Goal: Task Accomplishment & Management: Manage account settings

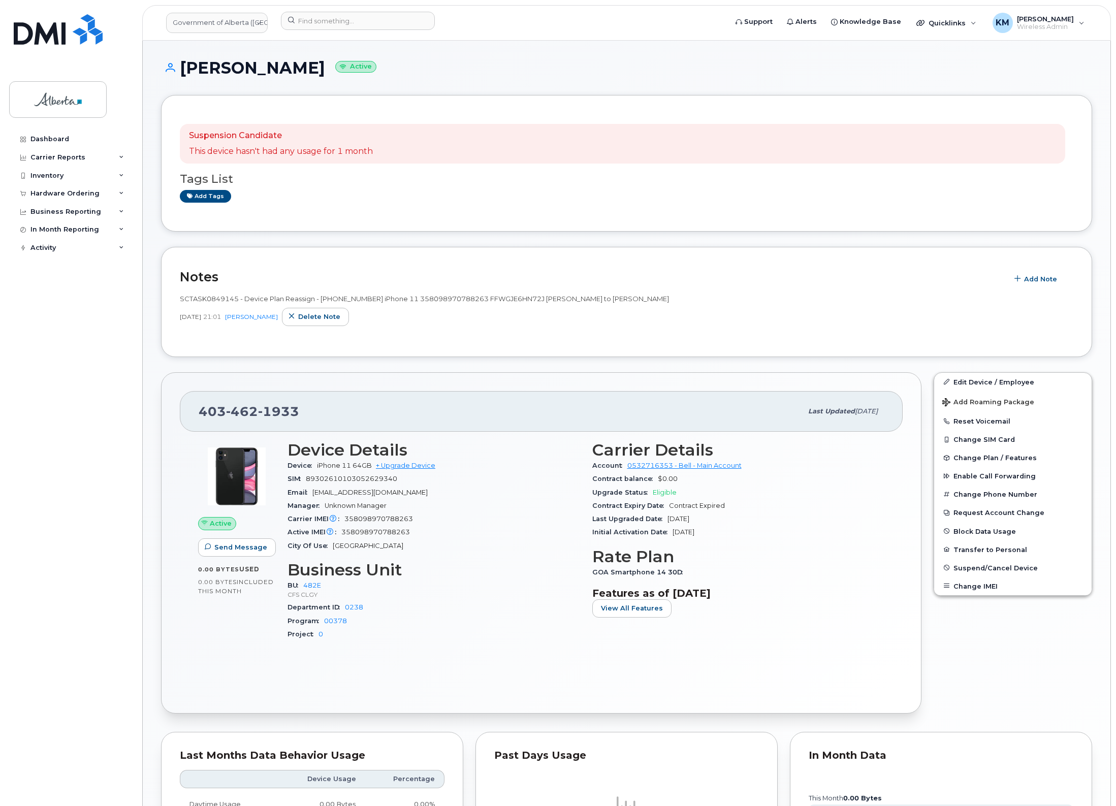
scroll to position [296, 0]
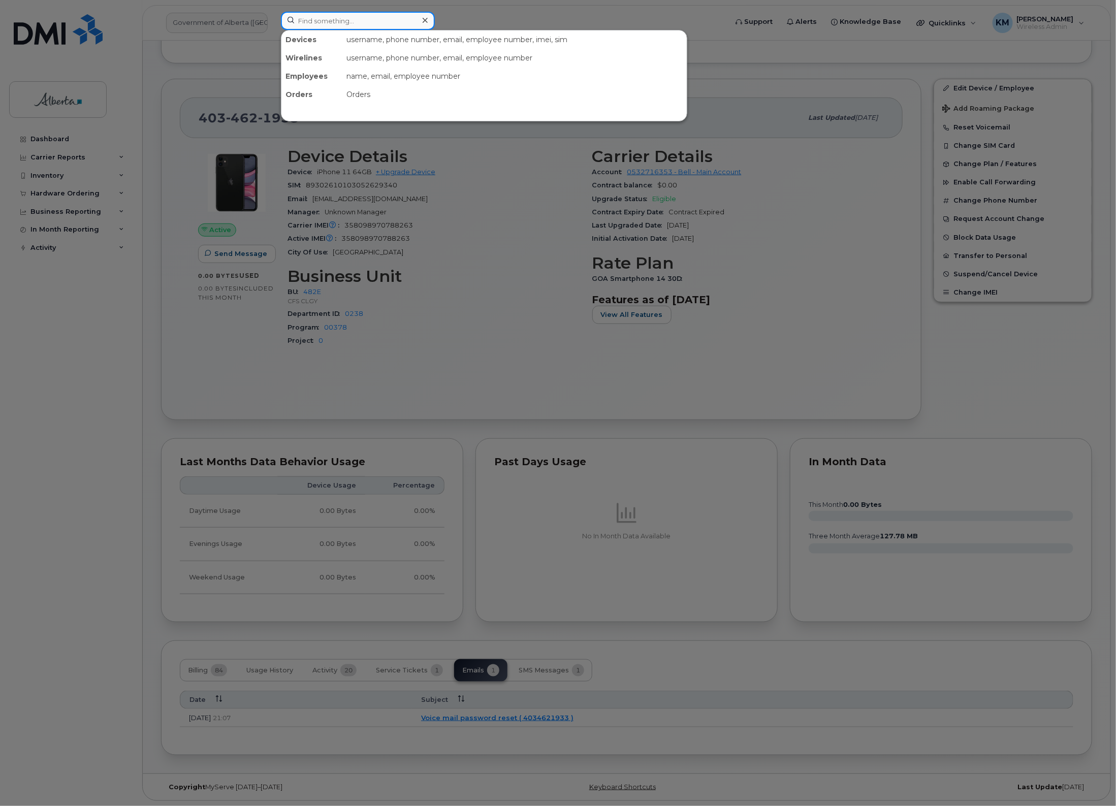
click at [349, 21] on input at bounding box center [358, 21] width 154 height 18
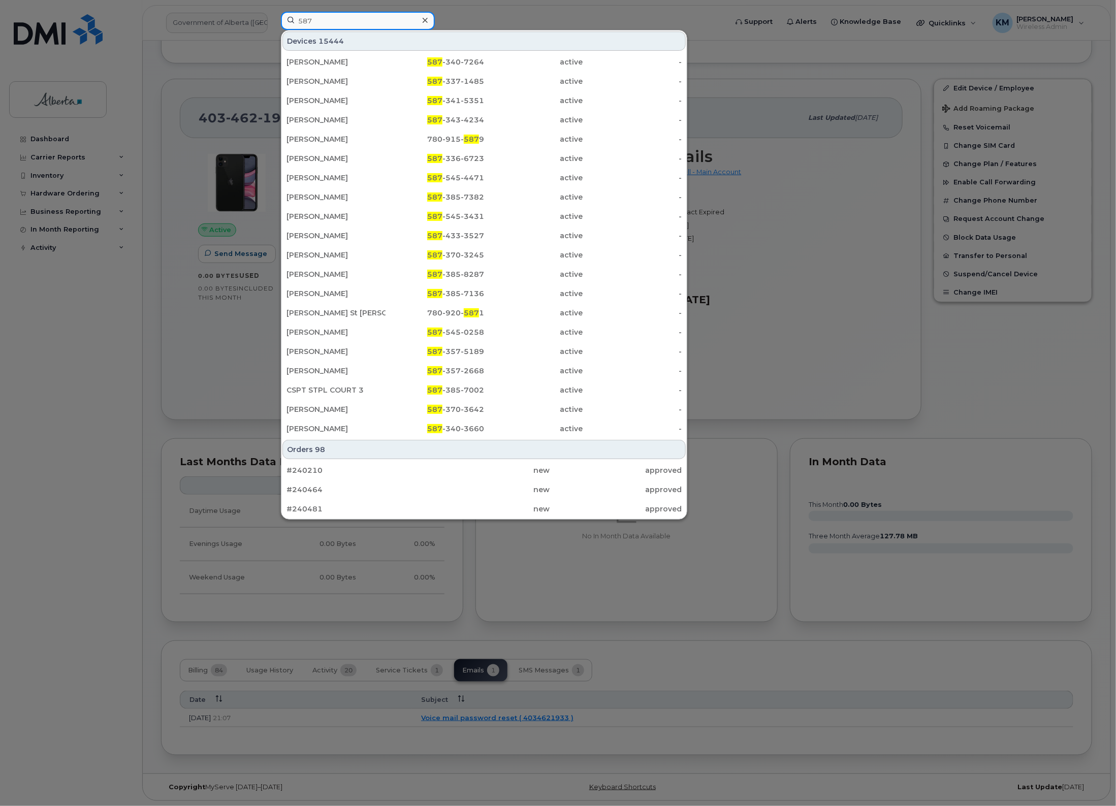
click at [341, 21] on input "587" at bounding box center [358, 21] width 154 height 18
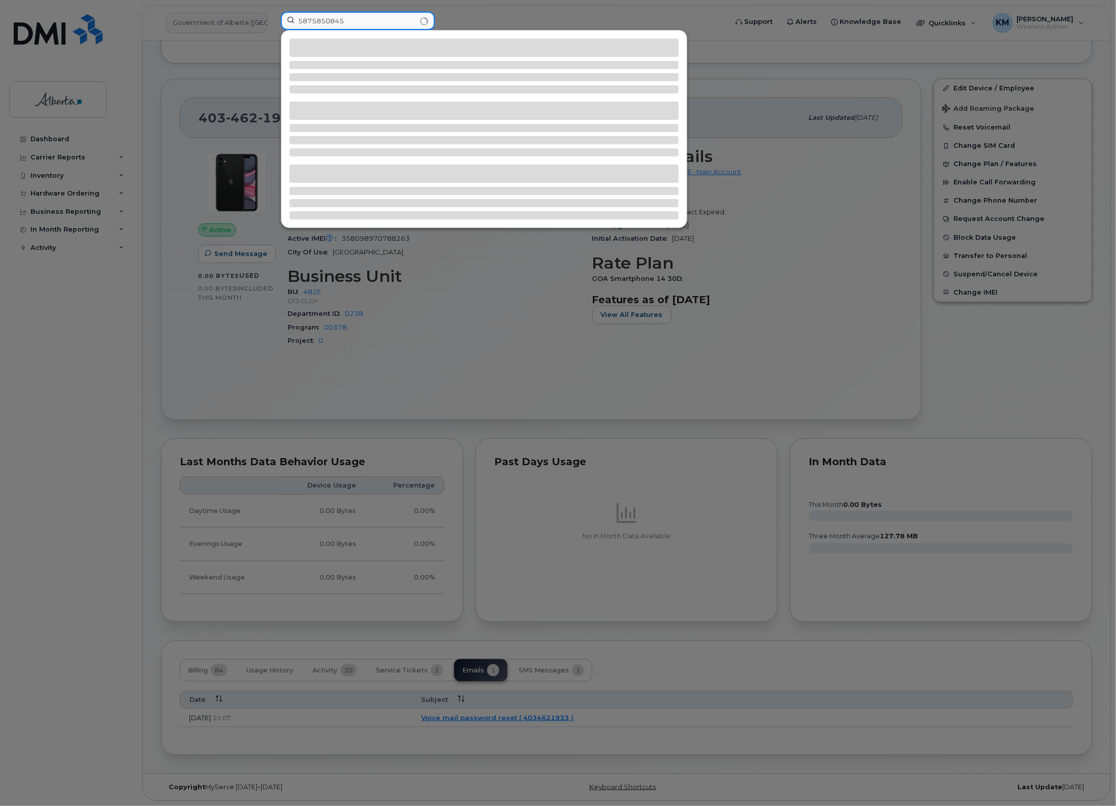
type input "5875850845"
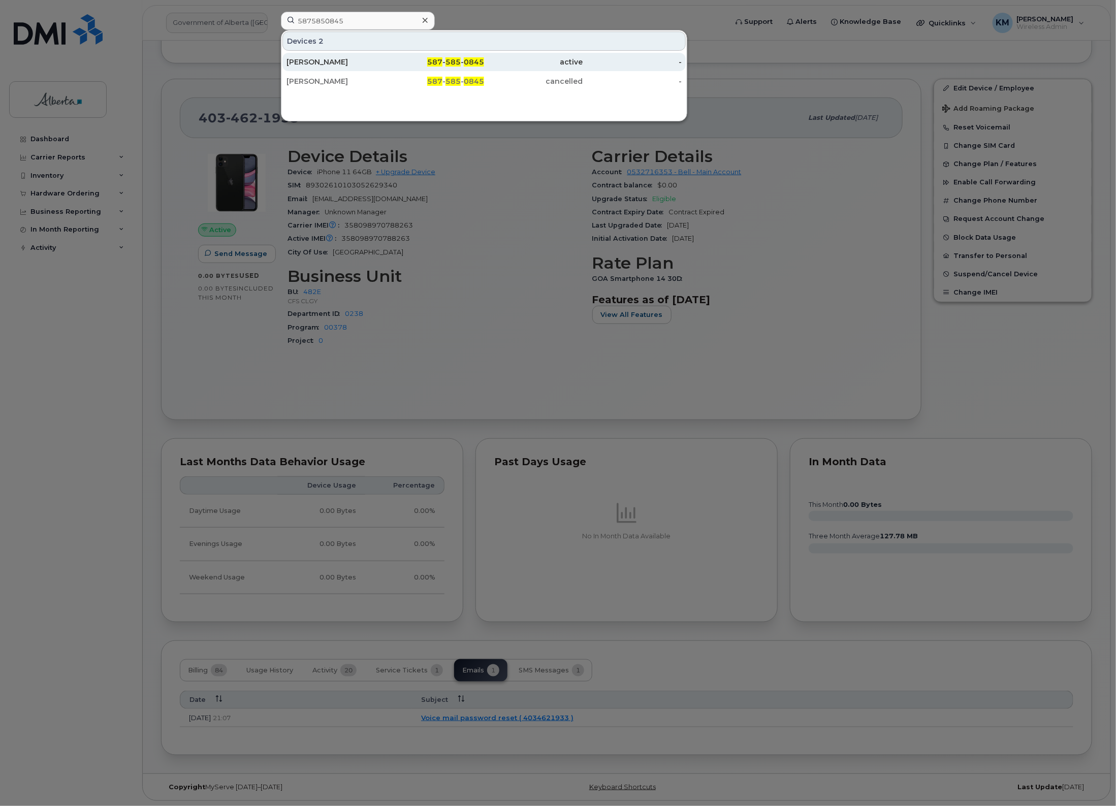
click at [341, 60] on div "Ann-marie Bozzelli" at bounding box center [336, 62] width 99 height 10
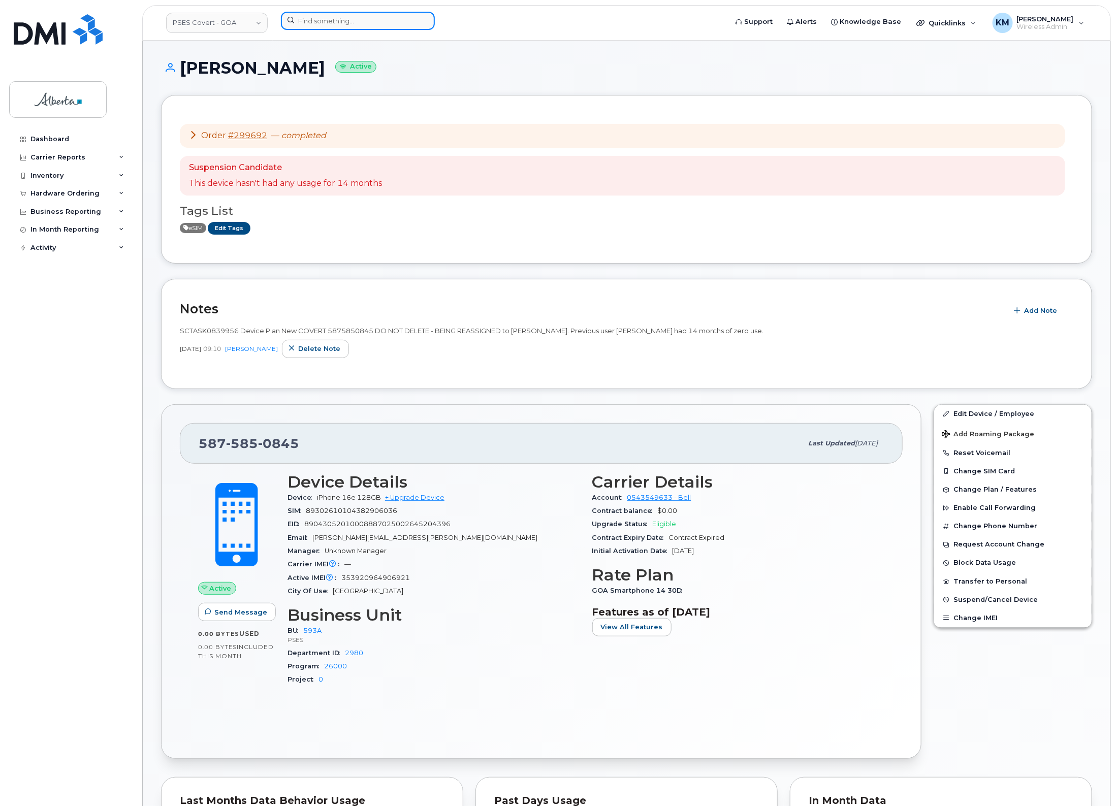
click at [353, 24] on input at bounding box center [358, 21] width 154 height 18
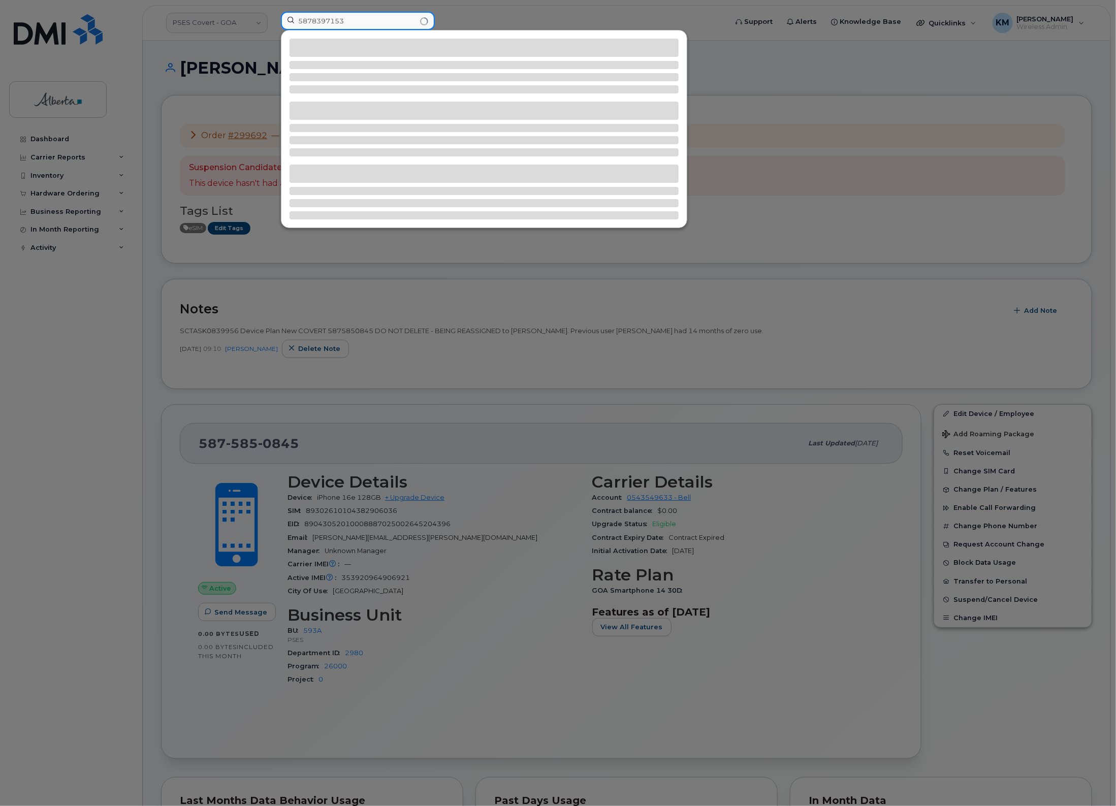
type input "5878397153"
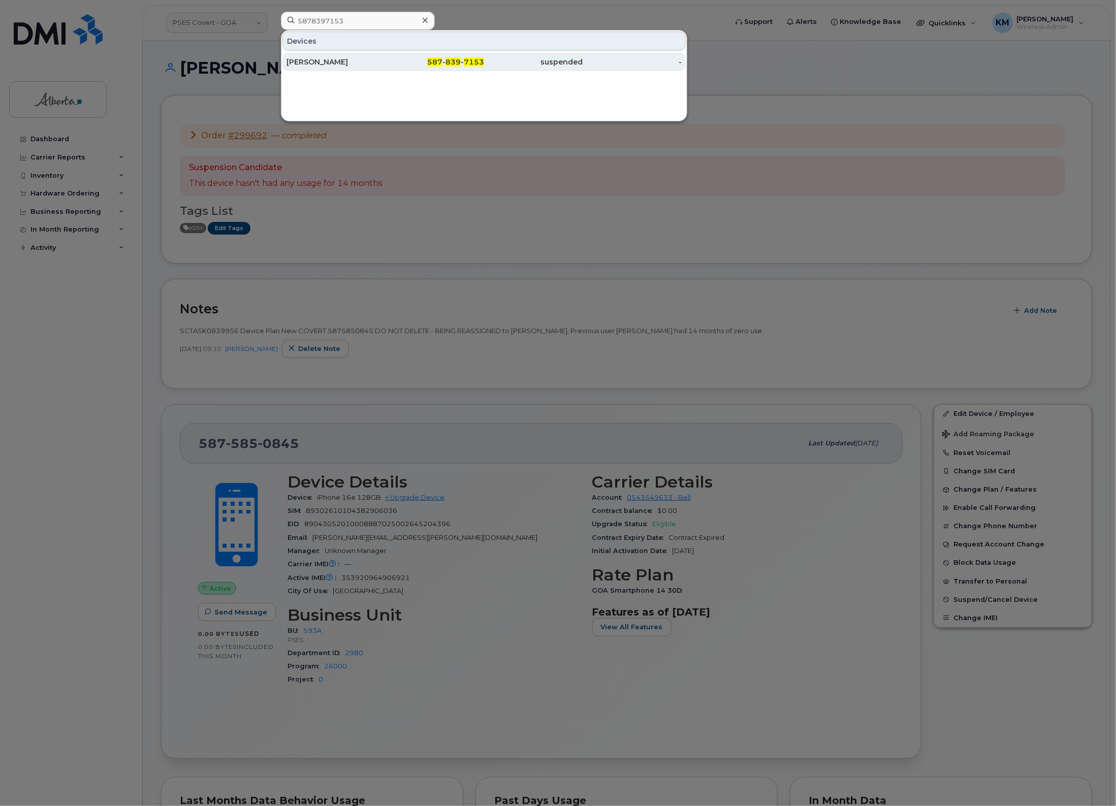
click at [351, 58] on div "Leah Turner" at bounding box center [336, 62] width 99 height 10
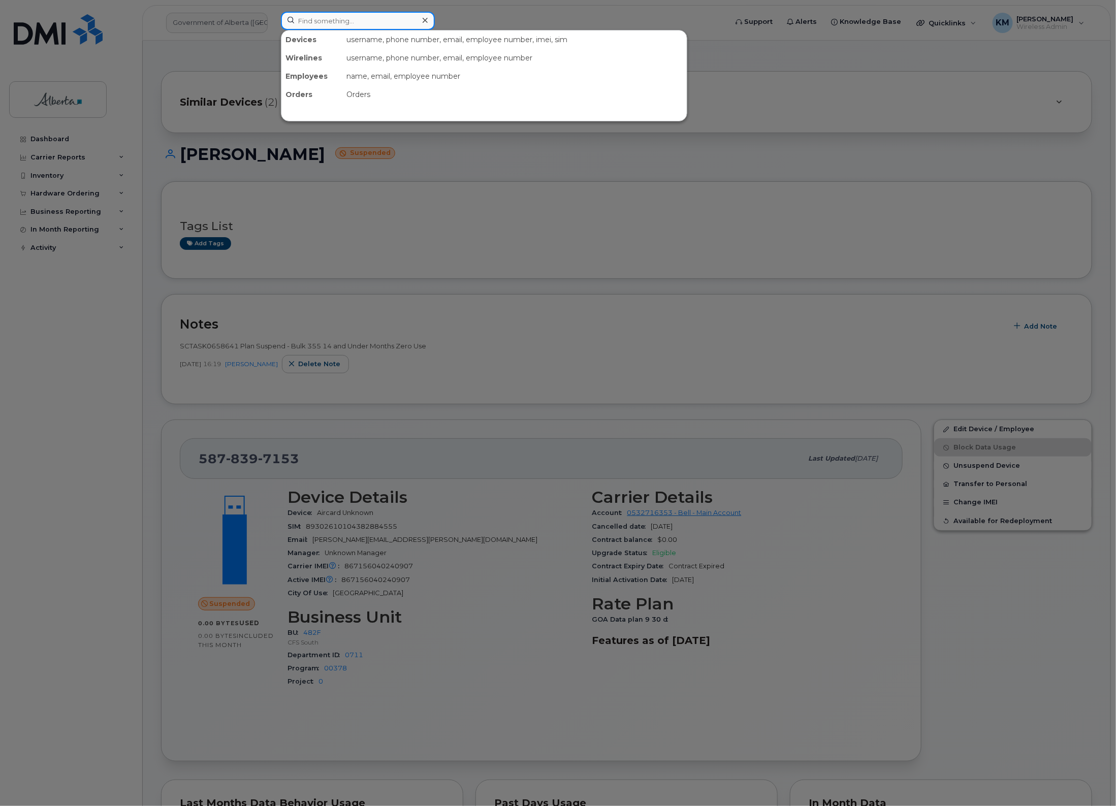
click at [333, 21] on input at bounding box center [358, 21] width 154 height 18
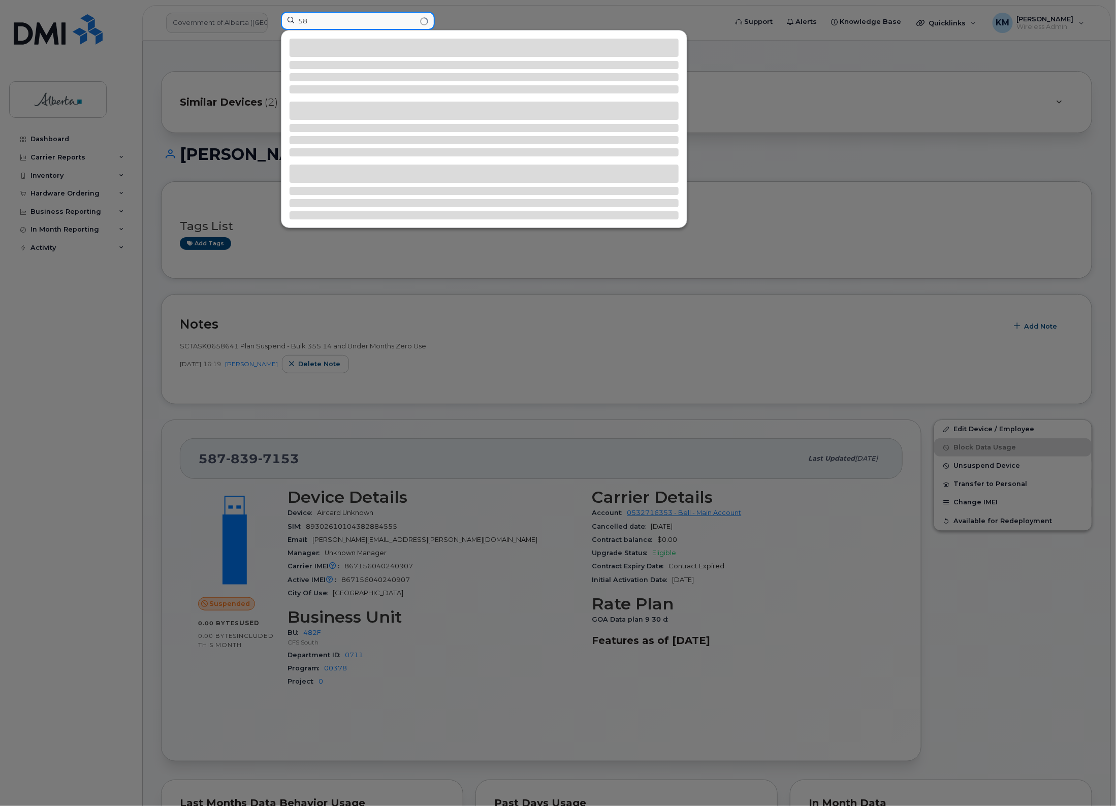
type input "5"
type input "5875850845"
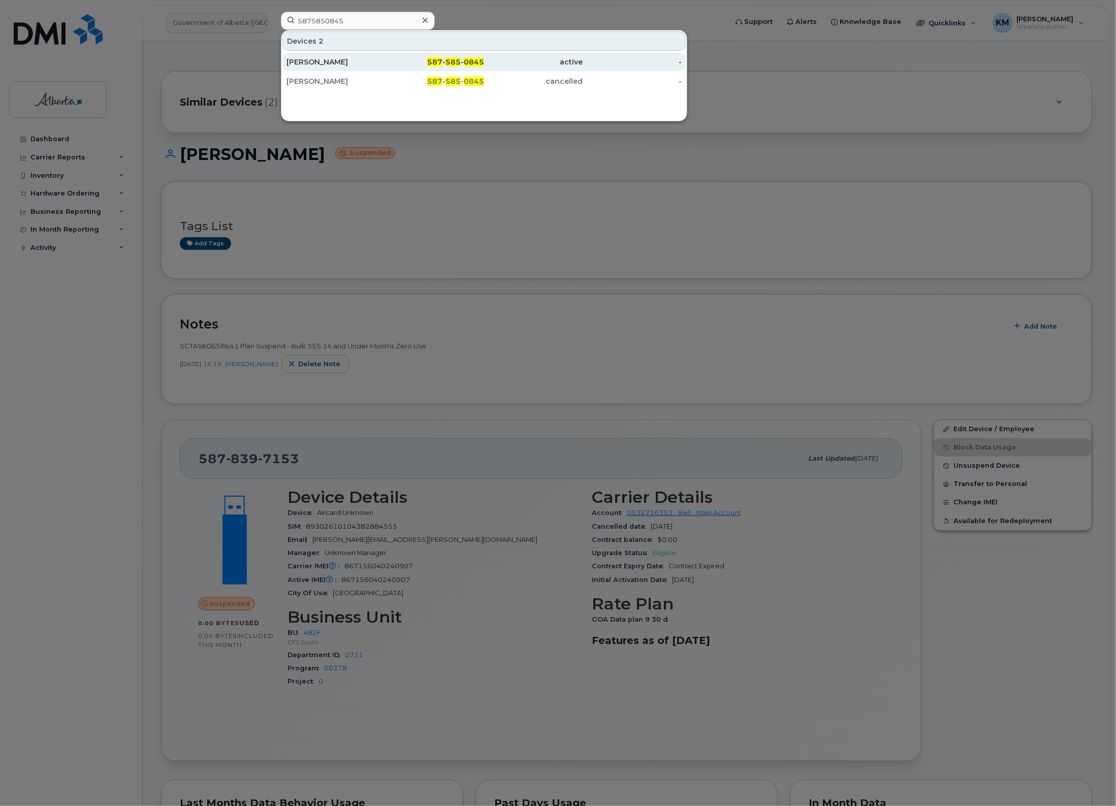
click at [420, 60] on div "587 - 585 - 0845" at bounding box center [435, 62] width 99 height 10
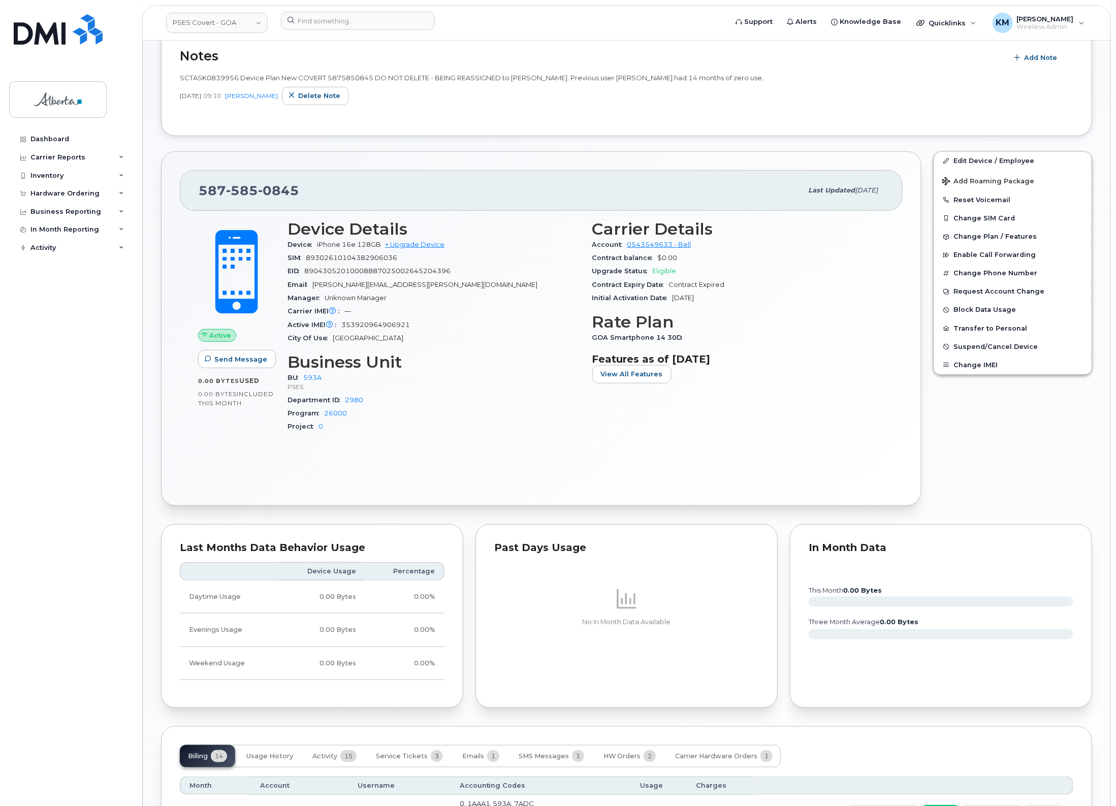
scroll to position [254, 0]
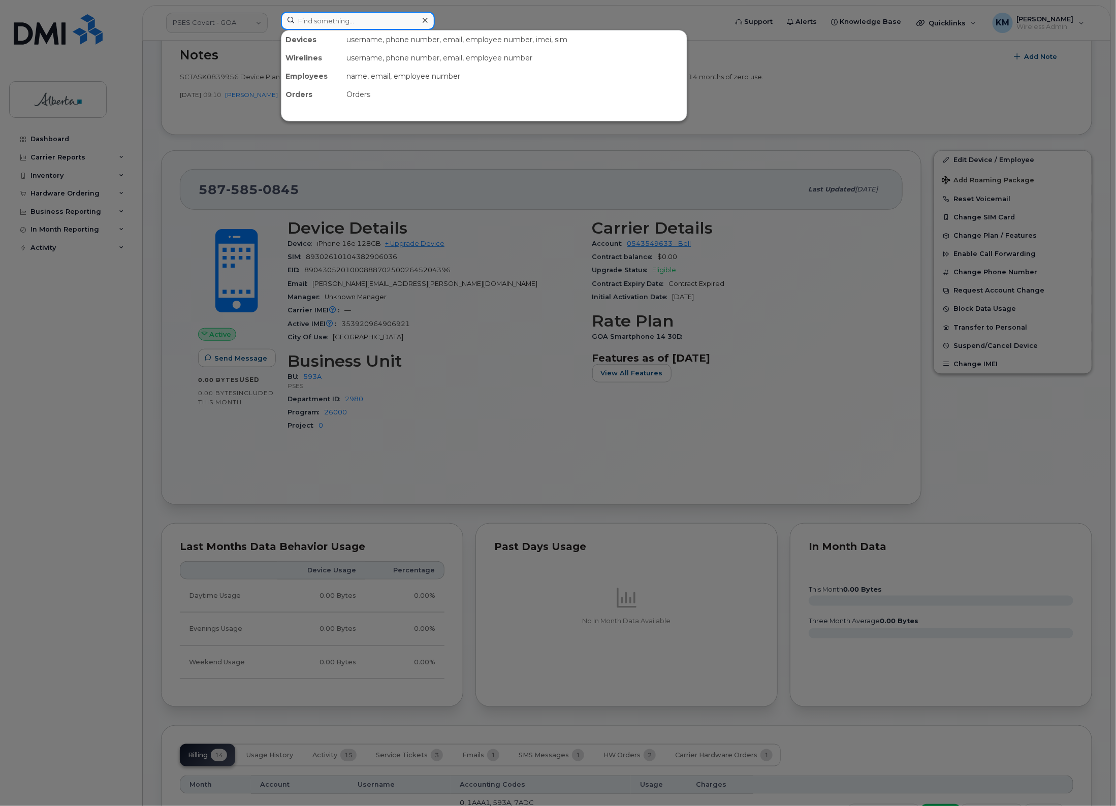
click at [359, 22] on input at bounding box center [358, 21] width 154 height 18
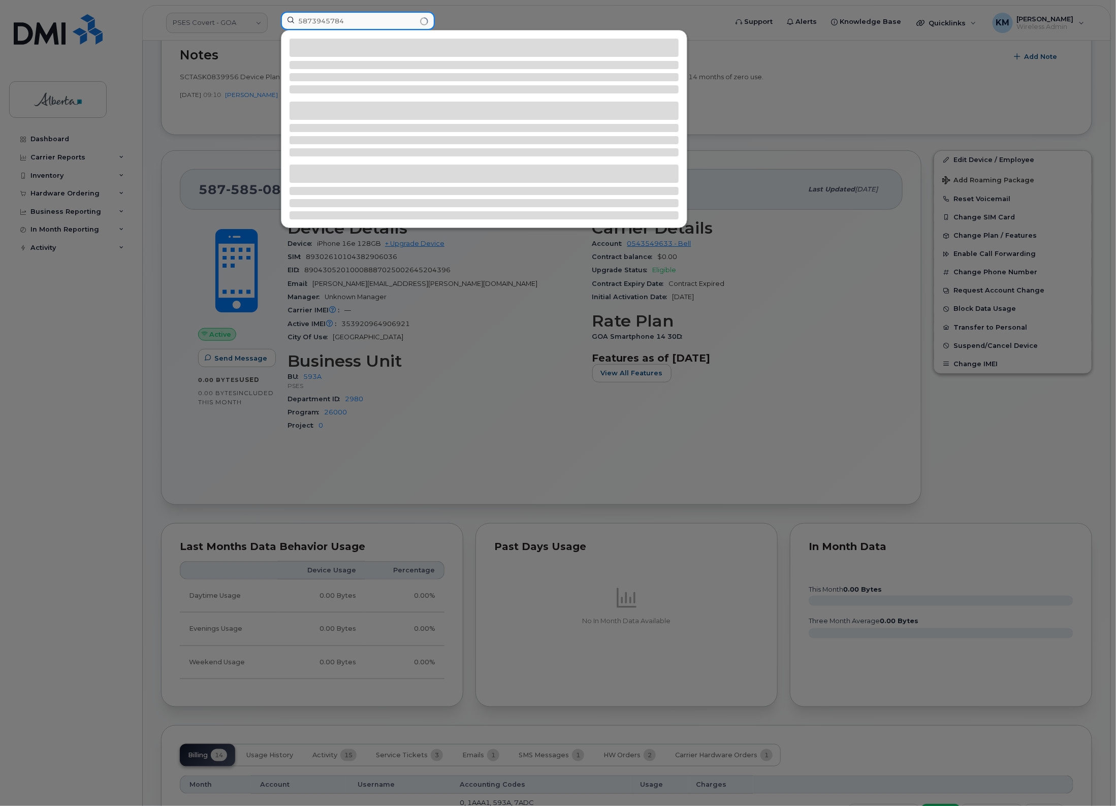
type input "5873945784"
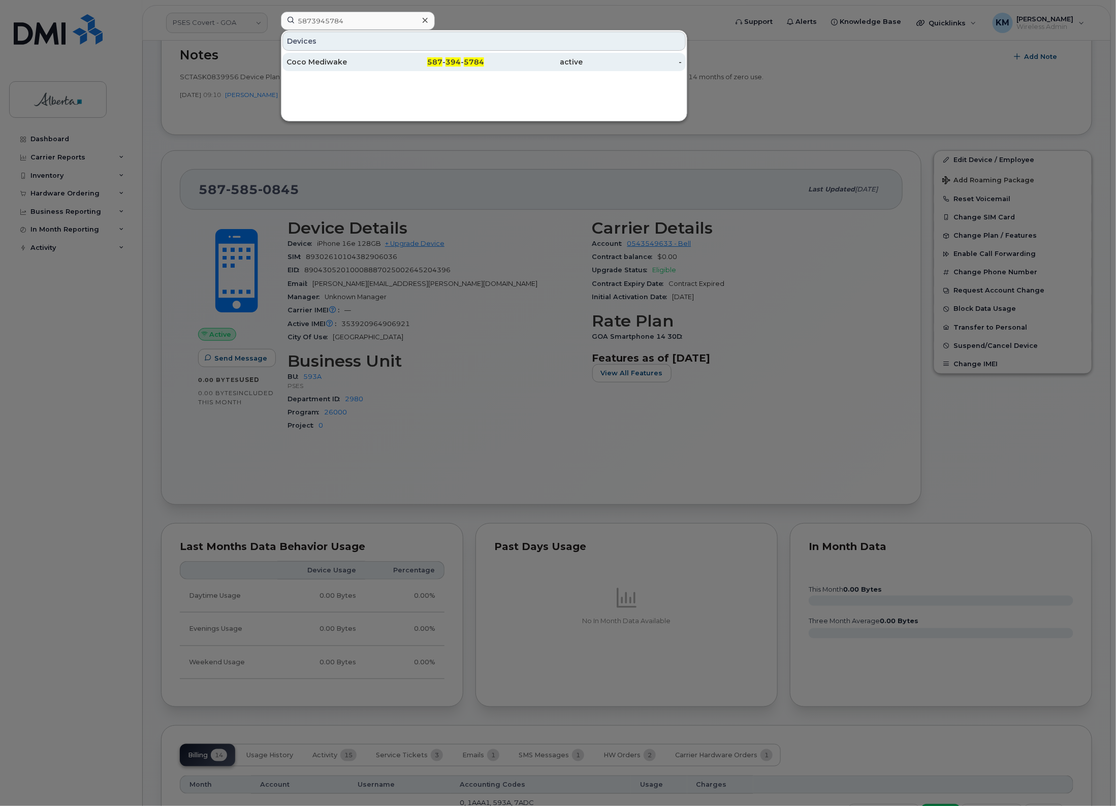
click at [342, 60] on div "Coco Mediwake" at bounding box center [336, 62] width 99 height 10
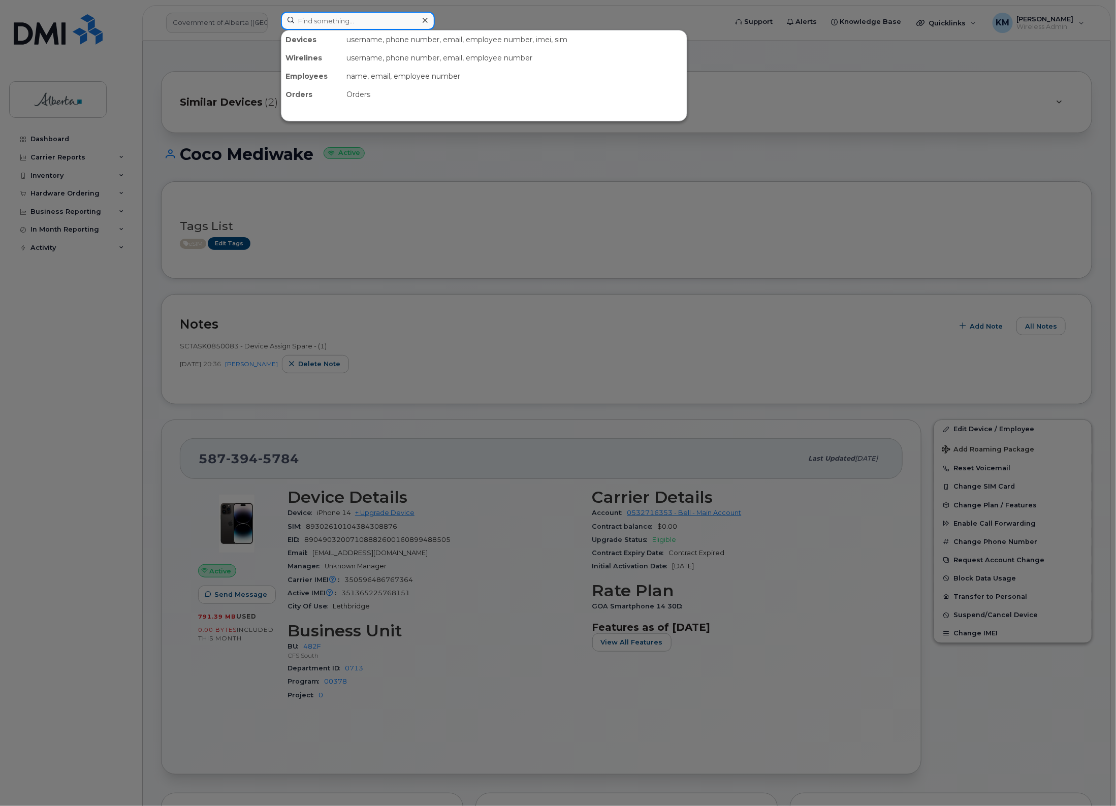
click at [378, 23] on input at bounding box center [358, 21] width 154 height 18
type input "4"
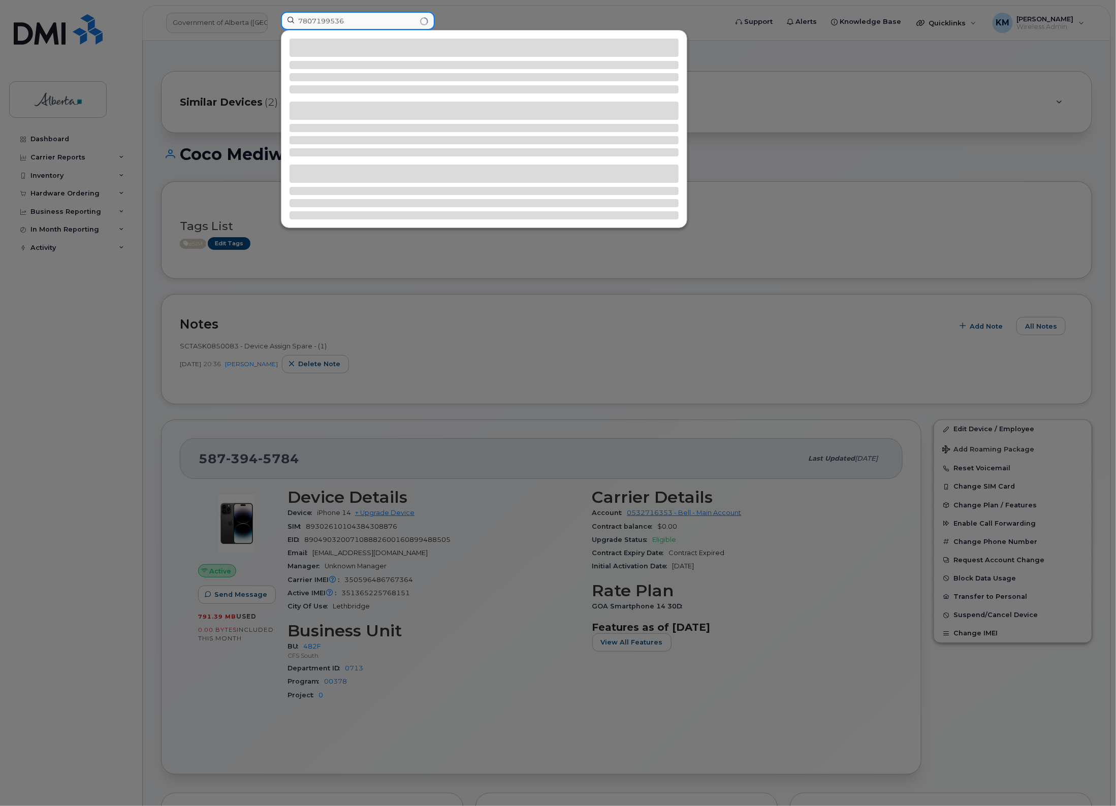
type input "7807199536"
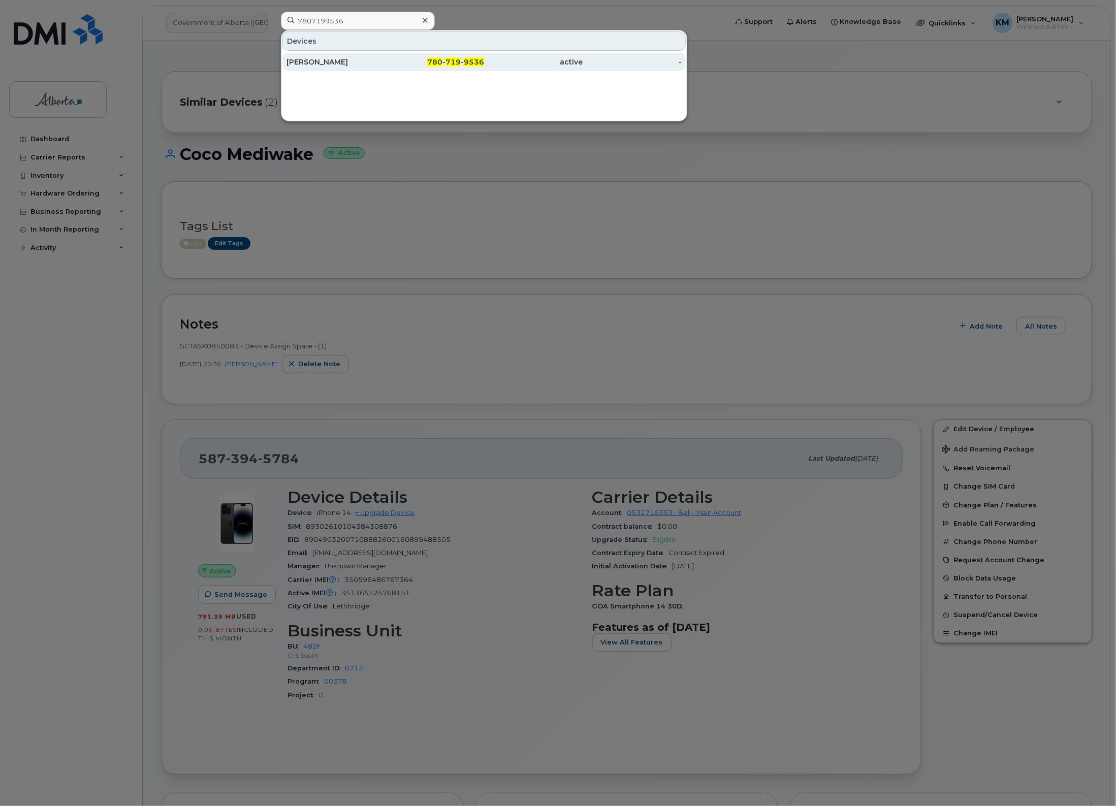
click at [355, 67] on div "Jay Zack" at bounding box center [336, 62] width 99 height 10
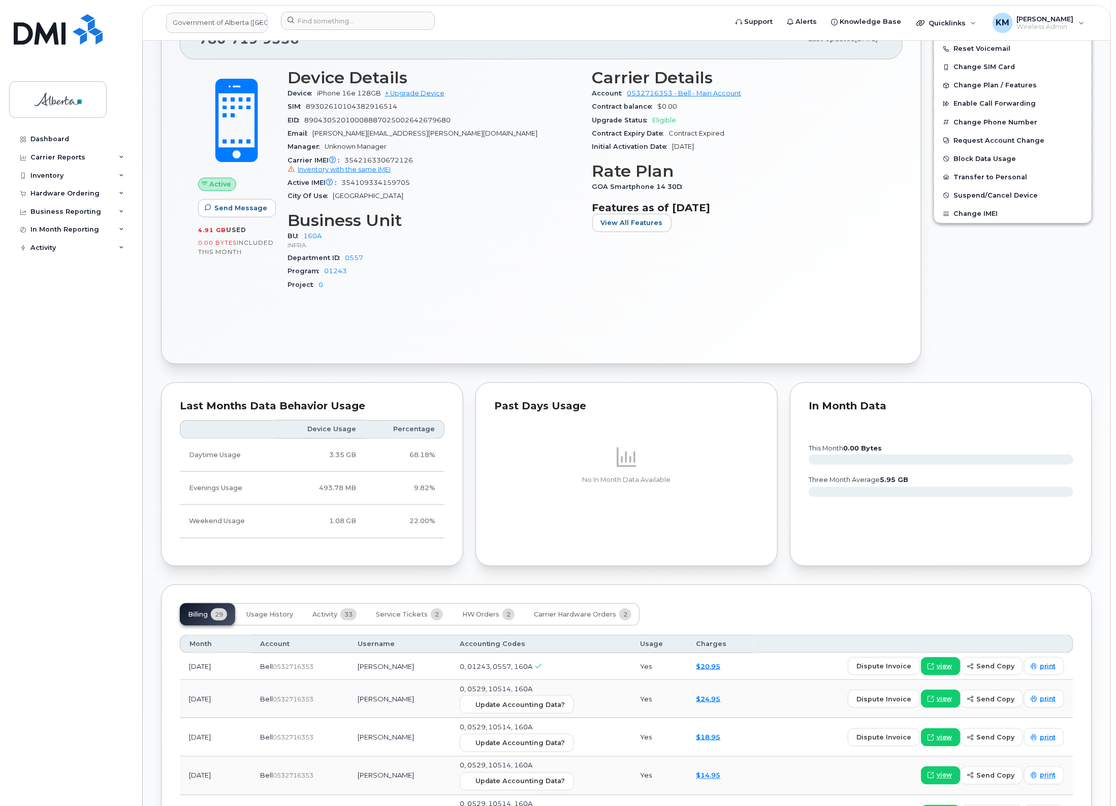
scroll to position [381, 0]
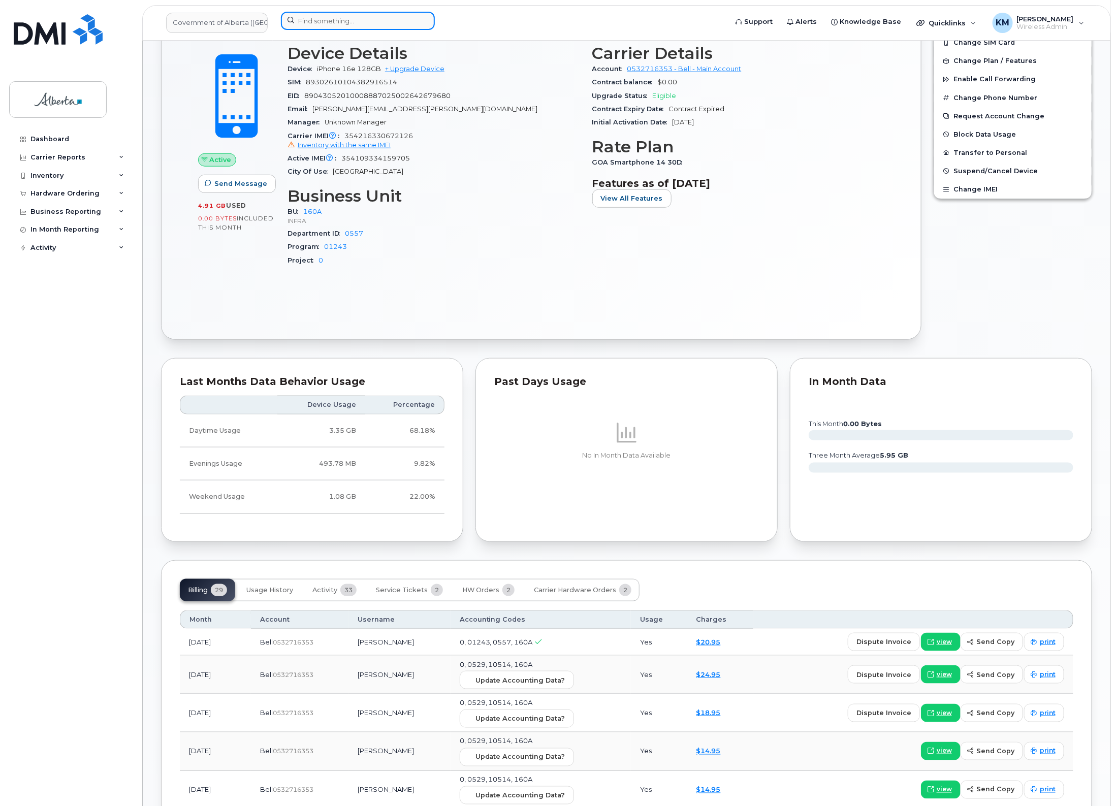
click at [359, 22] on input at bounding box center [358, 21] width 154 height 18
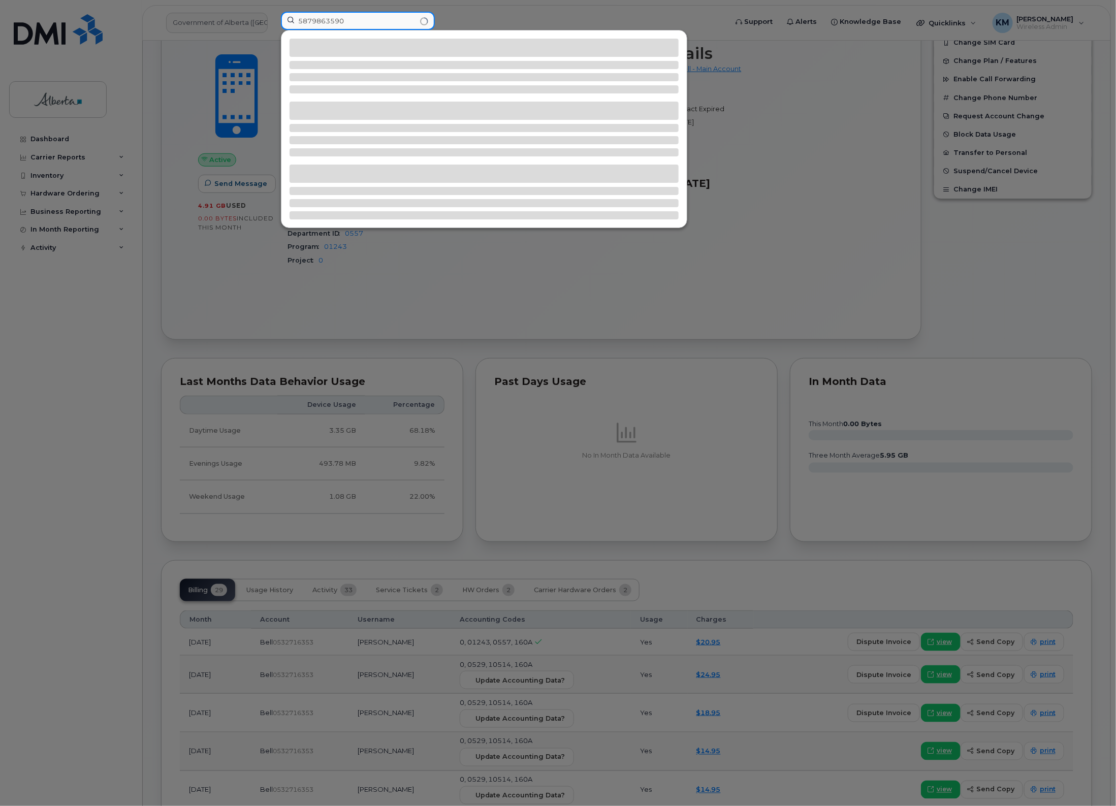
type input "5879863590"
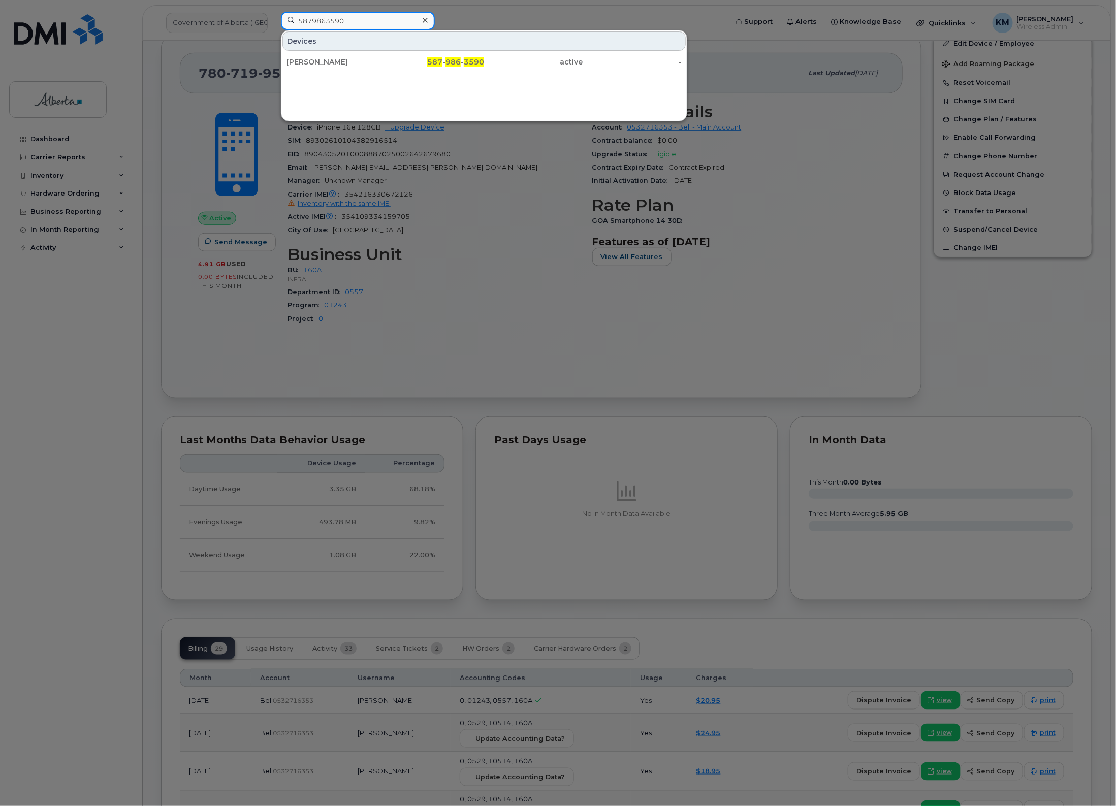
scroll to position [318, 0]
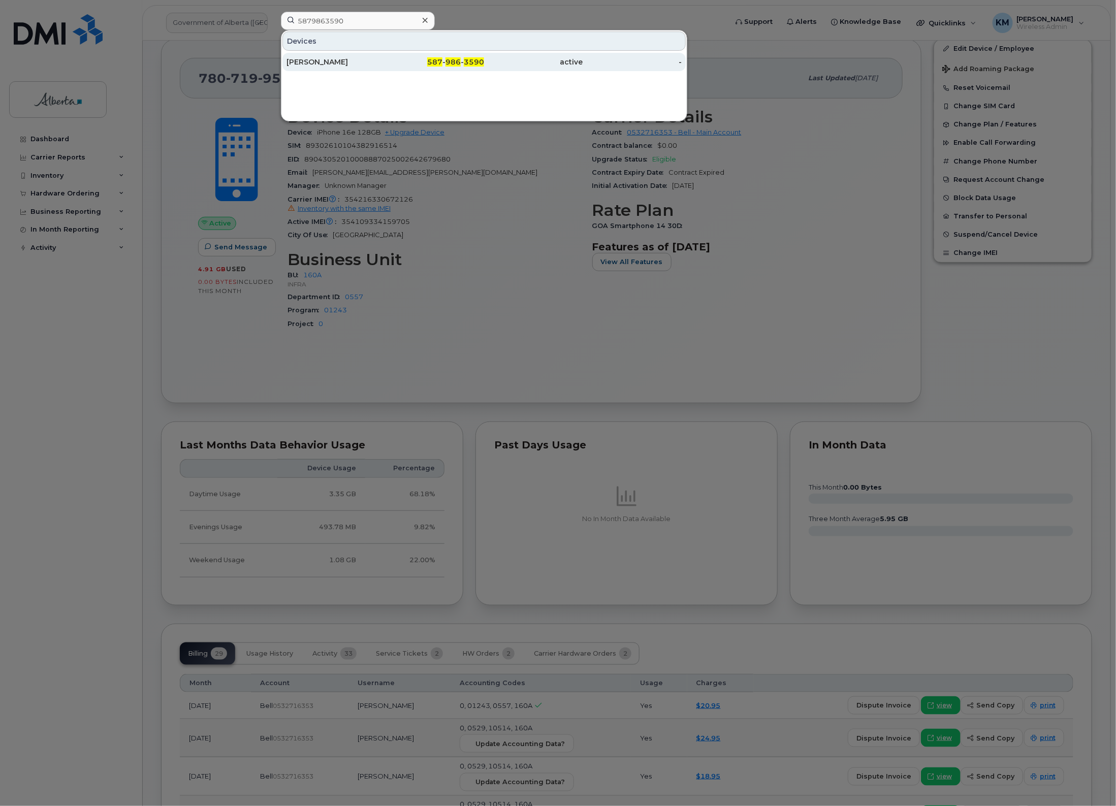
click at [349, 62] on div "Lianne Bell" at bounding box center [336, 62] width 99 height 10
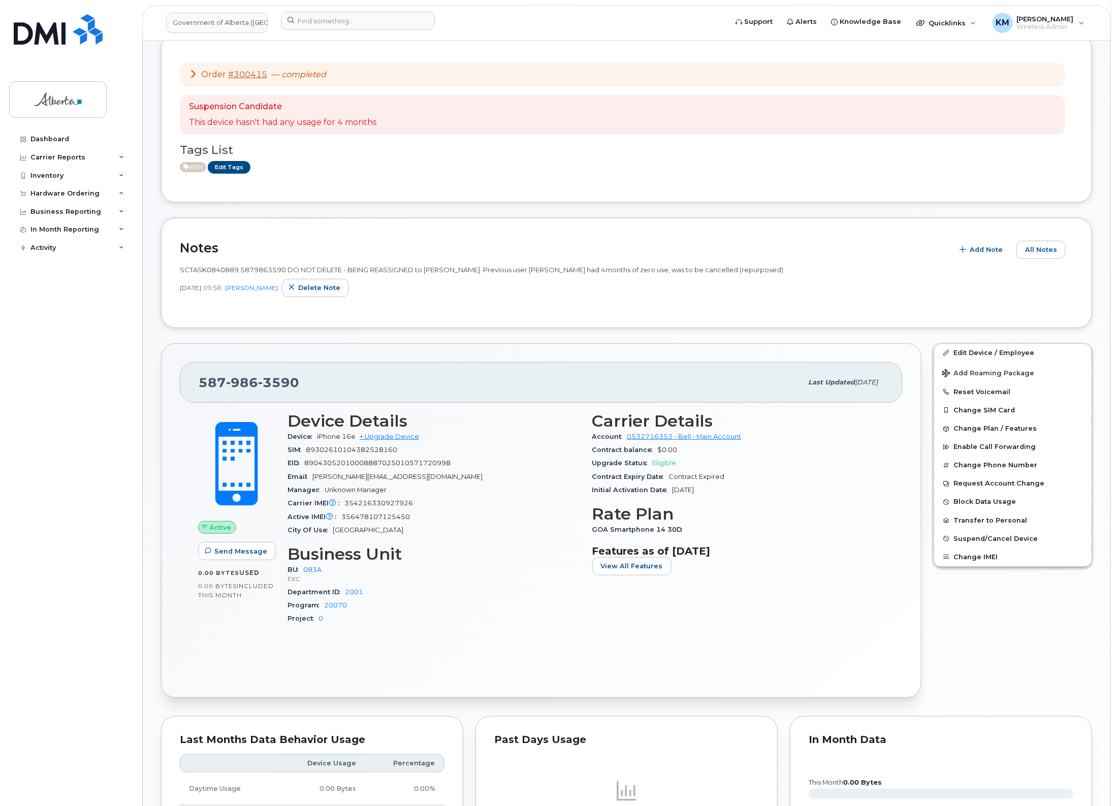
scroll to position [64, 0]
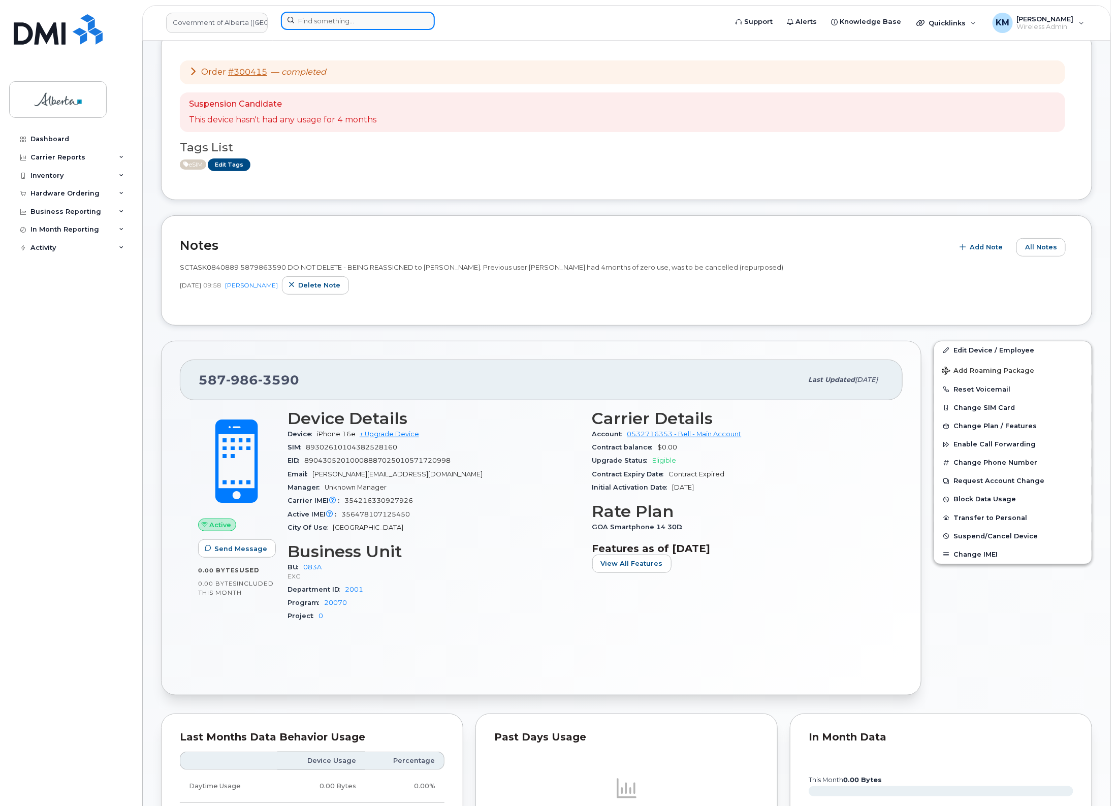
click at [331, 18] on input at bounding box center [358, 21] width 154 height 18
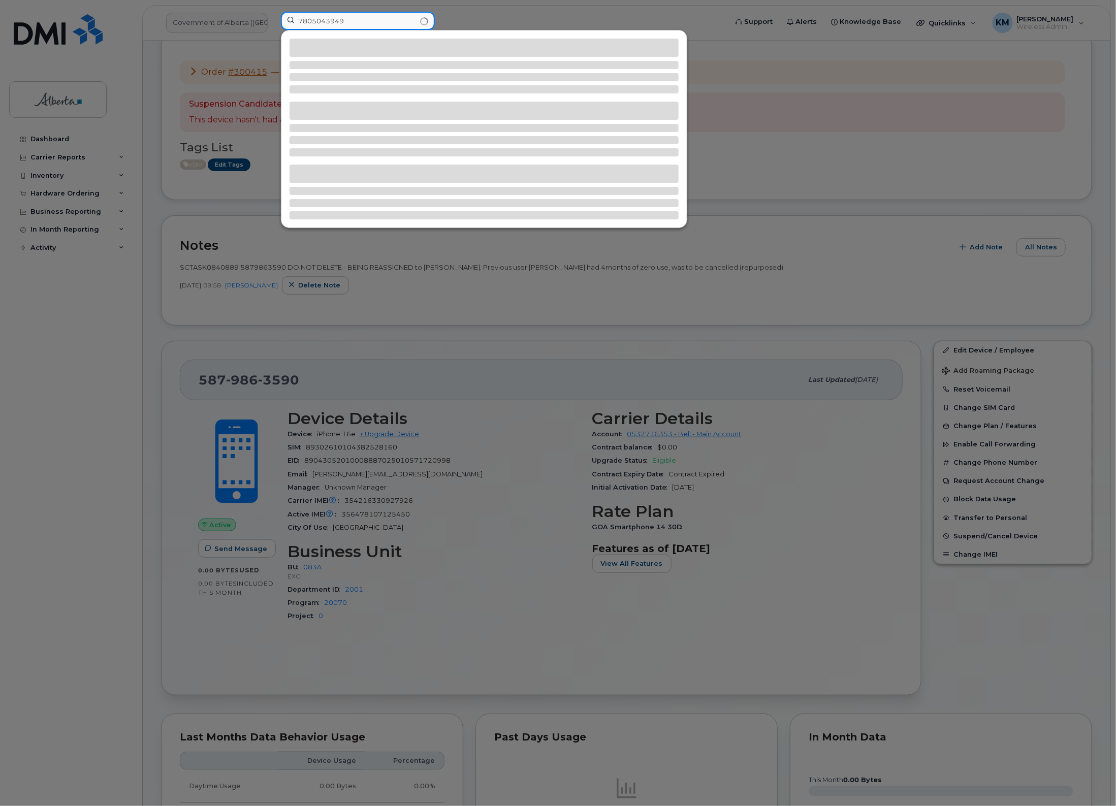
type input "7805043949"
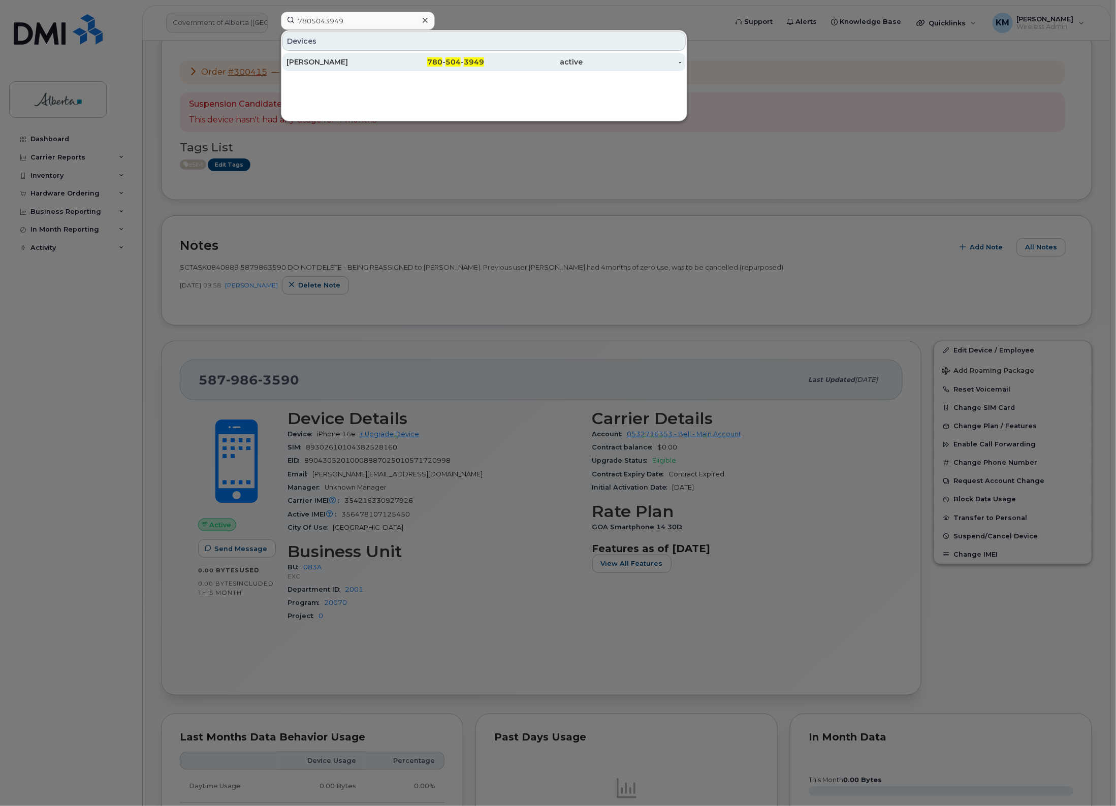
click at [330, 57] on div "[PERSON_NAME]" at bounding box center [336, 62] width 99 height 10
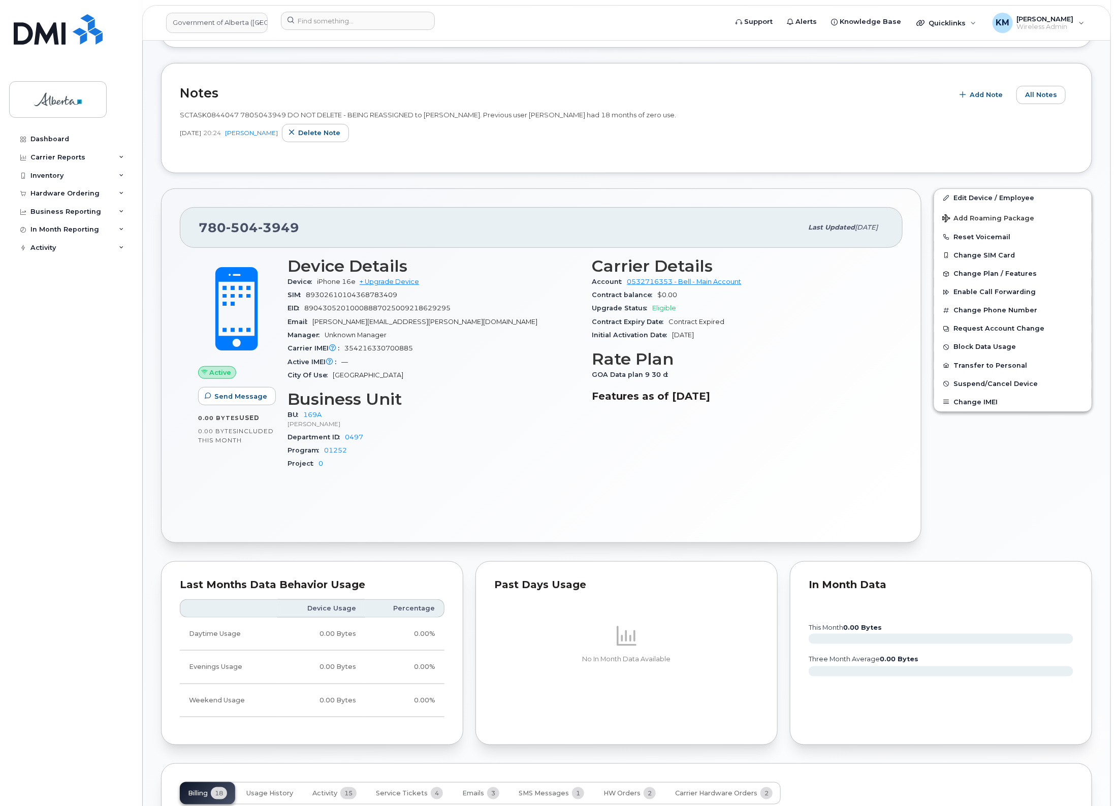
scroll to position [254, 0]
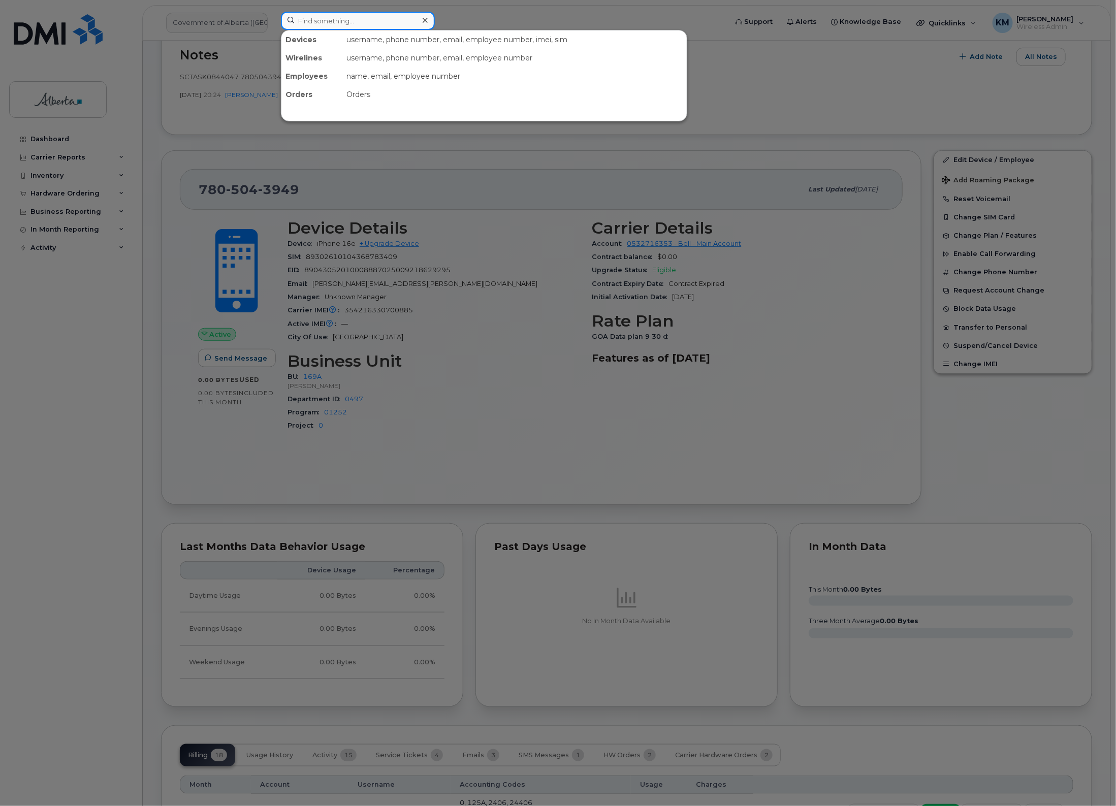
click at [339, 20] on input at bounding box center [358, 21] width 154 height 18
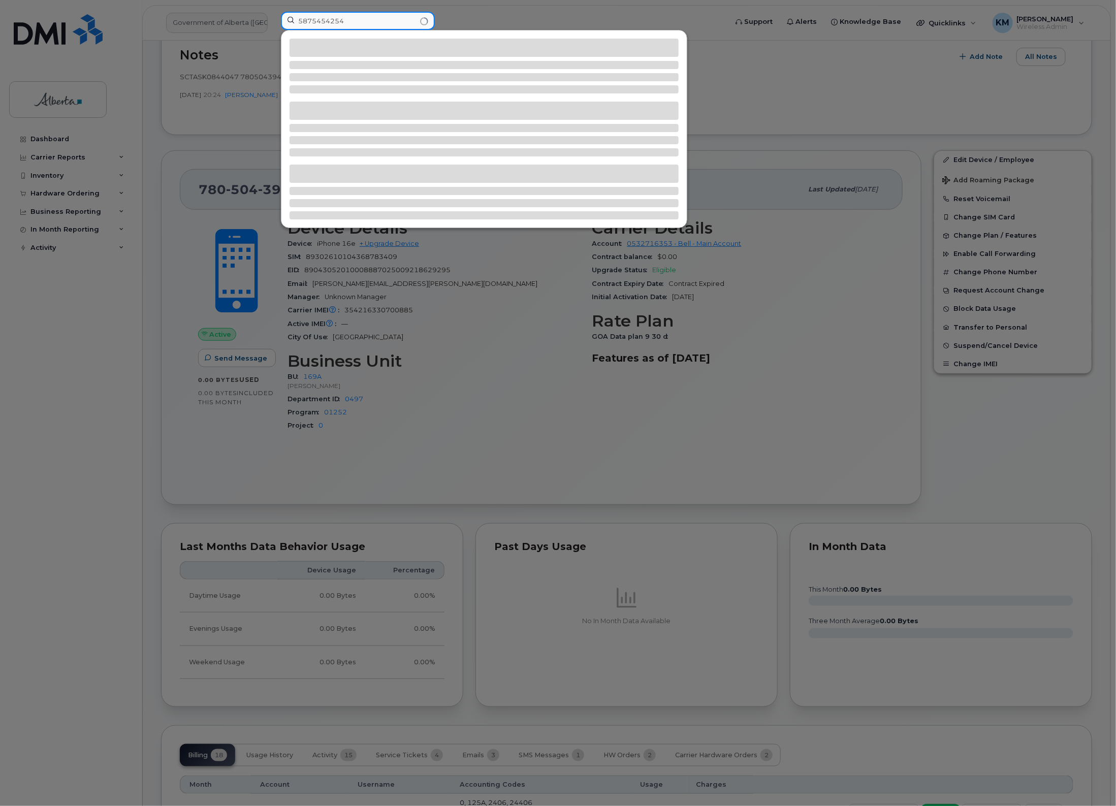
type input "5875454254"
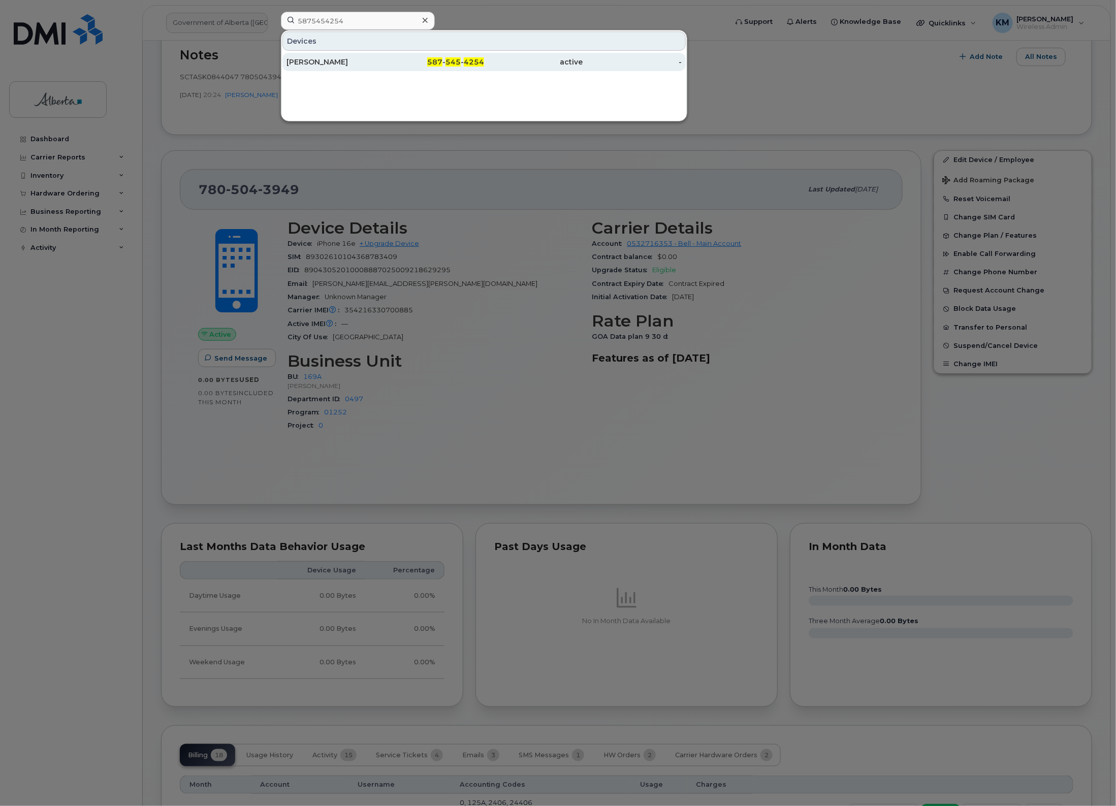
click at [331, 64] on div "Mark Emes" at bounding box center [336, 62] width 99 height 10
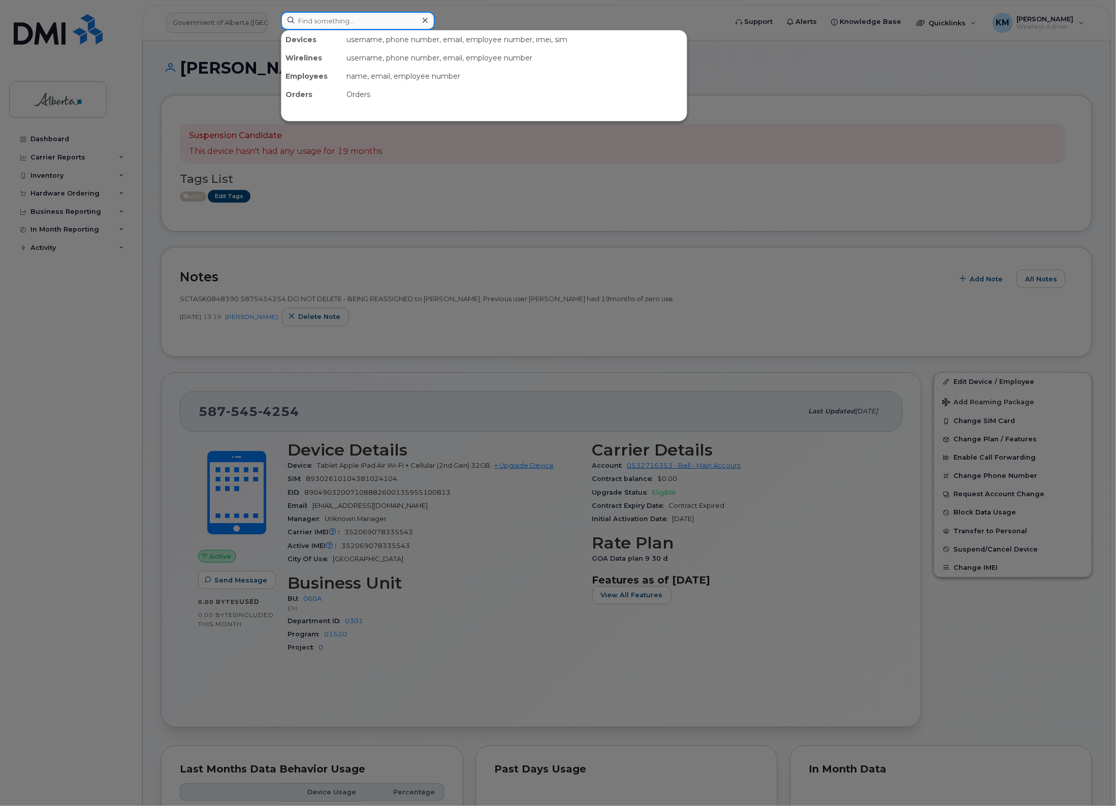
click at [372, 23] on input at bounding box center [358, 21] width 154 height 18
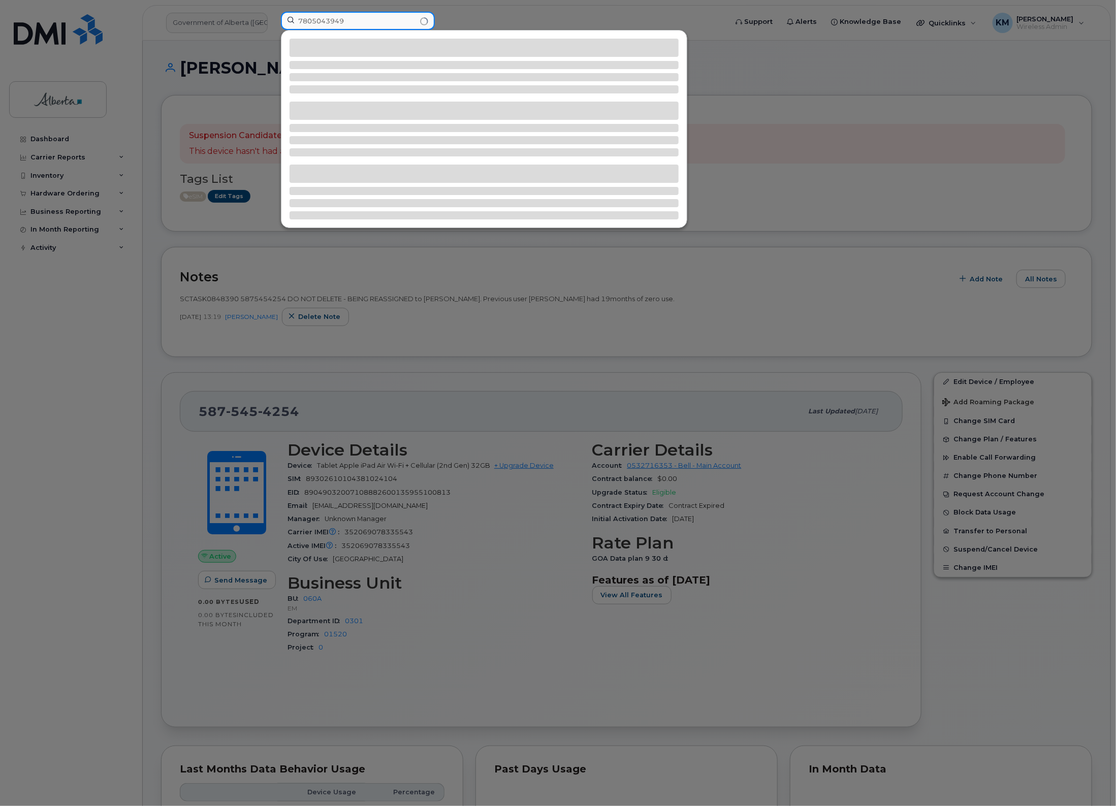
type input "7805043949"
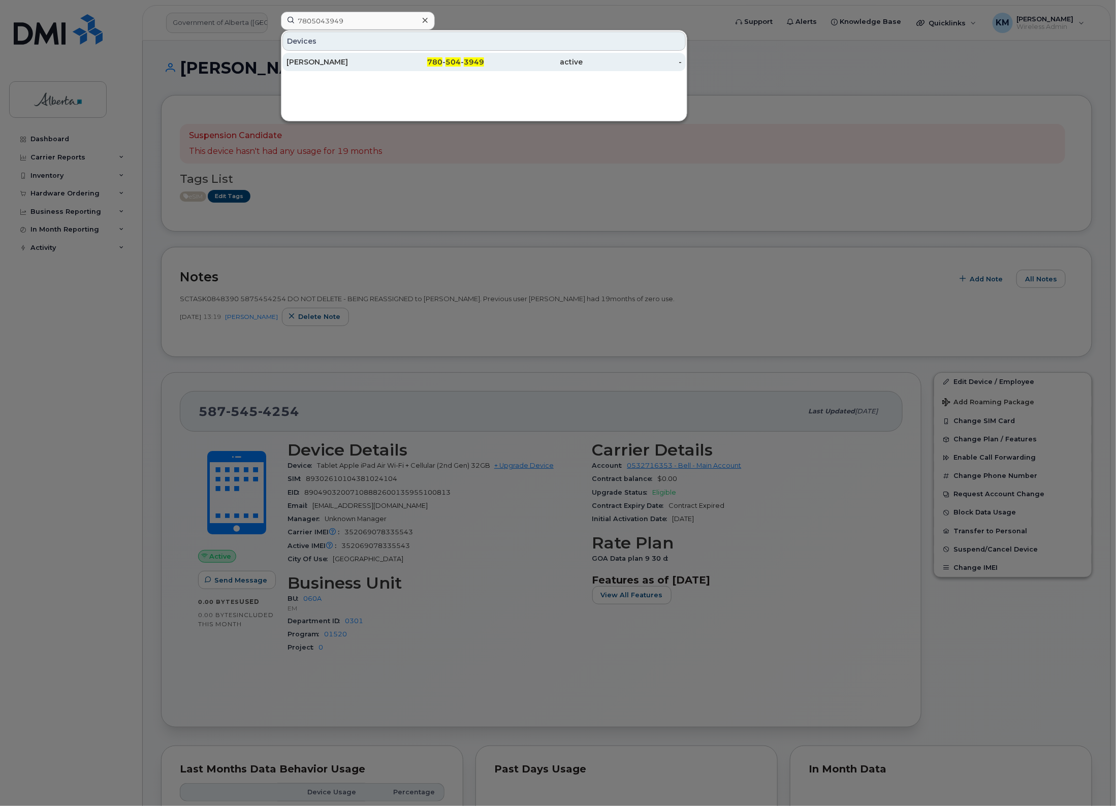
click at [342, 68] on div "[PERSON_NAME]" at bounding box center [336, 62] width 99 height 18
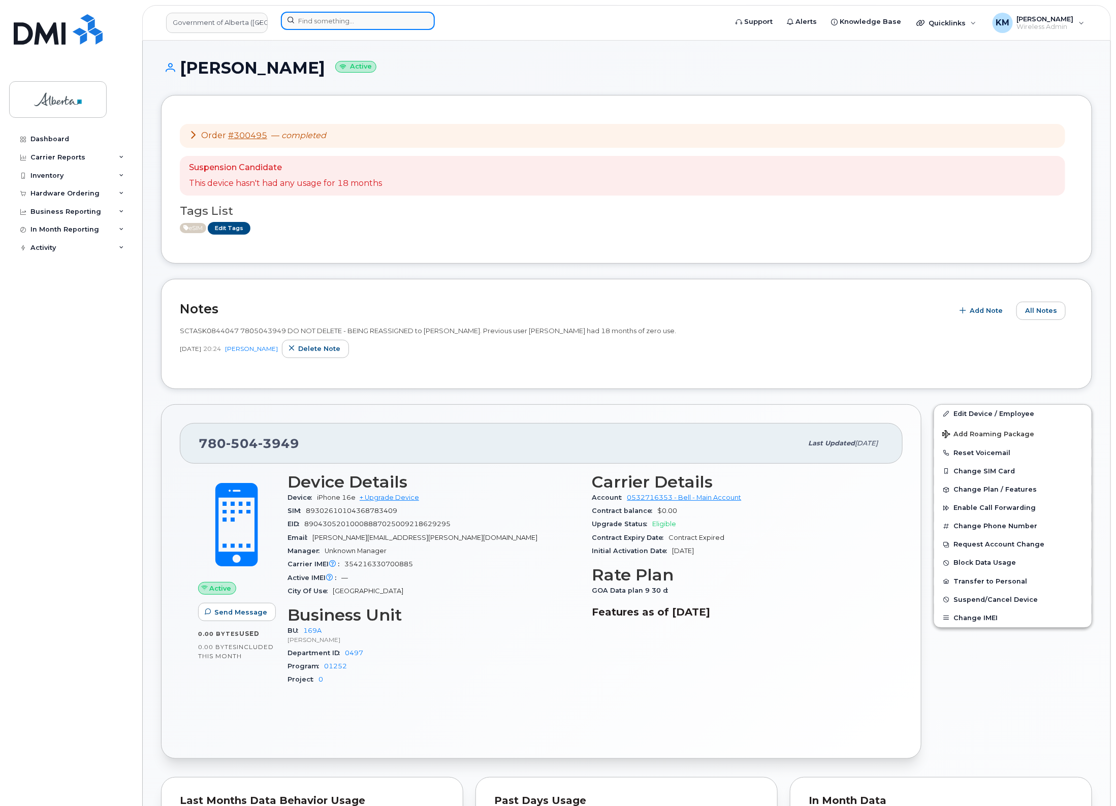
click at [359, 23] on input at bounding box center [358, 21] width 154 height 18
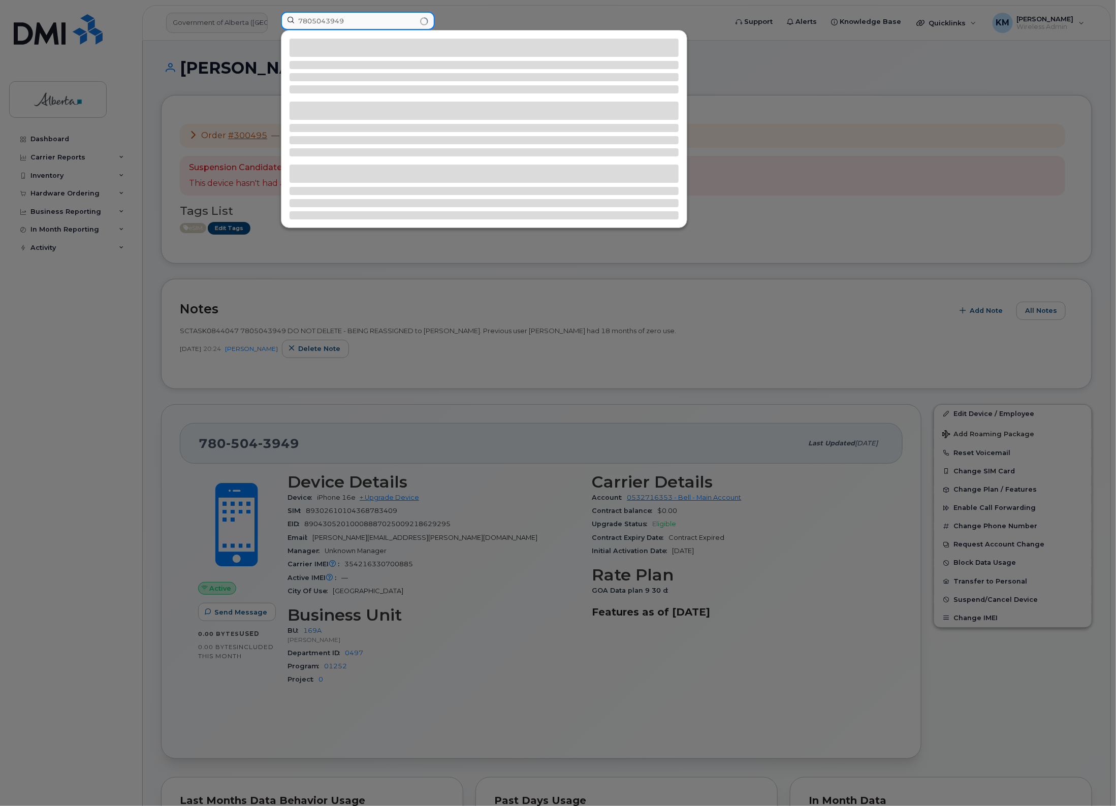
type input "7805043949"
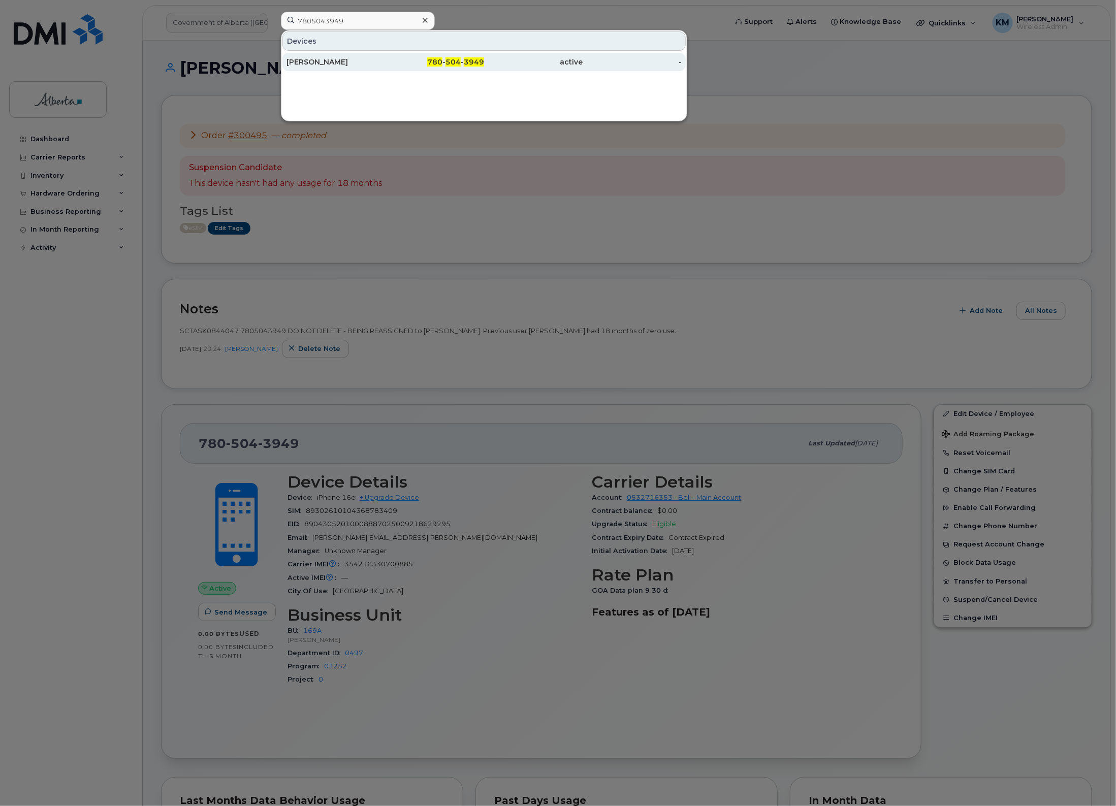
click at [361, 65] on div "Ashis Sarker" at bounding box center [336, 62] width 99 height 10
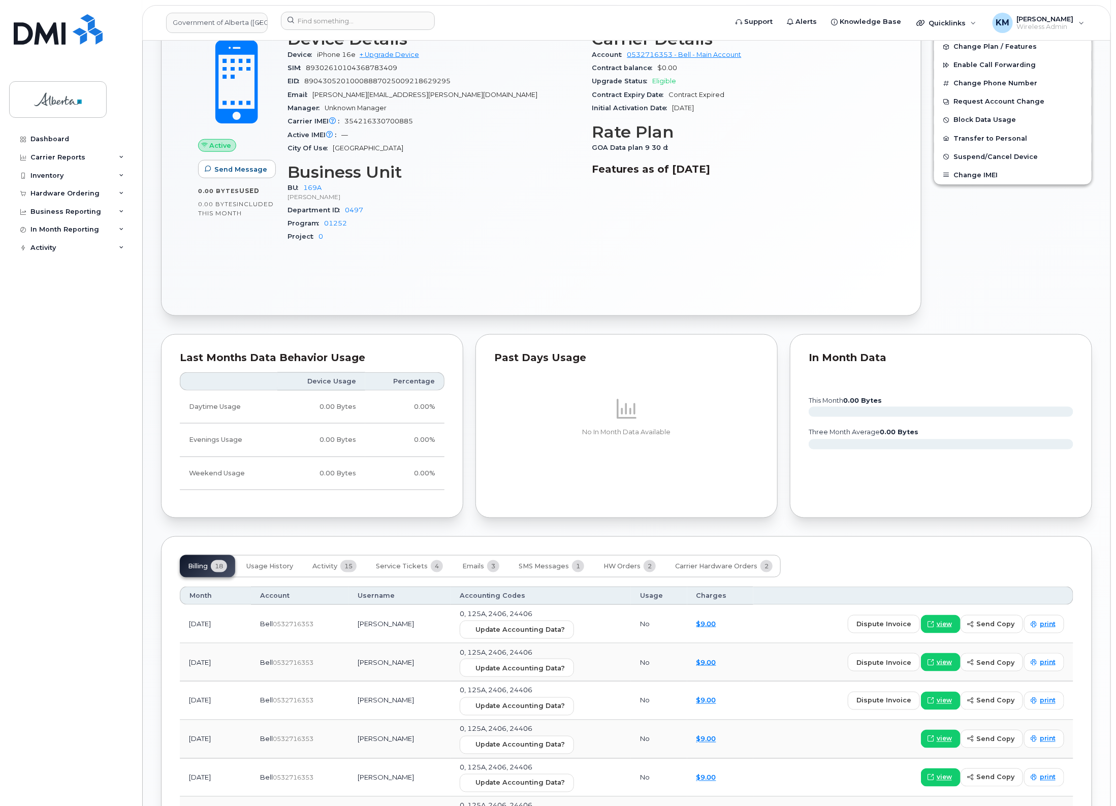
scroll to position [381, 0]
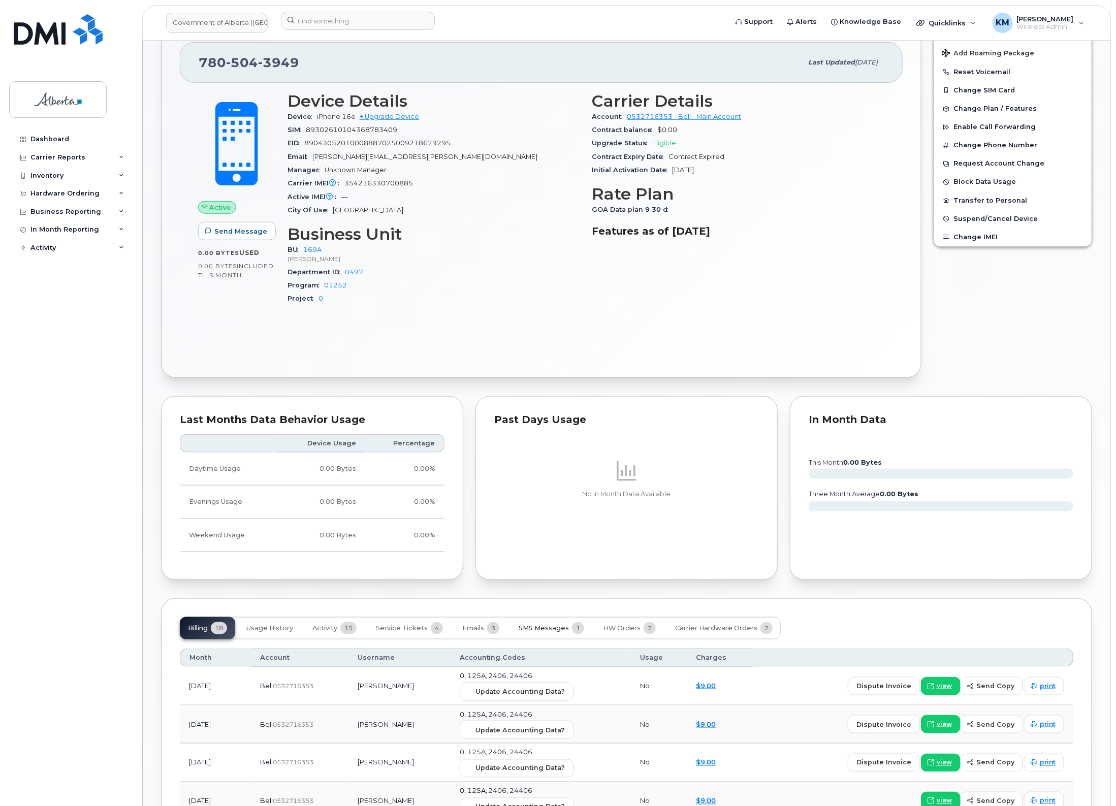
click at [555, 631] on span "SMS Messages" at bounding box center [544, 628] width 50 height 8
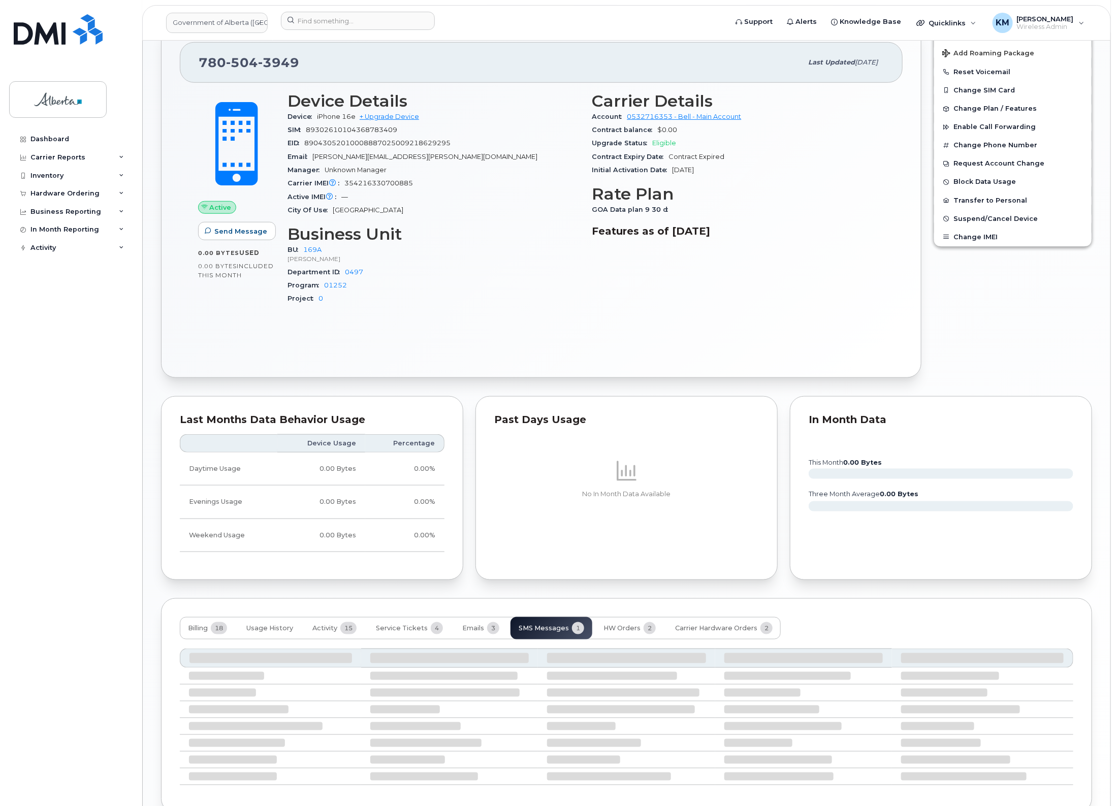
scroll to position [351, 0]
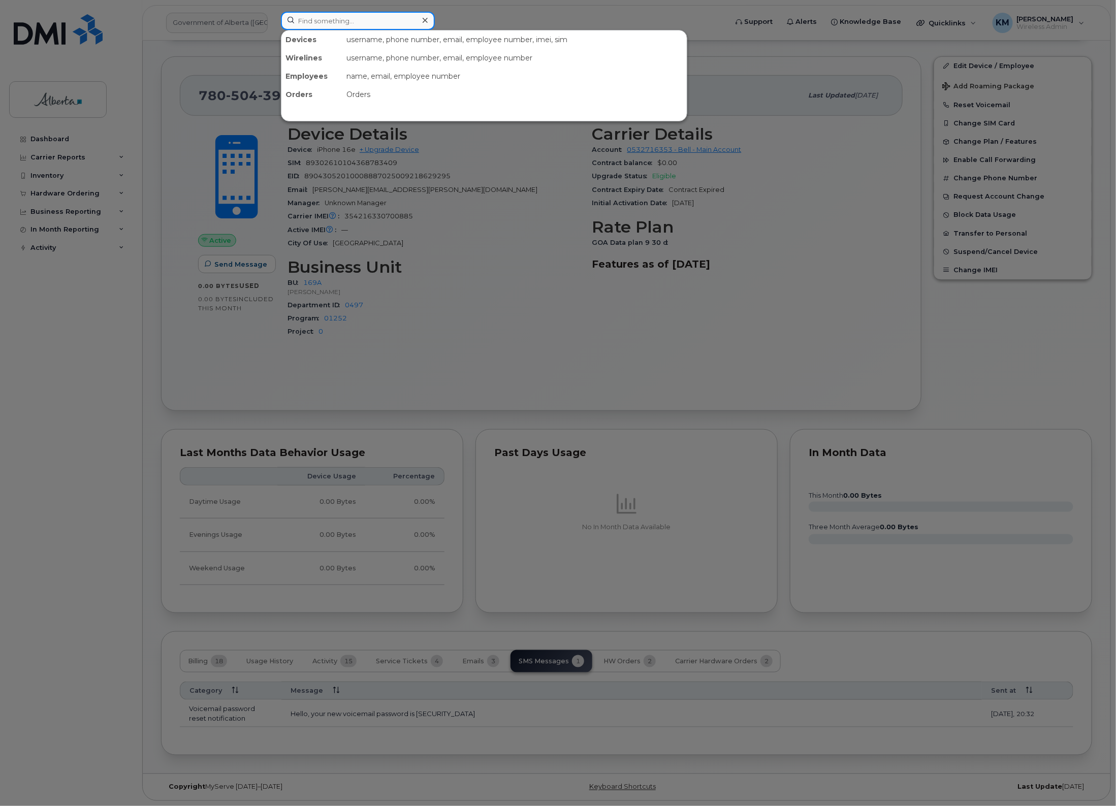
click at [385, 24] on input at bounding box center [358, 21] width 154 height 18
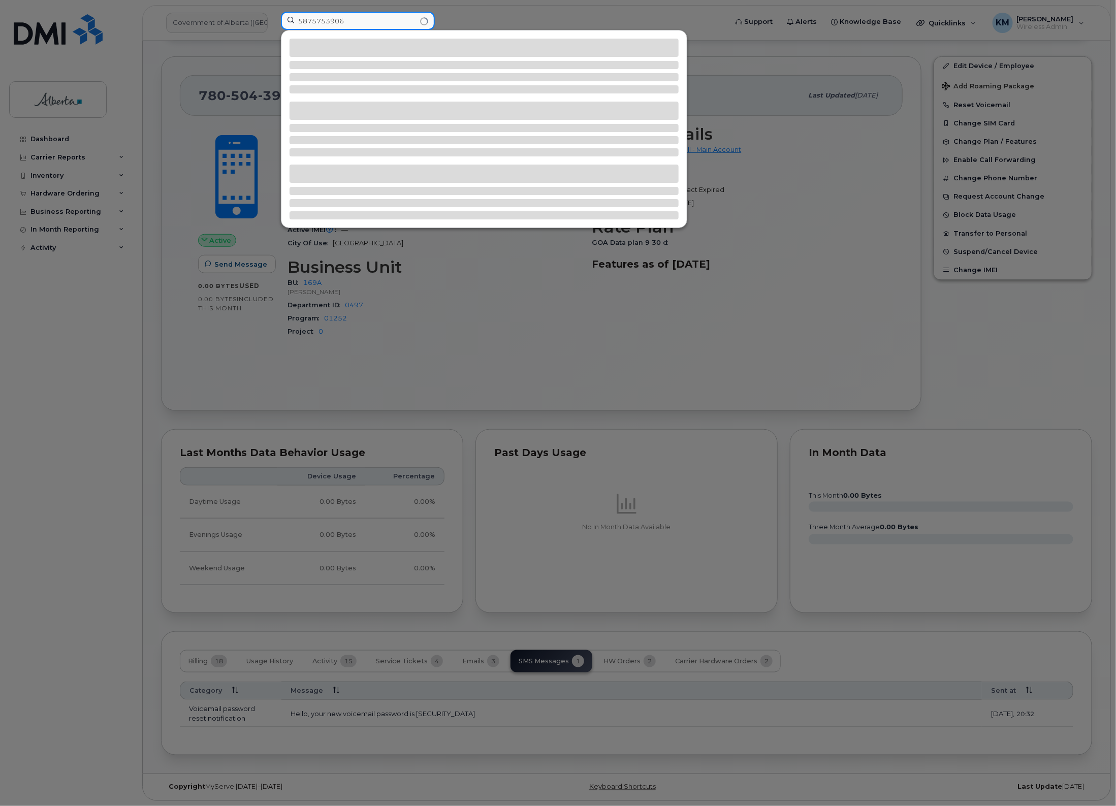
type input "5875753906"
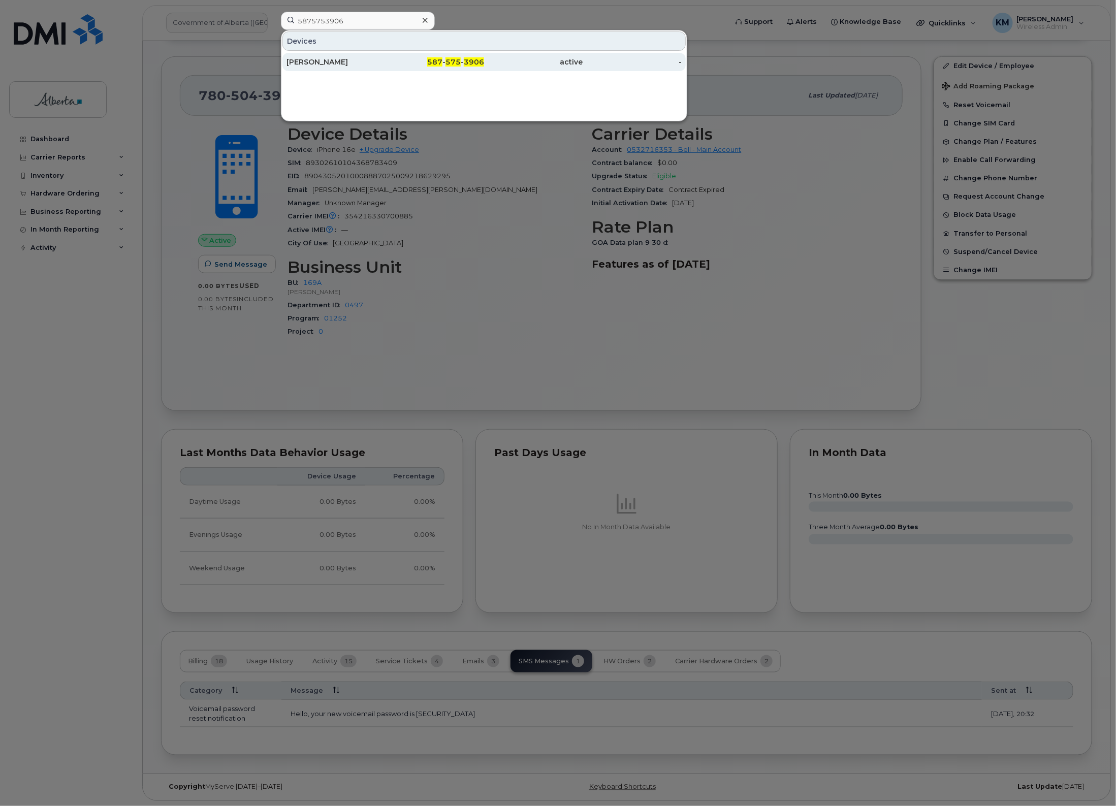
click at [392, 65] on div "587 - 575 - 3906" at bounding box center [435, 62] width 99 height 10
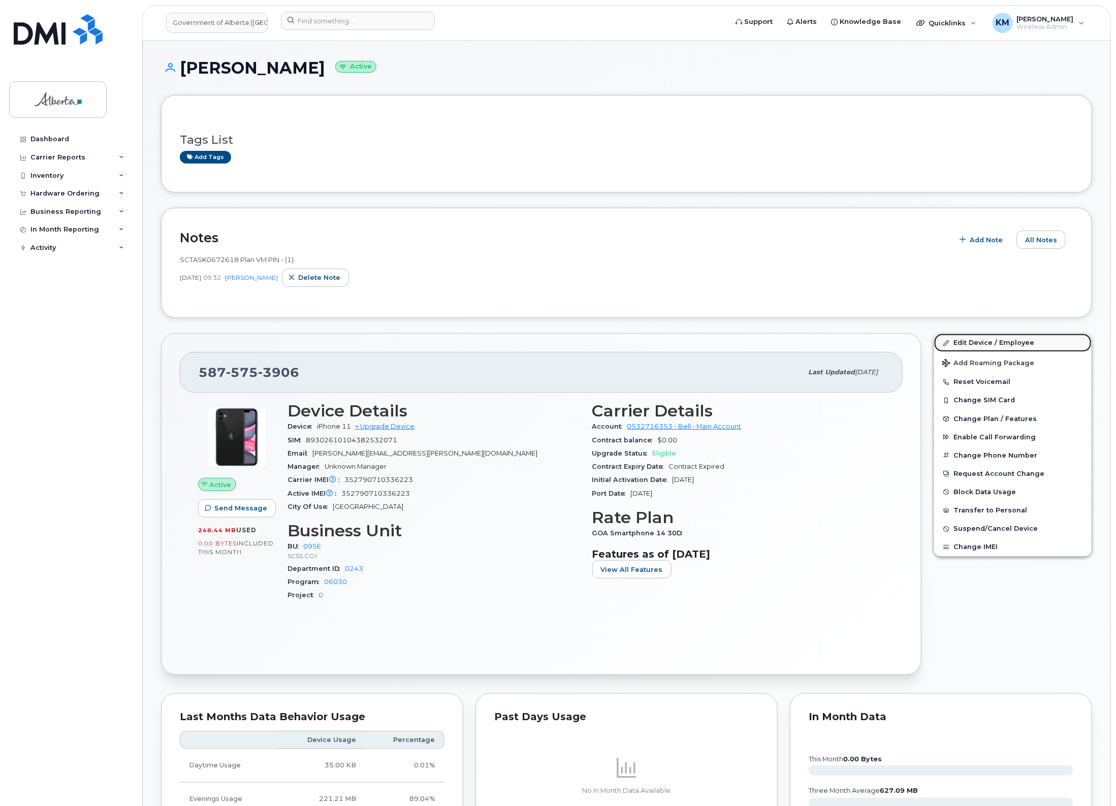
click at [1001, 340] on link "Edit Device / Employee" at bounding box center [1013, 343] width 158 height 18
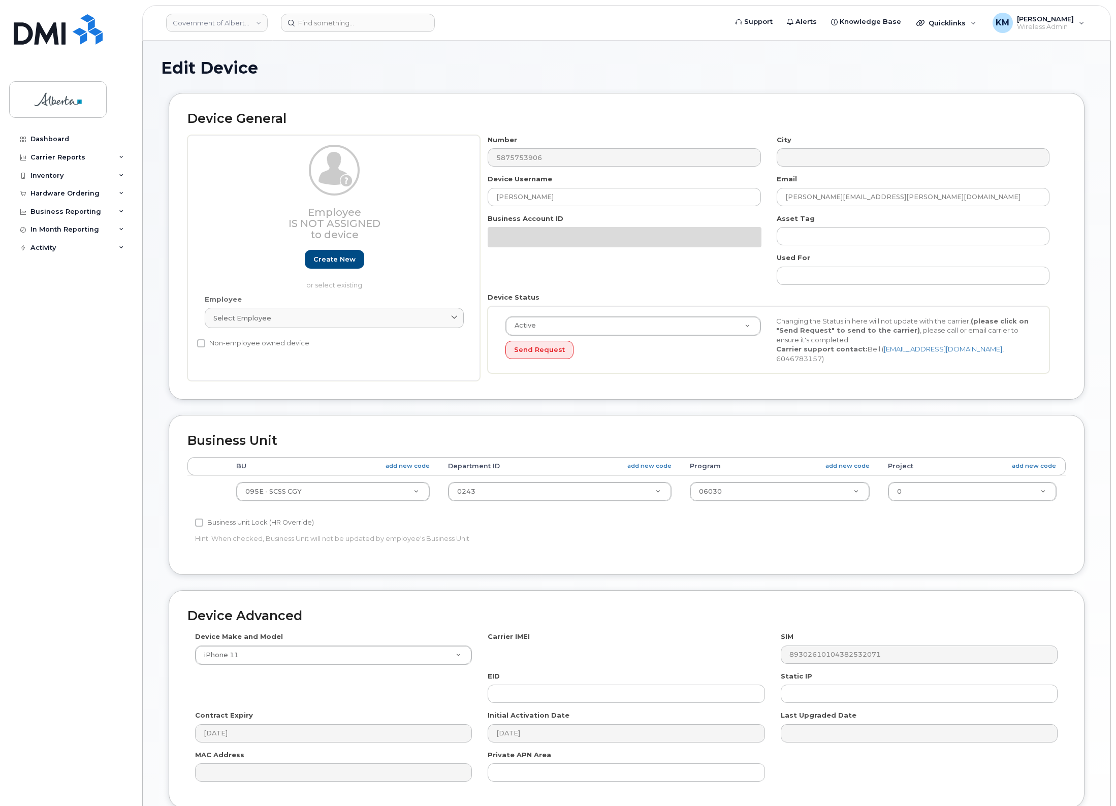
select select "4206362"
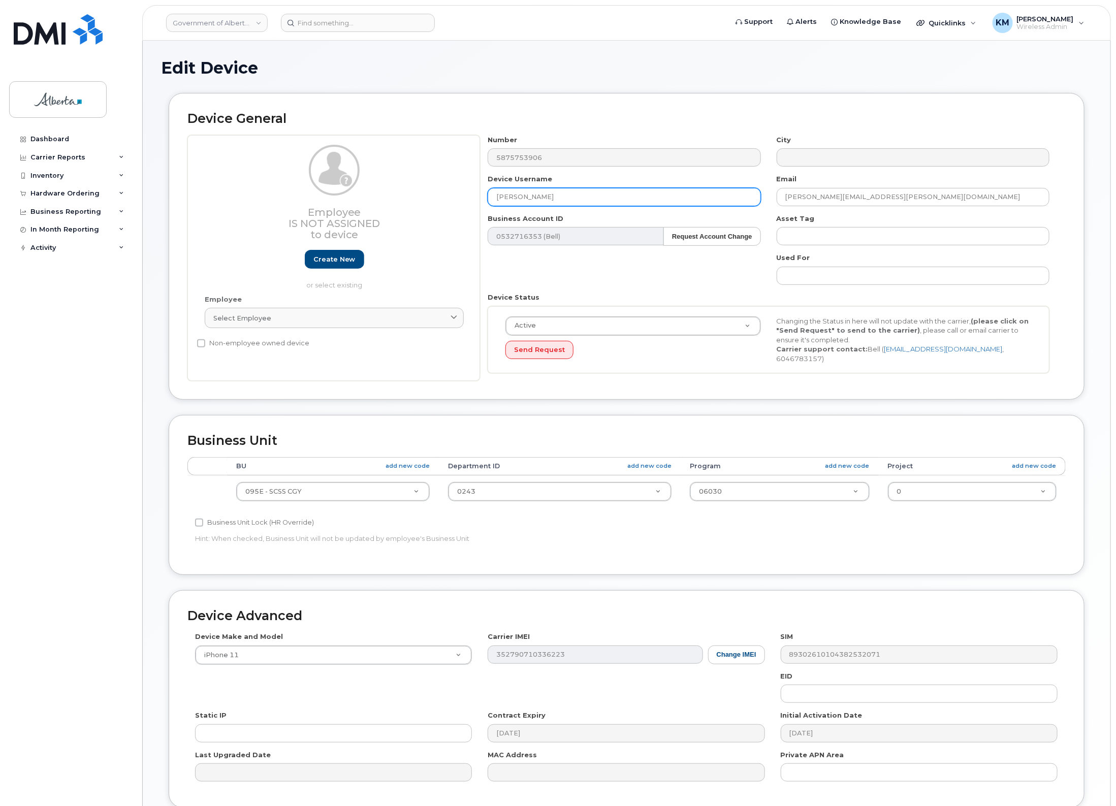
drag, startPoint x: 538, startPoint y: 194, endPoint x: 455, endPoint y: 196, distance: 82.8
click at [455, 196] on div "Employee Is not assigned to device Create new or select existing Employee Selec…" at bounding box center [626, 258] width 878 height 246
type input "Caseworker Vacant"
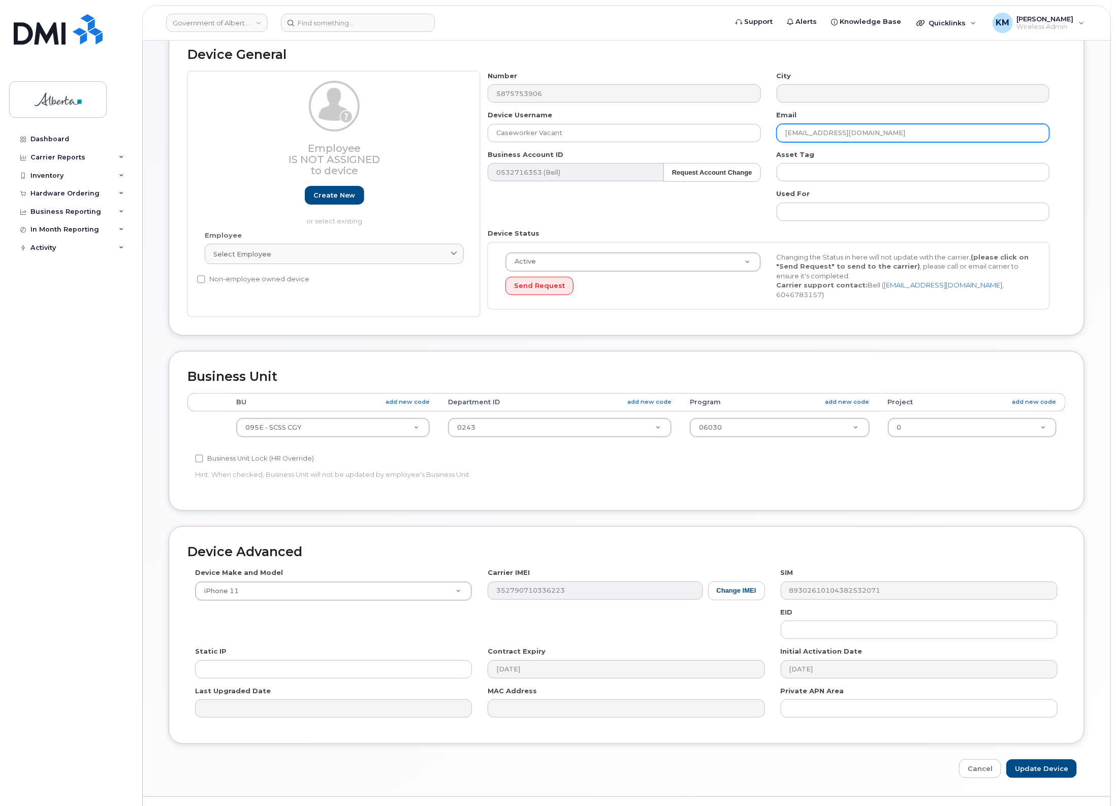
scroll to position [85, 0]
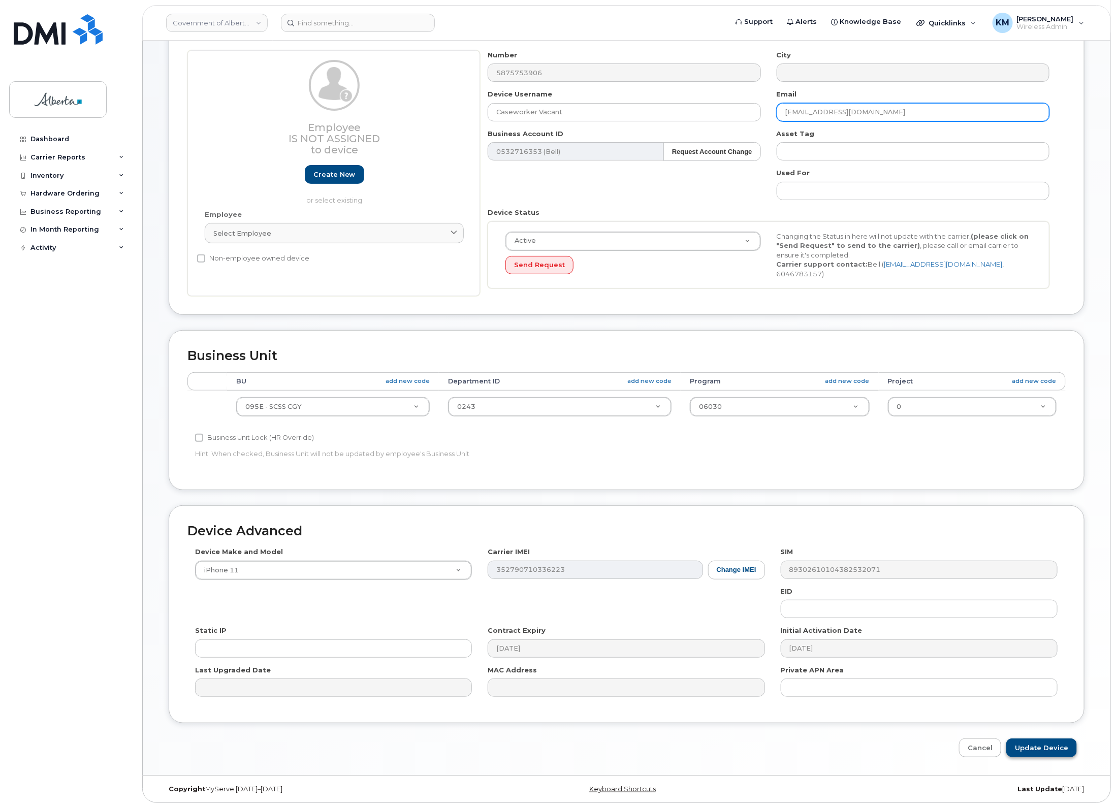
type input "May.Hung@gov.ab.ca"
click at [1033, 740] on input "Update Device" at bounding box center [1042, 748] width 71 height 19
type input "Saving..."
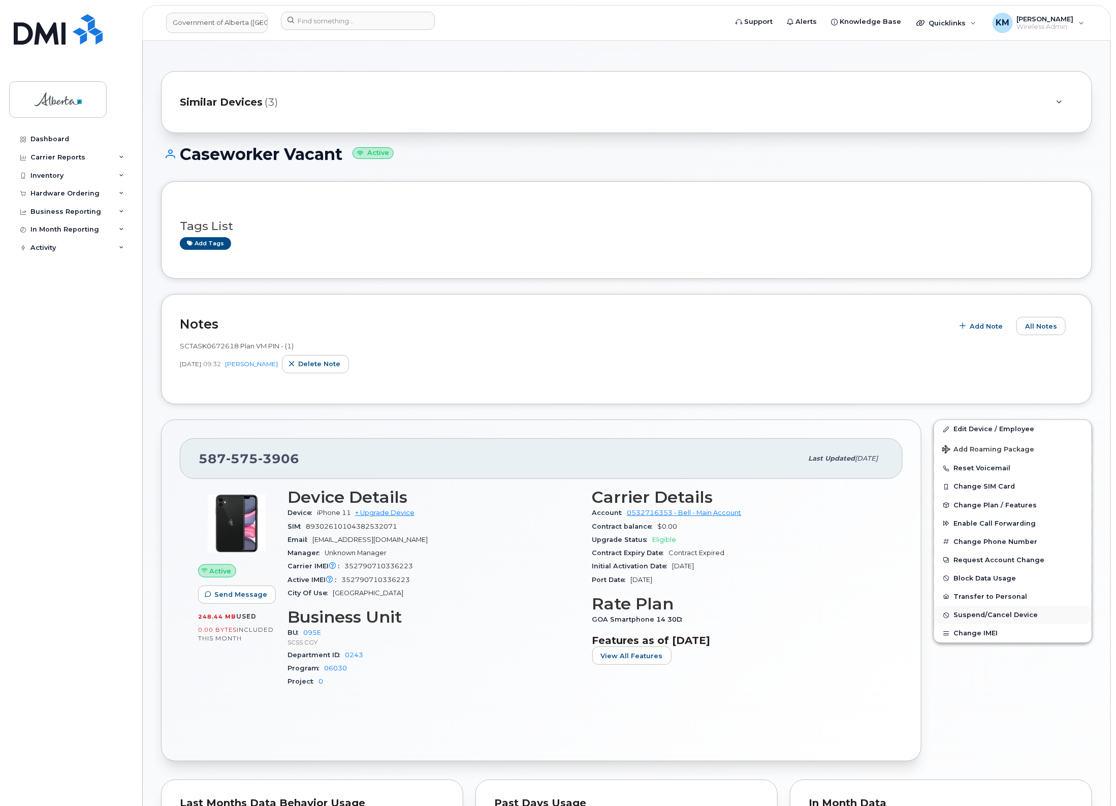
click at [1027, 613] on span "Suspend/Cancel Device" at bounding box center [996, 616] width 84 height 8
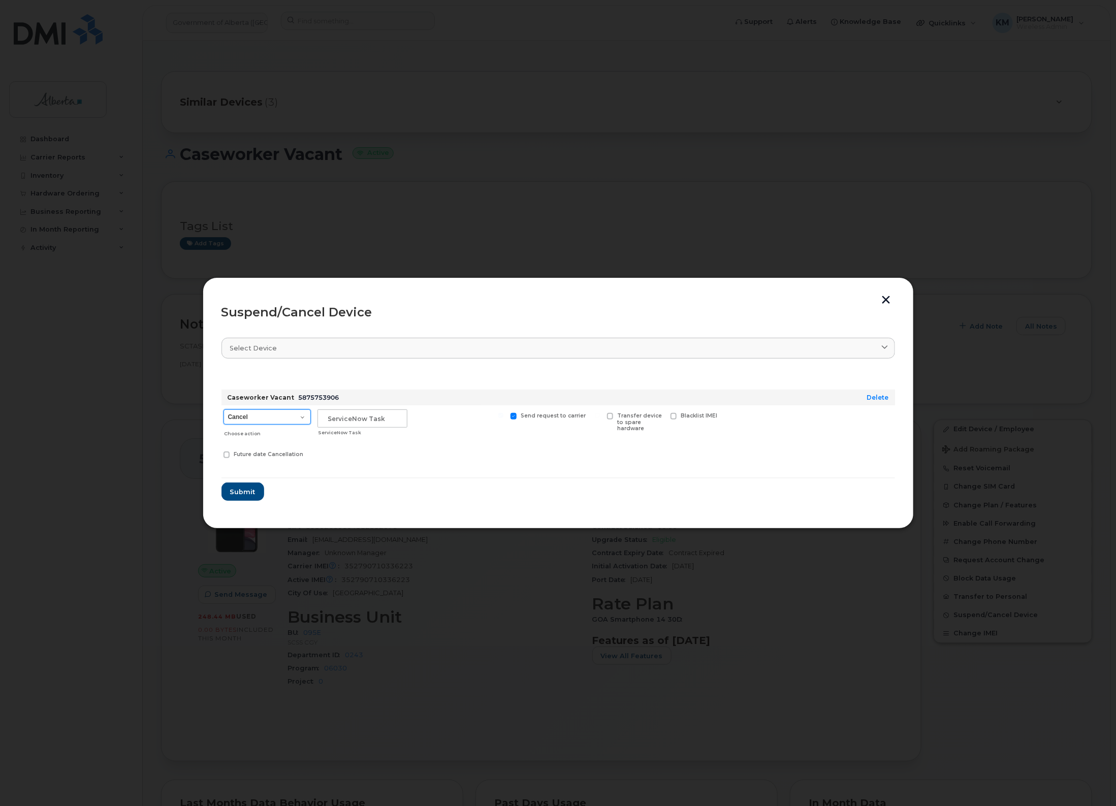
click at [304, 420] on select "Cancel Suspend - Extend Suspension Suspend - Reduced Rate Suspend - Lost Device…" at bounding box center [267, 417] width 87 height 15
select select "[object Object]"
click at [224, 410] on select "Cancel Suspend - Extend Suspension Suspend - Reduced Rate Suspend - Lost Device…" at bounding box center [267, 417] width 87 height 15
click at [356, 420] on input "text" at bounding box center [363, 419] width 90 height 18
type input "SCTASK0849037"
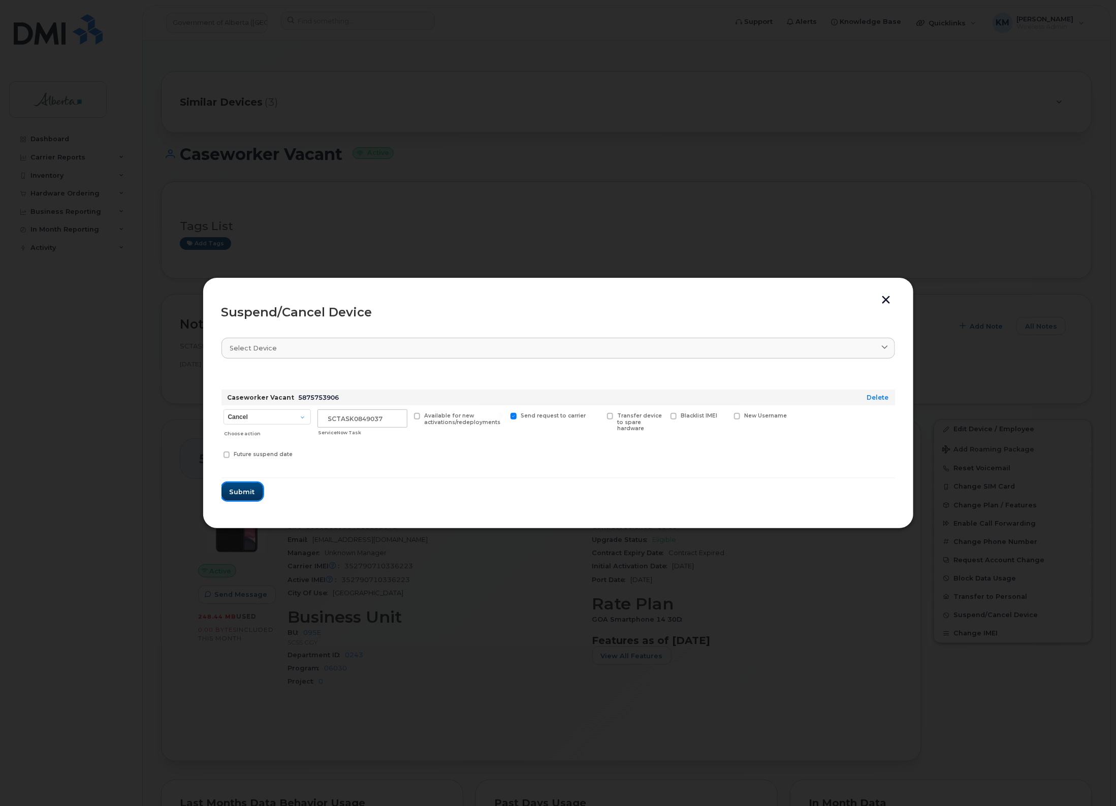
click at [224, 496] on button "Submit" at bounding box center [243, 492] width 42 height 18
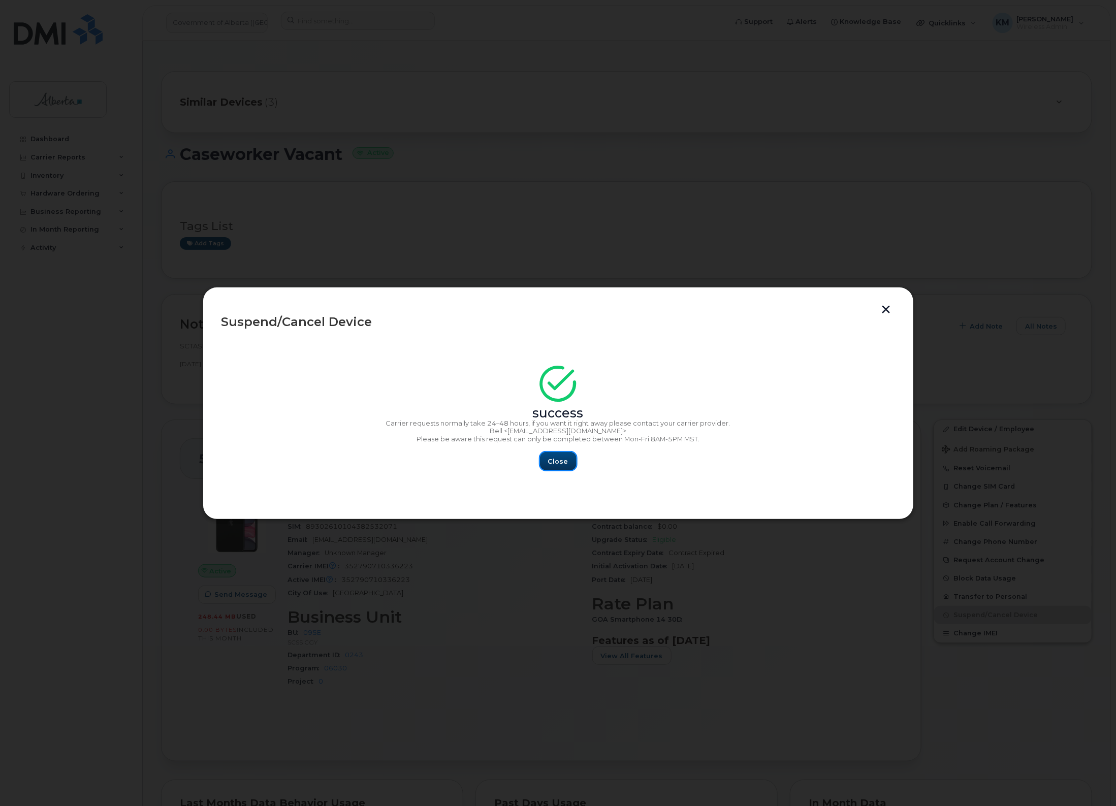
click at [553, 460] on span "Close" at bounding box center [558, 462] width 20 height 10
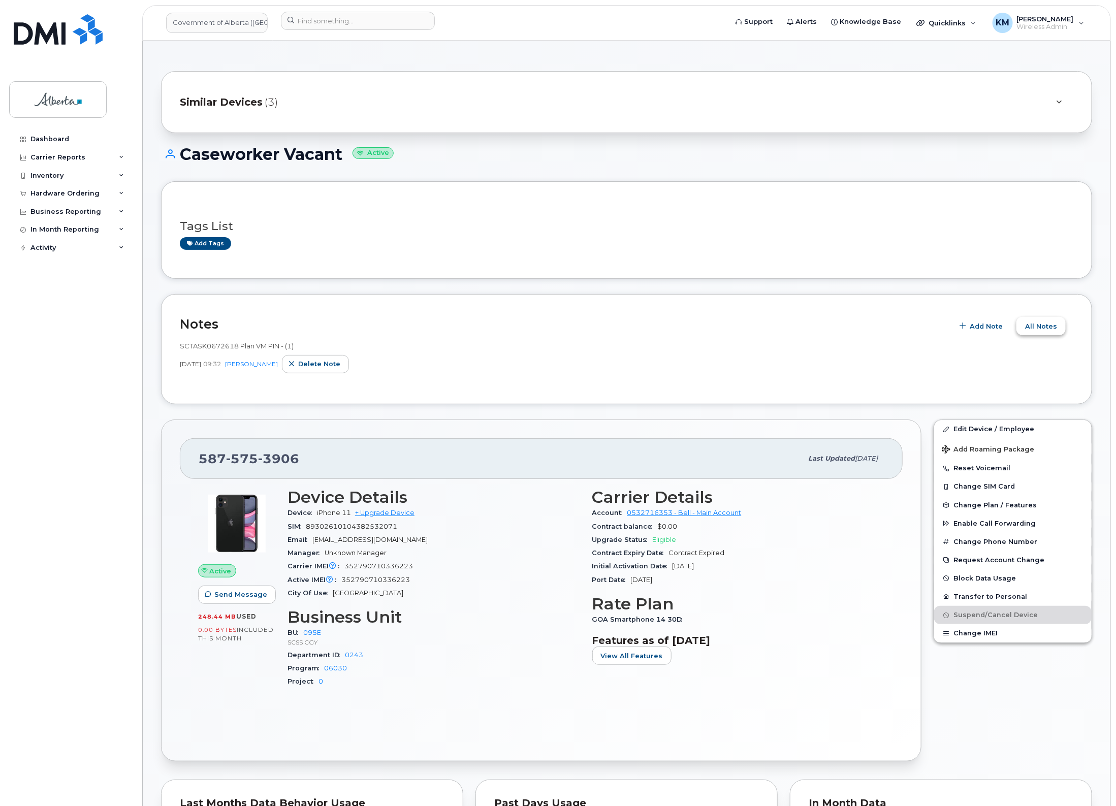
click at [1052, 324] on span "All Notes" at bounding box center [1041, 327] width 32 height 10
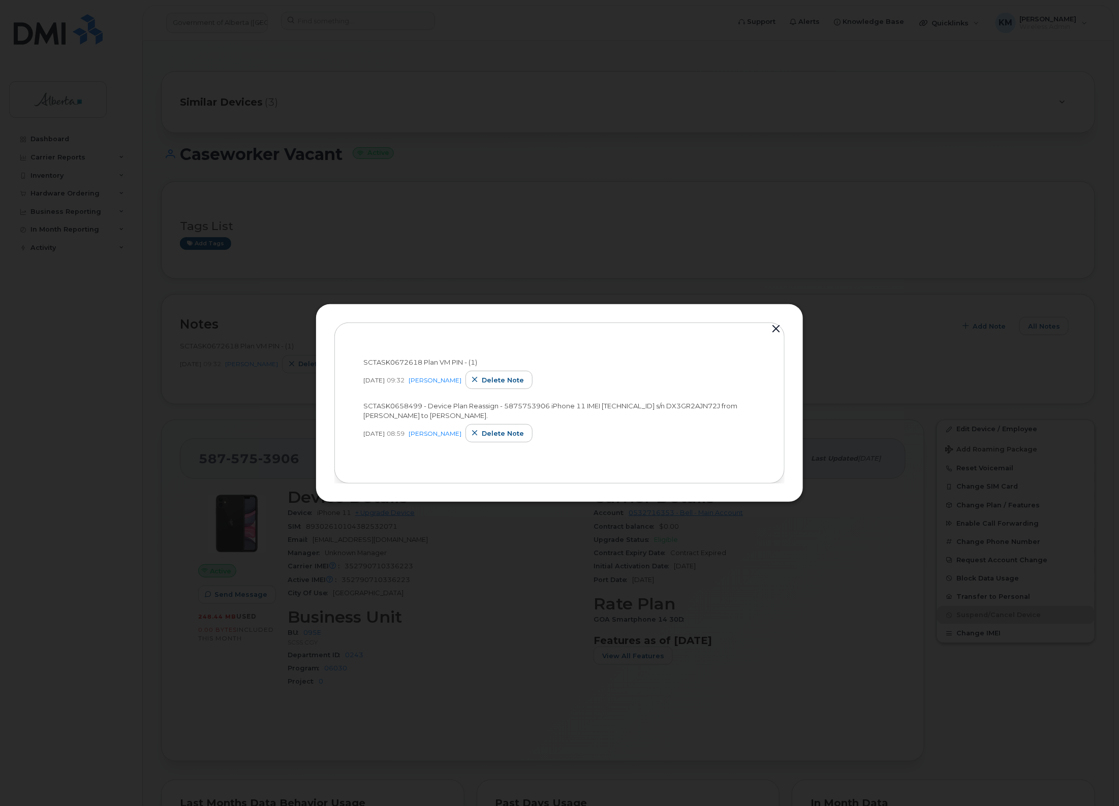
click at [774, 327] on button "button" at bounding box center [775, 329] width 15 height 14
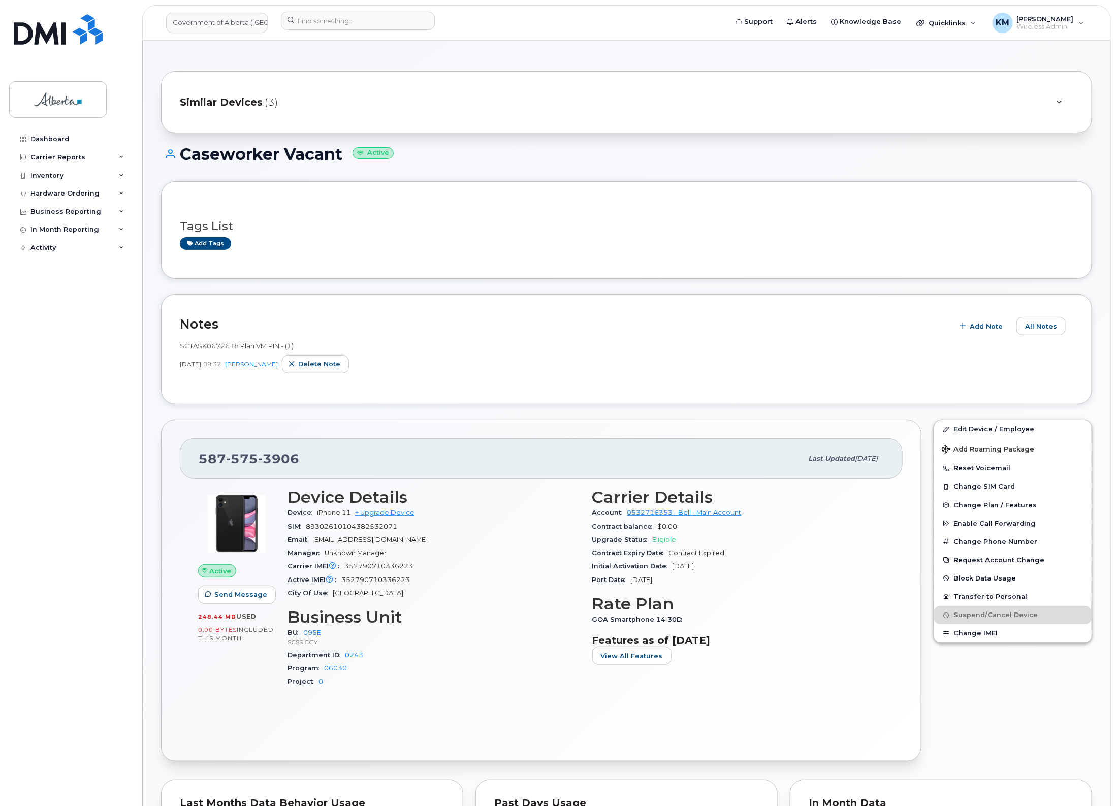
click at [994, 316] on div "Add Note All Notes" at bounding box center [1011, 324] width 125 height 22
click at [992, 326] on span "Add Note" at bounding box center [986, 327] width 33 height 10
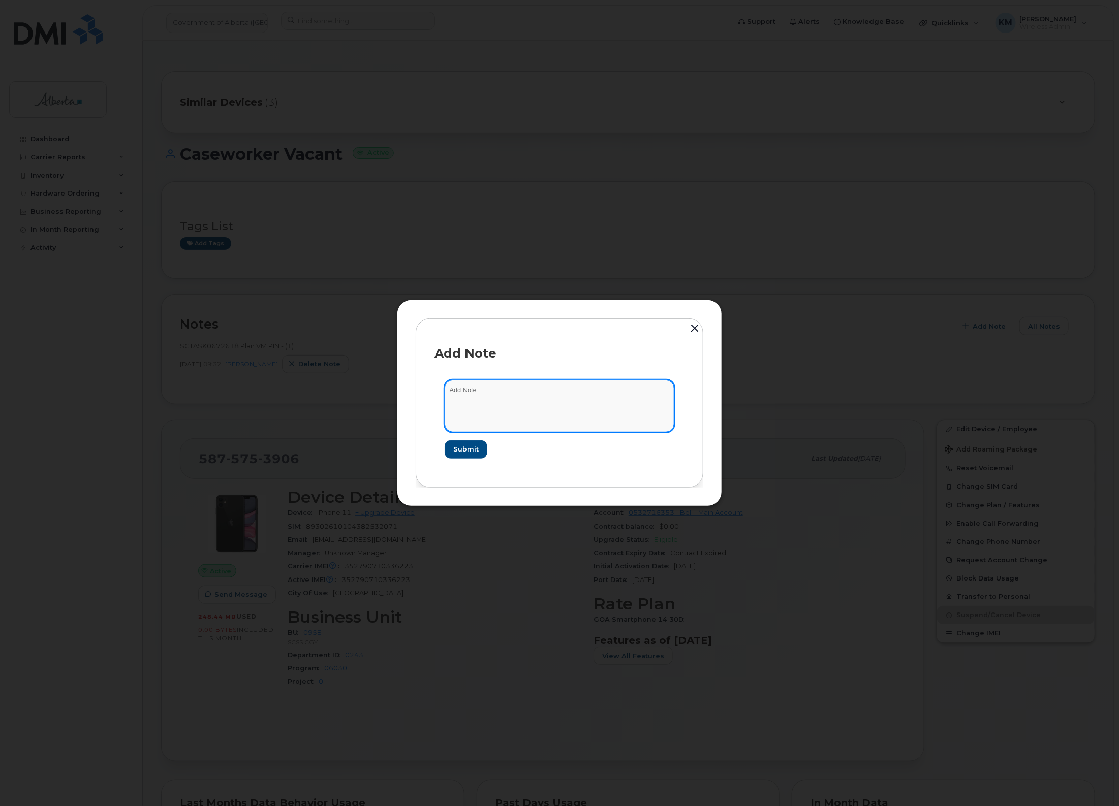
click at [568, 404] on textarea at bounding box center [560, 406] width 230 height 52
type textarea "s"
click at [568, 397] on textarea "SCTASK0849037 -" at bounding box center [560, 406] width 230 height 52
paste textarea "Plan Suspend - (1)"
type textarea "SCTASK0849037 - Plan Suspend - (1)"
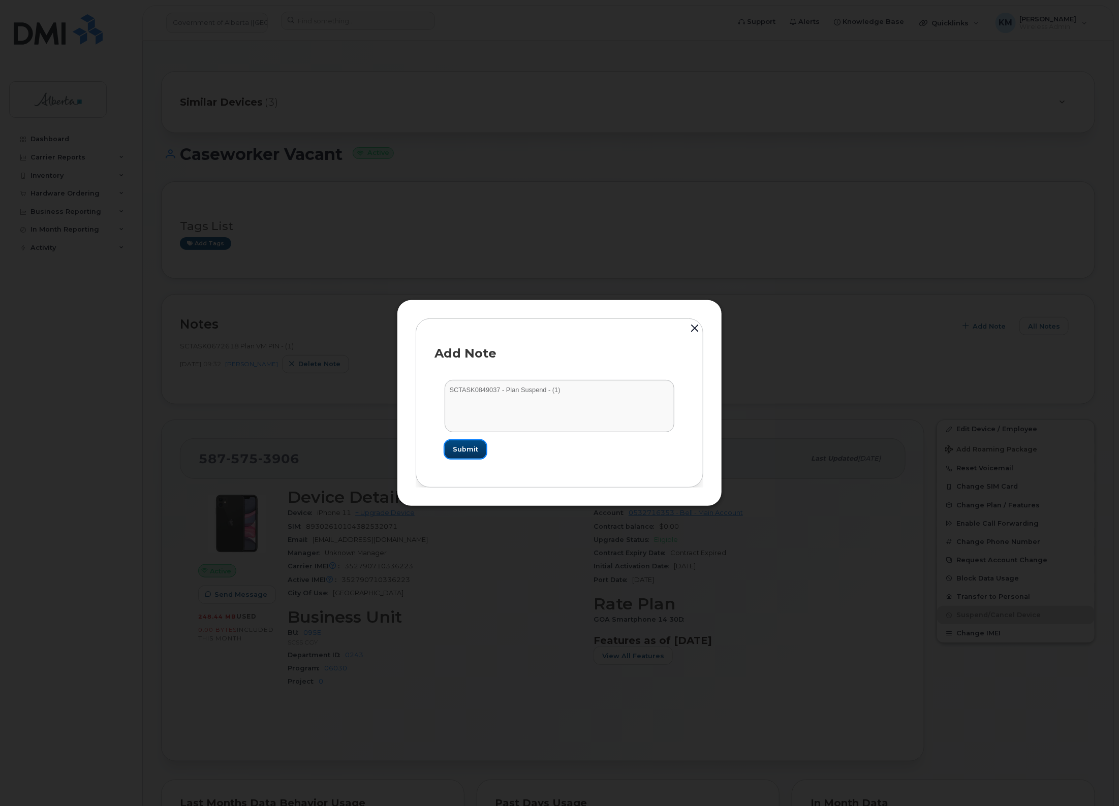
click at [456, 450] on span "Submit" at bounding box center [465, 450] width 25 height 10
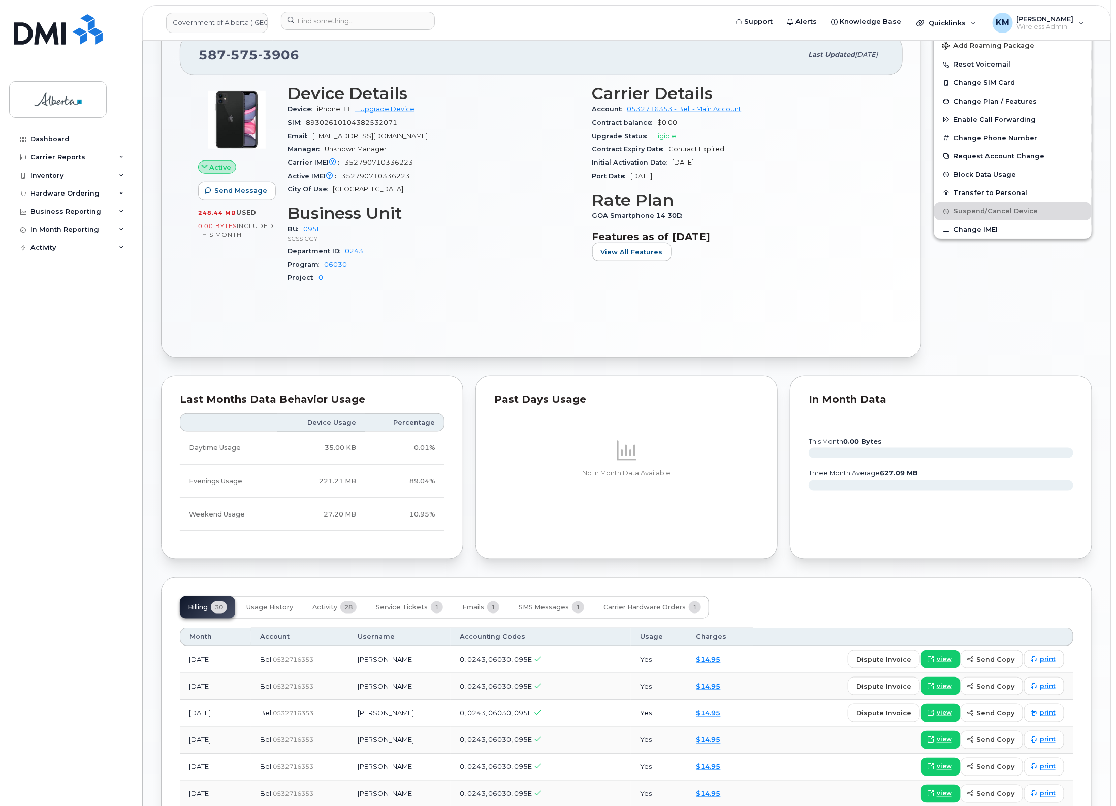
scroll to position [445, 0]
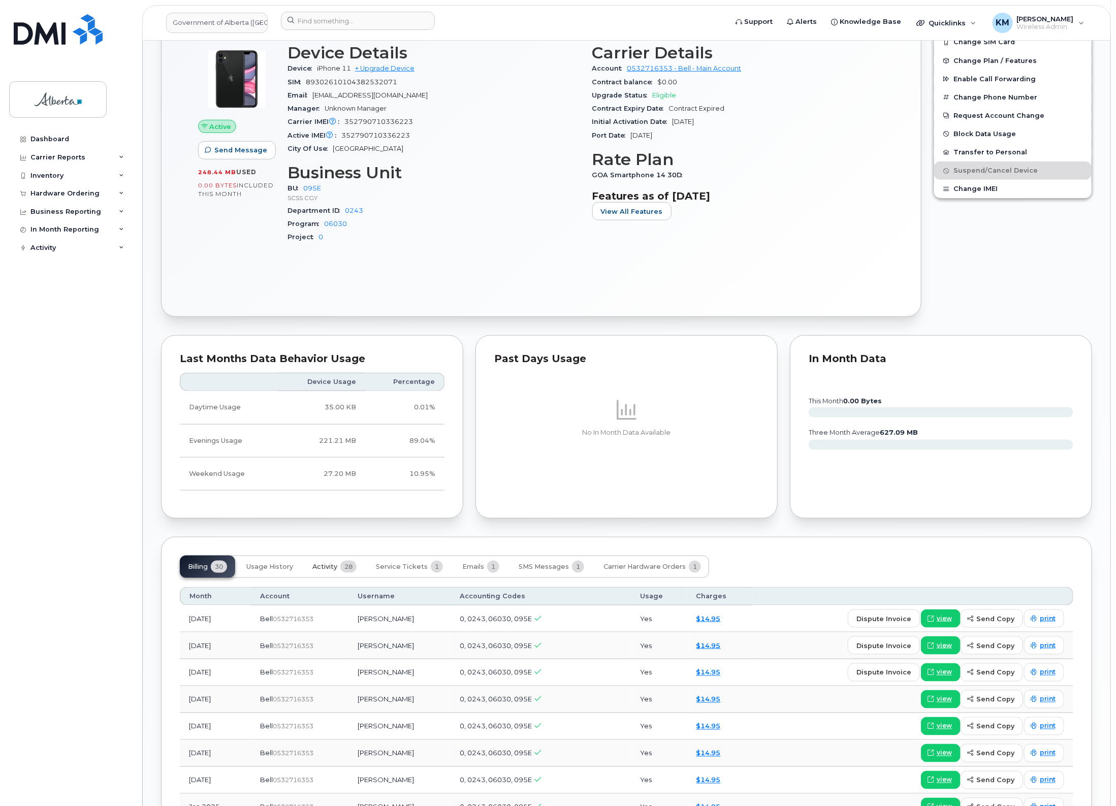
click at [328, 566] on span "Activity" at bounding box center [324, 567] width 25 height 8
click at [378, 567] on span "Service Tickets" at bounding box center [402, 567] width 52 height 8
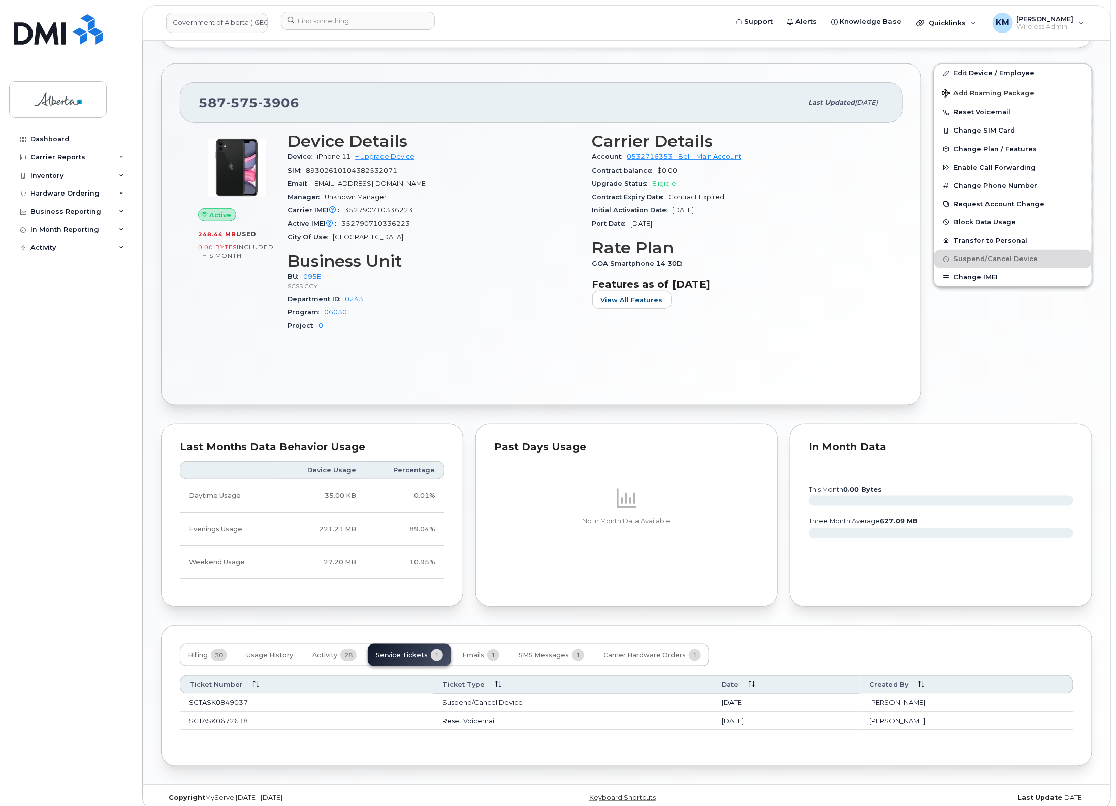
scroll to position [370, 0]
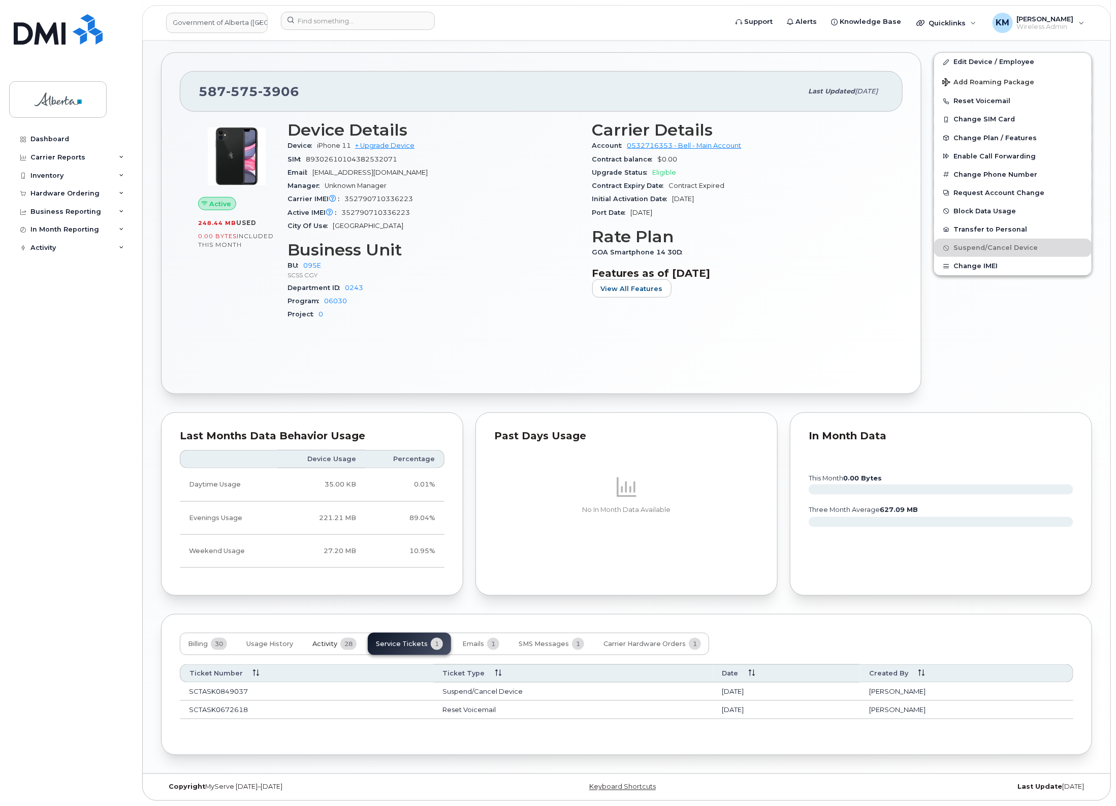
click at [332, 639] on button "Activity 28" at bounding box center [334, 644] width 60 height 22
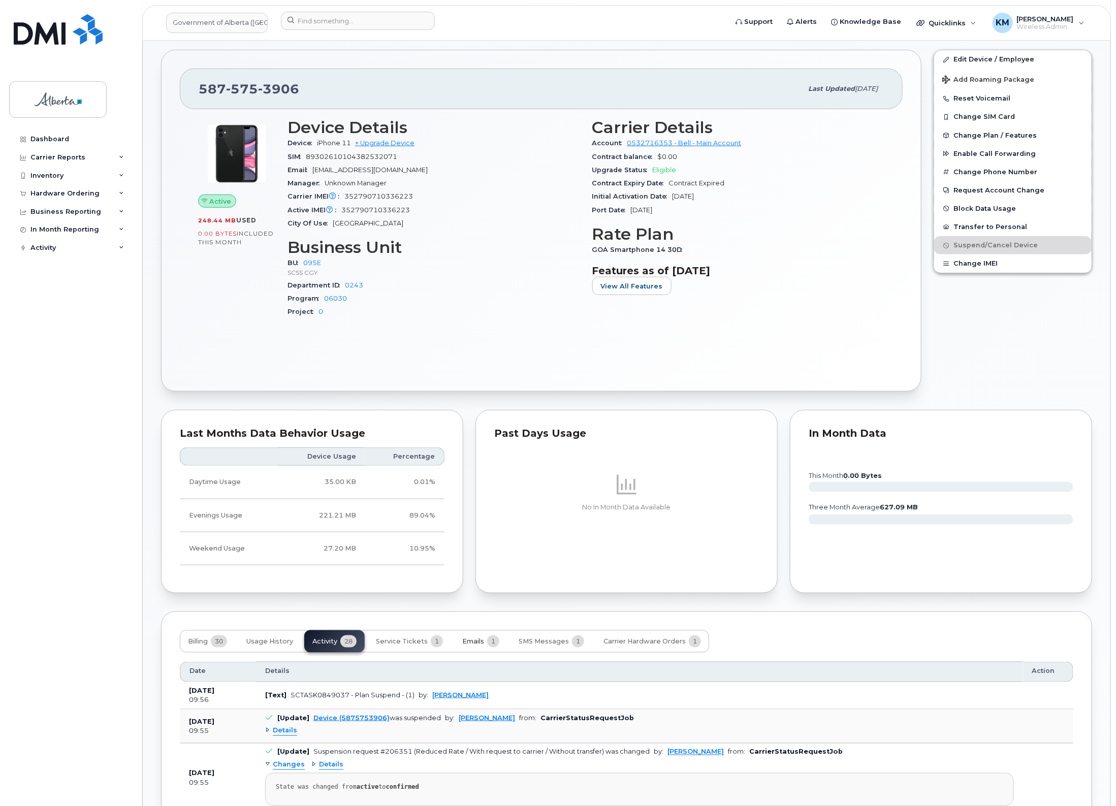
click at [462, 643] on span "Emails" at bounding box center [473, 642] width 22 height 8
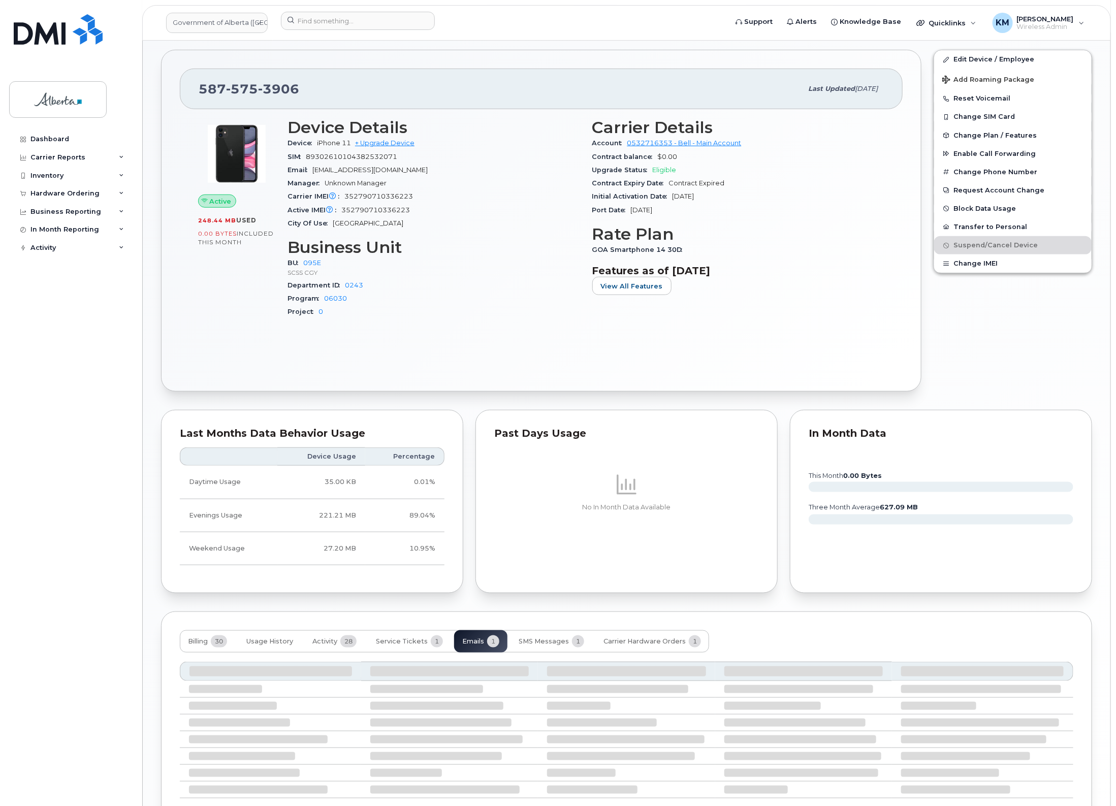
scroll to position [344, 0]
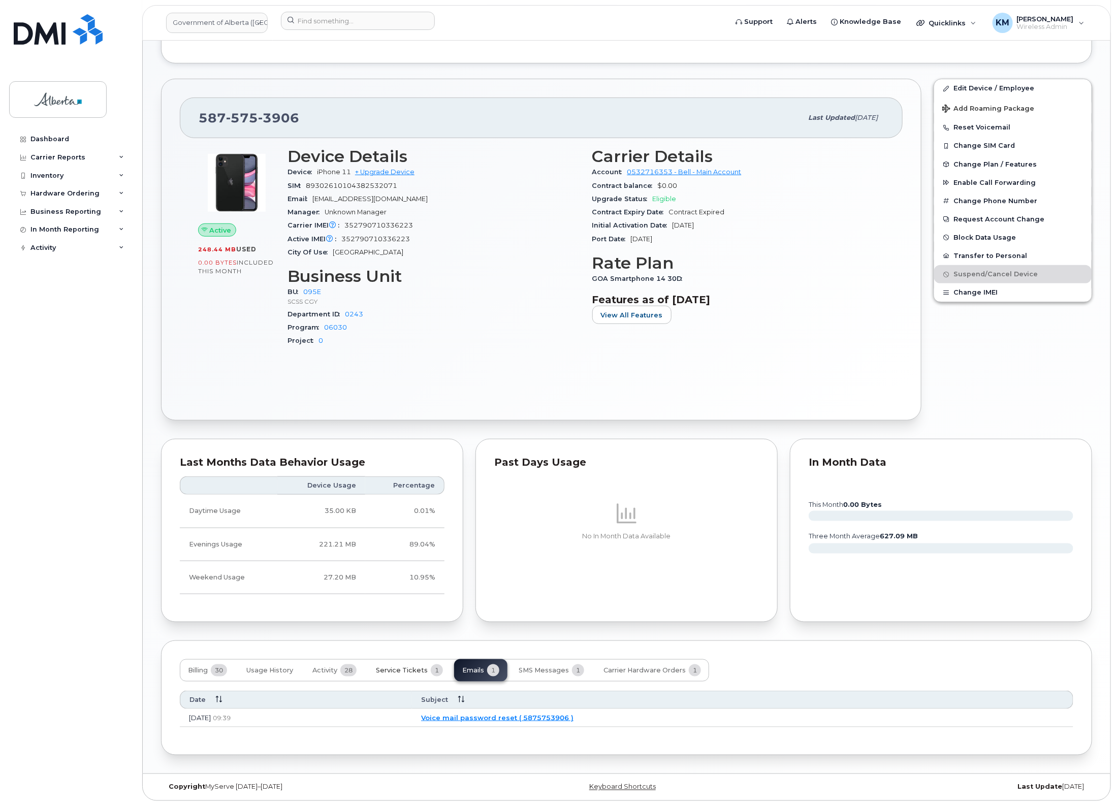
click at [403, 668] on span "Service Tickets" at bounding box center [402, 671] width 52 height 8
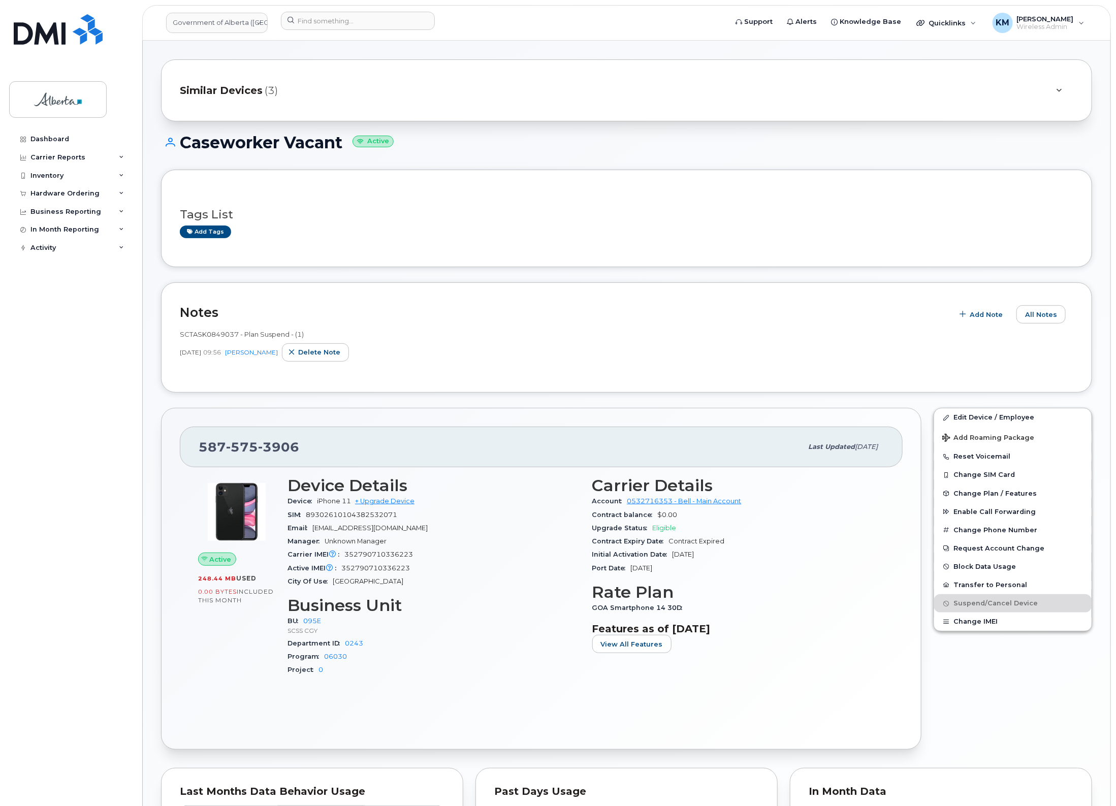
scroll to position [0, 0]
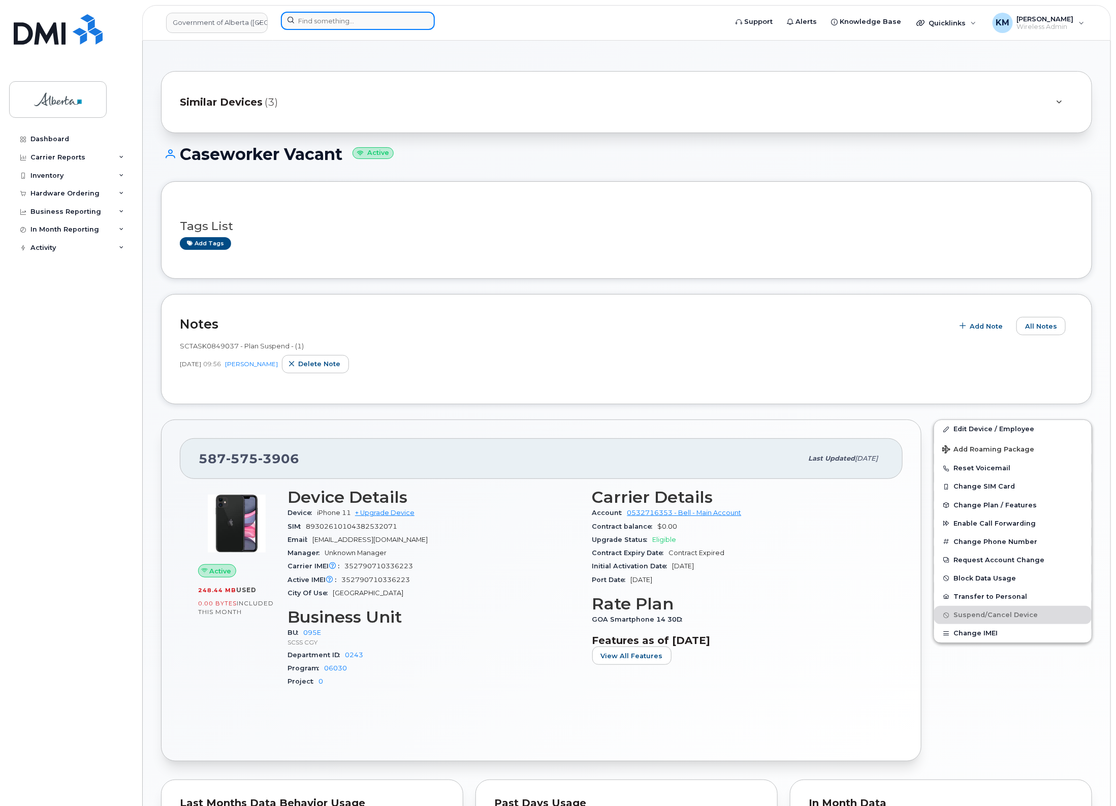
click at [330, 23] on input at bounding box center [358, 21] width 154 height 18
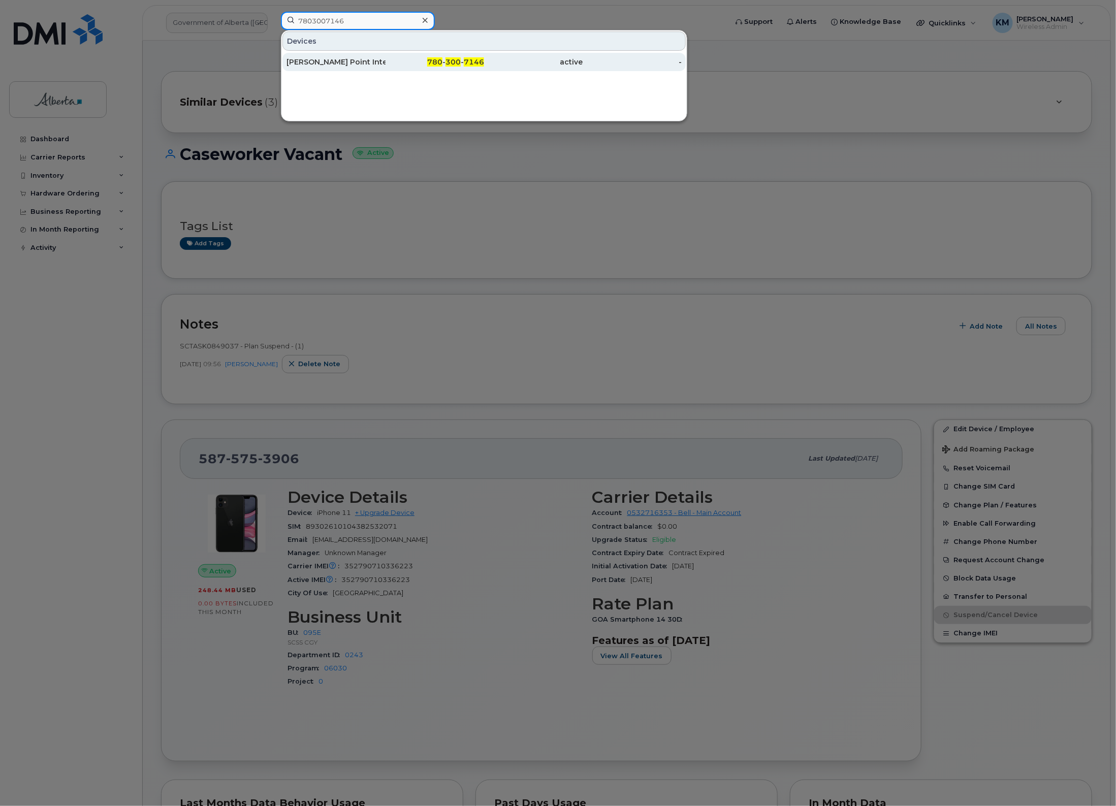
type input "7803007146"
click at [342, 62] on div "Youngs Point Interpreter" at bounding box center [336, 62] width 99 height 10
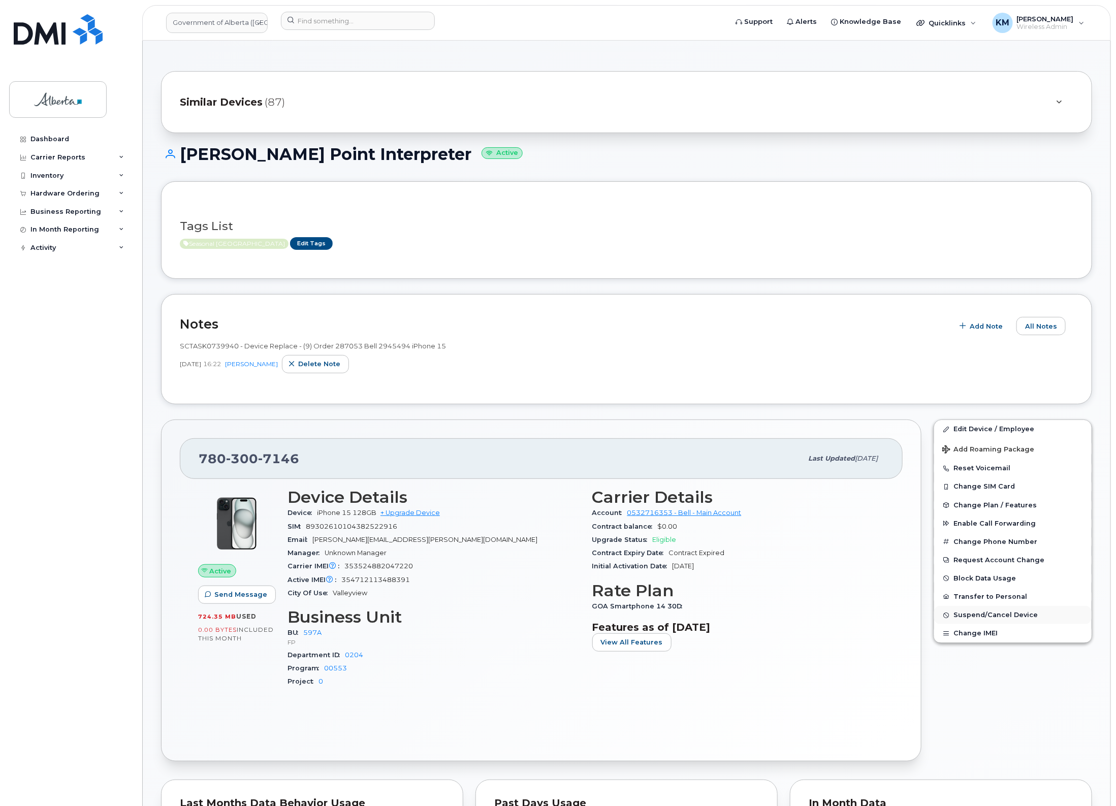
click at [1014, 615] on span "Suspend/Cancel Device" at bounding box center [996, 616] width 84 height 8
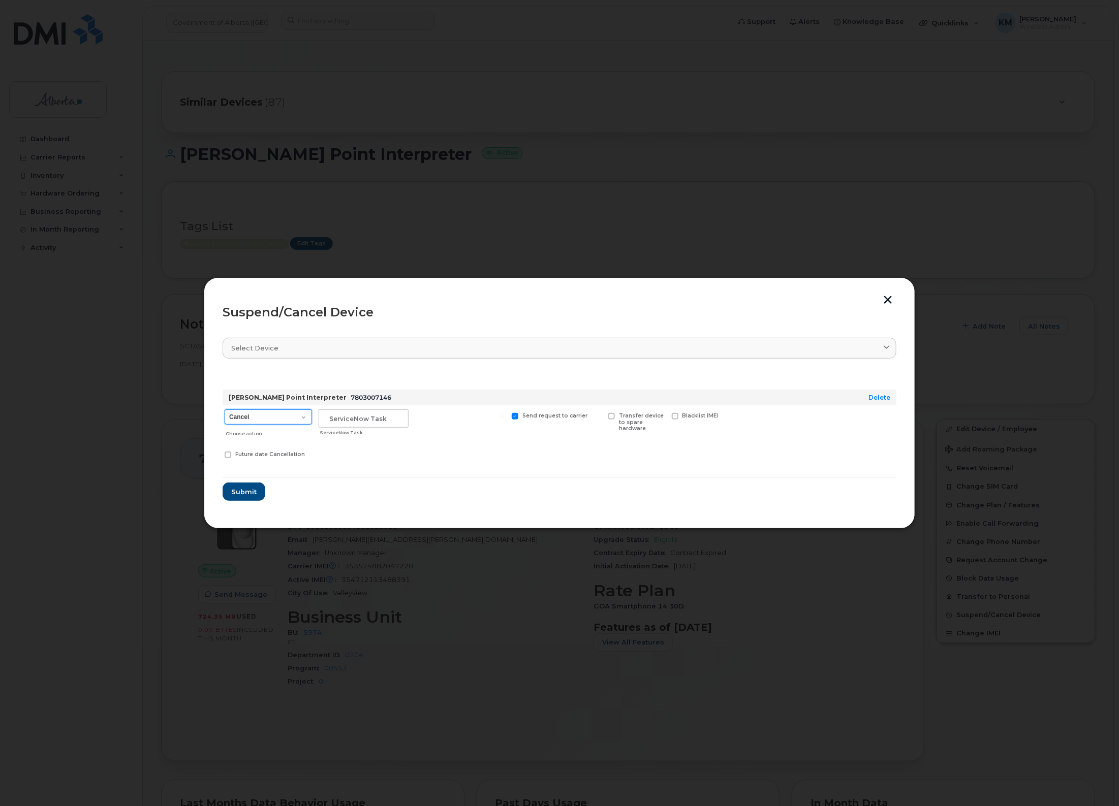
click at [303, 420] on select "Cancel Suspend - Extend Suspension Suspend - Reduced Rate Suspend - Lost Device…" at bounding box center [268, 417] width 87 height 15
select select "[object Object]"
click at [225, 410] on select "Cancel Suspend - Extend Suspension Suspend - Reduced Rate Suspend - Lost Device…" at bounding box center [268, 417] width 87 height 15
click at [348, 422] on input "text" at bounding box center [364, 419] width 90 height 18
type input "SCTASK0849943"
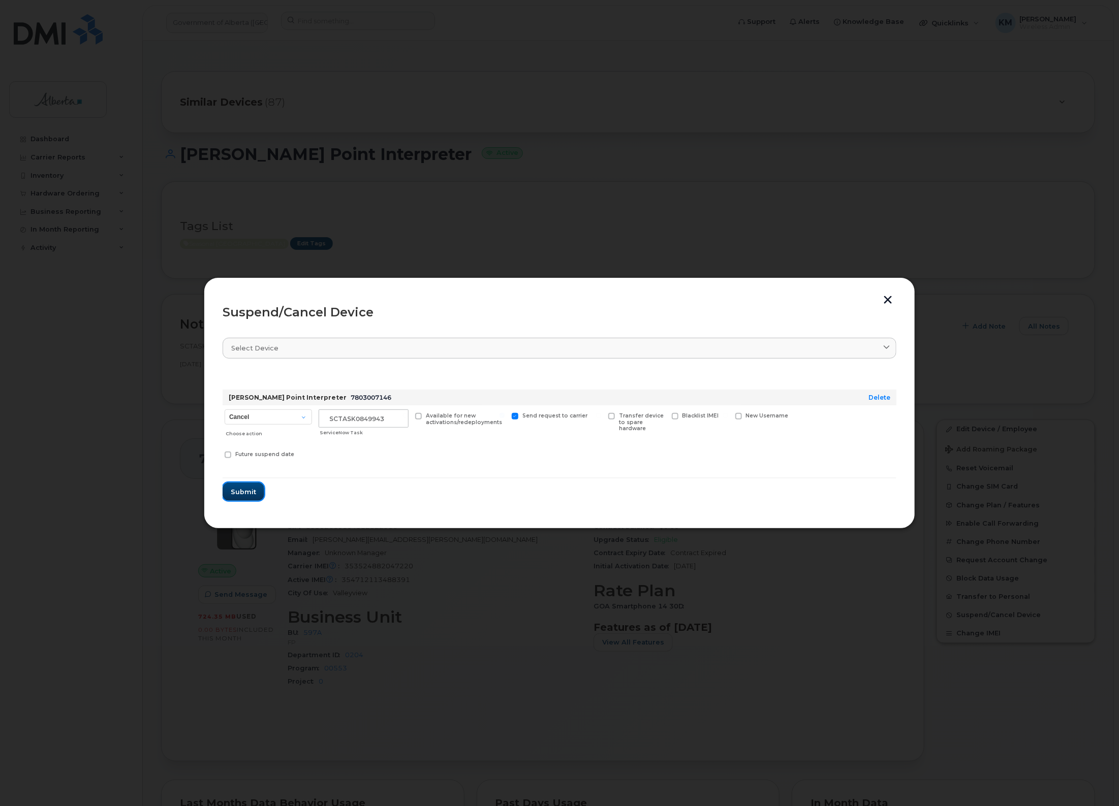
click at [255, 494] on span "Submit" at bounding box center [243, 492] width 25 height 10
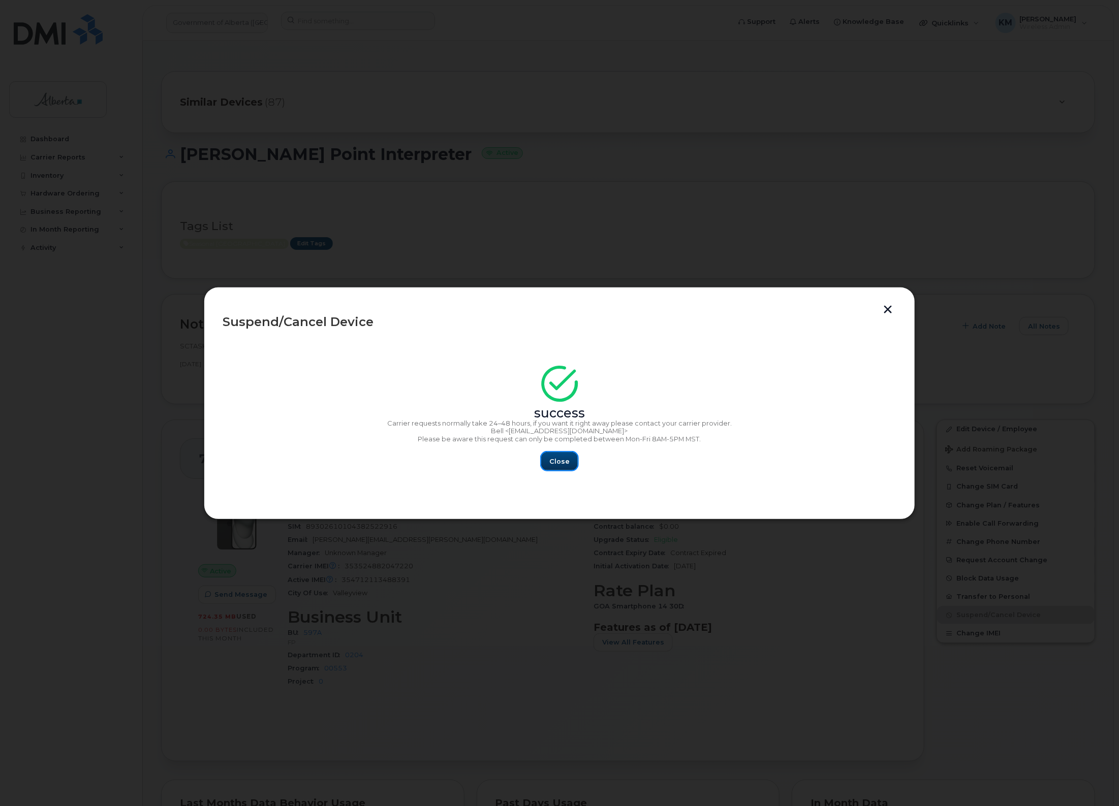
click at [569, 467] on button "Close" at bounding box center [559, 461] width 37 height 18
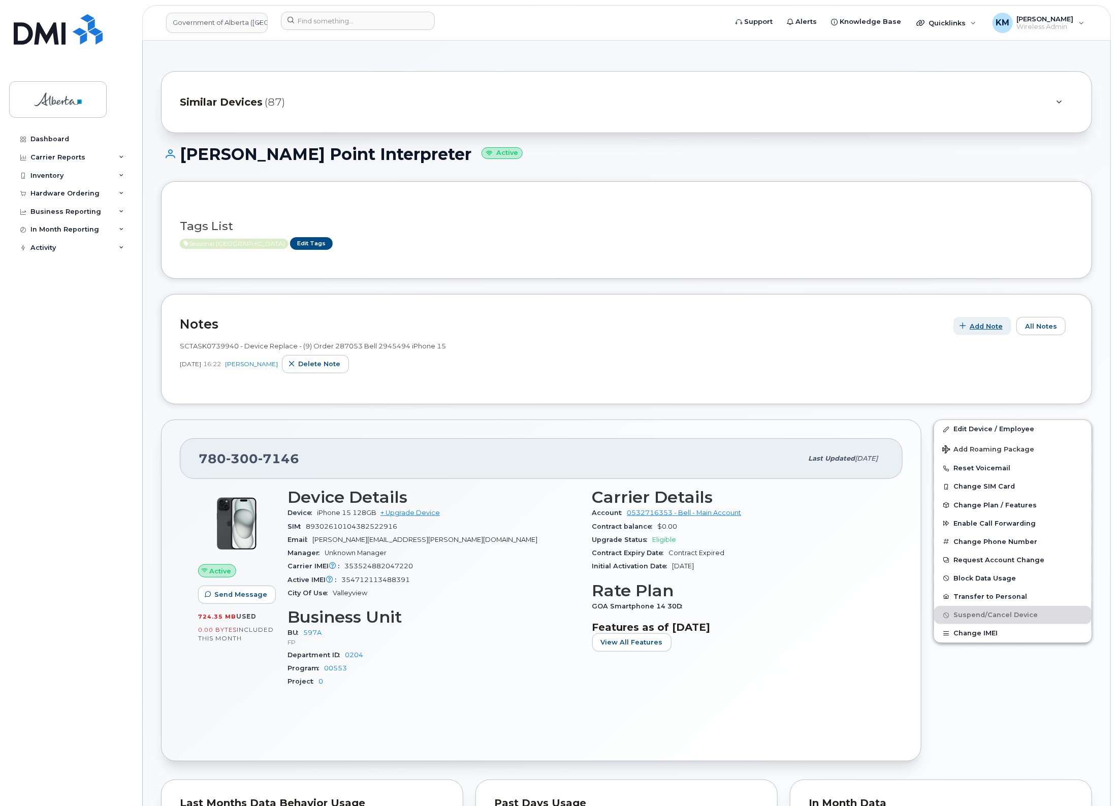
click at [994, 328] on span "Add Note" at bounding box center [986, 327] width 33 height 10
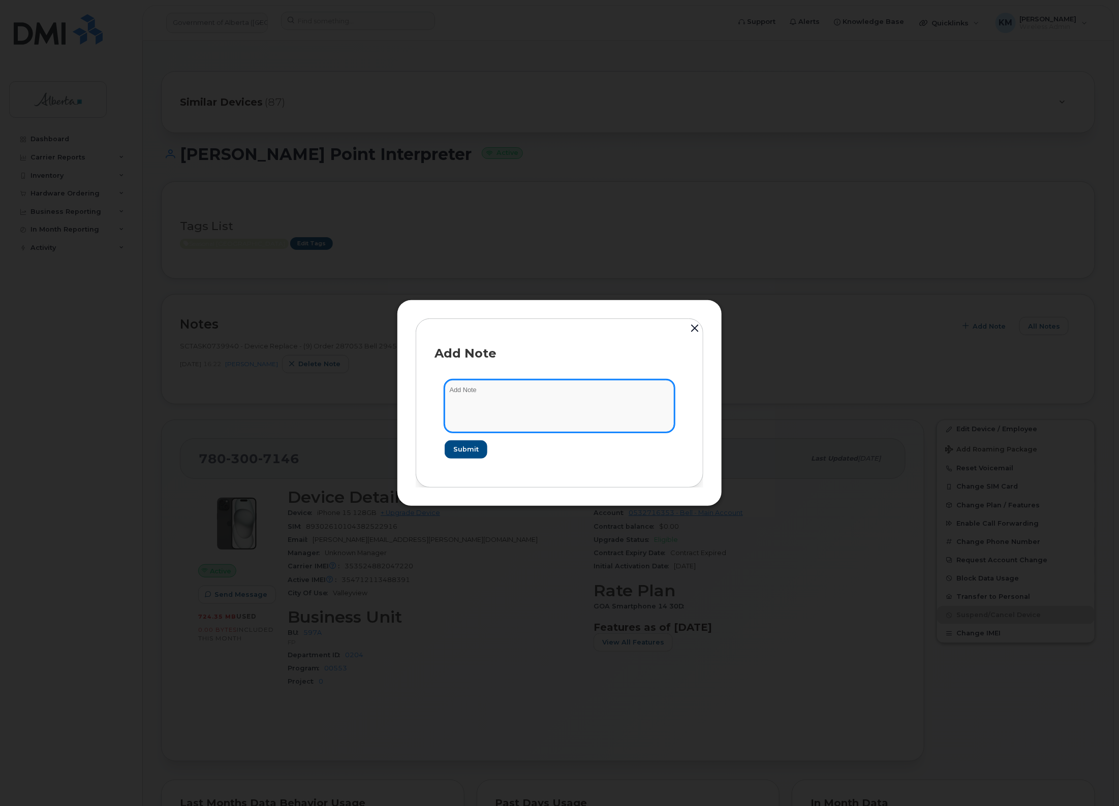
click at [514, 400] on textarea at bounding box center [560, 406] width 230 height 52
type textarea "s"
click at [570, 387] on textarea "SCTASK0849943 -" at bounding box center [560, 406] width 230 height 52
paste textarea "Plan Suspend - (1)"
type textarea "SCTASK0849943 - Plan Suspend - (1)"
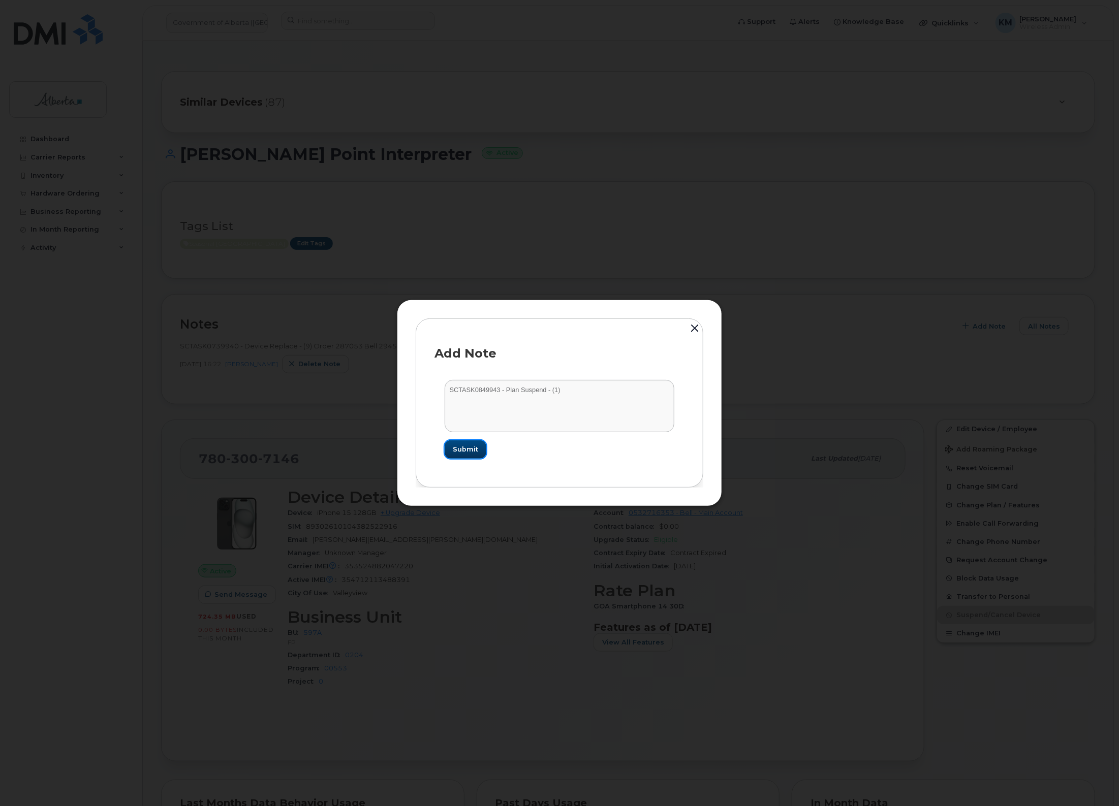
click at [462, 444] on button "Submit" at bounding box center [466, 450] width 42 height 18
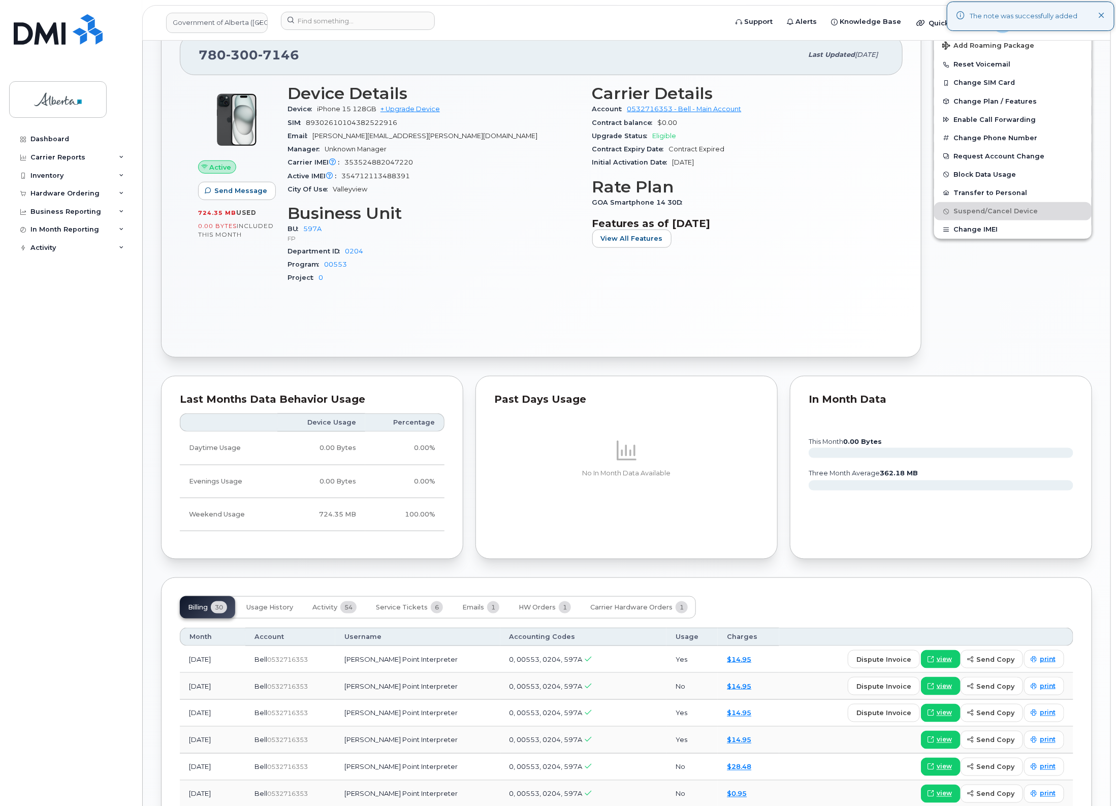
scroll to position [508, 0]
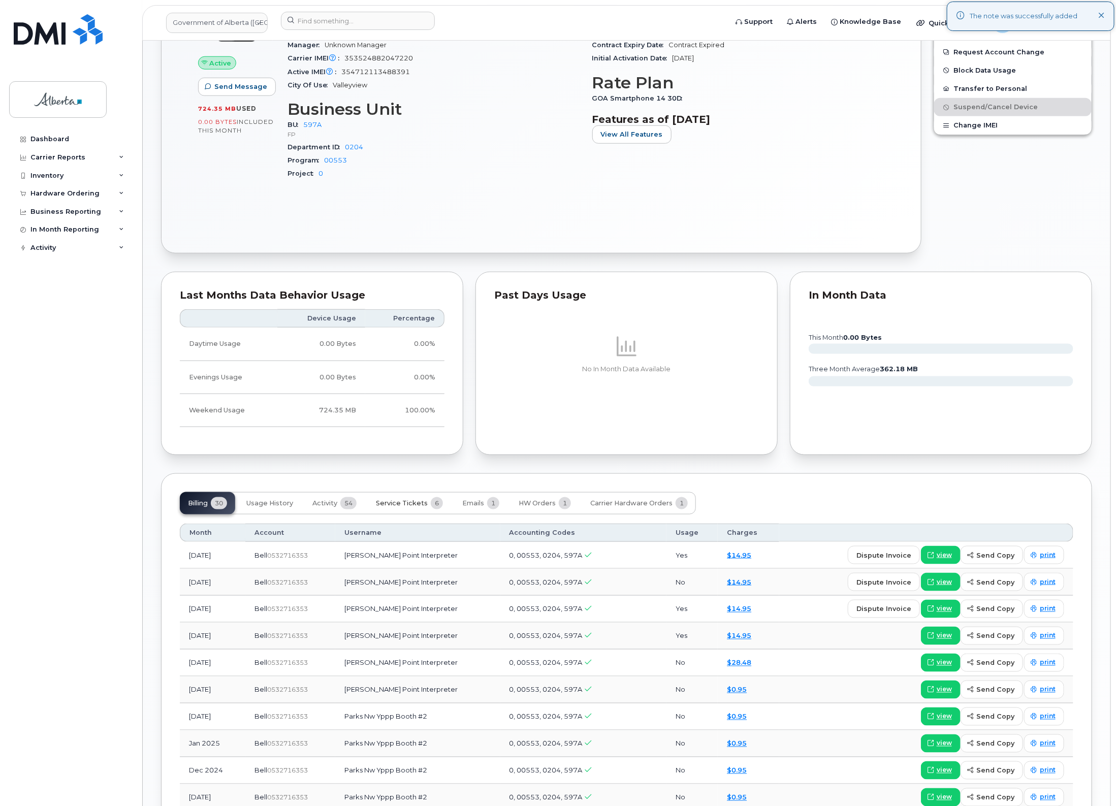
click at [410, 505] on span "Service Tickets" at bounding box center [402, 503] width 52 height 8
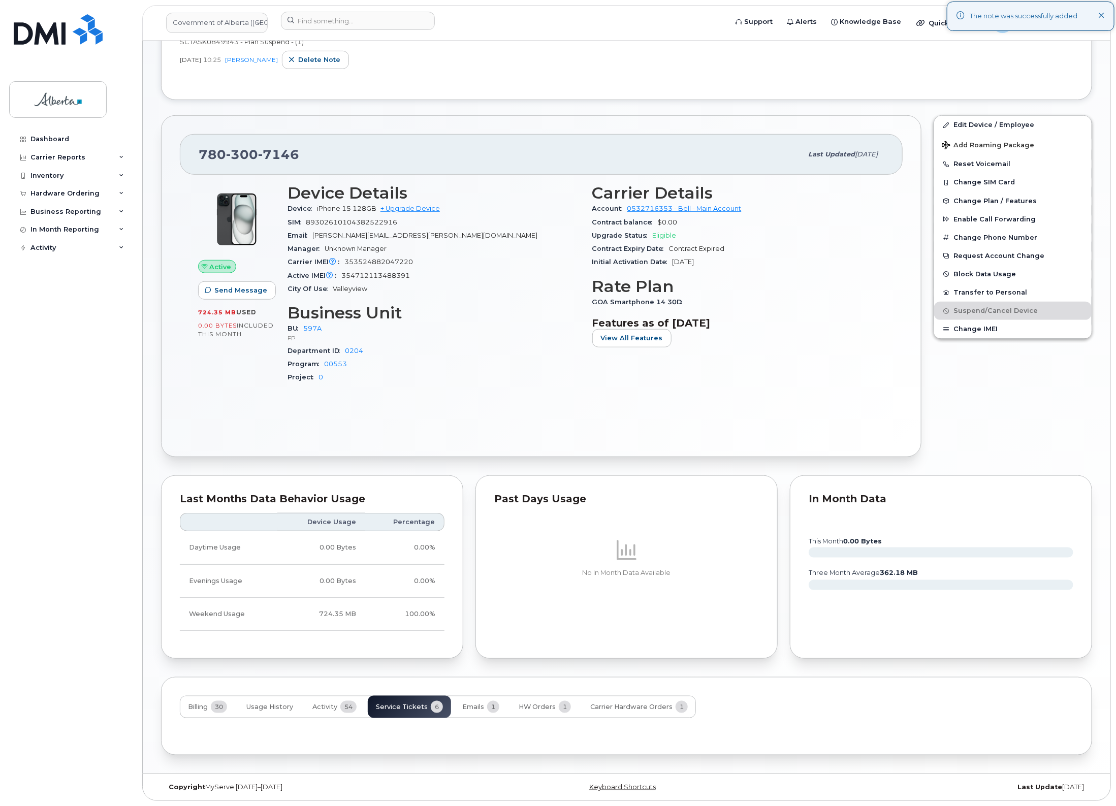
scroll to position [461, 0]
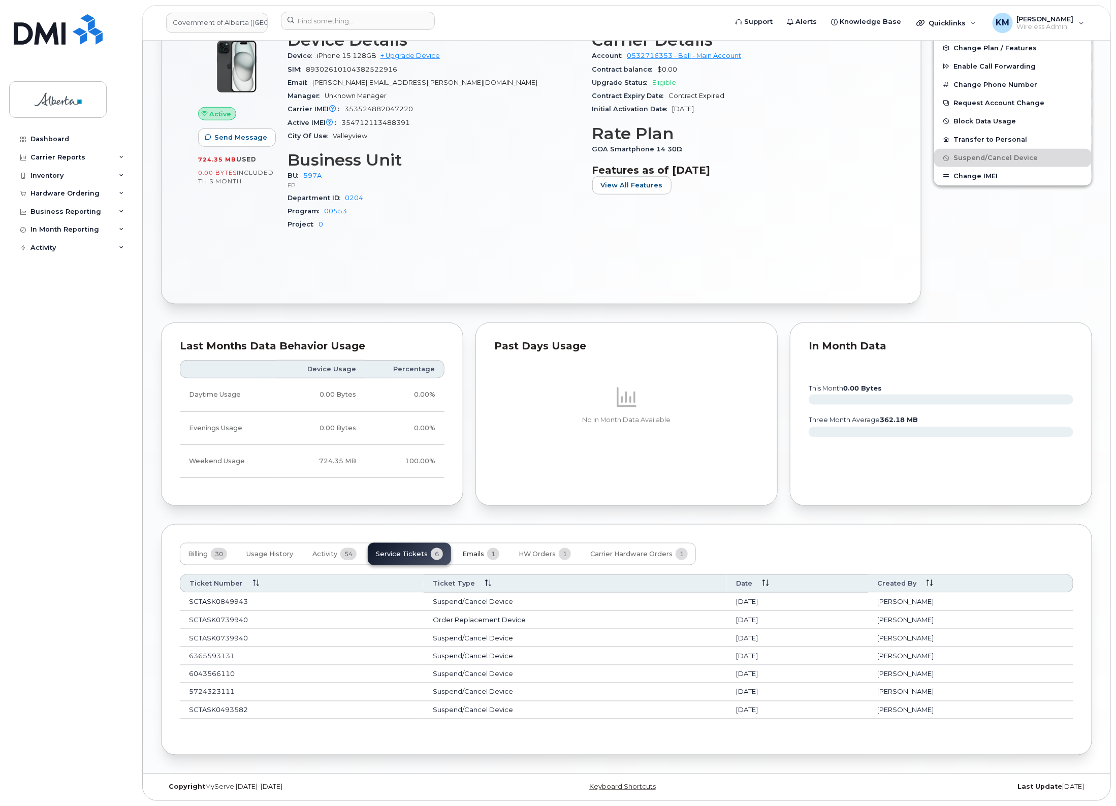
click at [472, 551] on span "Emails" at bounding box center [473, 554] width 22 height 8
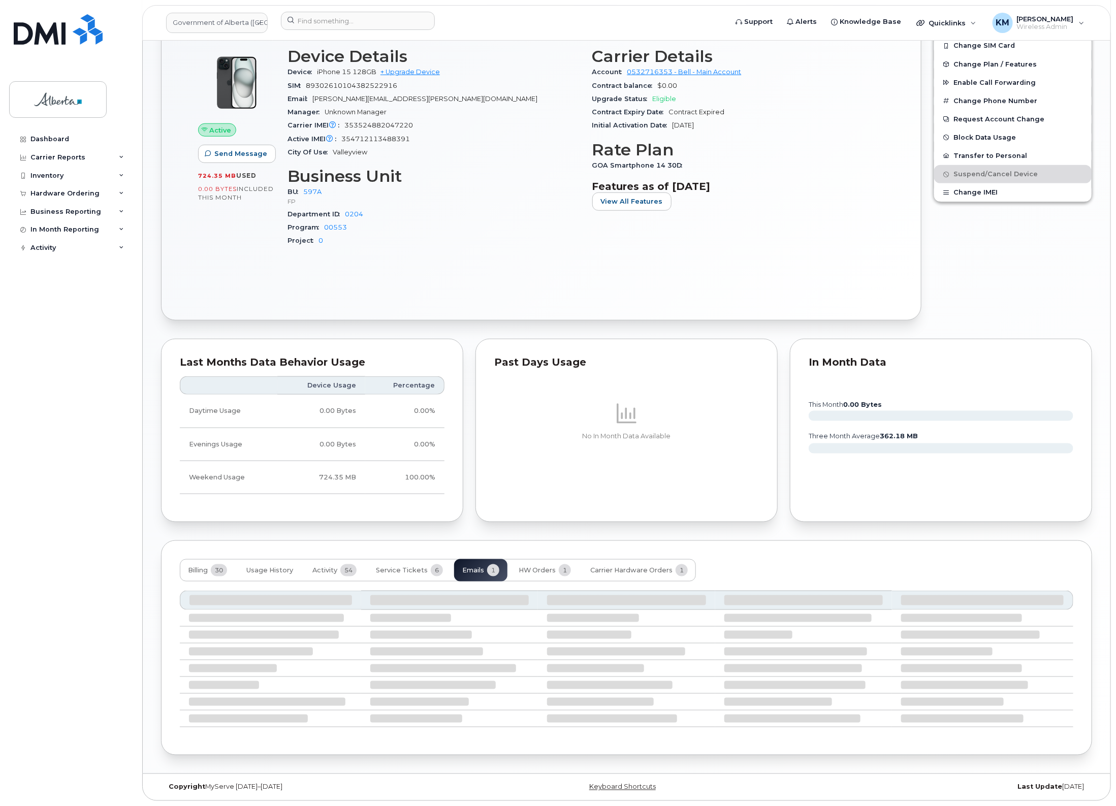
scroll to position [344, 0]
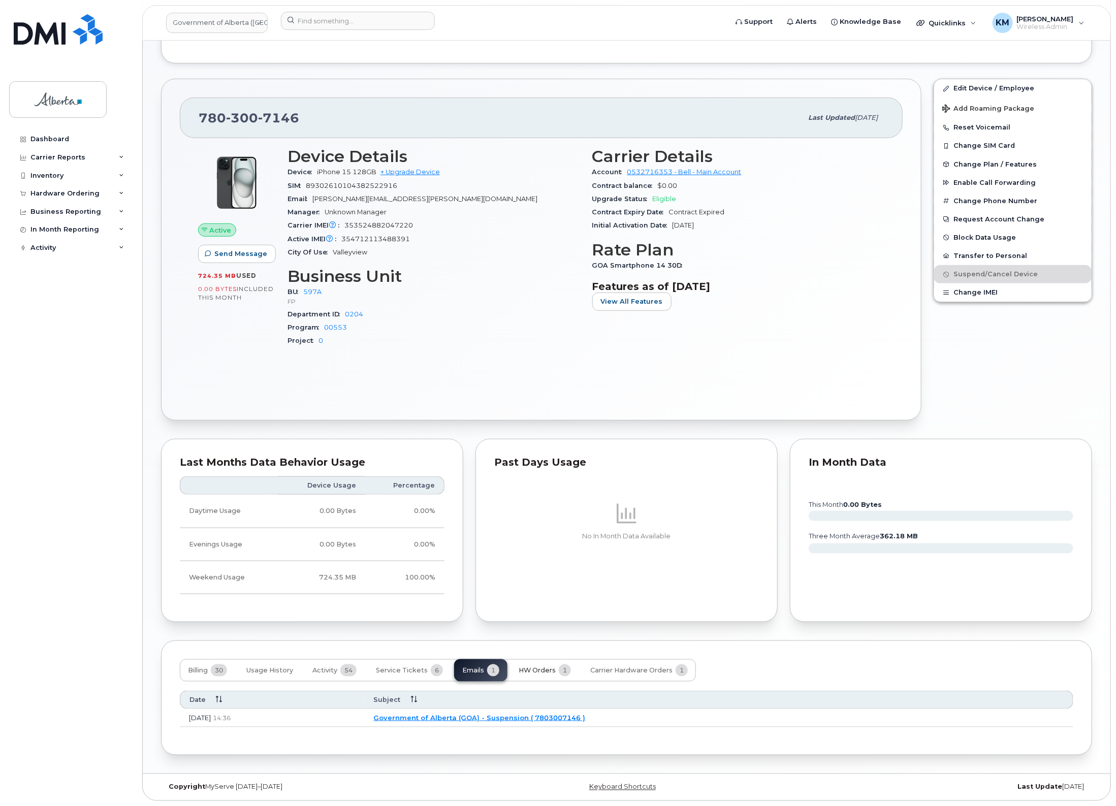
click at [526, 669] on span "HW Orders" at bounding box center [537, 671] width 37 height 8
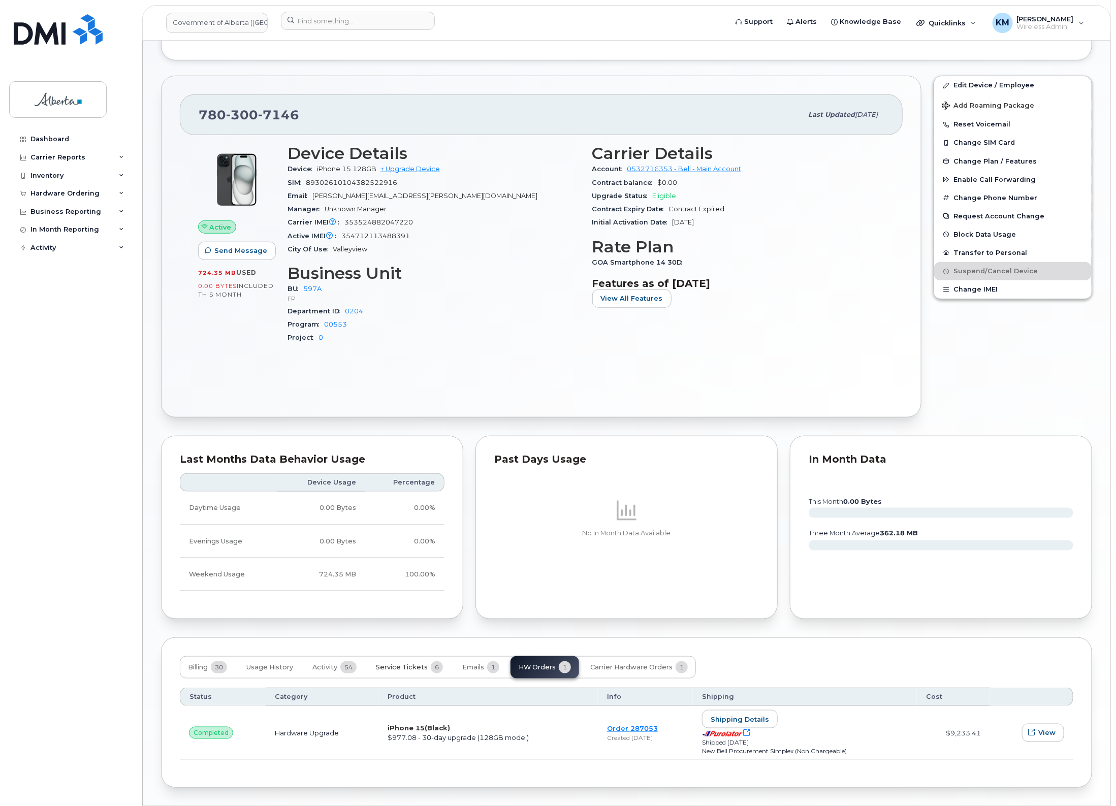
click at [405, 671] on span "Service Tickets" at bounding box center [402, 668] width 52 height 8
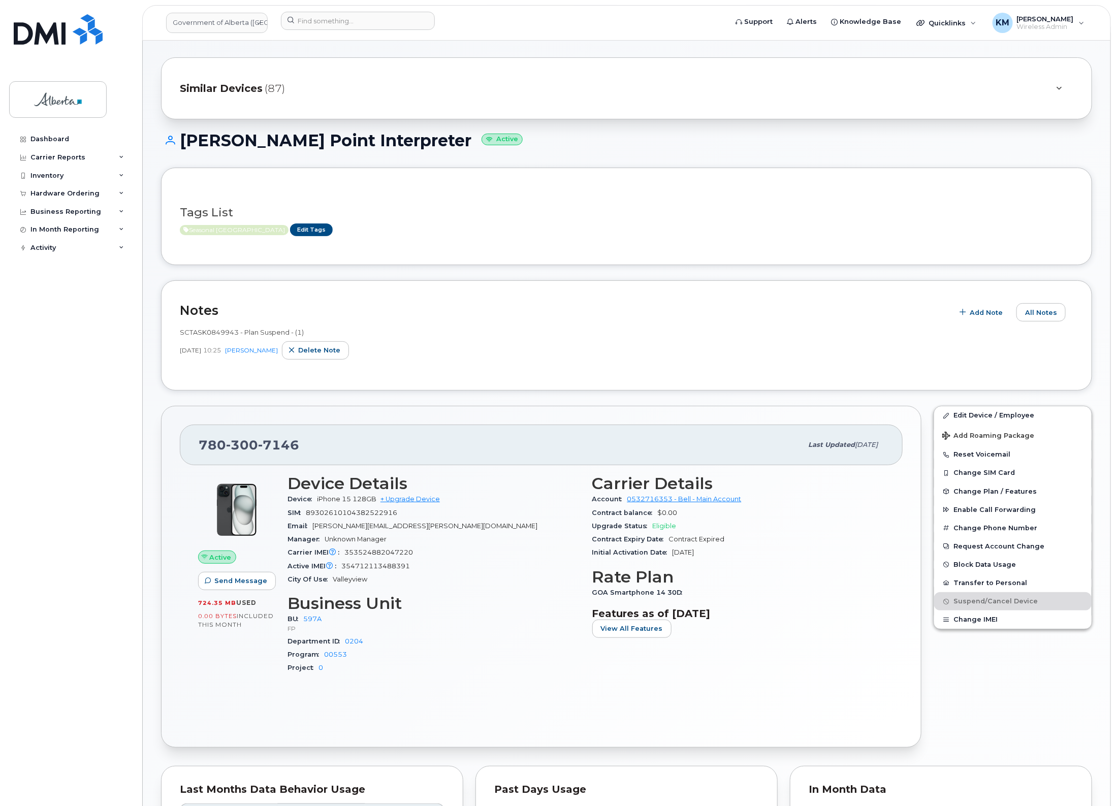
scroll to position [0, 0]
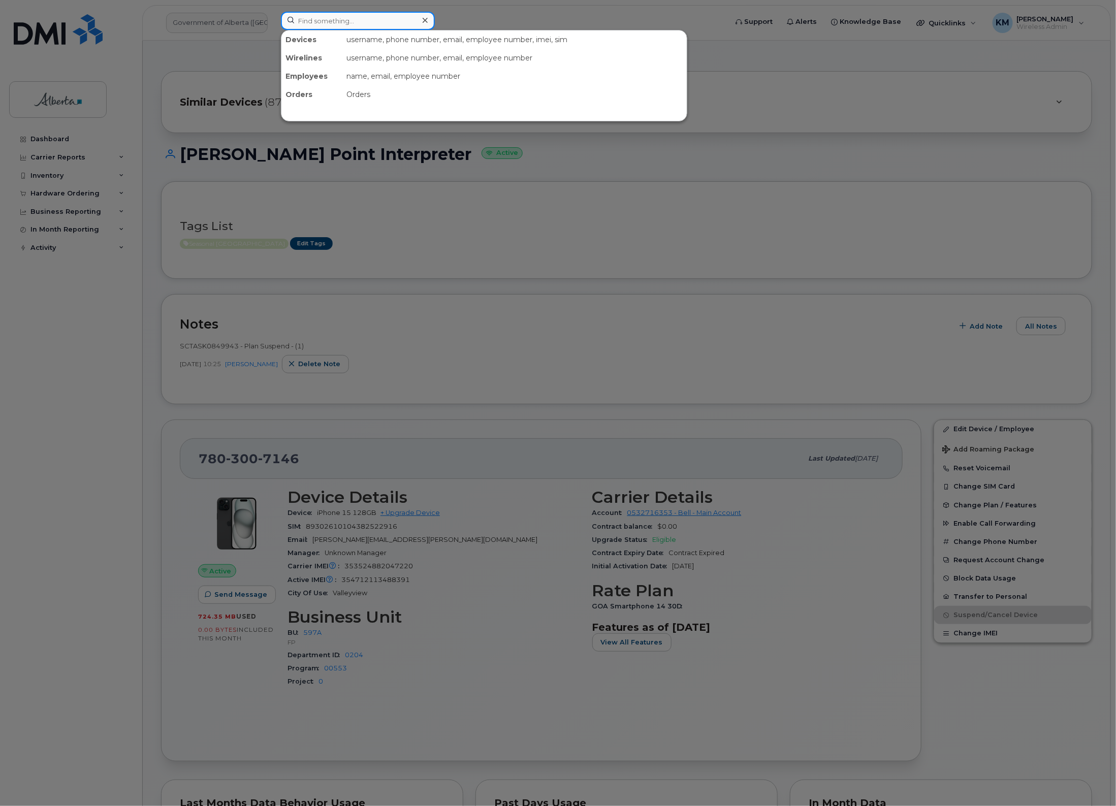
click at [386, 26] on input at bounding box center [358, 21] width 154 height 18
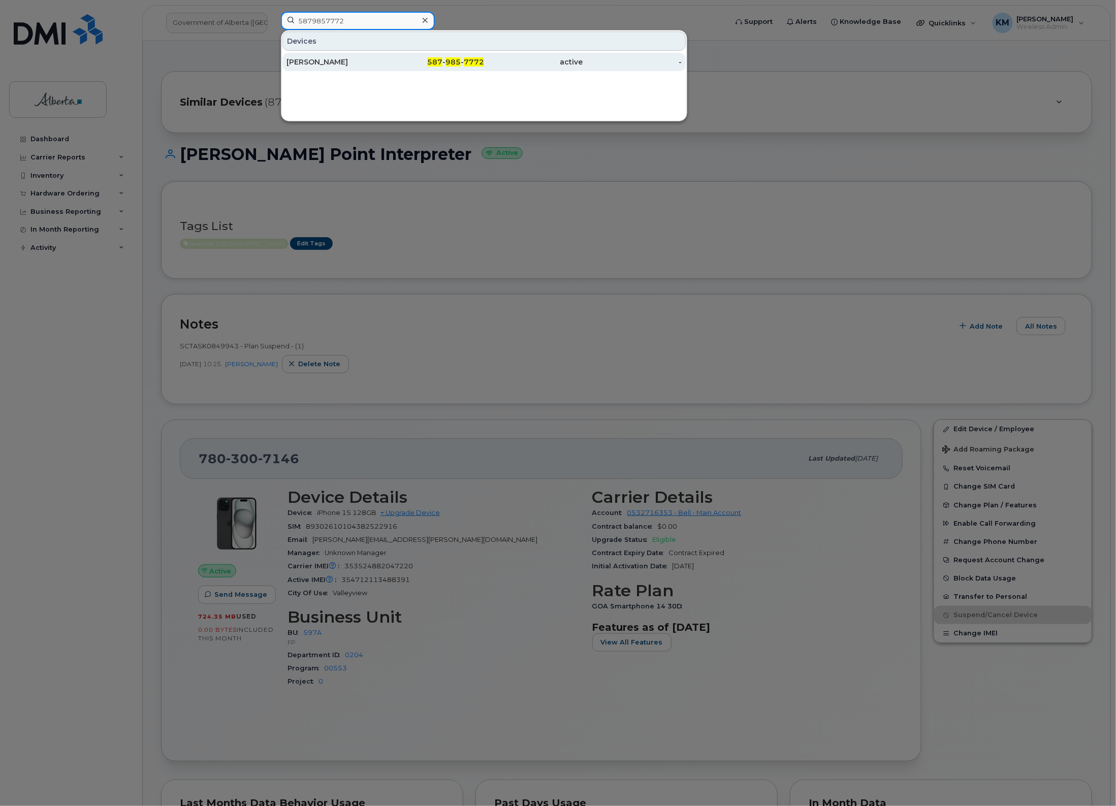
type input "5879857772"
click at [366, 66] on div "Belinda He" at bounding box center [336, 62] width 99 height 10
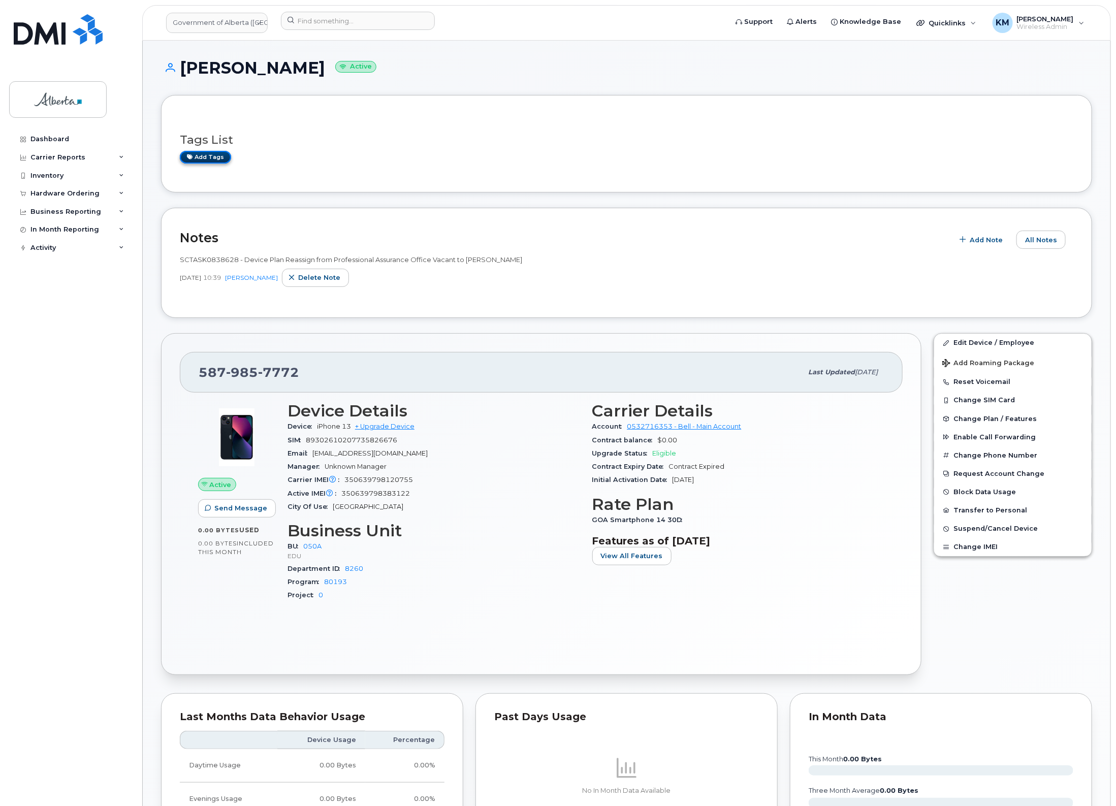
click at [212, 158] on link "Add tags" at bounding box center [205, 157] width 51 height 13
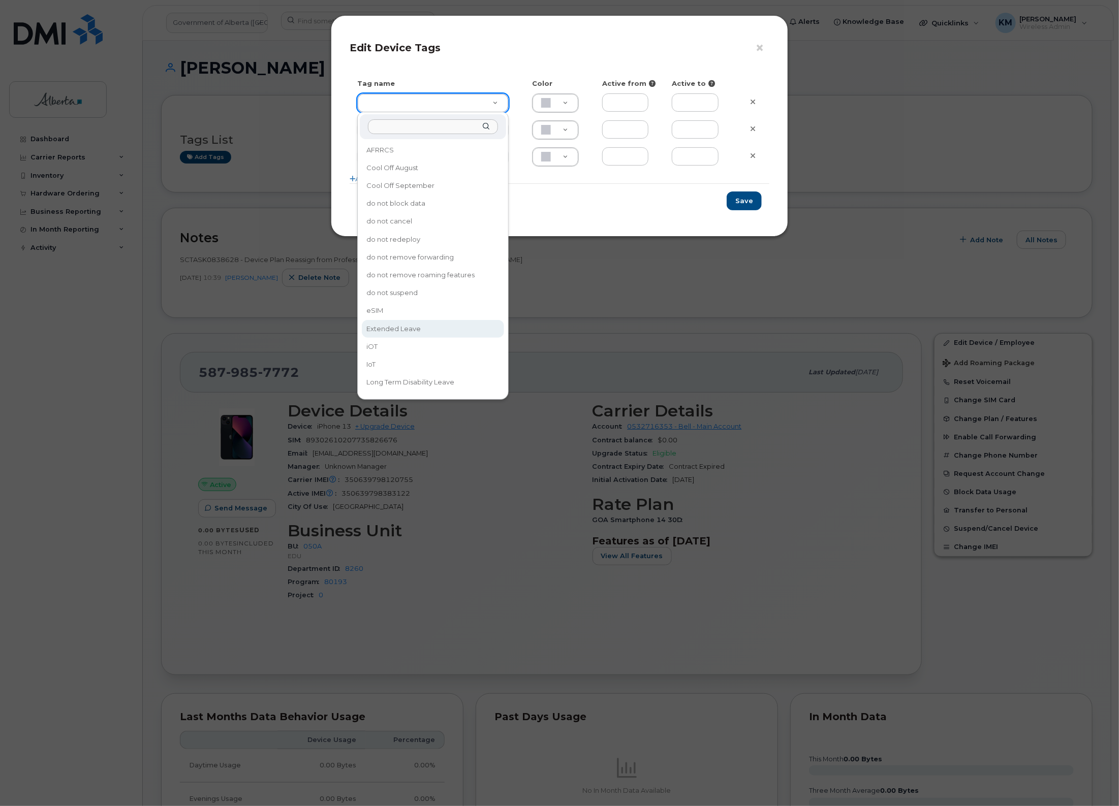
type input "Extended Leave"
type input "F8C6C8"
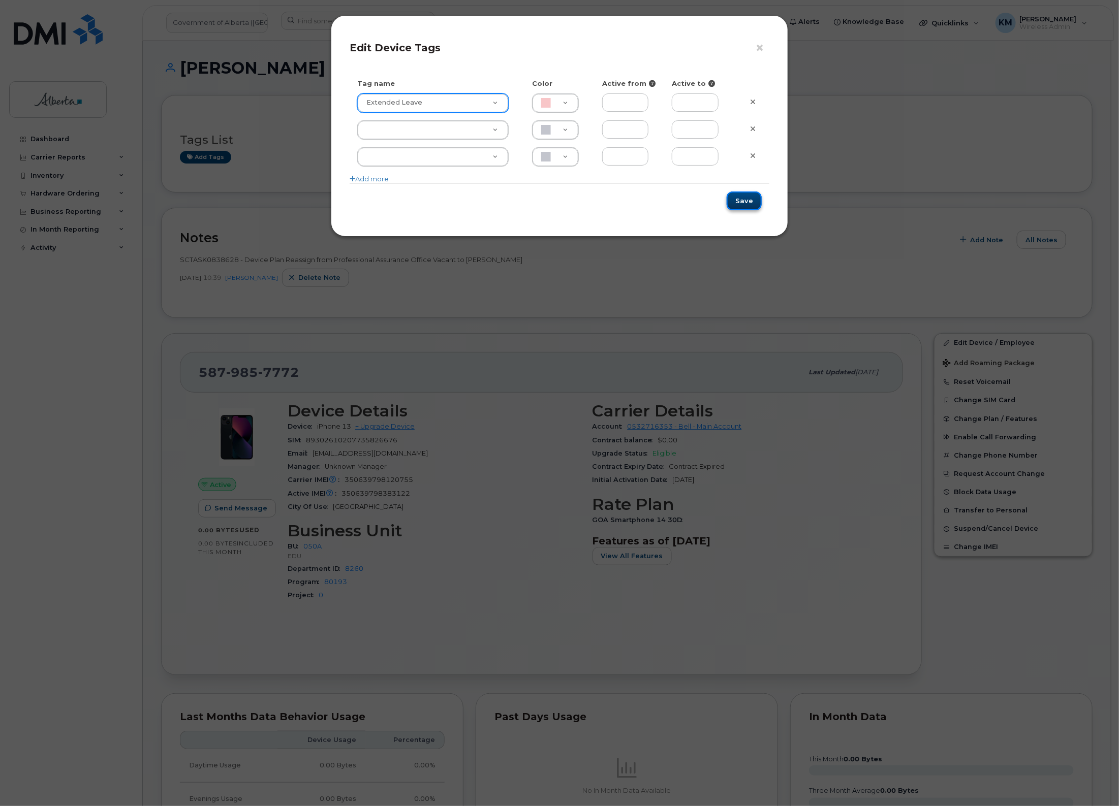
click at [756, 207] on button "Save" at bounding box center [744, 201] width 35 height 19
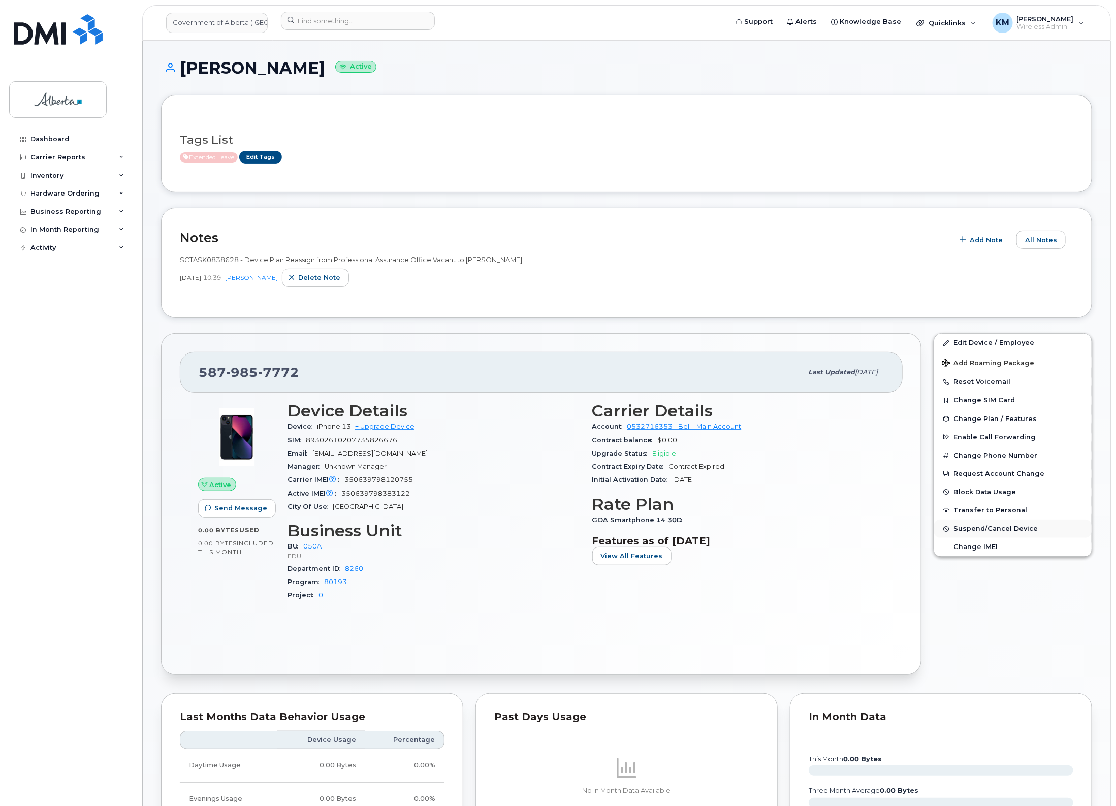
click at [992, 529] on span "Suspend/Cancel Device" at bounding box center [996, 529] width 84 height 8
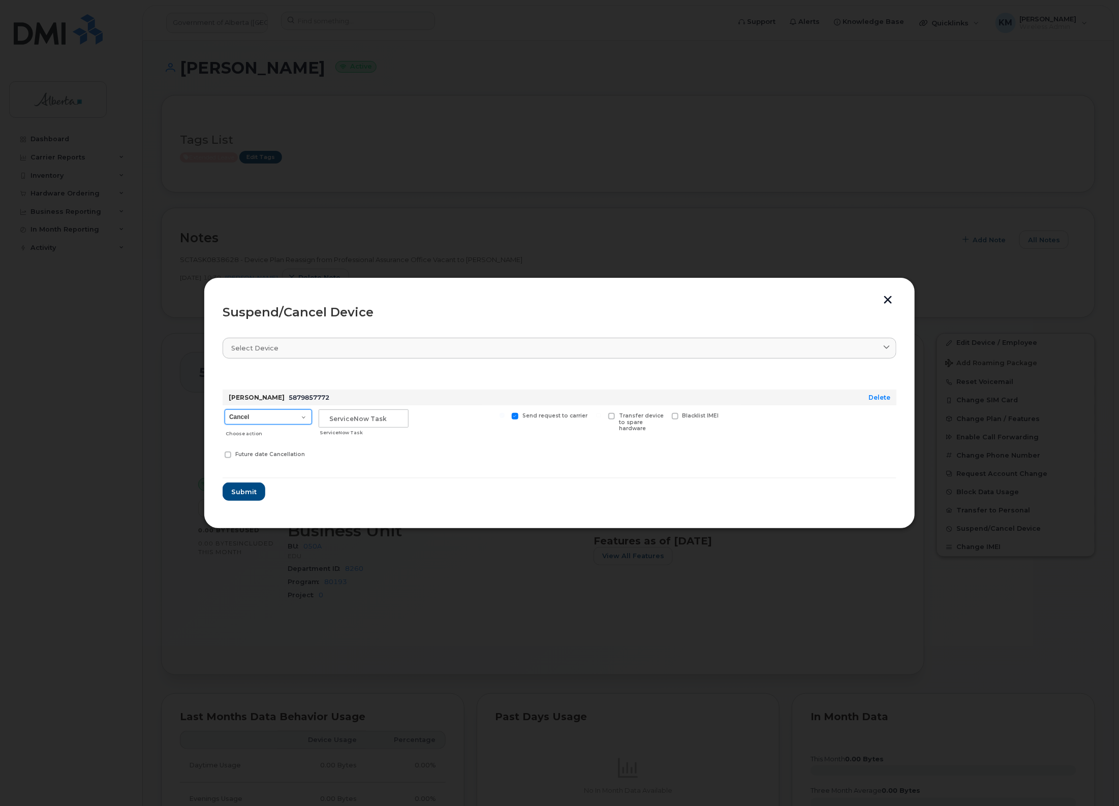
click at [302, 417] on select "Cancel Suspend - Extend Suspension Suspend - Reduced Rate Suspend - Lost Device…" at bounding box center [268, 417] width 87 height 15
select select "[object Object]"
click at [225, 410] on select "Cancel Suspend - Extend Suspension Suspend - Reduced Rate Suspend - Lost Device…" at bounding box center [268, 417] width 87 height 15
click at [361, 418] on input "text" at bounding box center [364, 419] width 90 height 18
type input "sCTASK0847967"
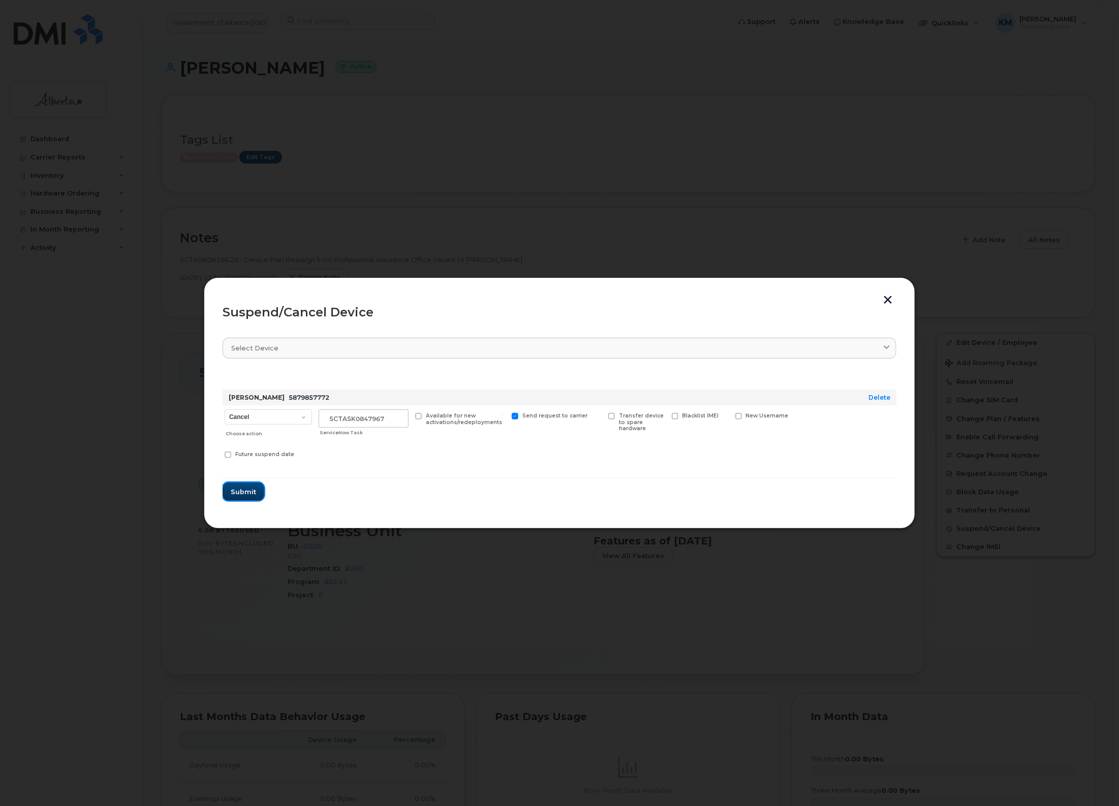
click at [245, 493] on span "Submit" at bounding box center [243, 492] width 25 height 10
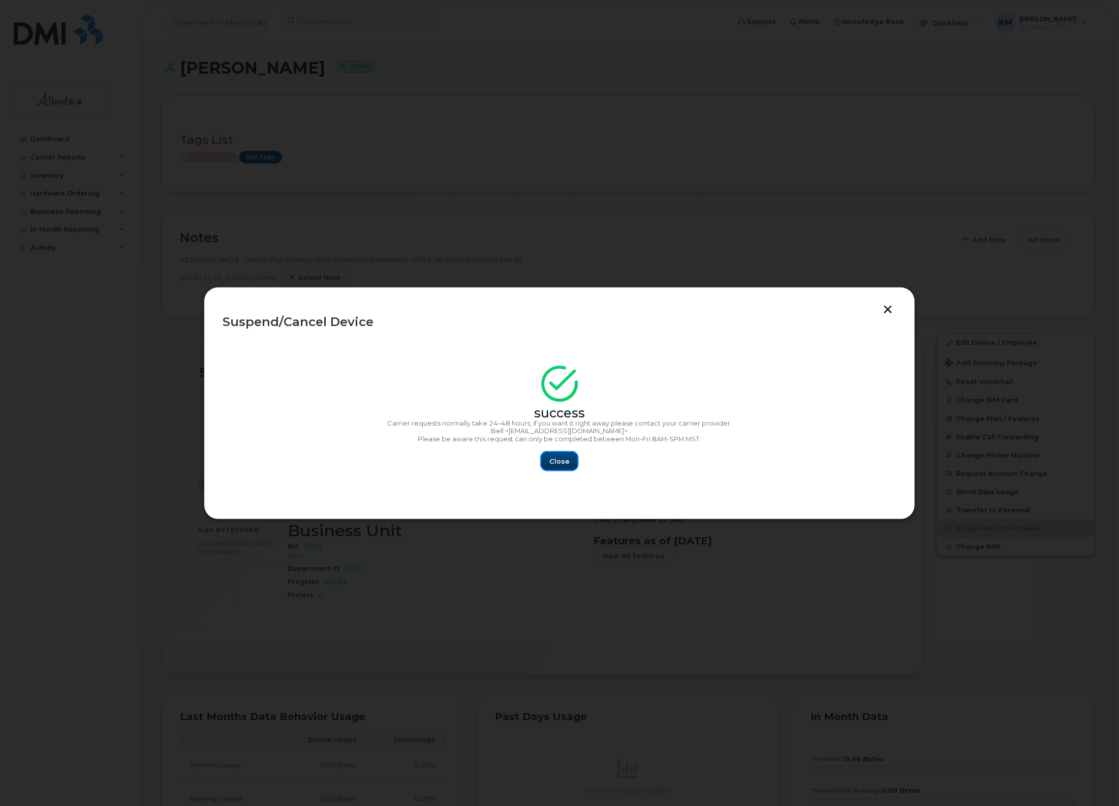
click at [567, 469] on button "Close" at bounding box center [559, 461] width 37 height 18
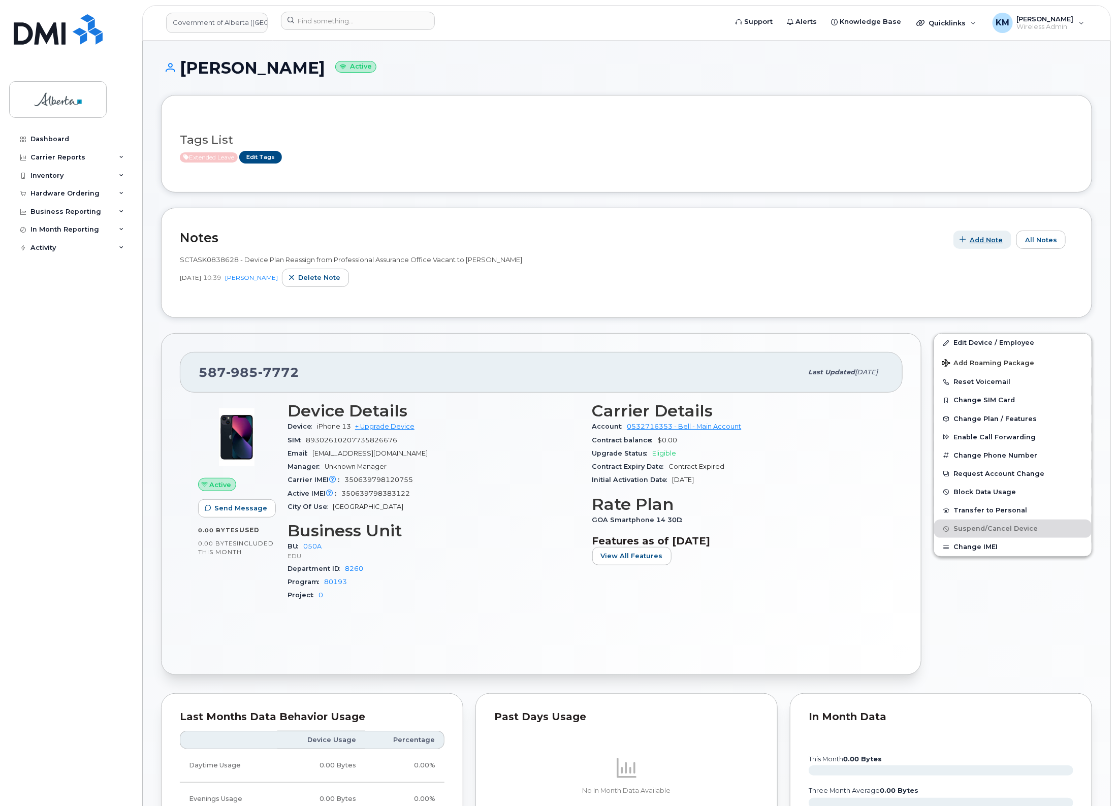
click at [990, 242] on span "Add Note" at bounding box center [986, 240] width 33 height 10
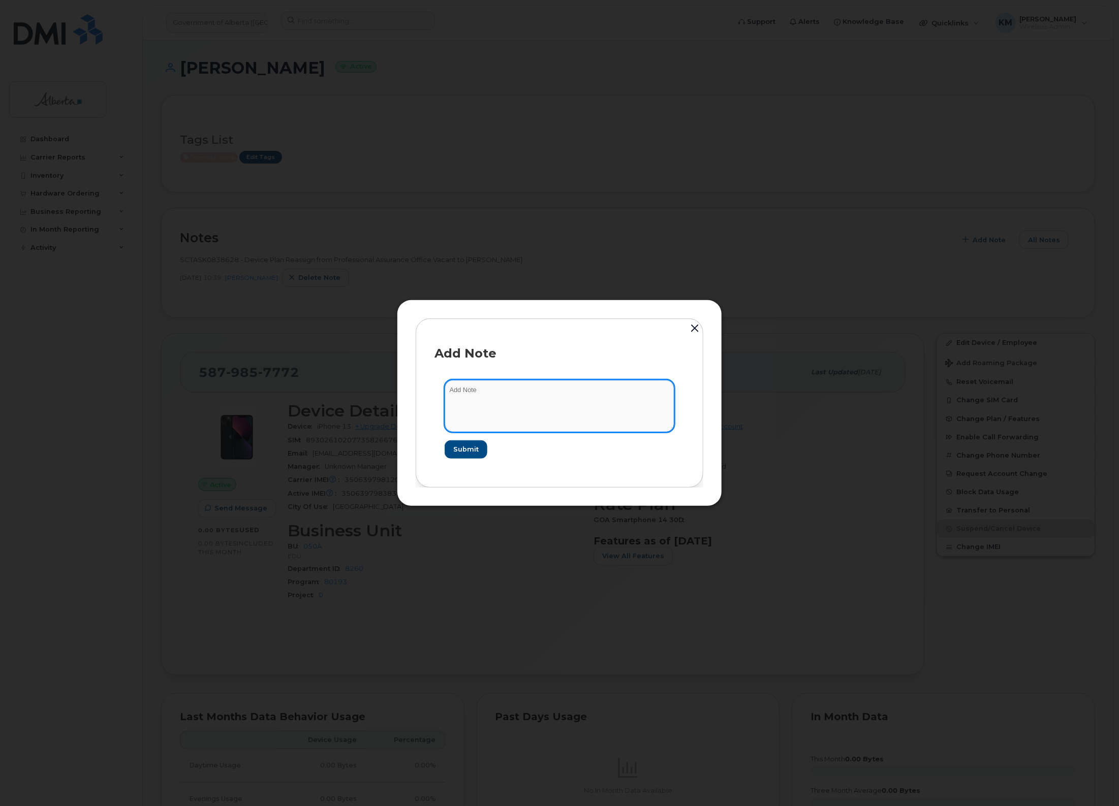
click at [562, 398] on textarea at bounding box center [560, 406] width 230 height 52
type textarea "S"
type textarea "s"
click at [613, 389] on textarea "SCTASK0847967 -" at bounding box center [560, 406] width 230 height 52
paste textarea "Plan Suspend - (1)"
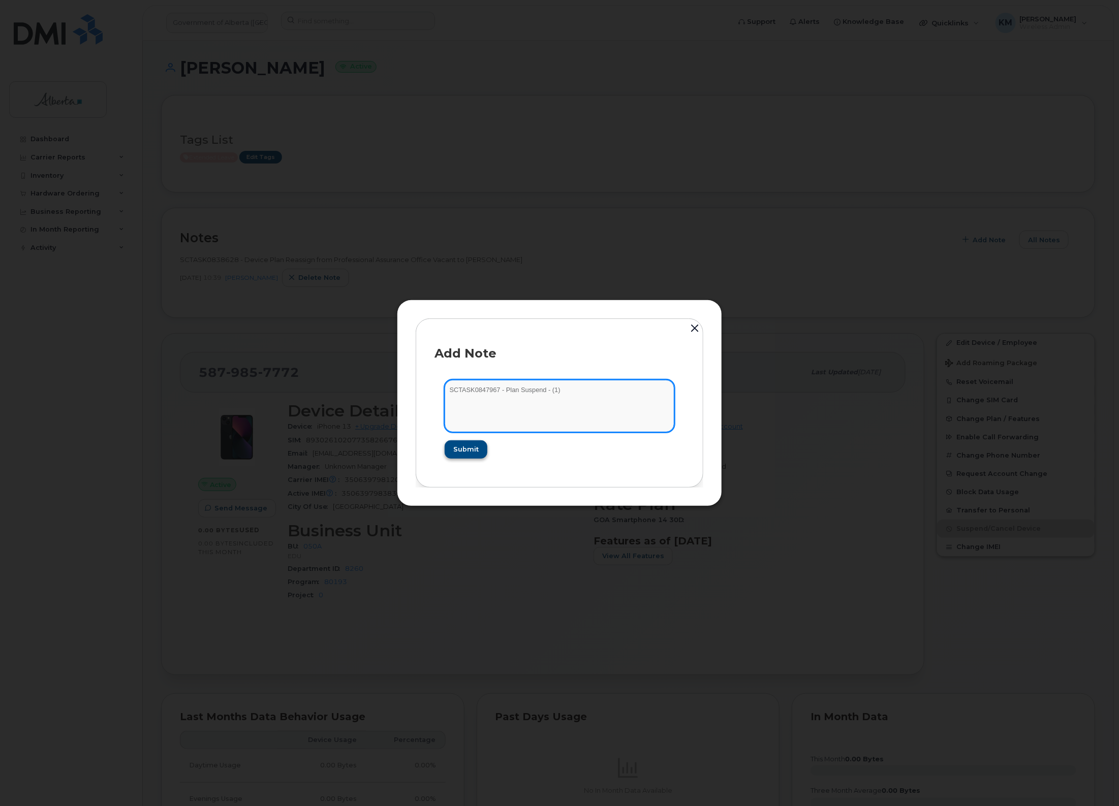
type textarea "SCTASK0847967 - Plan Suspend - (1)"
click at [465, 446] on span "Submit" at bounding box center [465, 450] width 25 height 10
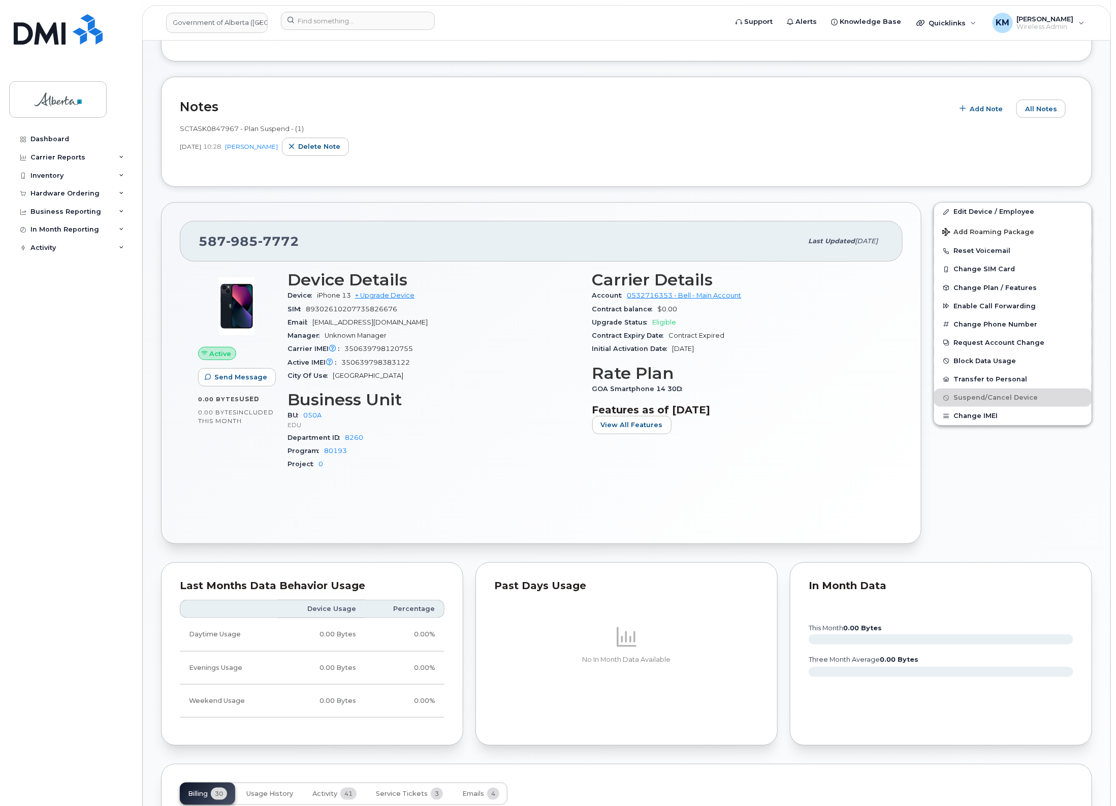
scroll to position [191, 0]
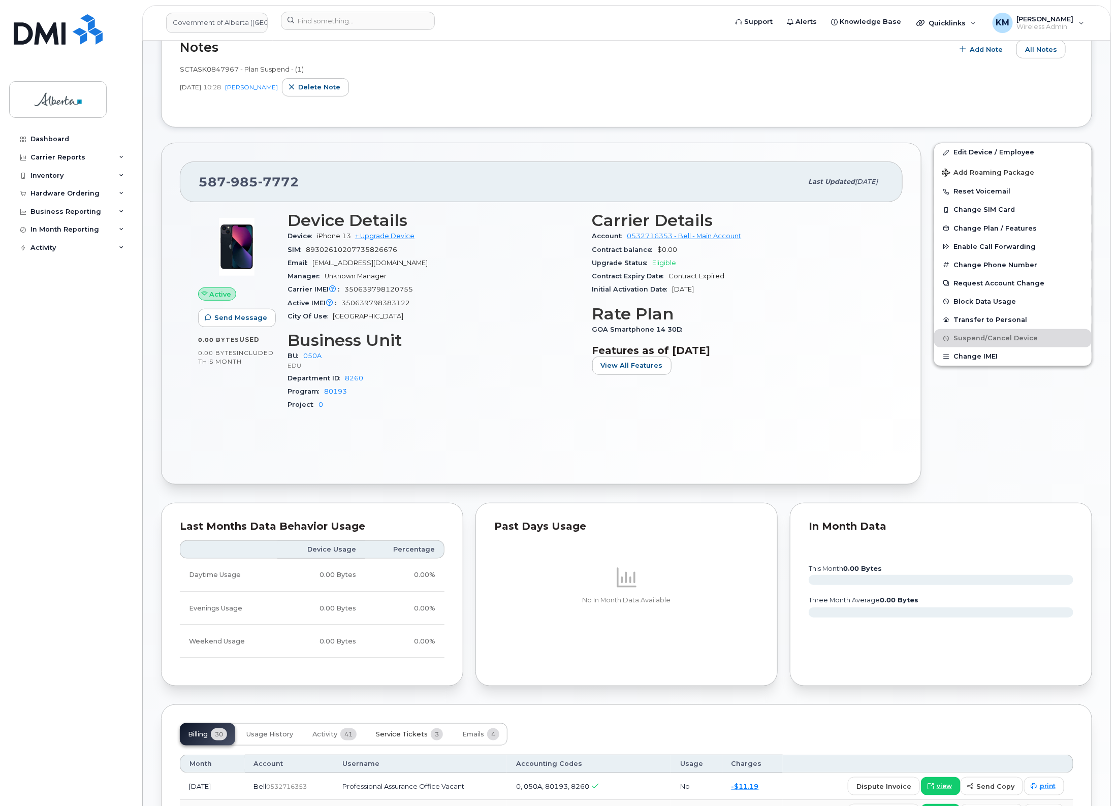
click at [395, 735] on span "Service Tickets" at bounding box center [402, 735] width 52 height 8
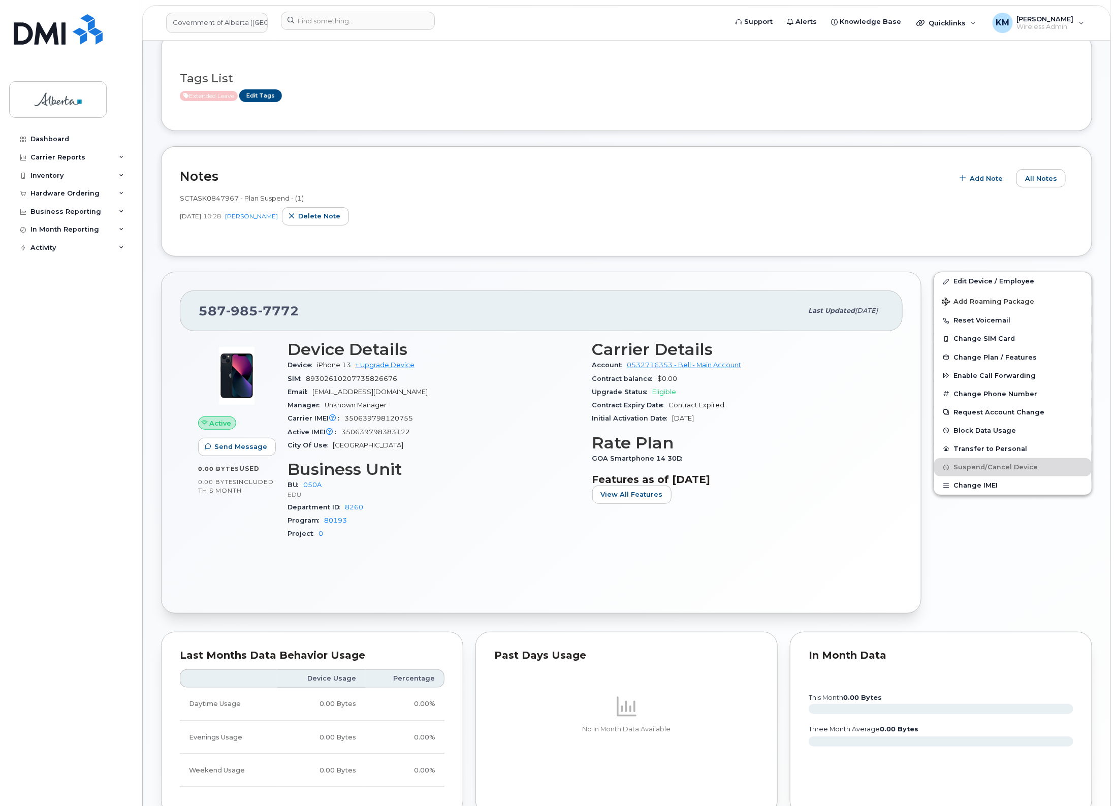
scroll to position [0, 0]
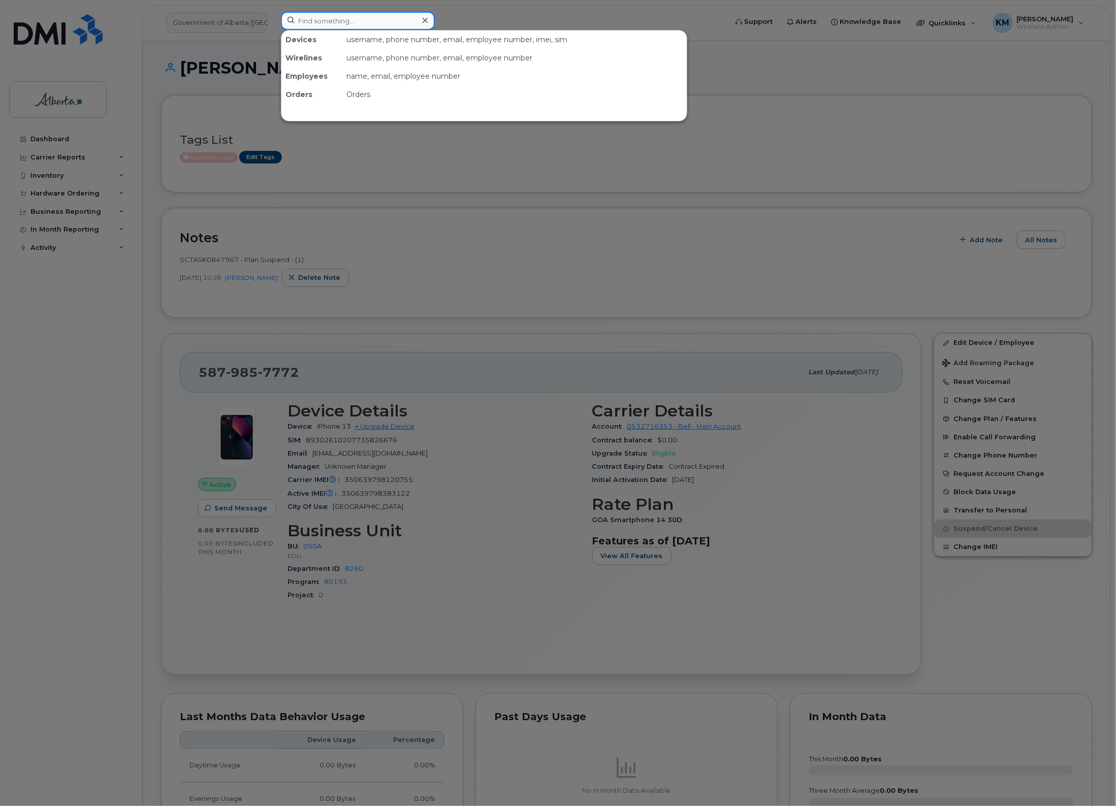
click at [333, 21] on input at bounding box center [358, 21] width 154 height 18
click at [334, 23] on input at bounding box center [358, 21] width 154 height 18
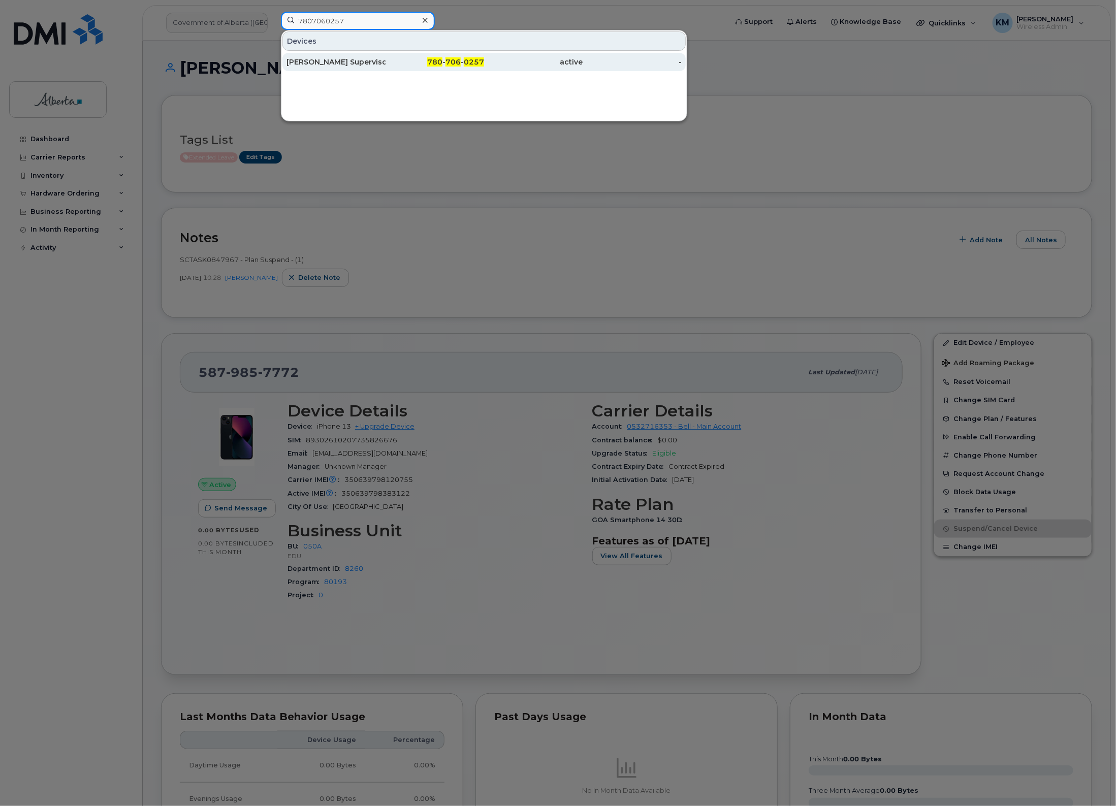
type input "7807060257"
click at [352, 65] on div "Wf Camp Supervisor 03" at bounding box center [336, 62] width 99 height 10
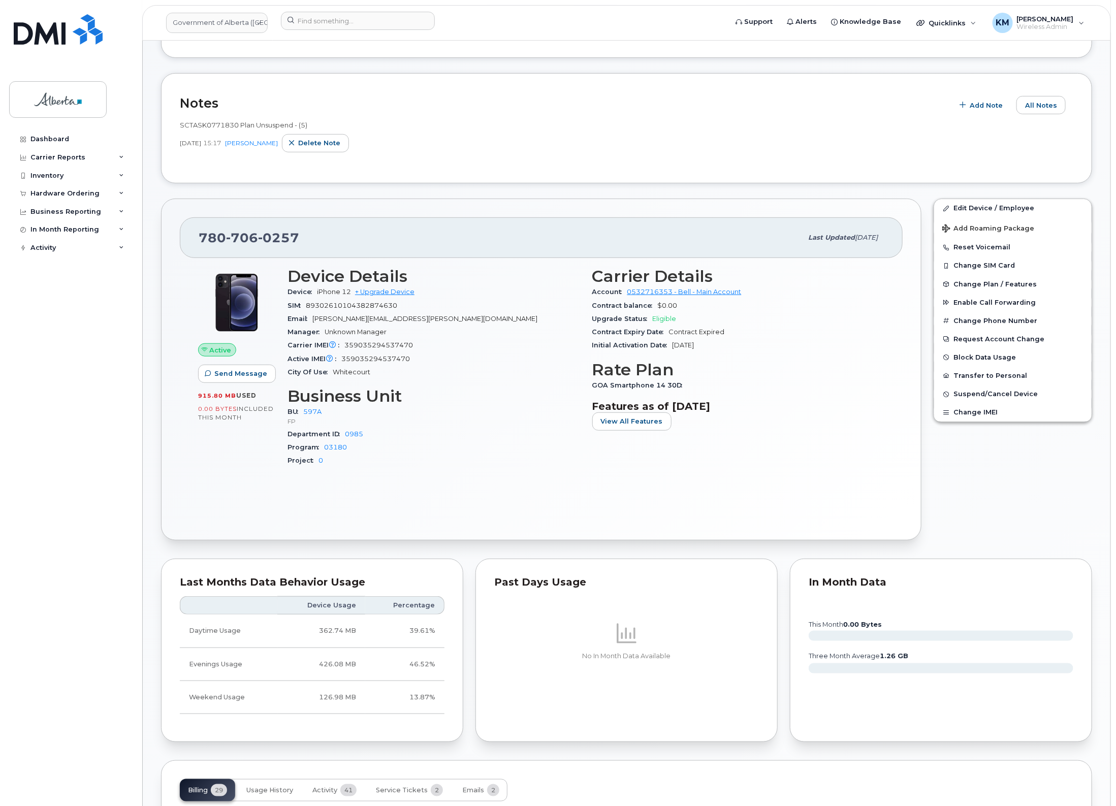
scroll to position [254, 0]
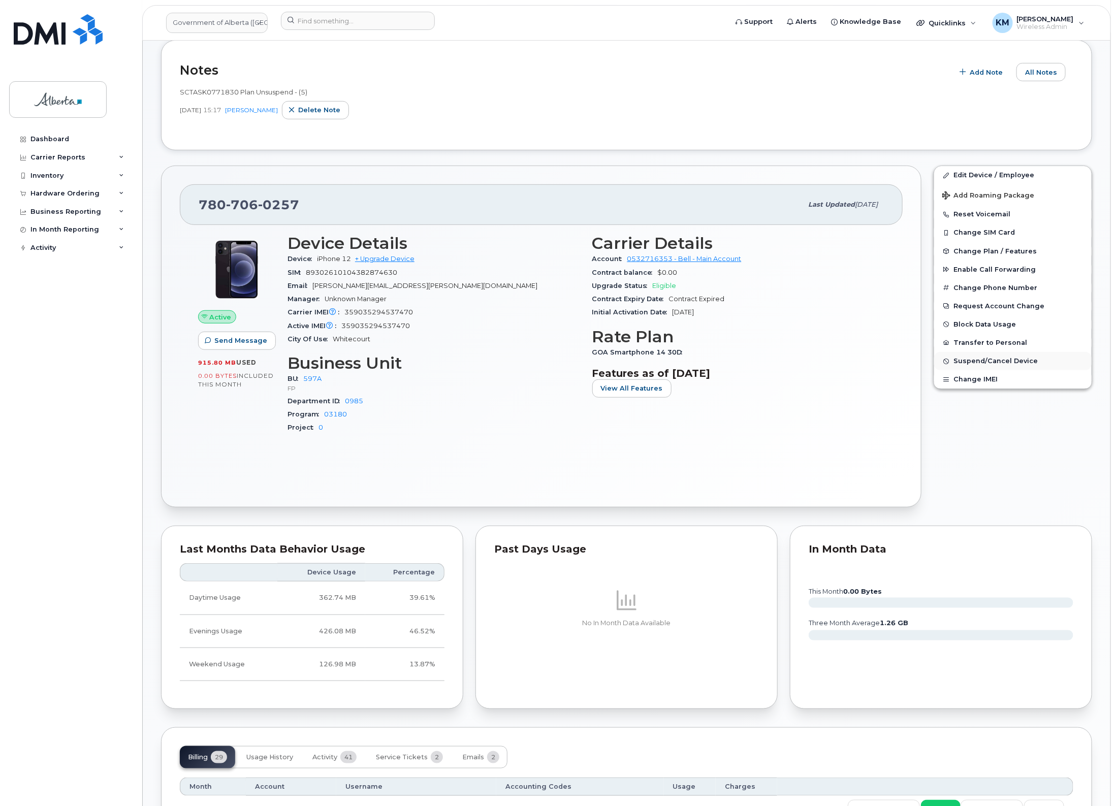
click at [1015, 356] on button "Suspend/Cancel Device" at bounding box center [1013, 361] width 158 height 18
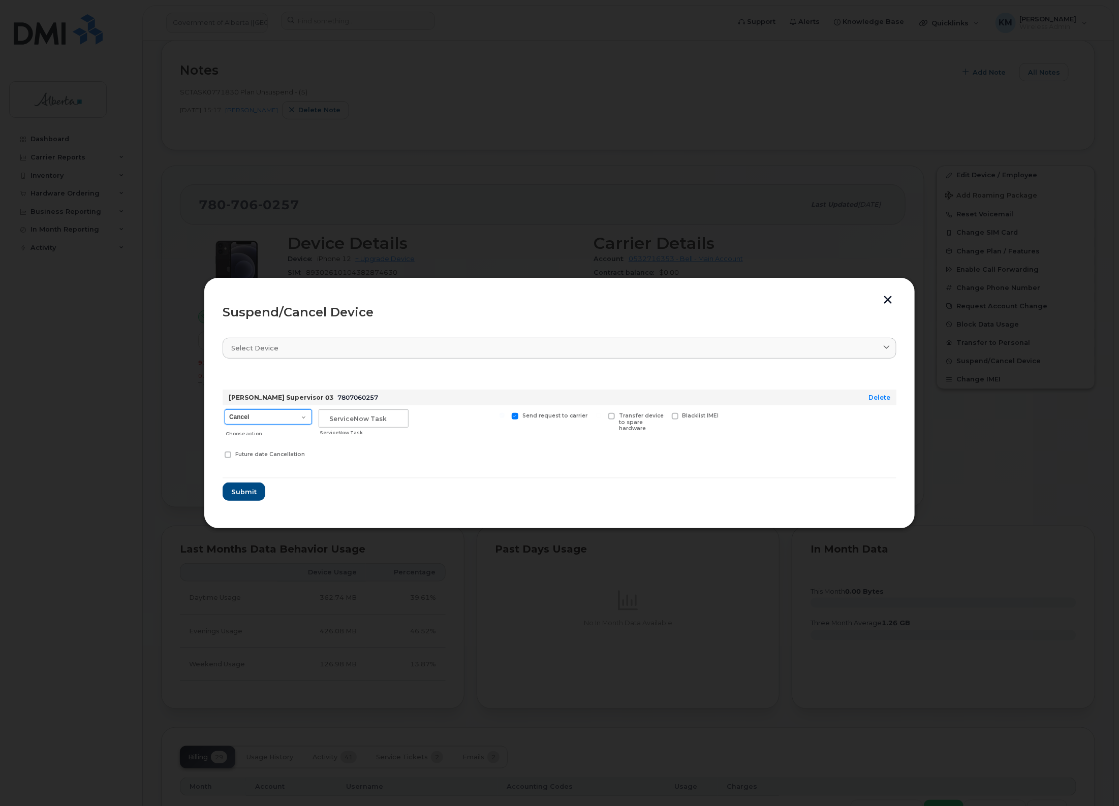
click at [302, 418] on select "Cancel Suspend - Extend Suspension Suspend - Reduced Rate Suspend - Lost Device…" at bounding box center [268, 417] width 87 height 15
select select "[object Object]"
click at [225, 410] on select "Cancel Suspend - Extend Suspension Suspend - Reduced Rate Suspend - Lost Device…" at bounding box center [268, 417] width 87 height 15
click at [374, 417] on input "text" at bounding box center [364, 419] width 90 height 18
type input "sCTASK0847553"
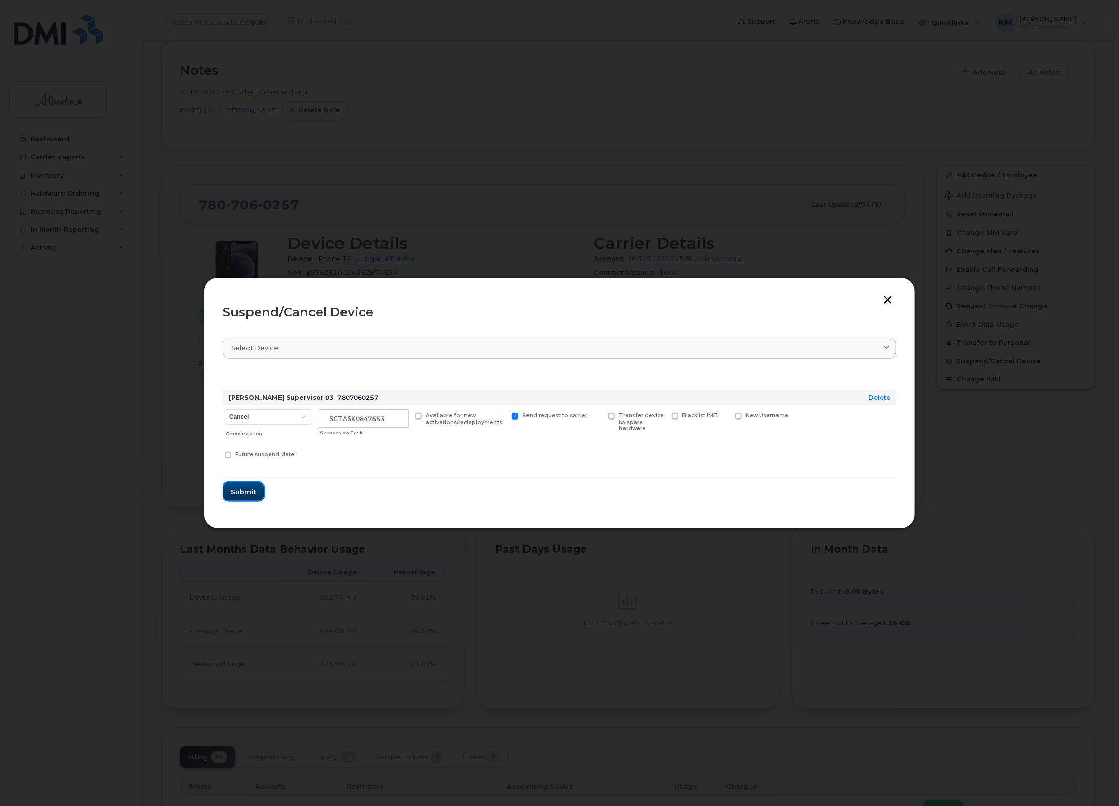
click at [247, 494] on span "Submit" at bounding box center [243, 492] width 25 height 10
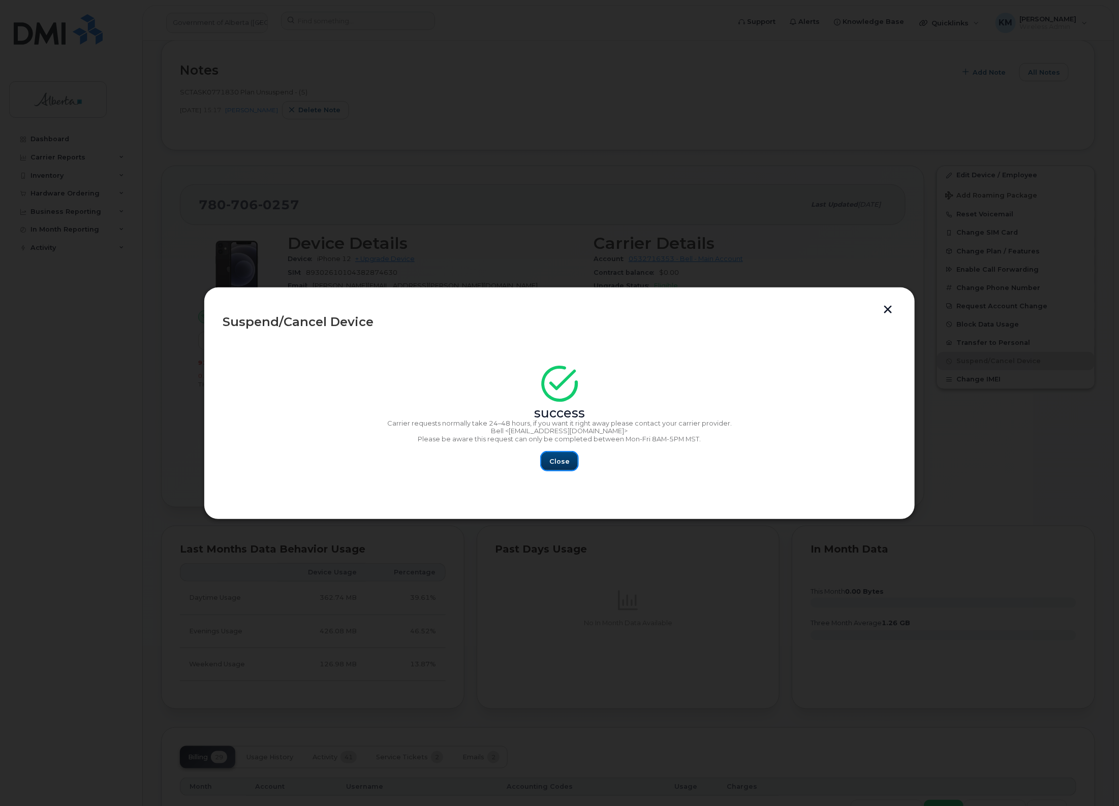
click at [545, 463] on button "Close" at bounding box center [559, 461] width 37 height 18
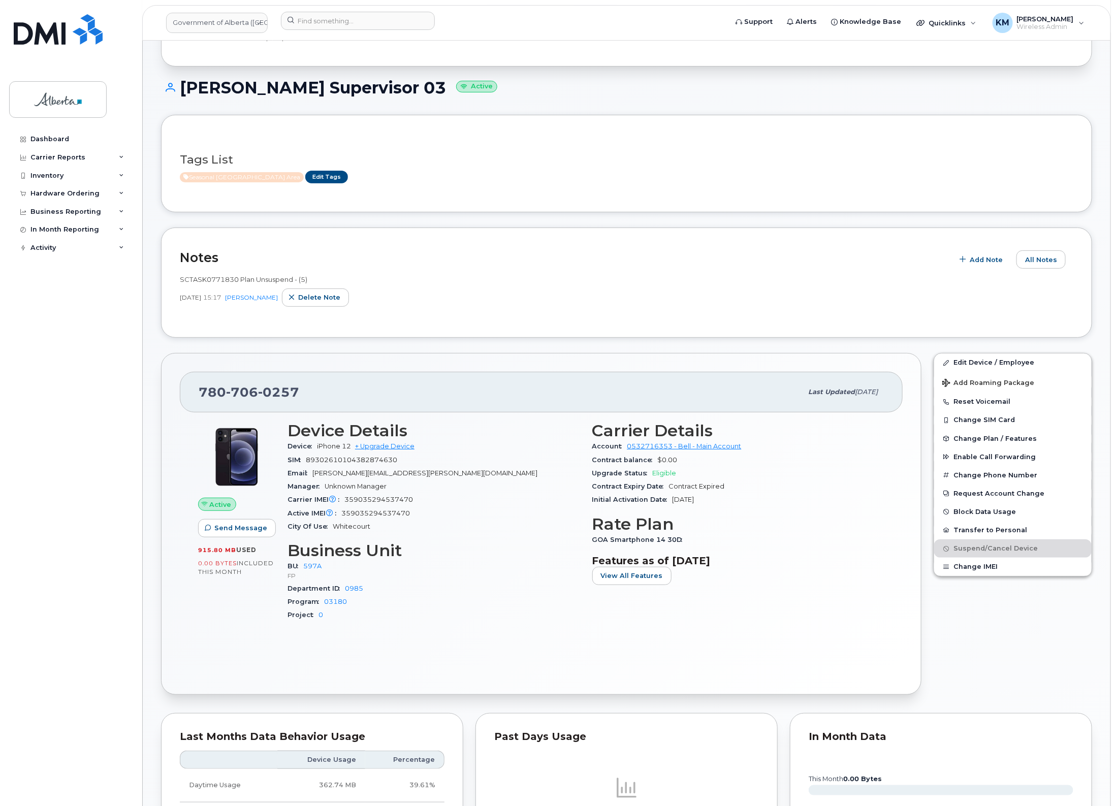
scroll to position [0, 0]
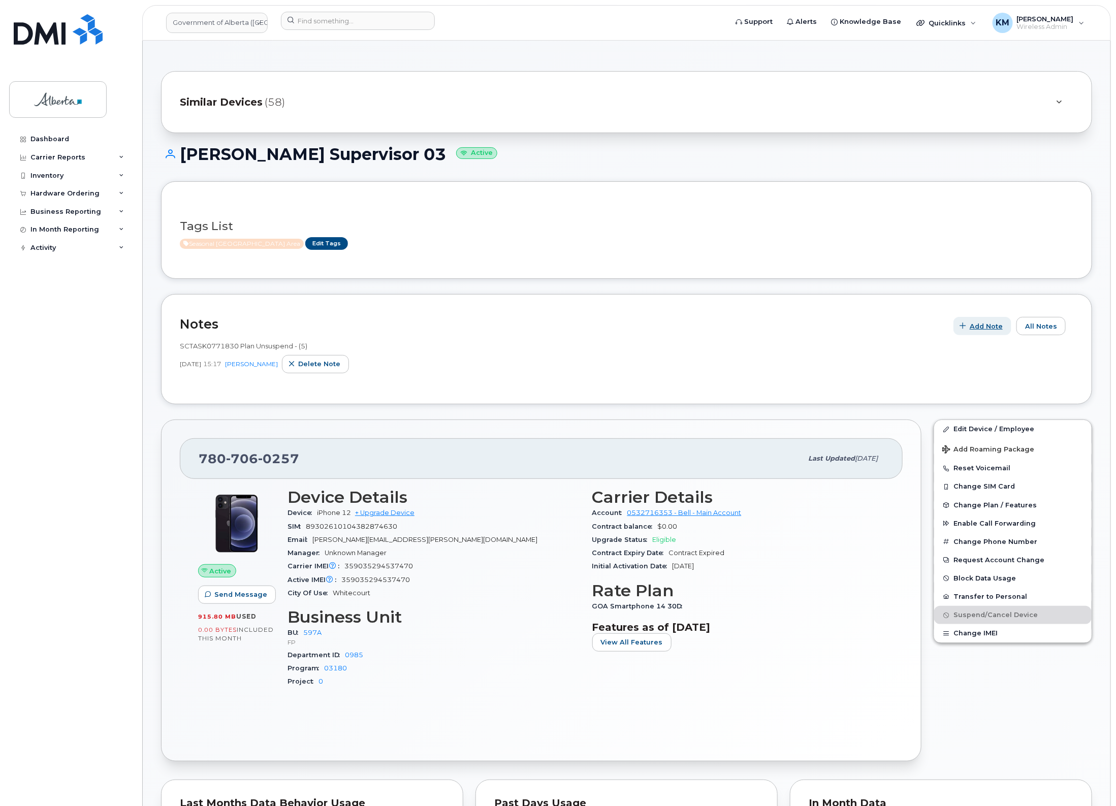
click at [1002, 329] on span "Add Note" at bounding box center [986, 327] width 33 height 10
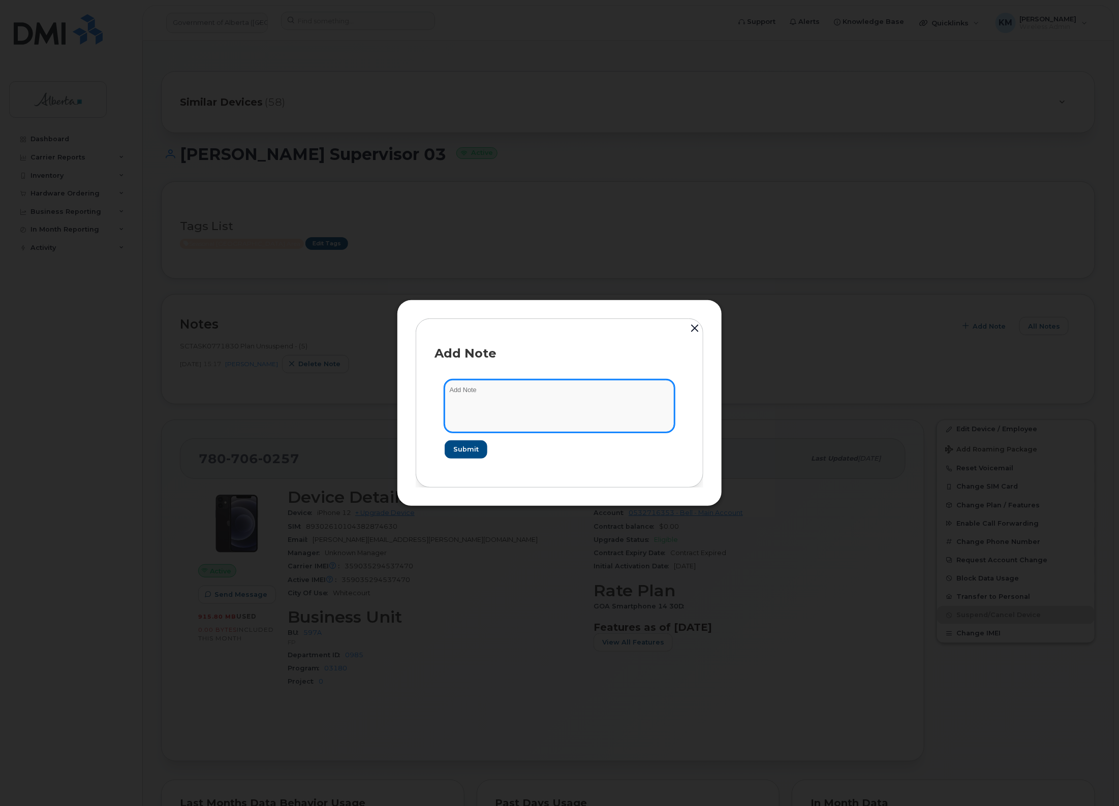
click at [511, 395] on textarea at bounding box center [560, 406] width 230 height 52
type textarea "s"
paste textarea "Plan Suspend - (5)"
type textarea "SCTASK0847553 - Plan Suspend - (5)"
click at [469, 449] on span "Submit" at bounding box center [465, 450] width 25 height 10
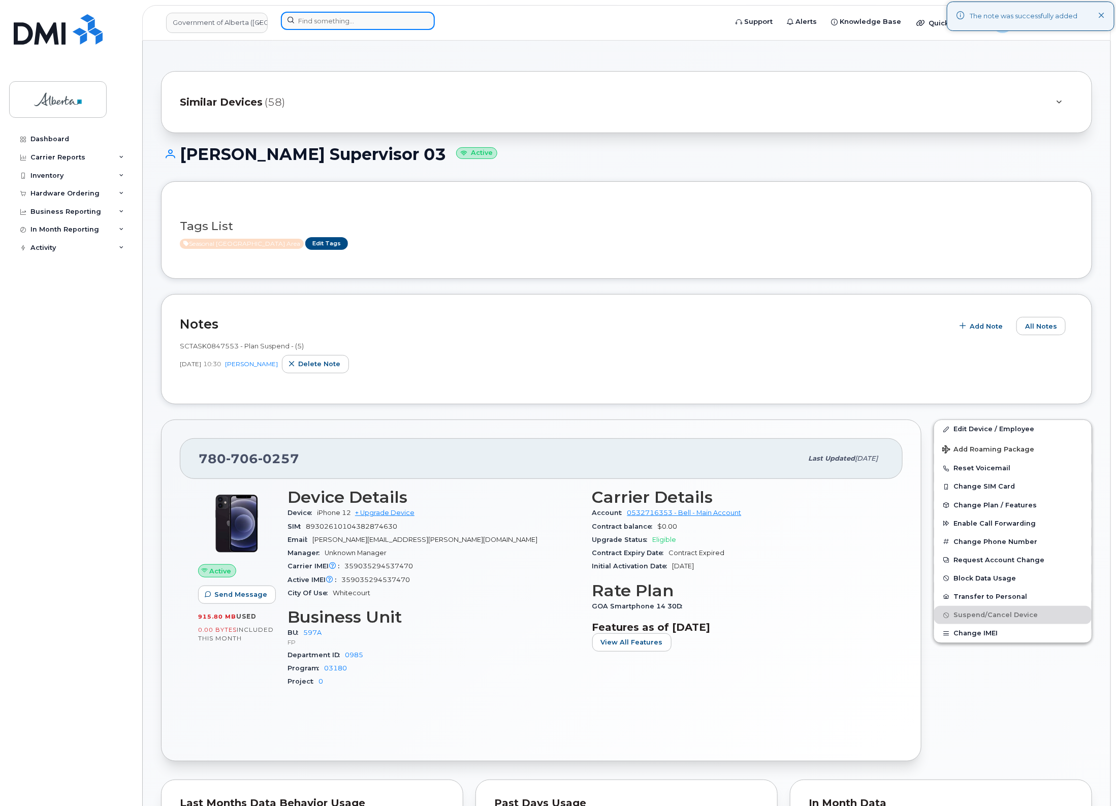
click at [313, 26] on input at bounding box center [358, 21] width 154 height 18
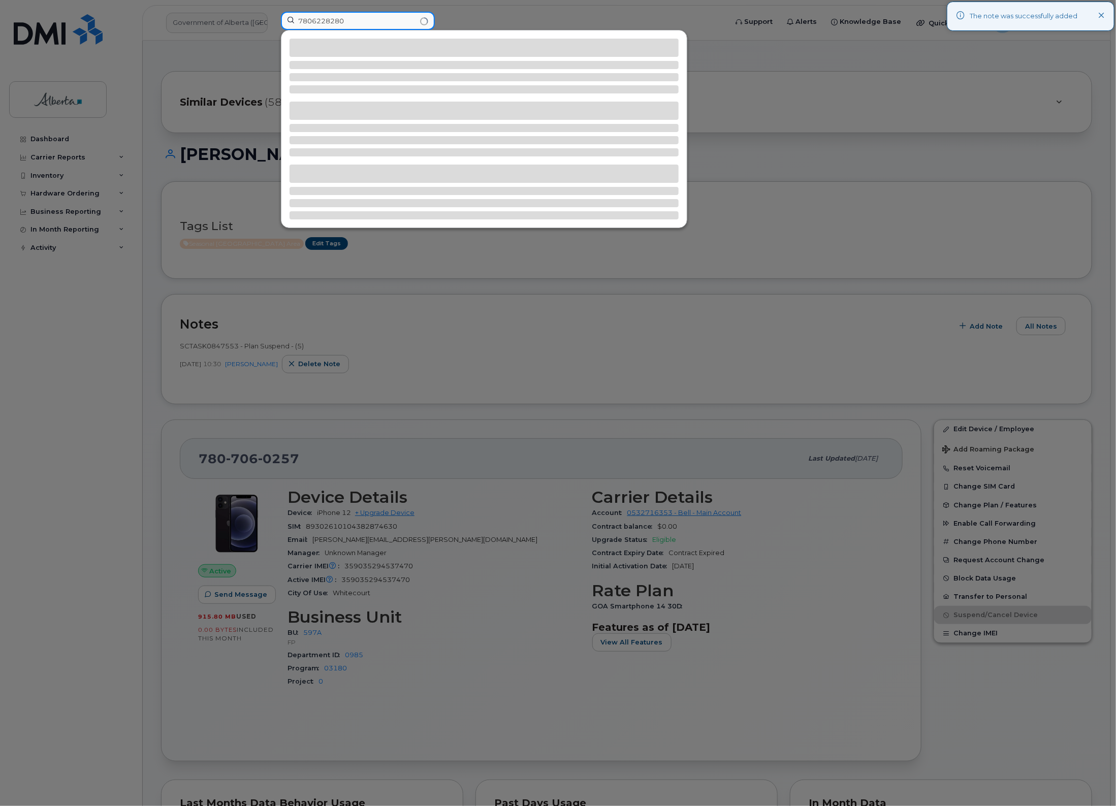
type input "7806228280"
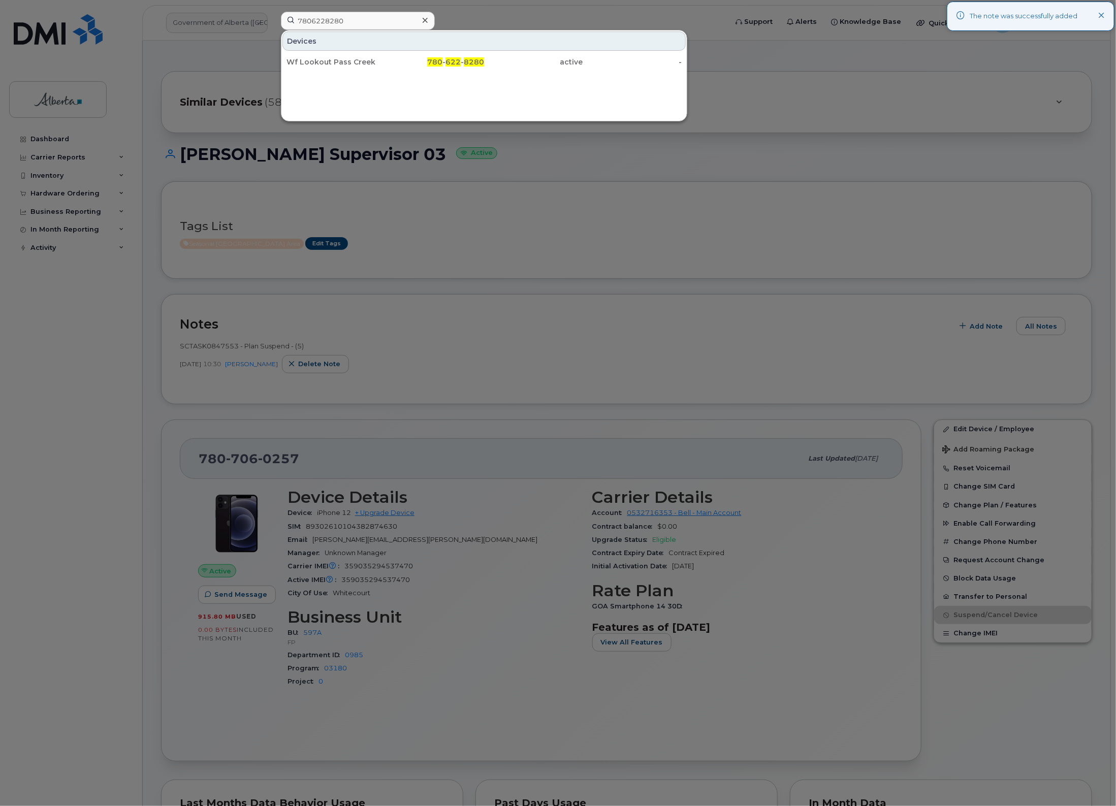
click at [518, 74] on div "Devices Wf Lookout Pass Creek 780 - 622 - 8280 active -" at bounding box center [484, 75] width 406 height 91
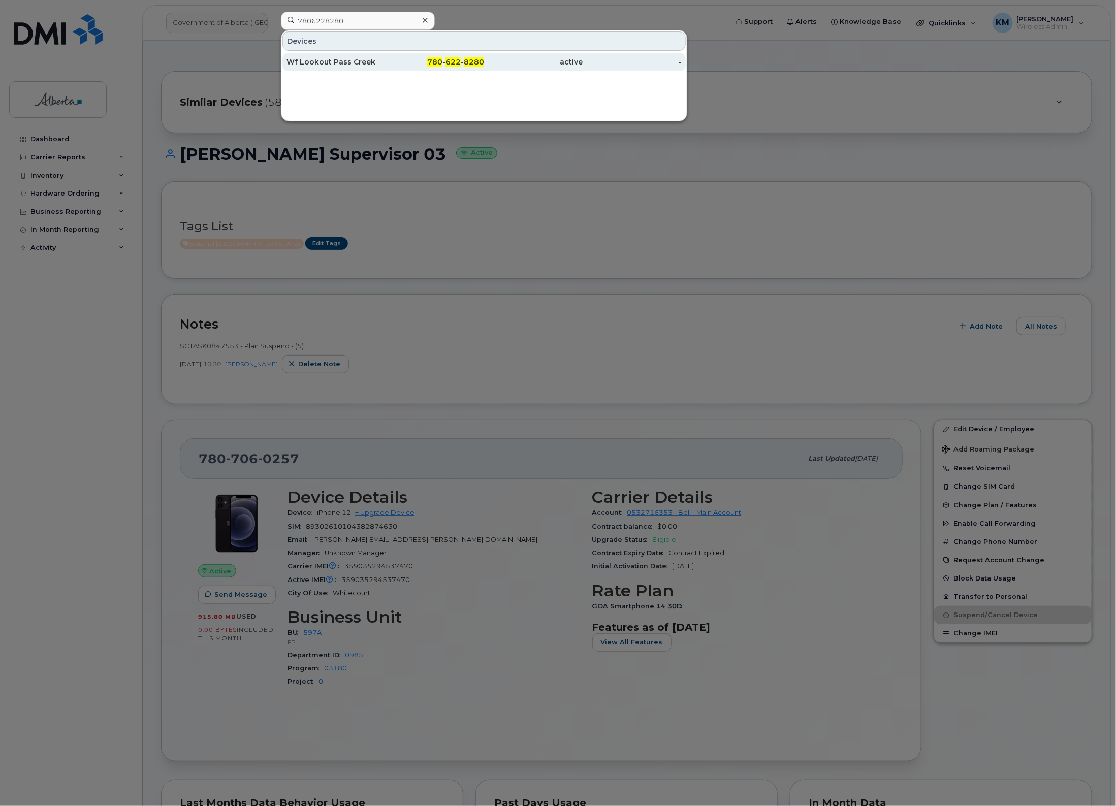
click at [513, 55] on div "active" at bounding box center [533, 62] width 99 height 18
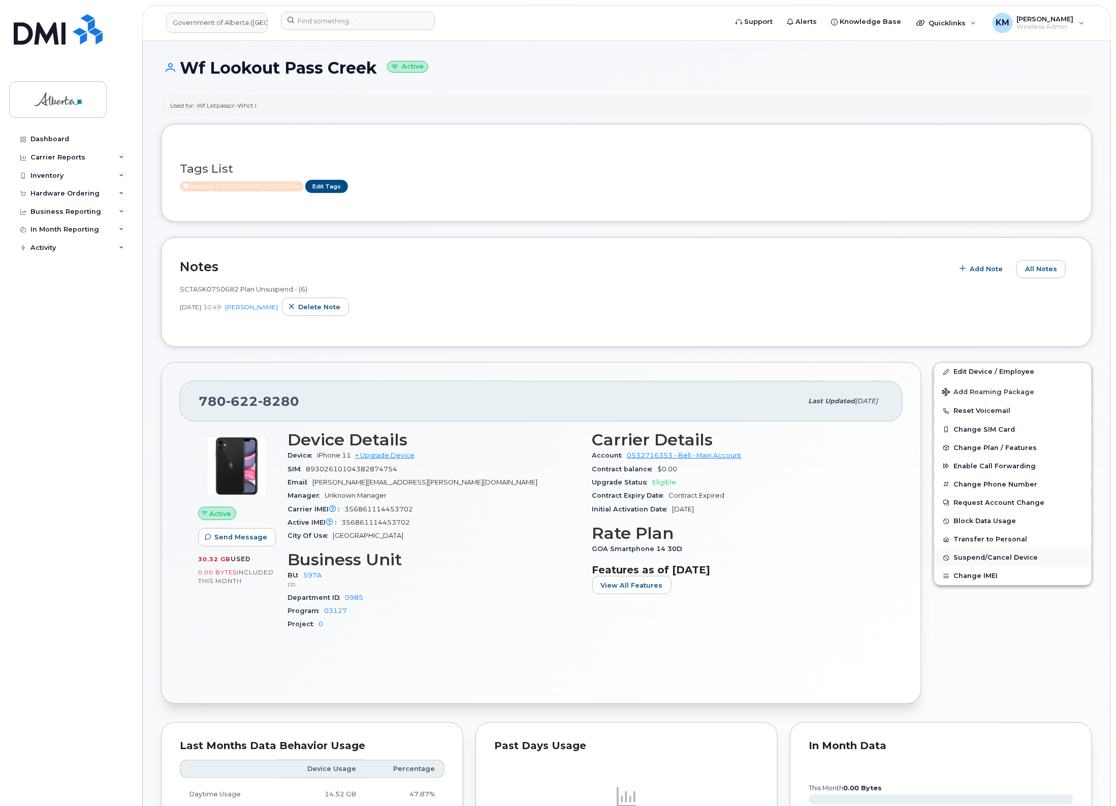
click at [956, 558] on span "Suspend/Cancel Device" at bounding box center [996, 558] width 84 height 8
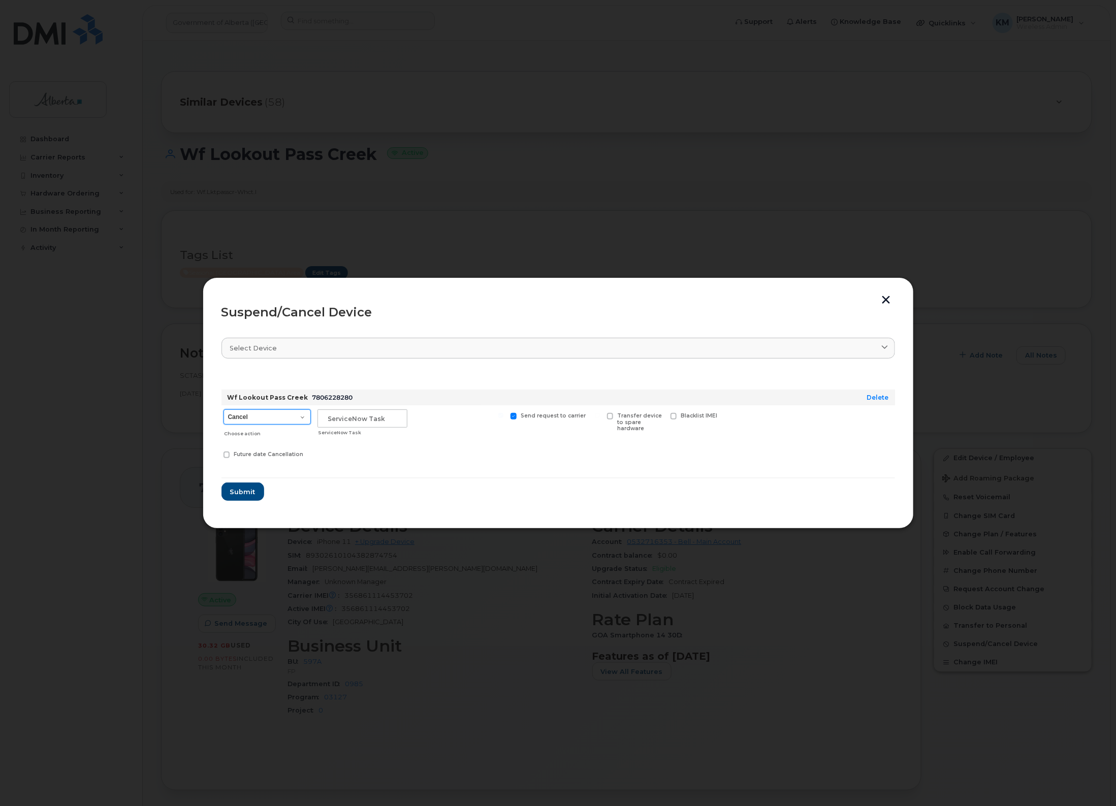
click at [297, 417] on select "Cancel Suspend - Extend Suspension Suspend - Reduced Rate Suspend - Lost Device…" at bounding box center [267, 417] width 87 height 15
select select "[object Object]"
click at [224, 410] on select "Cancel Suspend - Extend Suspension Suspend - Reduced Rate Suspend - Lost Device…" at bounding box center [267, 417] width 87 height 15
click at [354, 422] on input "text" at bounding box center [363, 419] width 90 height 18
type input "sCTASK0847553"
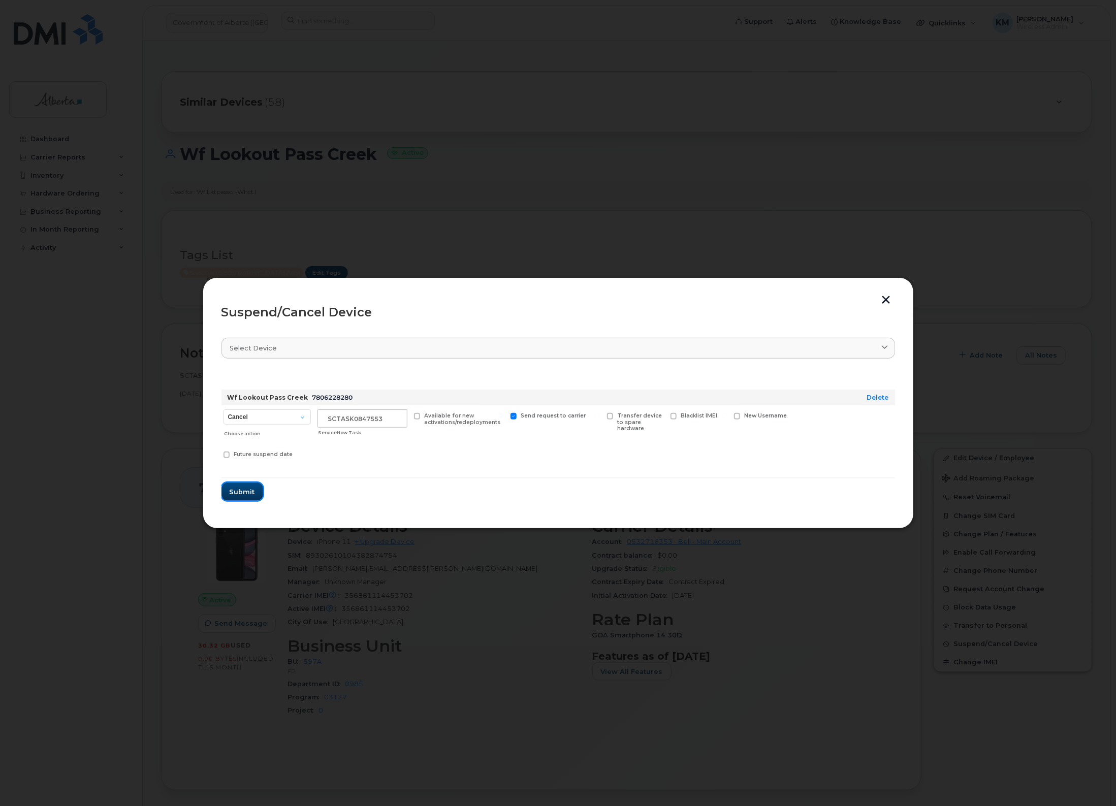
click at [242, 497] on button "Submit" at bounding box center [243, 492] width 42 height 18
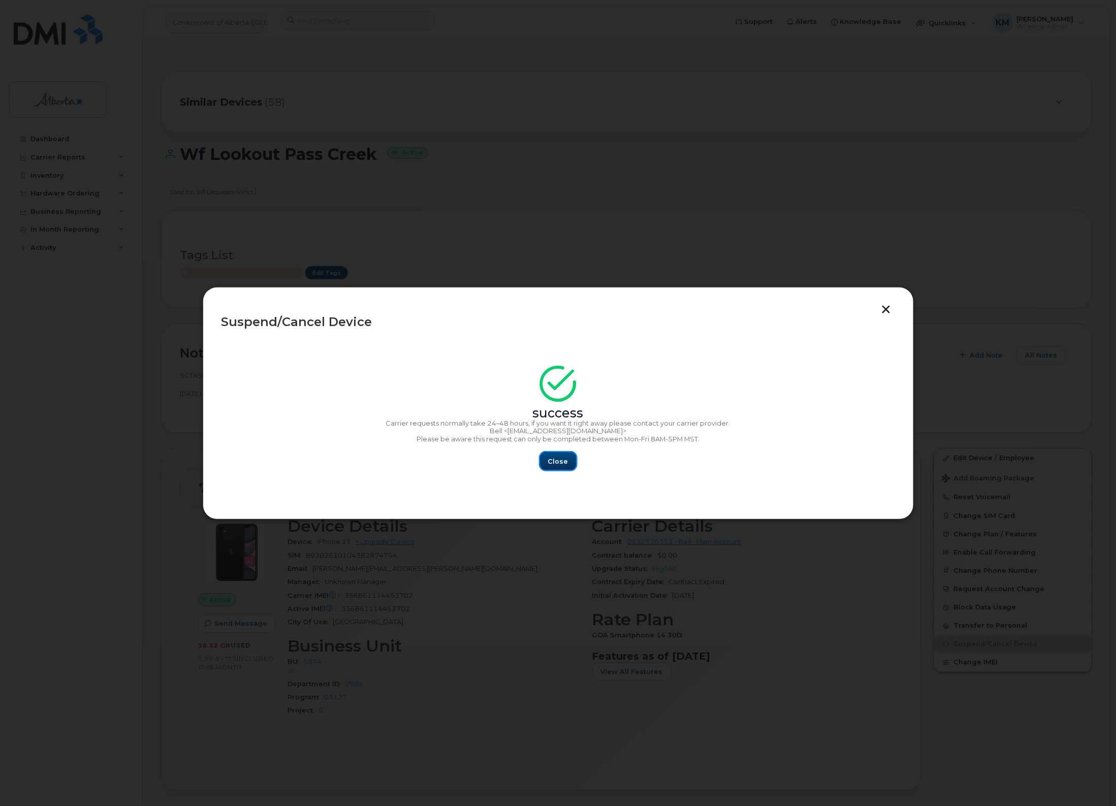
click at [557, 458] on span "Close" at bounding box center [558, 462] width 20 height 10
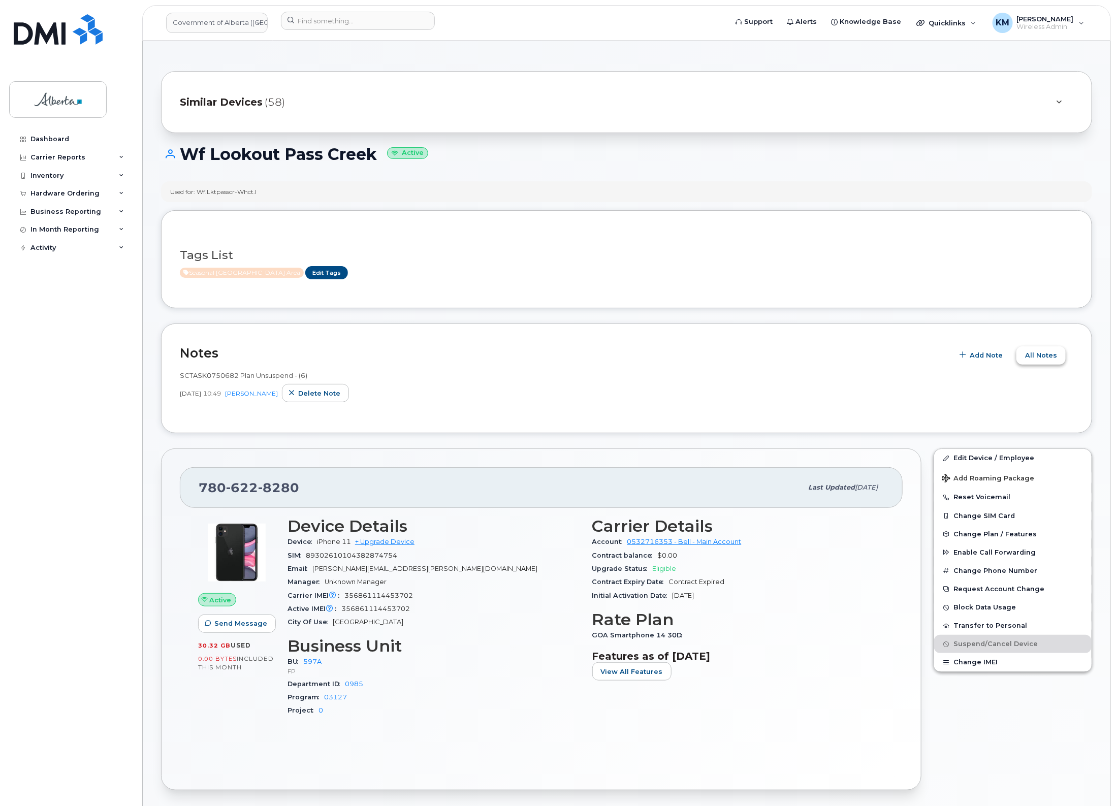
click at [1054, 354] on span "All Notes" at bounding box center [1041, 356] width 32 height 10
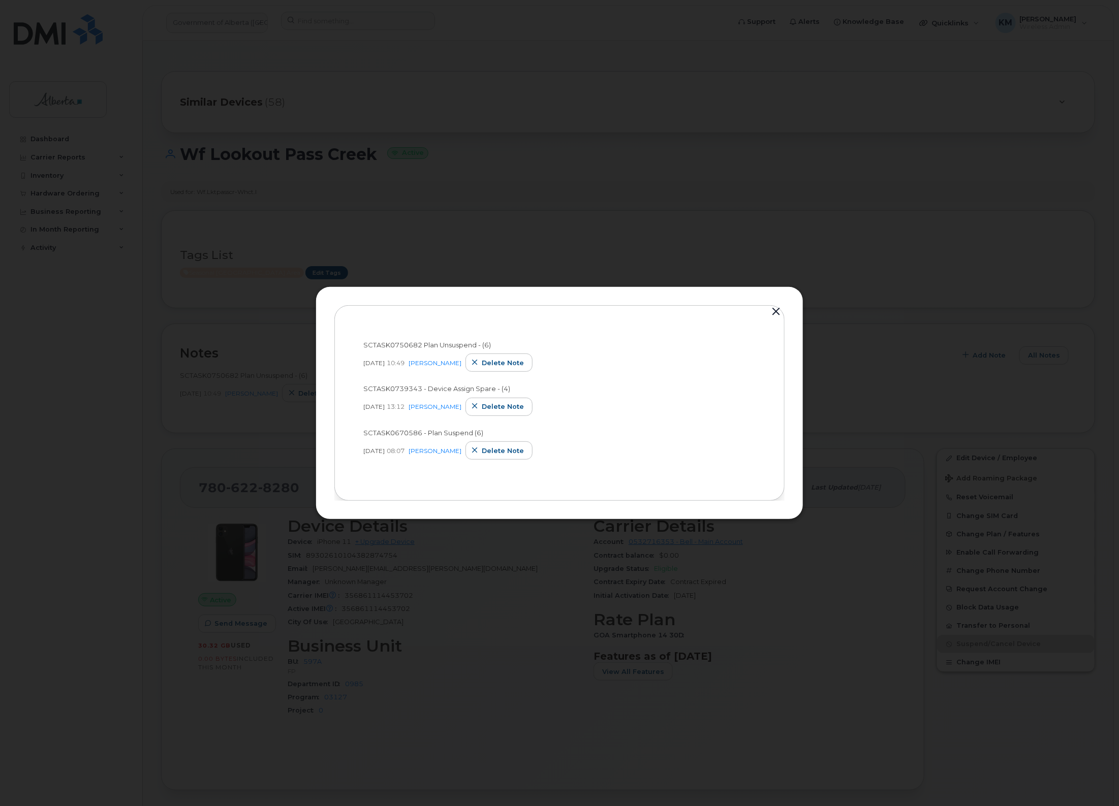
drag, startPoint x: 773, startPoint y: 310, endPoint x: 788, endPoint y: 314, distance: 15.8
click at [774, 310] on button "button" at bounding box center [775, 312] width 15 height 14
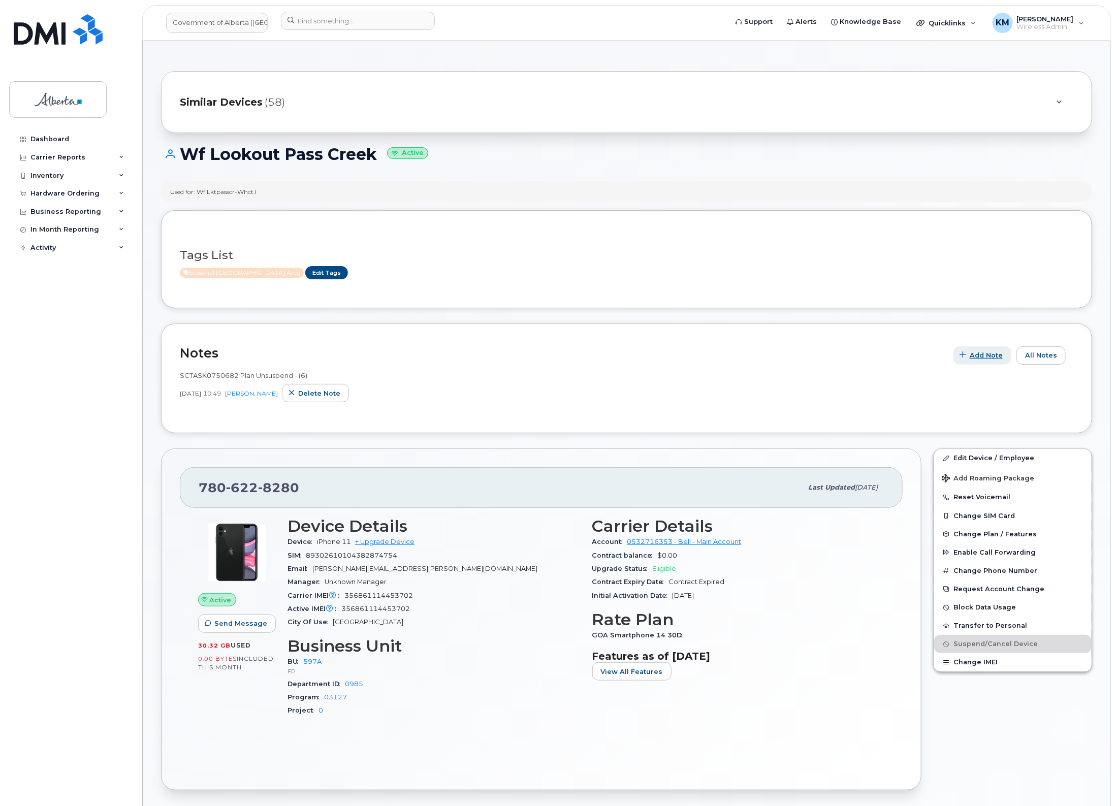
click at [977, 356] on span "Add Note" at bounding box center [986, 356] width 33 height 10
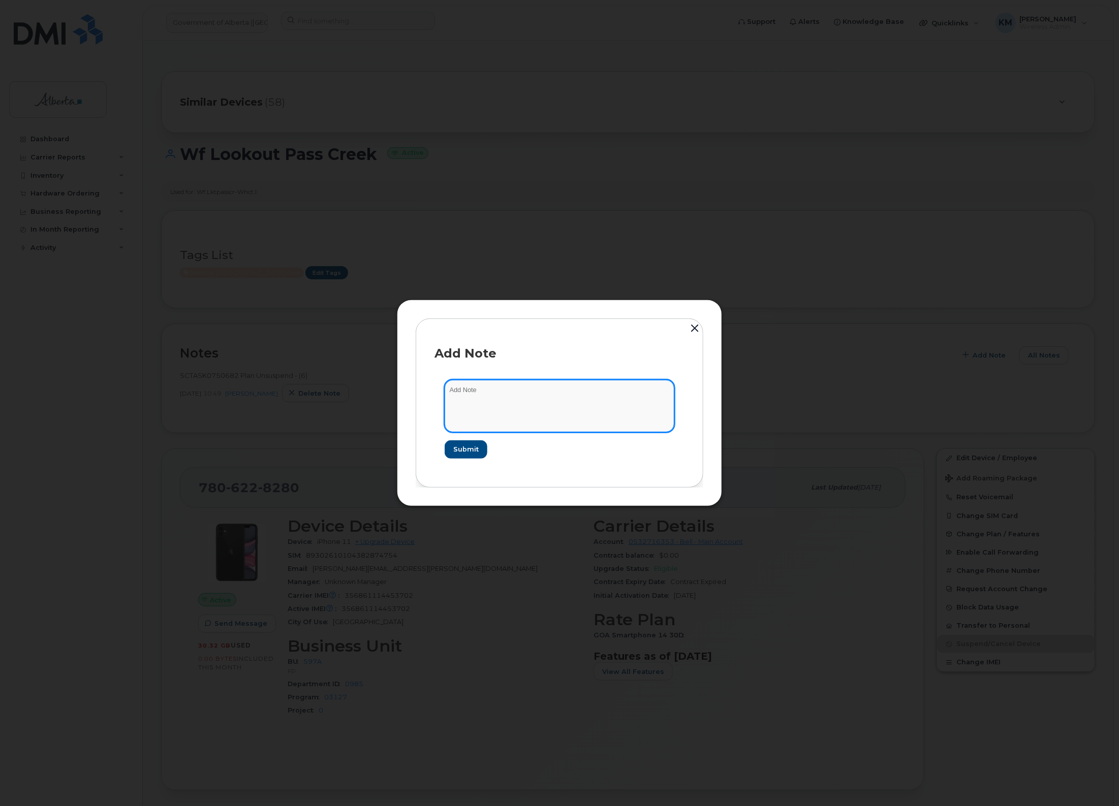
click at [519, 401] on textarea at bounding box center [560, 406] width 230 height 52
type textarea "s"
paste textarea "Plan Suspend - (5)"
type textarea "SCTASK0847553 - Plan Suspend - (5)"
click at [464, 450] on span "Submit" at bounding box center [465, 450] width 25 height 10
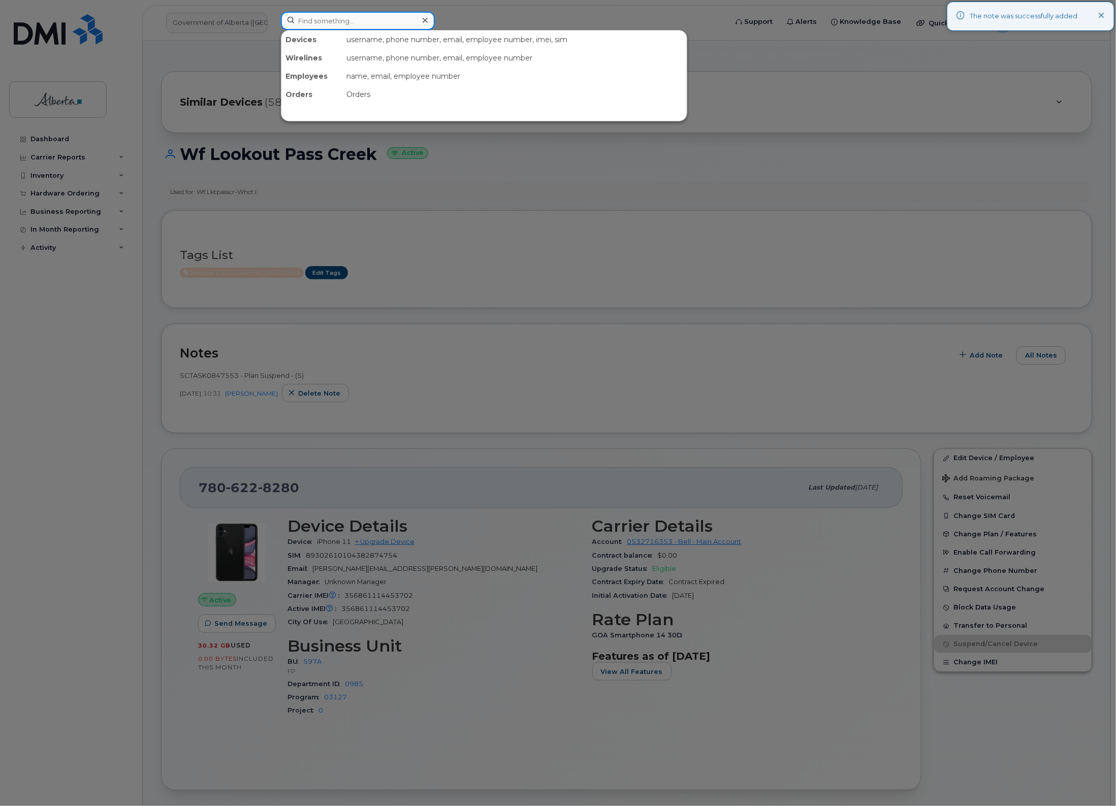
click at [399, 23] on input at bounding box center [358, 21] width 154 height 18
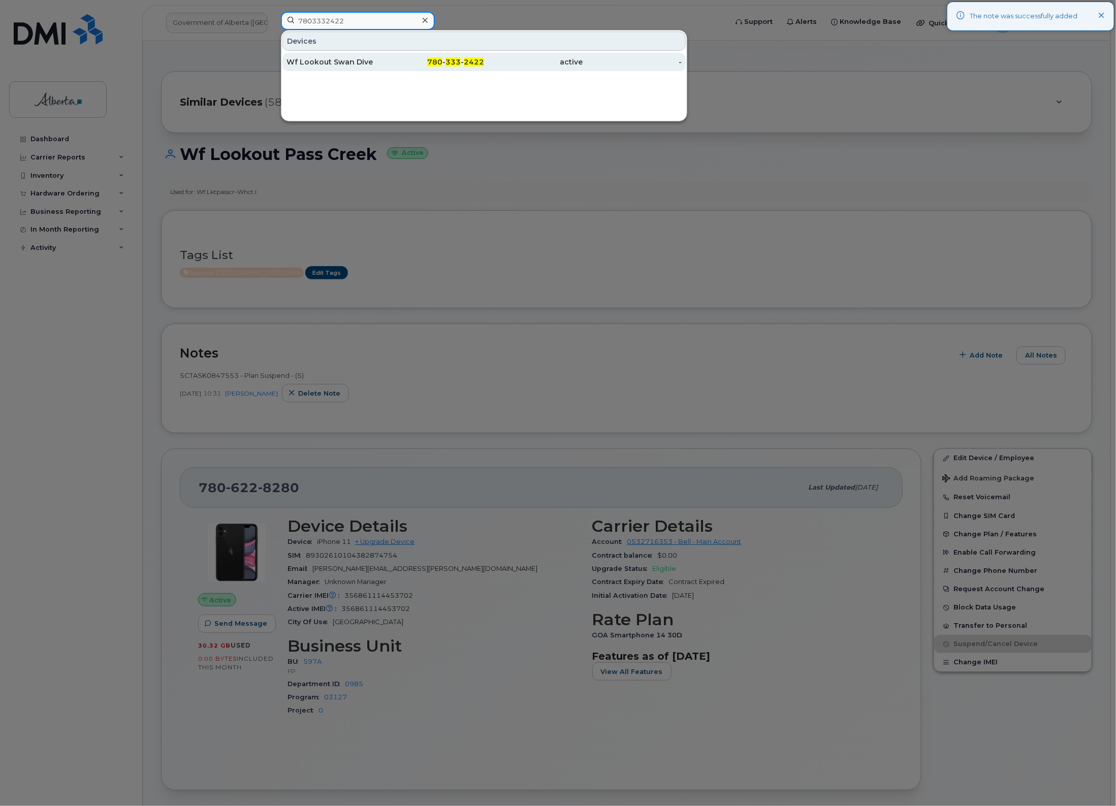
type input "7803332422"
click at [380, 66] on div "Wf Lookout Swan Dive" at bounding box center [336, 62] width 99 height 10
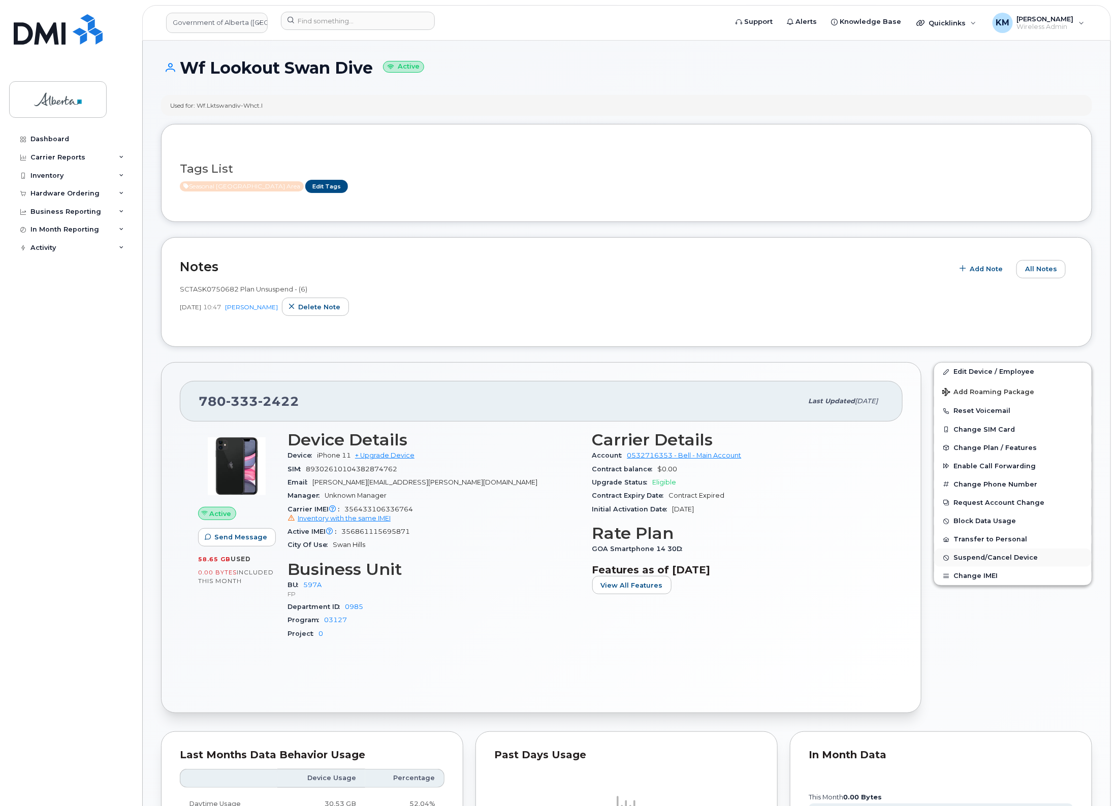
click at [999, 556] on span "Suspend/Cancel Device" at bounding box center [996, 558] width 84 height 8
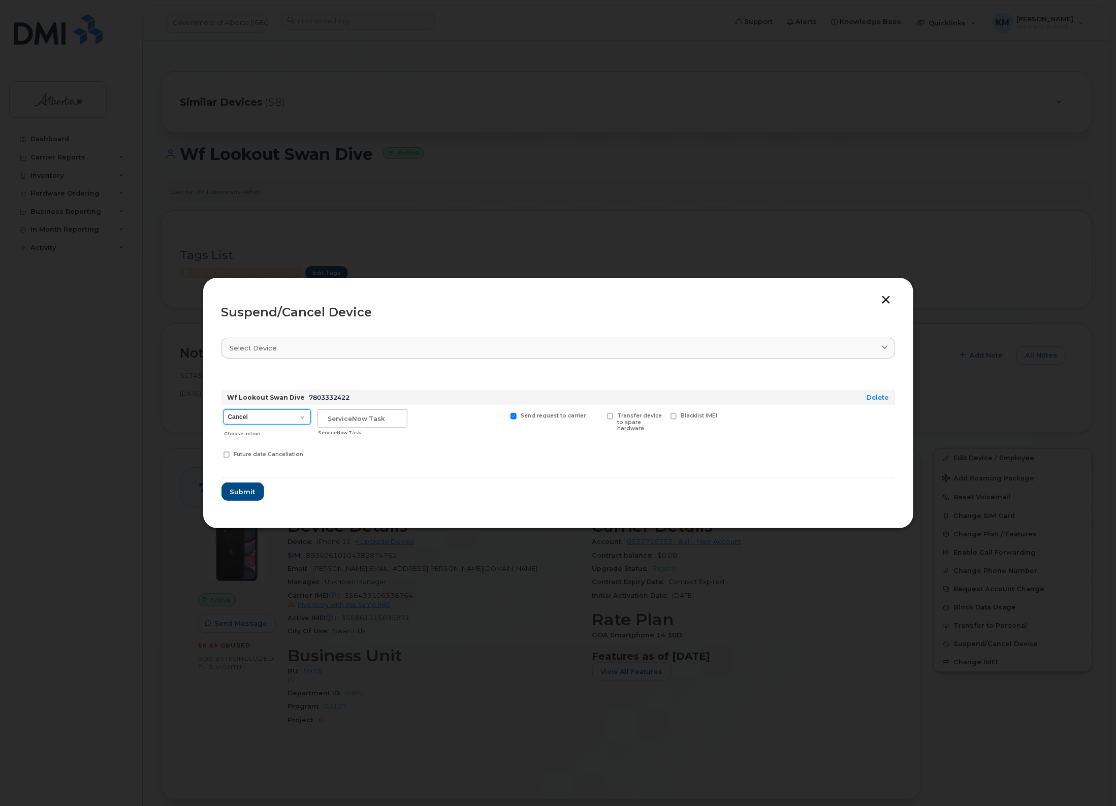
click at [301, 415] on select "Cancel Suspend - Extend Suspension Suspend - Reduced Rate Suspend - Lost Device…" at bounding box center [267, 417] width 87 height 15
select select "[object Object]"
click at [224, 410] on select "Cancel Suspend - Extend Suspension Suspend - Reduced Rate Suspend - Lost Device…" at bounding box center [267, 417] width 87 height 15
click at [354, 418] on input "text" at bounding box center [363, 419] width 90 height 18
type input "sCTASK0847553"
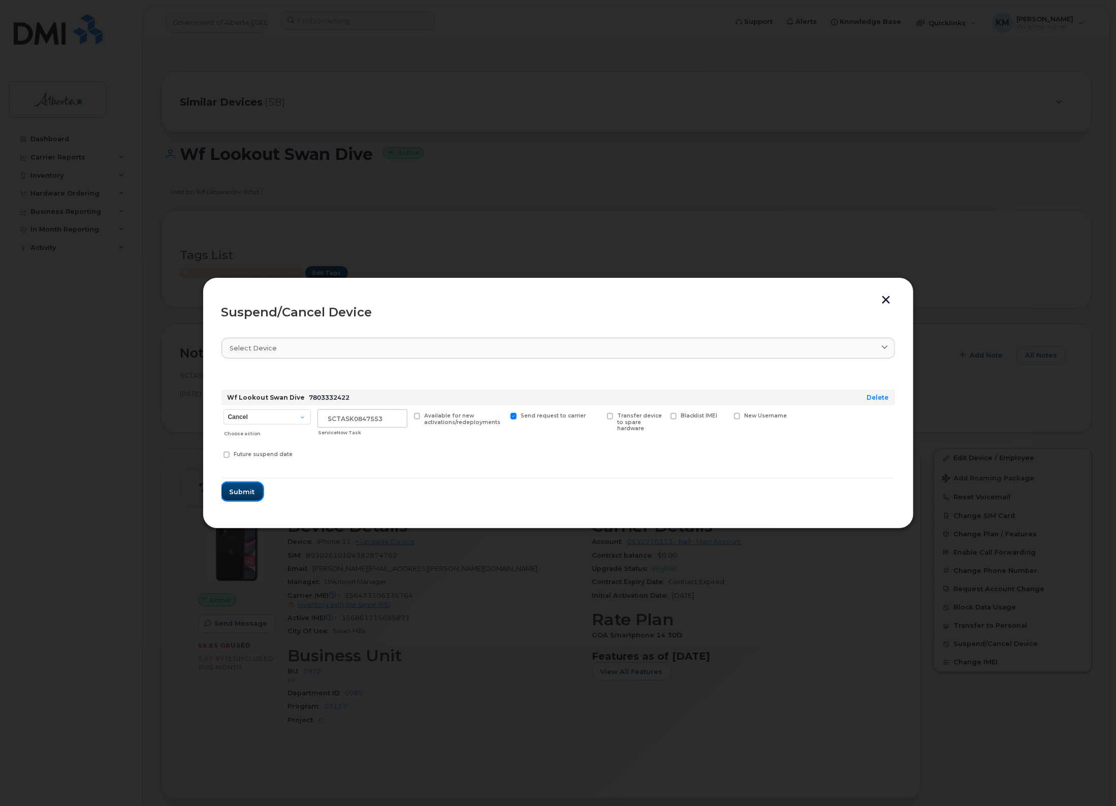
click at [242, 489] on span "Submit" at bounding box center [242, 492] width 25 height 10
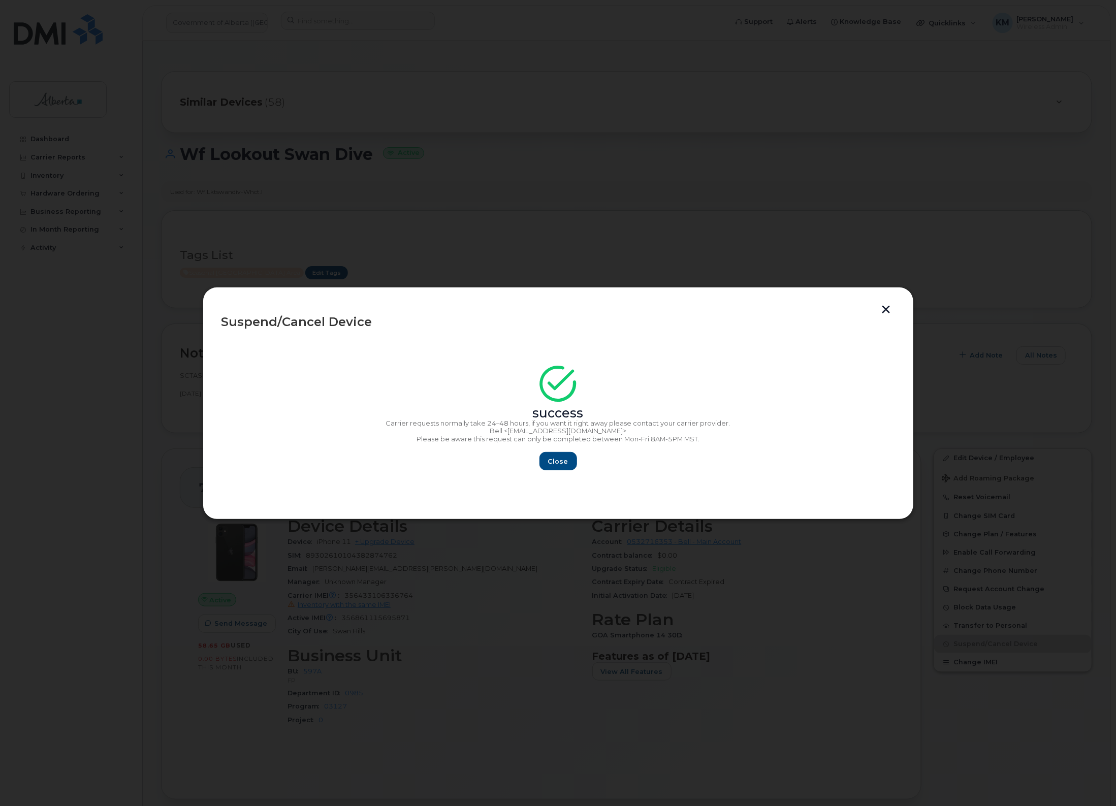
click at [889, 305] on button "button" at bounding box center [886, 310] width 15 height 11
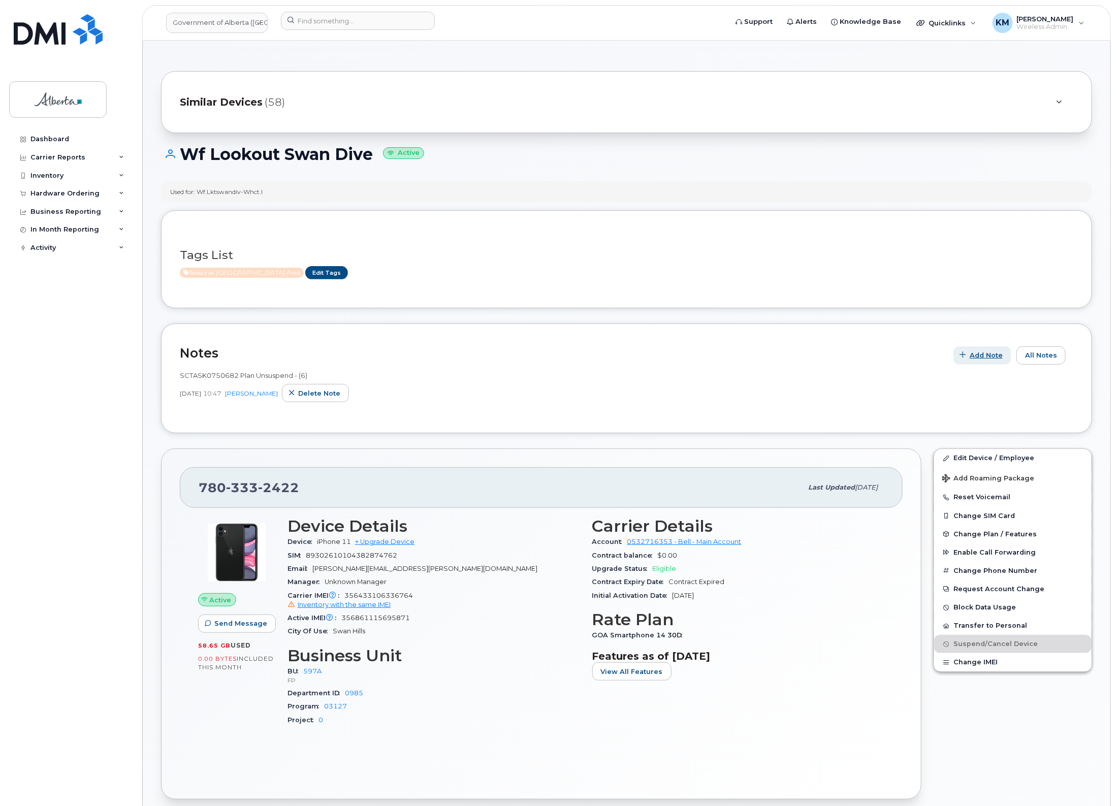
click at [994, 356] on span "Add Note" at bounding box center [986, 356] width 33 height 10
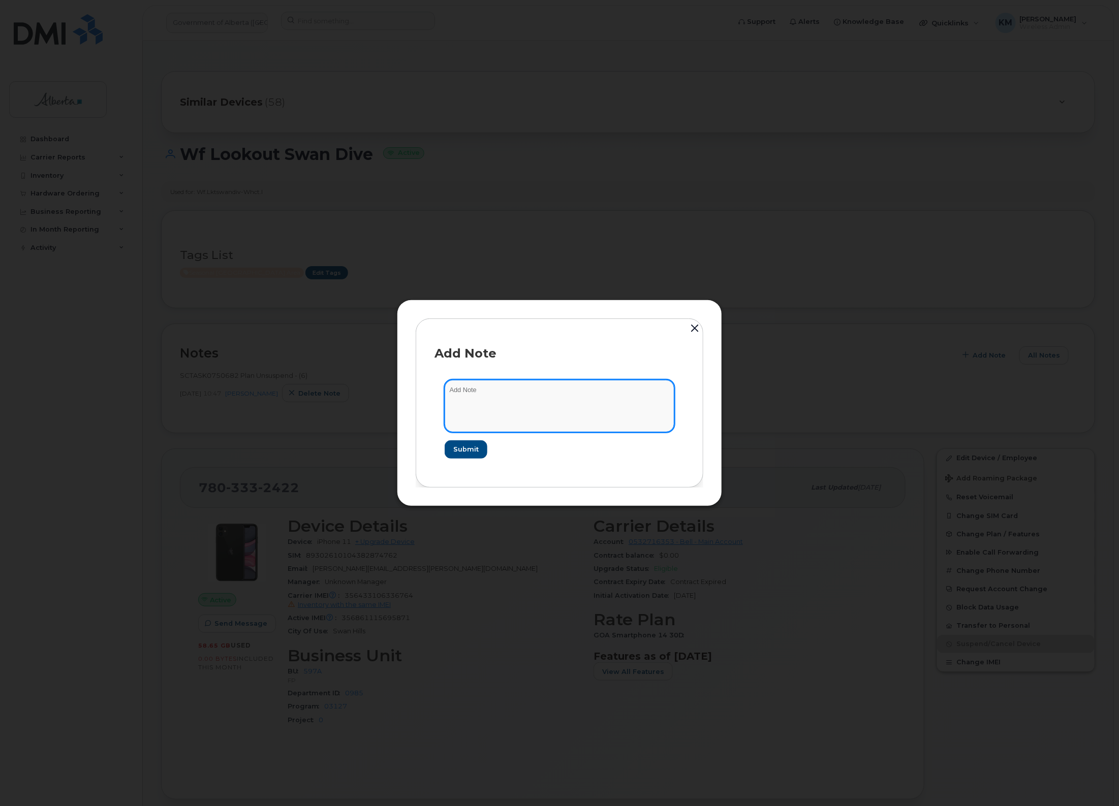
click at [606, 404] on textarea at bounding box center [560, 406] width 230 height 52
type textarea "s"
paste textarea "Plan Suspend - (5)"
type textarea "SCTASK0847553 - Plan Suspend - (5)"
click at [474, 443] on button "Submit" at bounding box center [466, 450] width 42 height 18
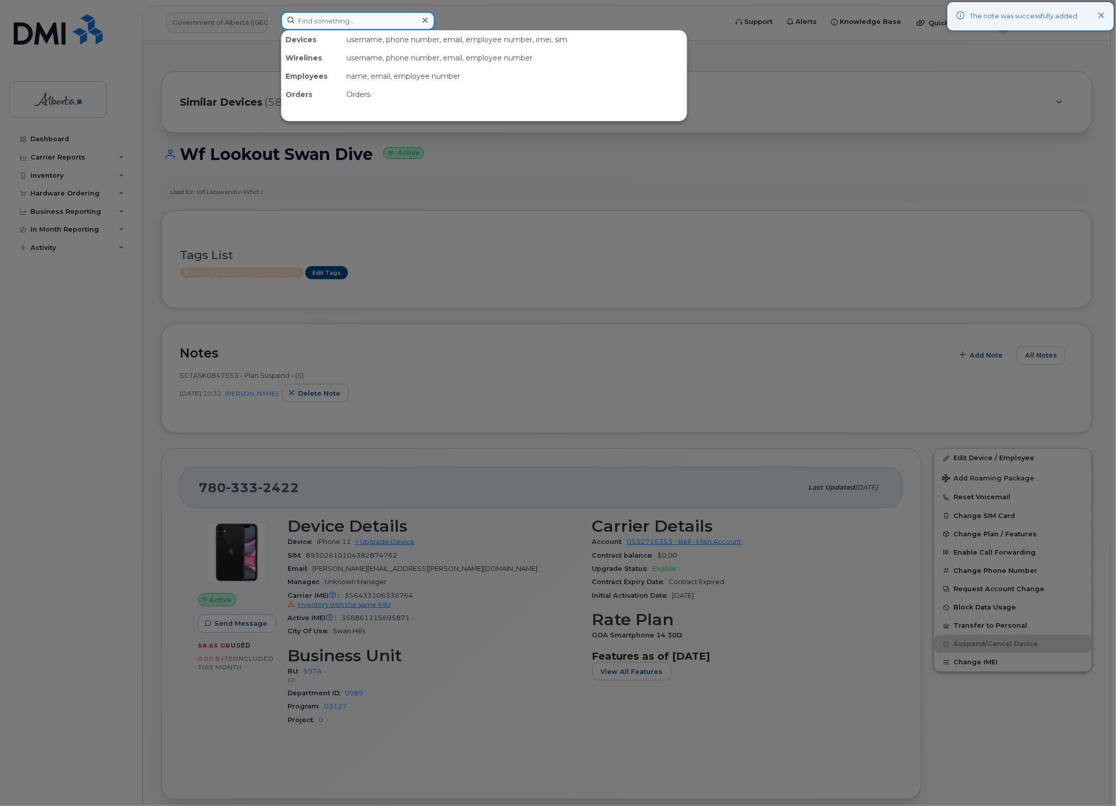
click at [387, 21] on input at bounding box center [358, 21] width 154 height 18
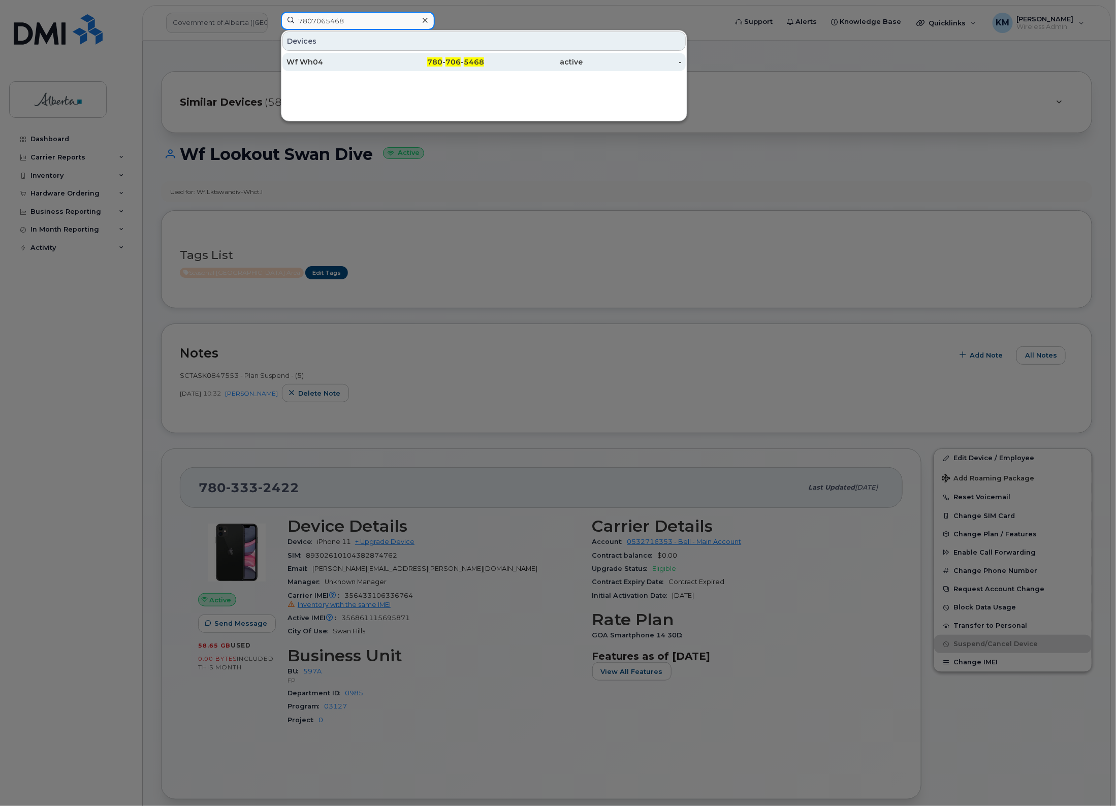
type input "7807065468"
click at [389, 61] on div "780 - 706 - 5468" at bounding box center [435, 62] width 99 height 10
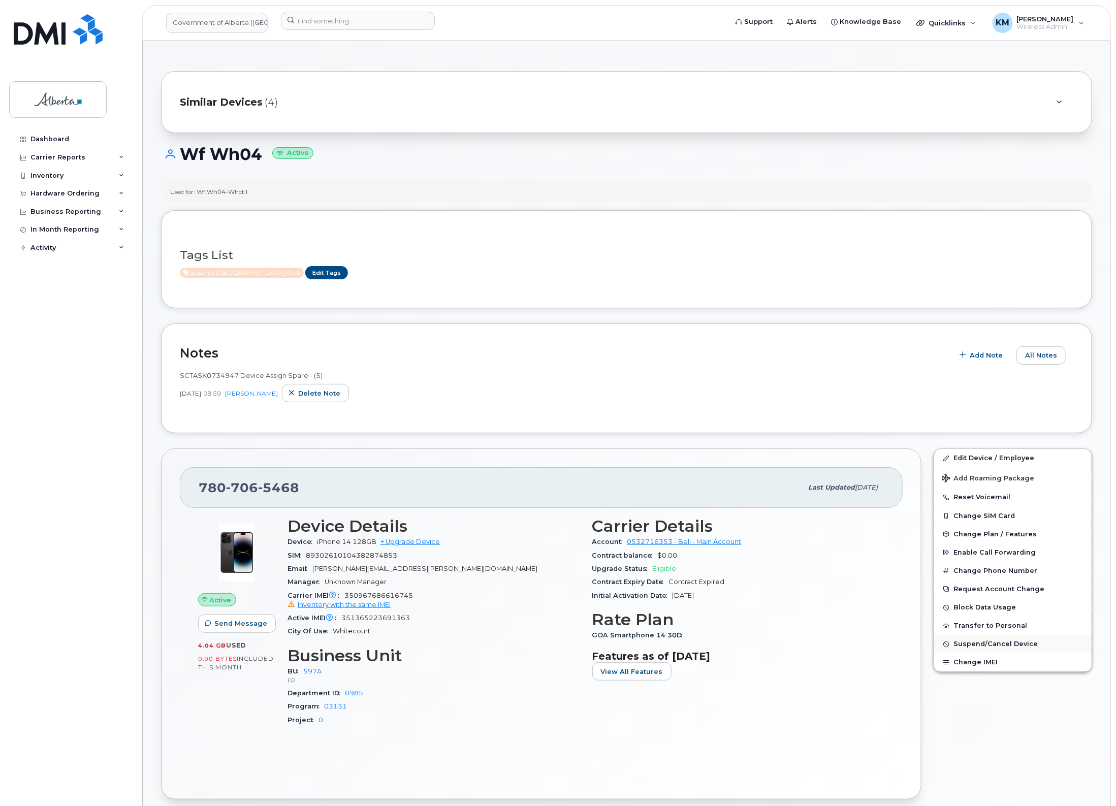
click at [971, 641] on span "Suspend/Cancel Device" at bounding box center [996, 645] width 84 height 8
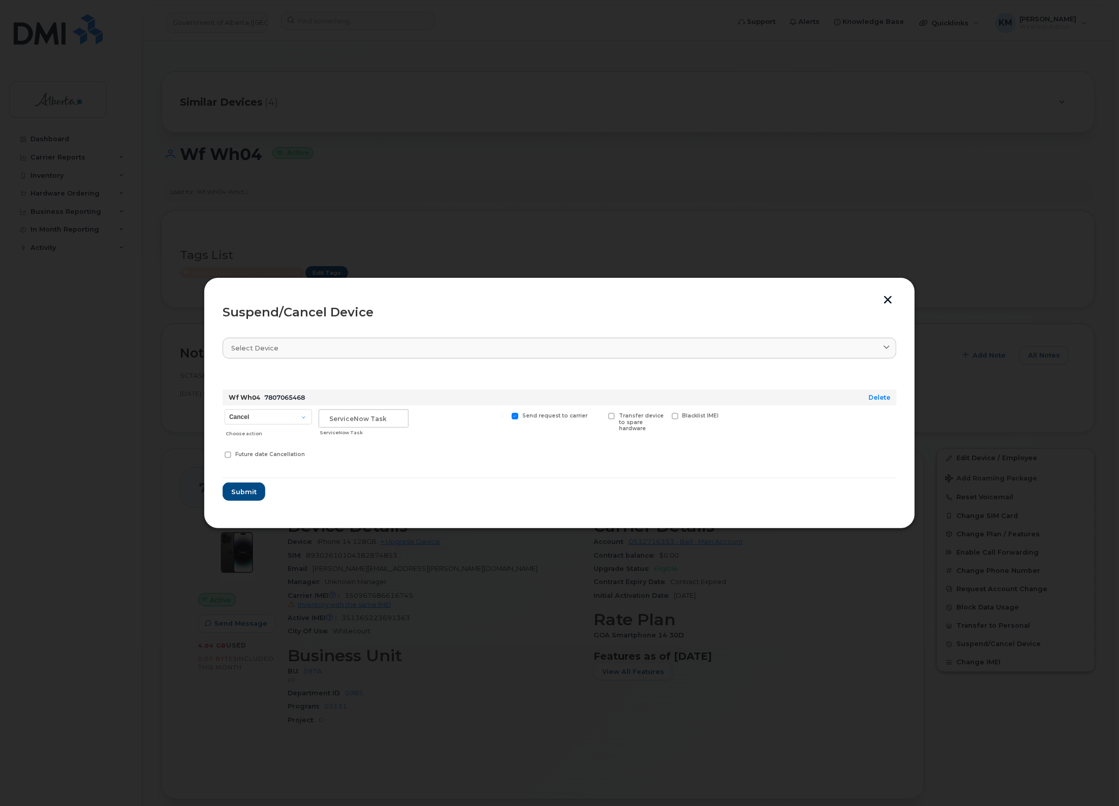
click at [892, 293] on div "Suspend/Cancel Device Select device Type first three symbols or more Wf Wh04 78…" at bounding box center [559, 403] width 711 height 252
click at [892, 298] on button "button" at bounding box center [887, 301] width 15 height 11
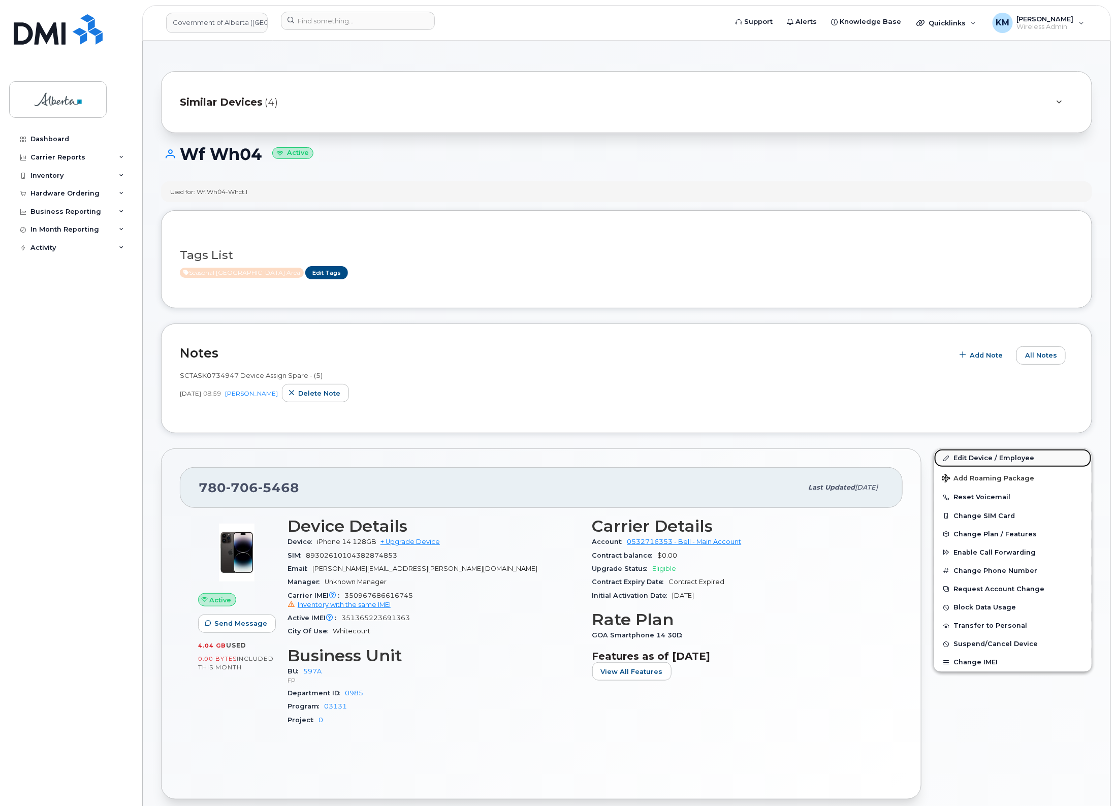
click at [1013, 456] on link "Edit Device / Employee" at bounding box center [1013, 458] width 158 height 18
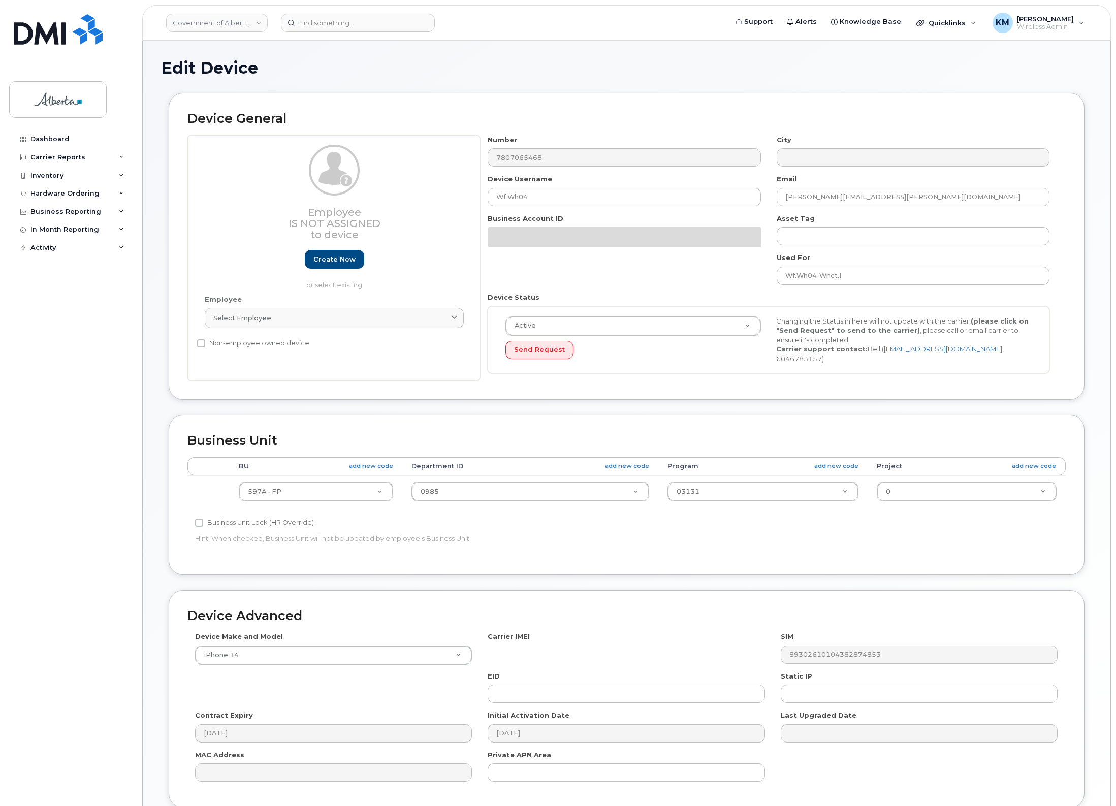
select select "4797726"
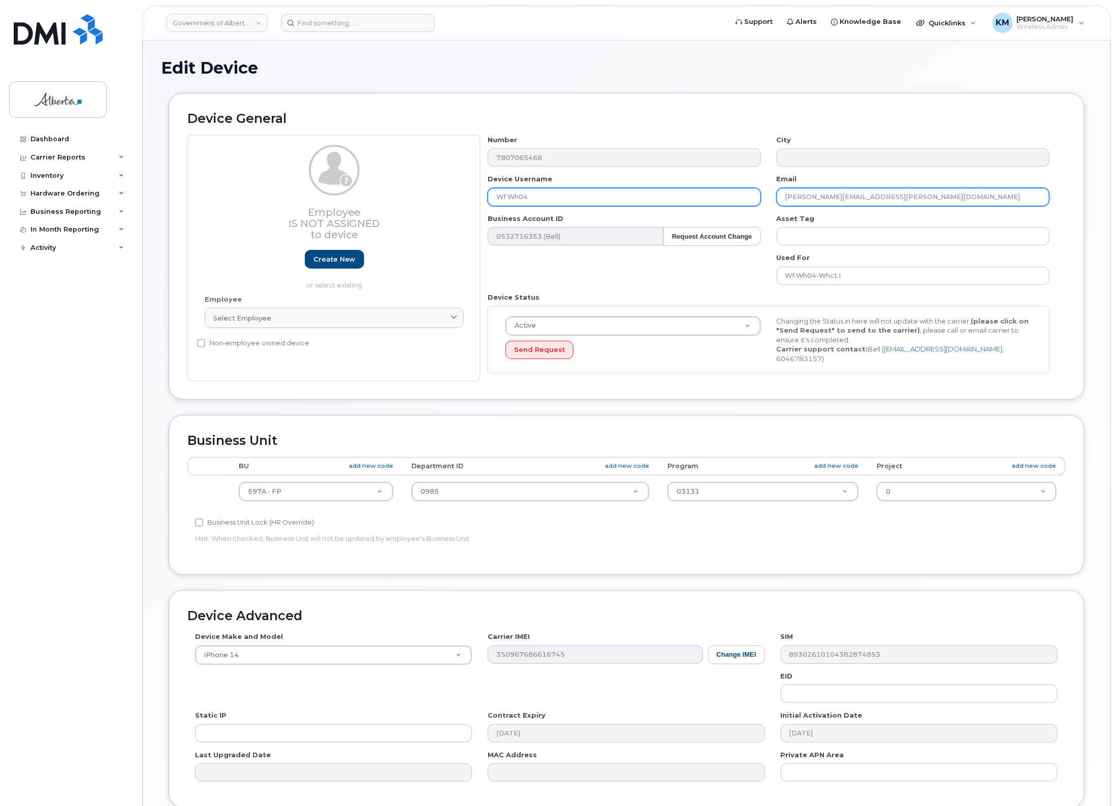
drag, startPoint x: 877, startPoint y: 196, endPoint x: 752, endPoint y: 197, distance: 125.0
click at [752, 197] on div "Number 7807065468 City Device Username Wf Wh04 Email Amy.Hoffman@gov.ab.ca Busi…" at bounding box center [769, 258] width 578 height 246
type input "m"
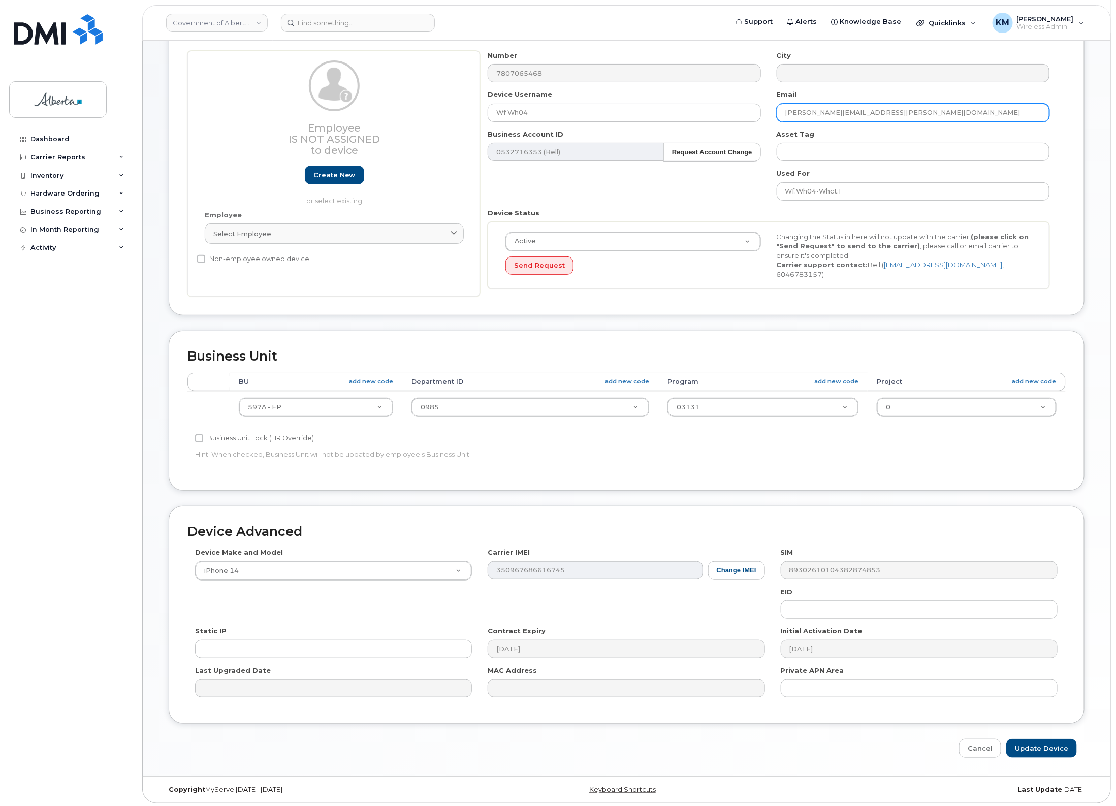
scroll to position [85, 0]
type input "[PERSON_NAME][EMAIL_ADDRESS][PERSON_NAME][DOMAIN_NAME]"
click at [1057, 747] on input "Update Device" at bounding box center [1042, 748] width 71 height 19
type input "Saving..."
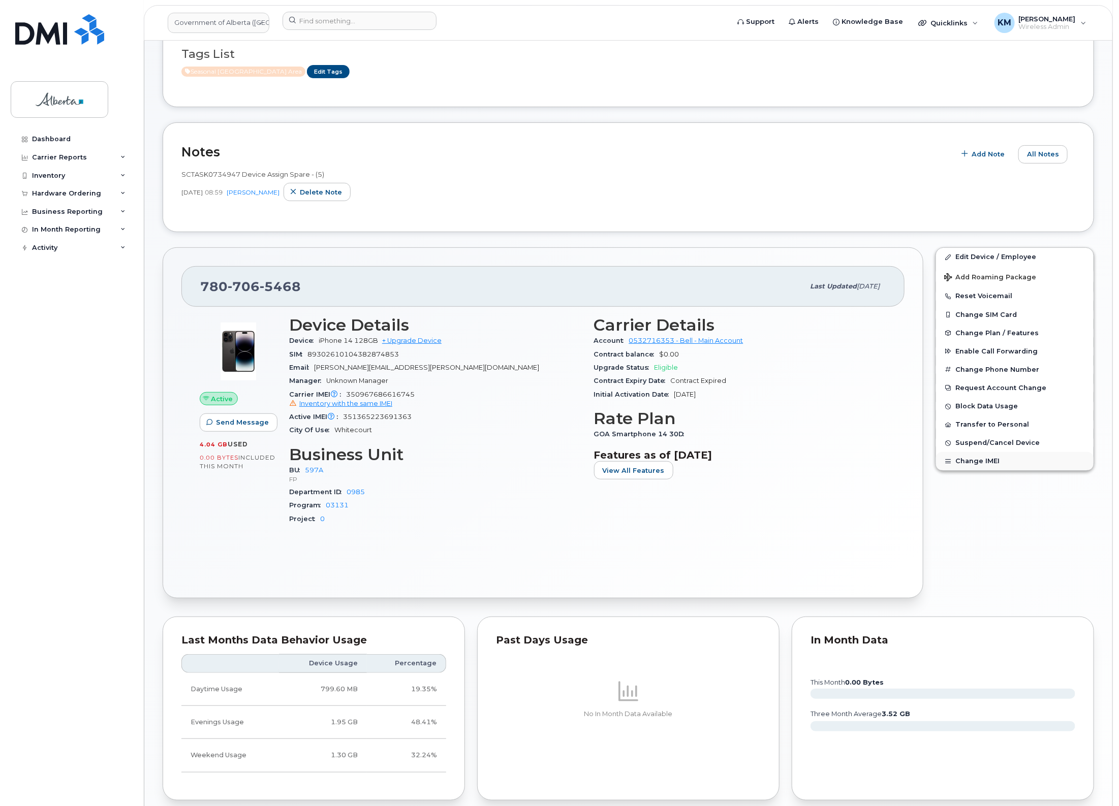
scroll to position [127, 0]
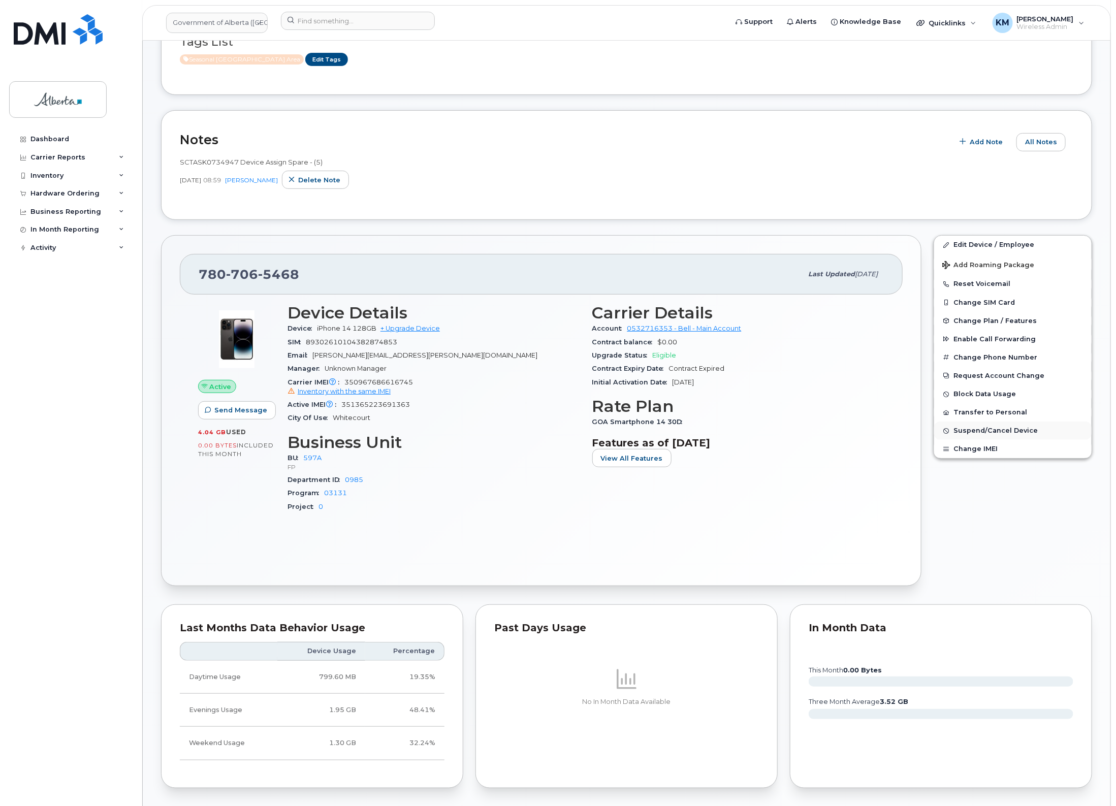
click at [1007, 429] on span "Suspend/Cancel Device" at bounding box center [996, 431] width 84 height 8
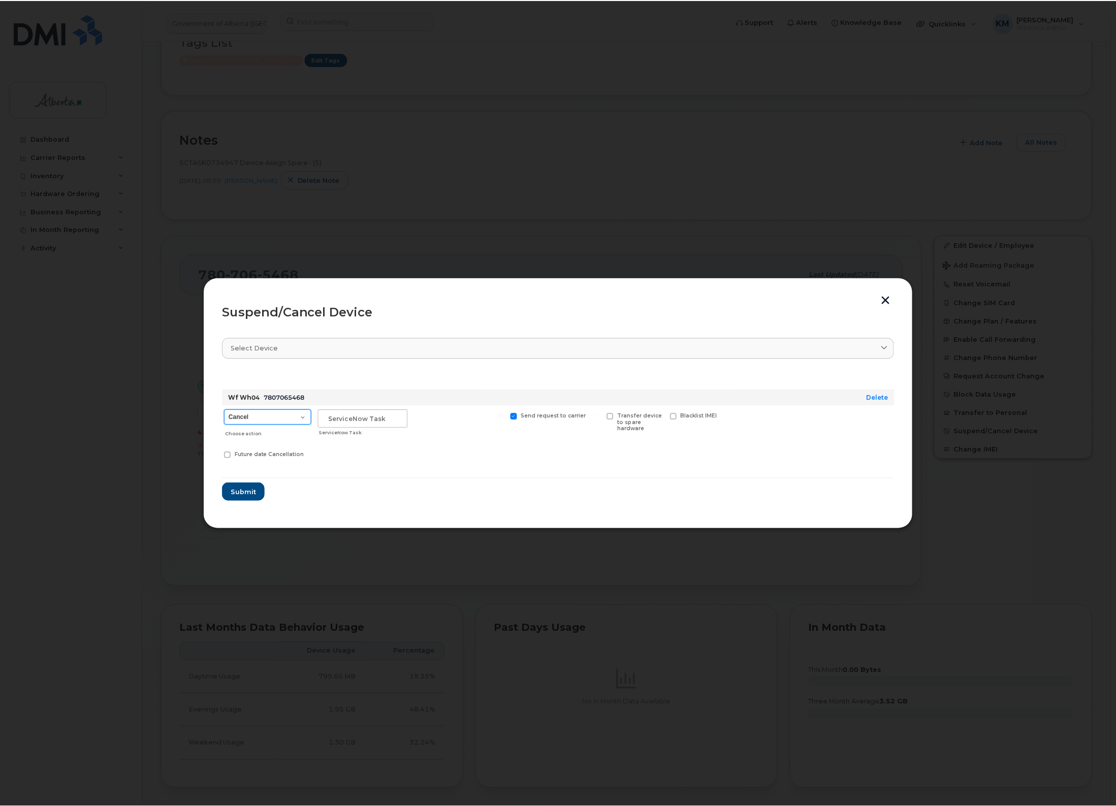
scroll to position [213, 0]
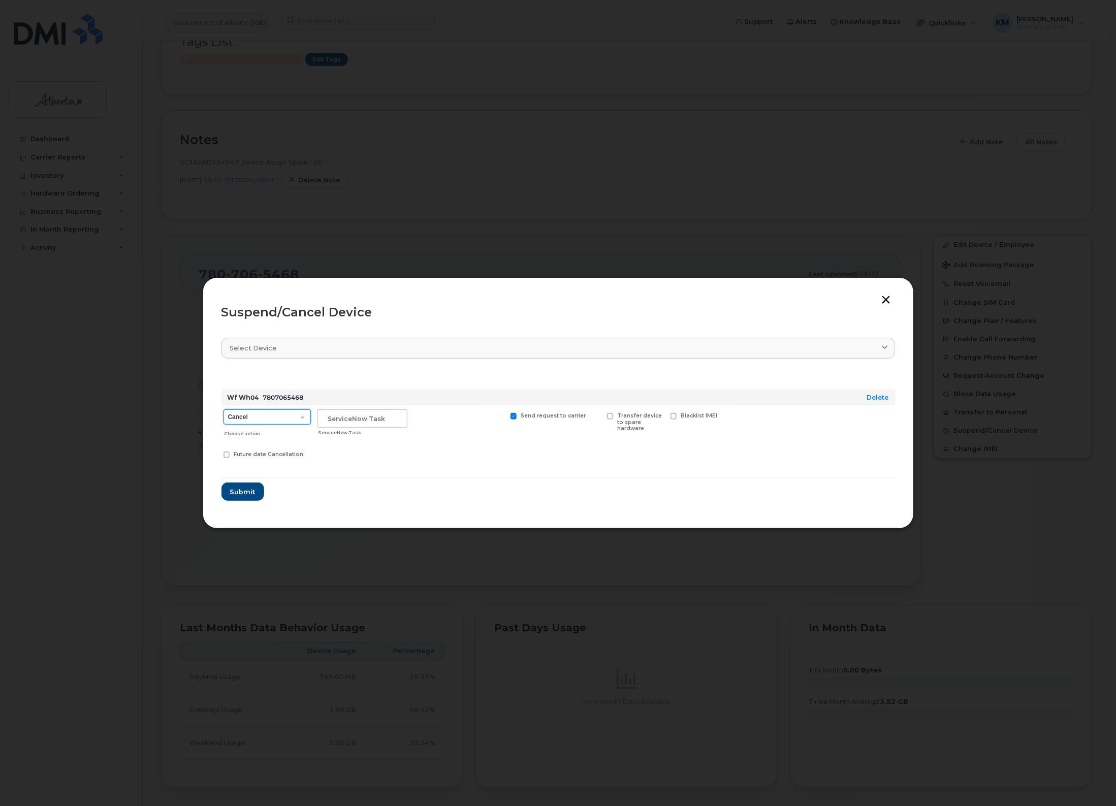
click at [303, 419] on select "Cancel Suspend - Extend Suspension Suspend - Reduced Rate Suspend - Lost Device…" at bounding box center [267, 417] width 87 height 15
select select "[object Object]"
click at [224, 410] on select "Cancel Suspend - Extend Suspension Suspend - Reduced Rate Suspend - Lost Device…" at bounding box center [267, 417] width 87 height 15
click at [358, 423] on input "text" at bounding box center [363, 419] width 90 height 18
type input "SCTASK0847553"
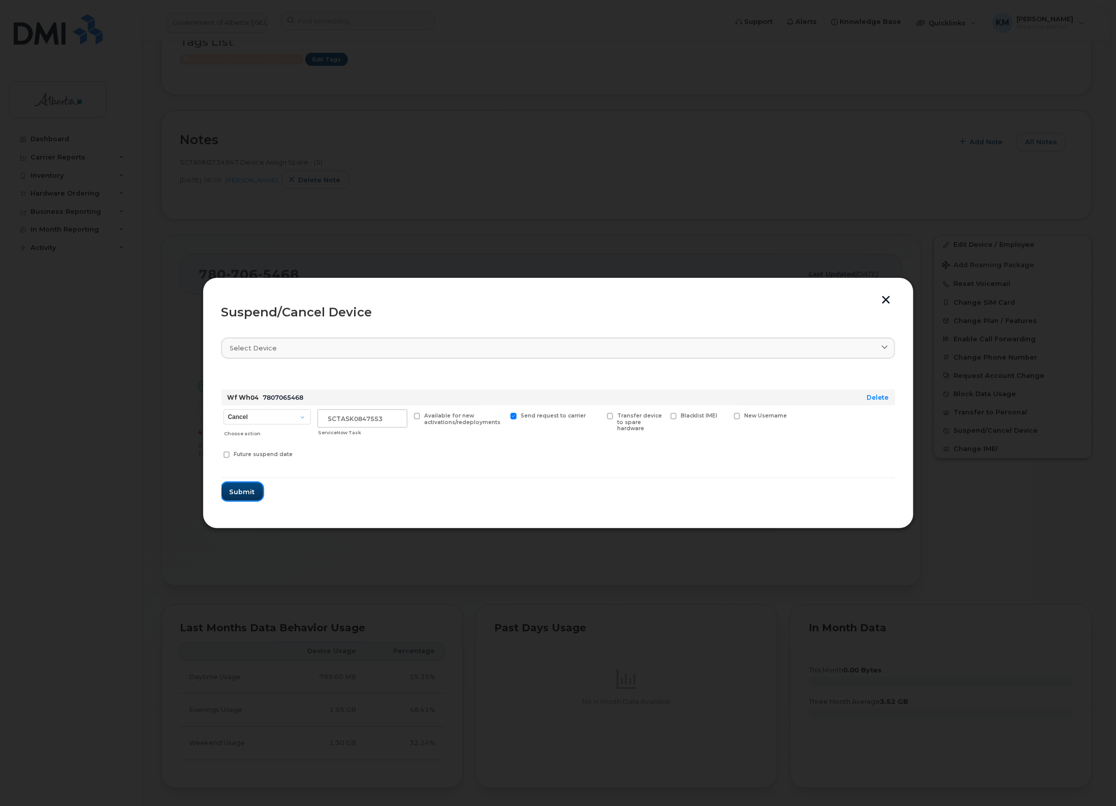
click at [231, 491] on span "Submit" at bounding box center [242, 492] width 25 height 10
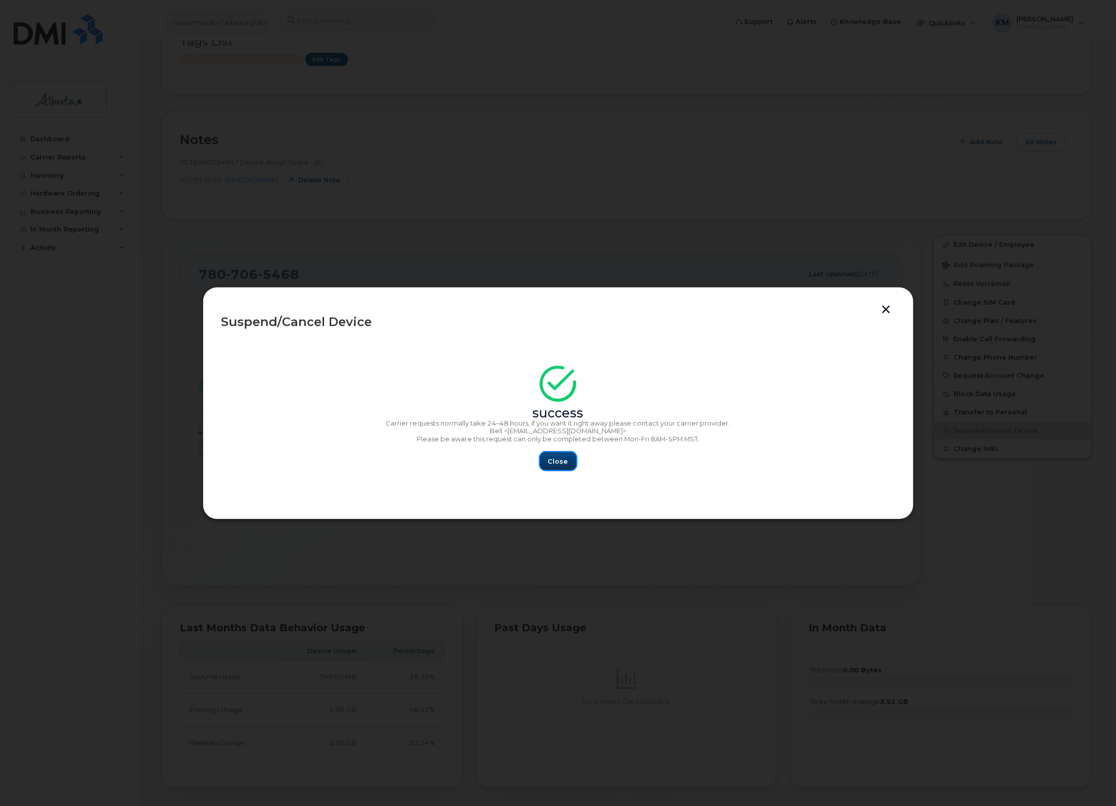
click at [560, 463] on span "Close" at bounding box center [558, 462] width 20 height 10
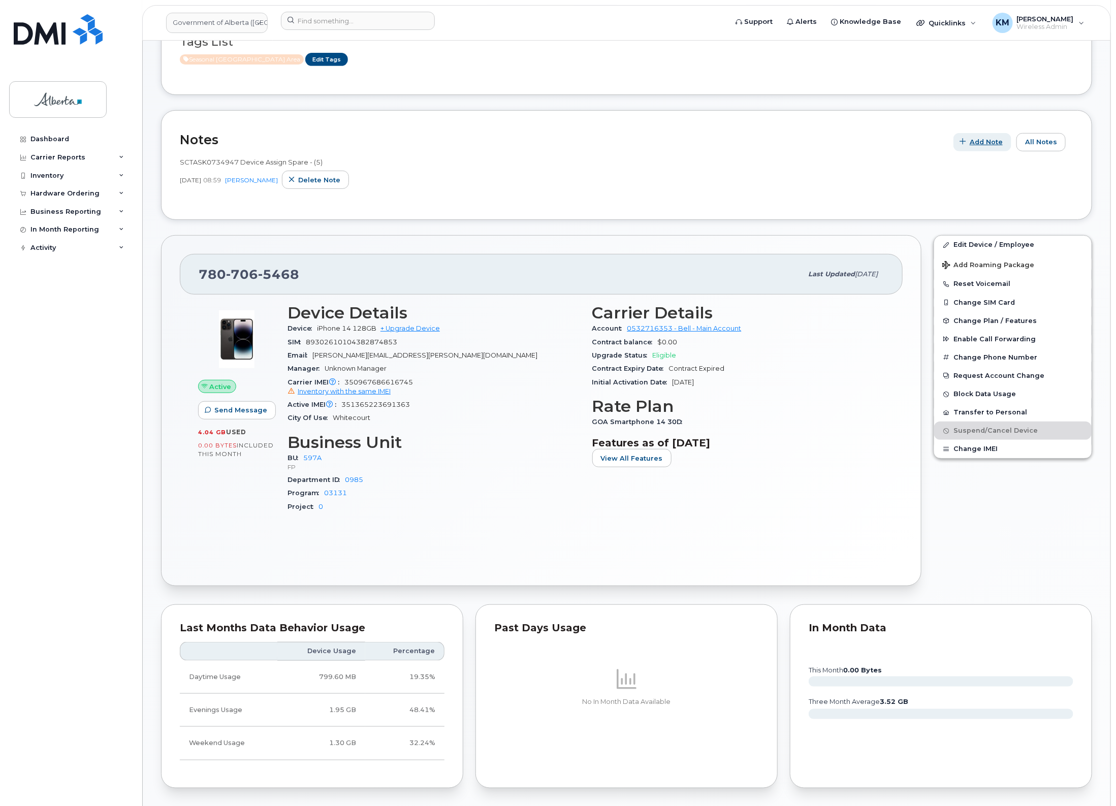
click at [984, 146] on span "Add Note" at bounding box center [986, 142] width 33 height 10
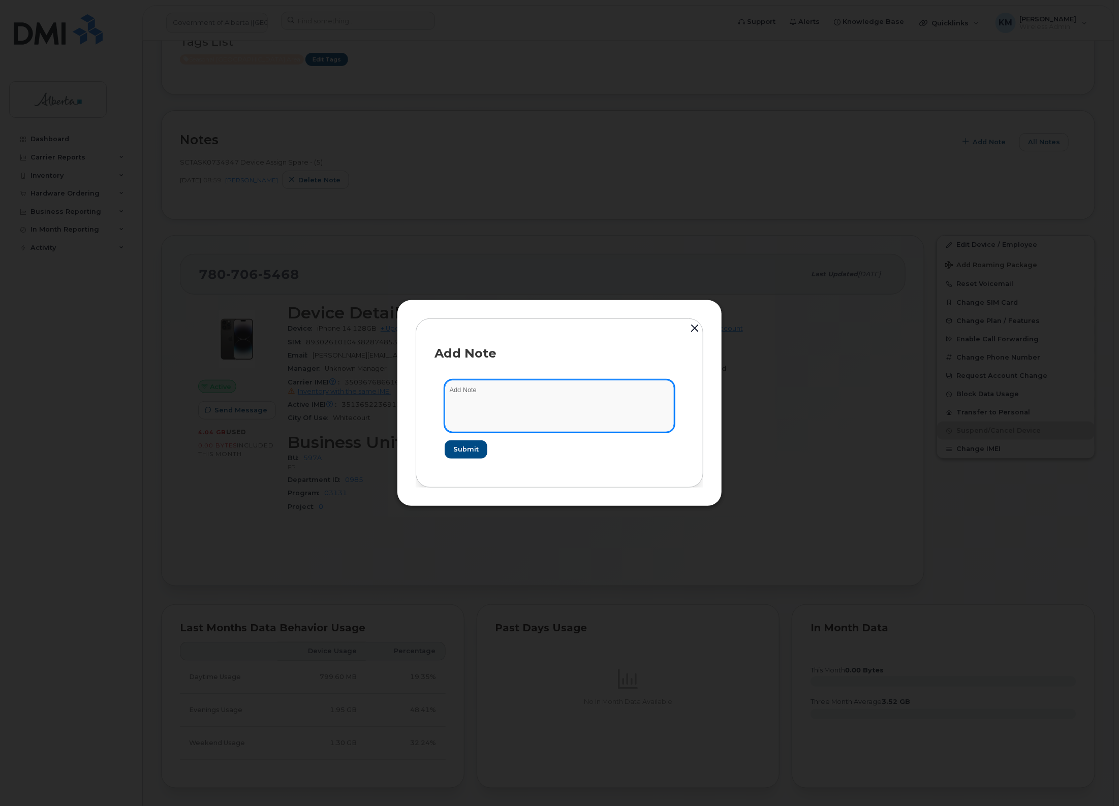
click at [611, 404] on textarea at bounding box center [560, 406] width 230 height 52
type textarea "s"
paste textarea "Plan Suspend - (5)"
type textarea "SCTASK0847553 - Plan Suspend - (5)"
click at [461, 451] on span "Submit" at bounding box center [465, 450] width 25 height 10
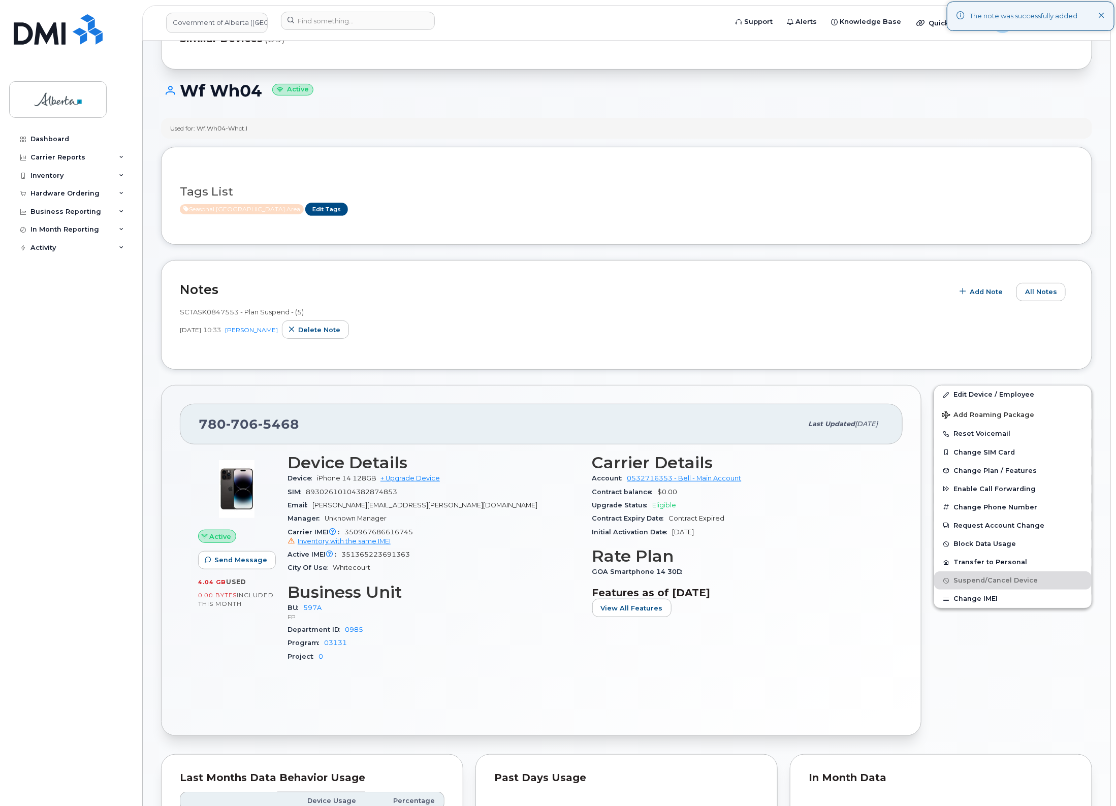
scroll to position [0, 0]
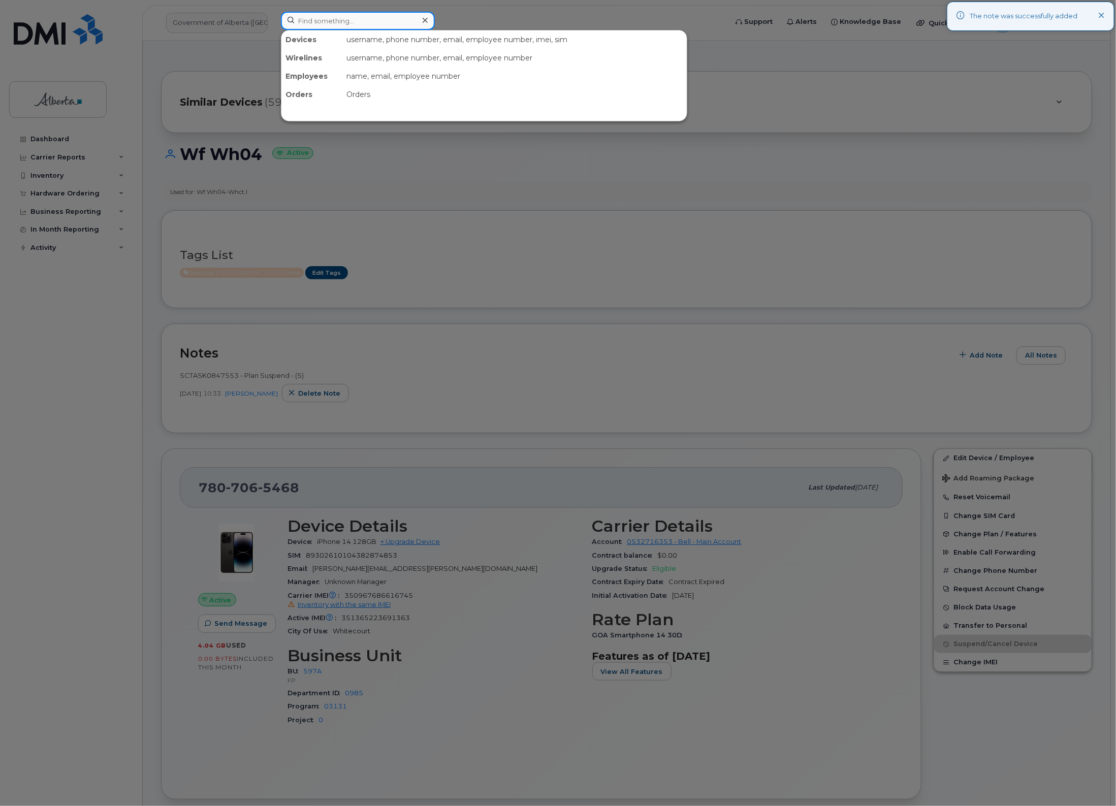
click at [359, 27] on input at bounding box center [358, 21] width 154 height 18
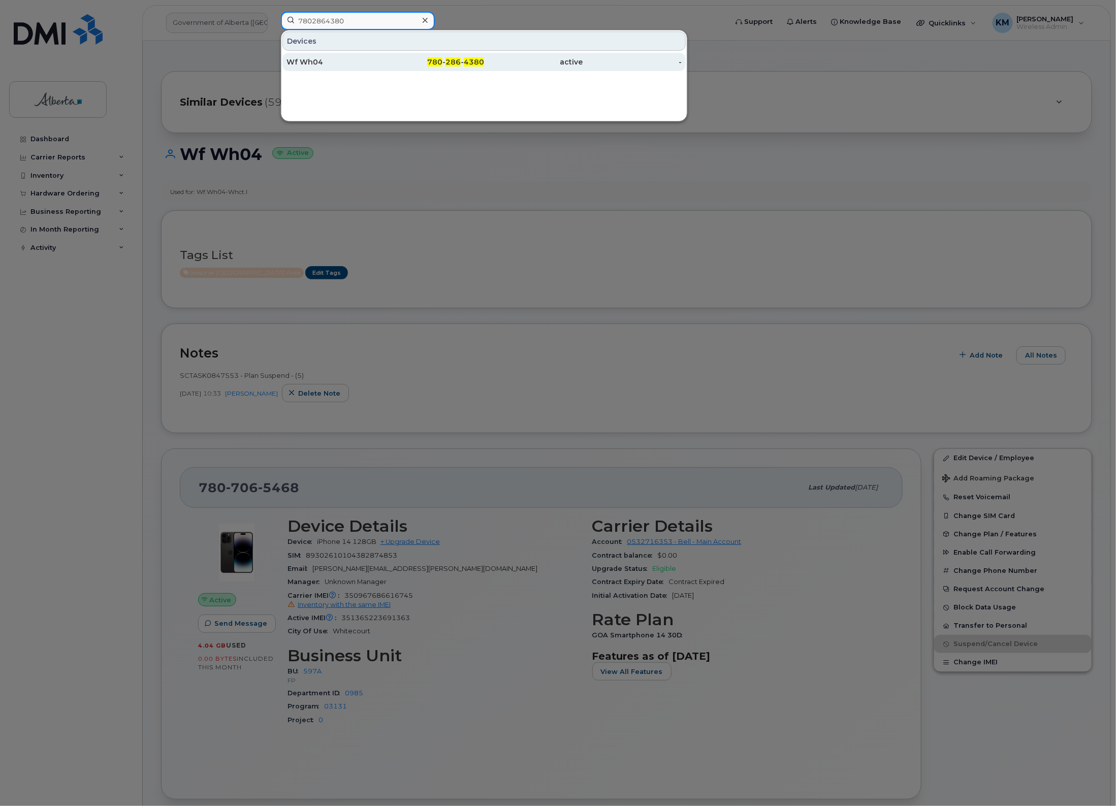
type input "7802864380"
click at [354, 64] on div "Wf Wh04" at bounding box center [336, 62] width 99 height 10
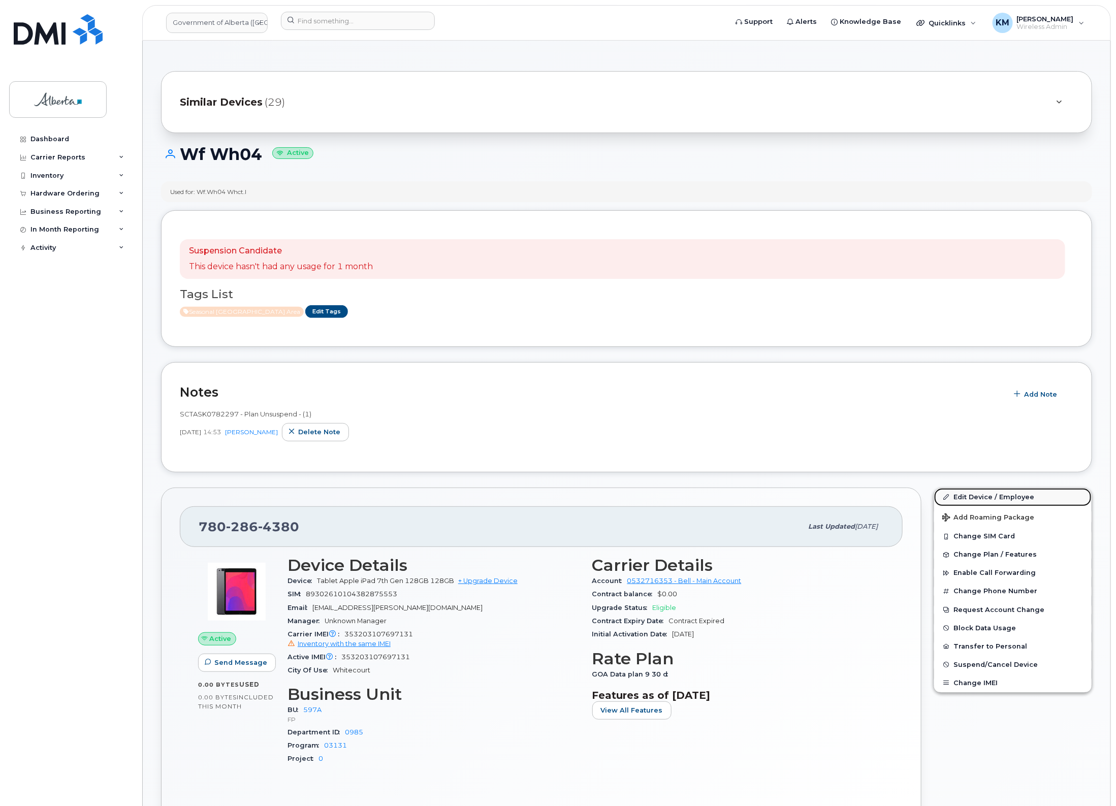
click at [990, 494] on link "Edit Device / Employee" at bounding box center [1013, 497] width 158 height 18
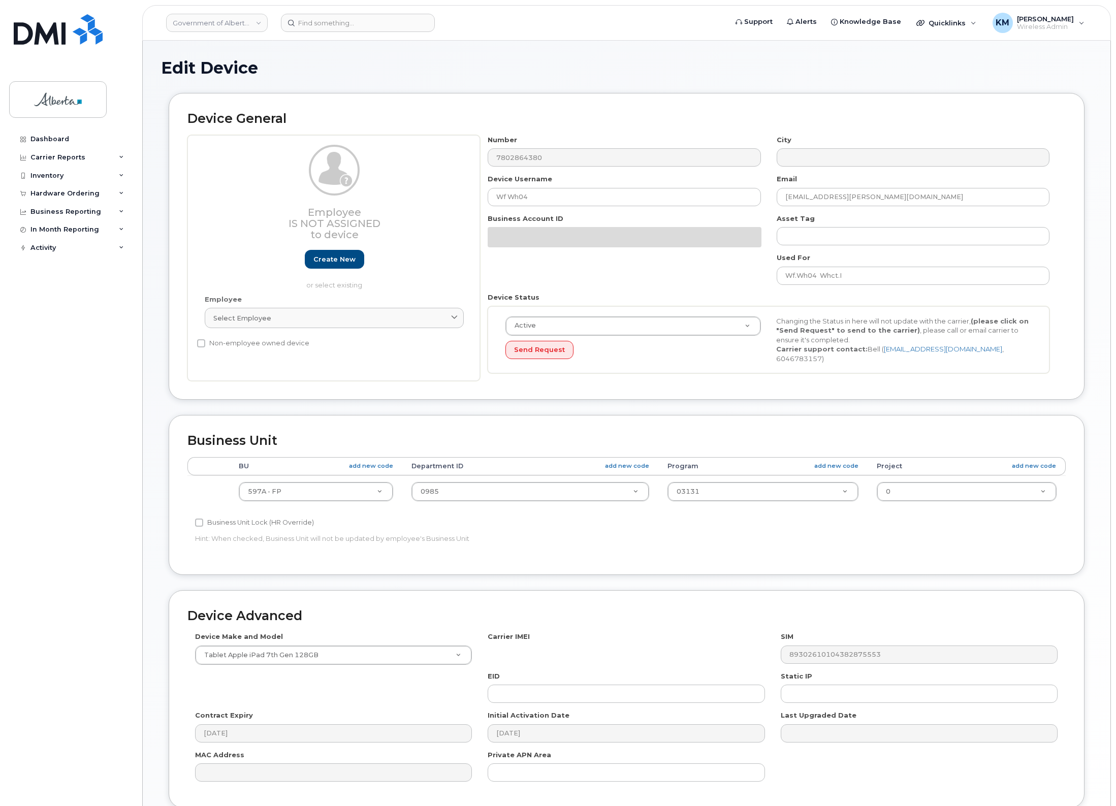
select select "4797726"
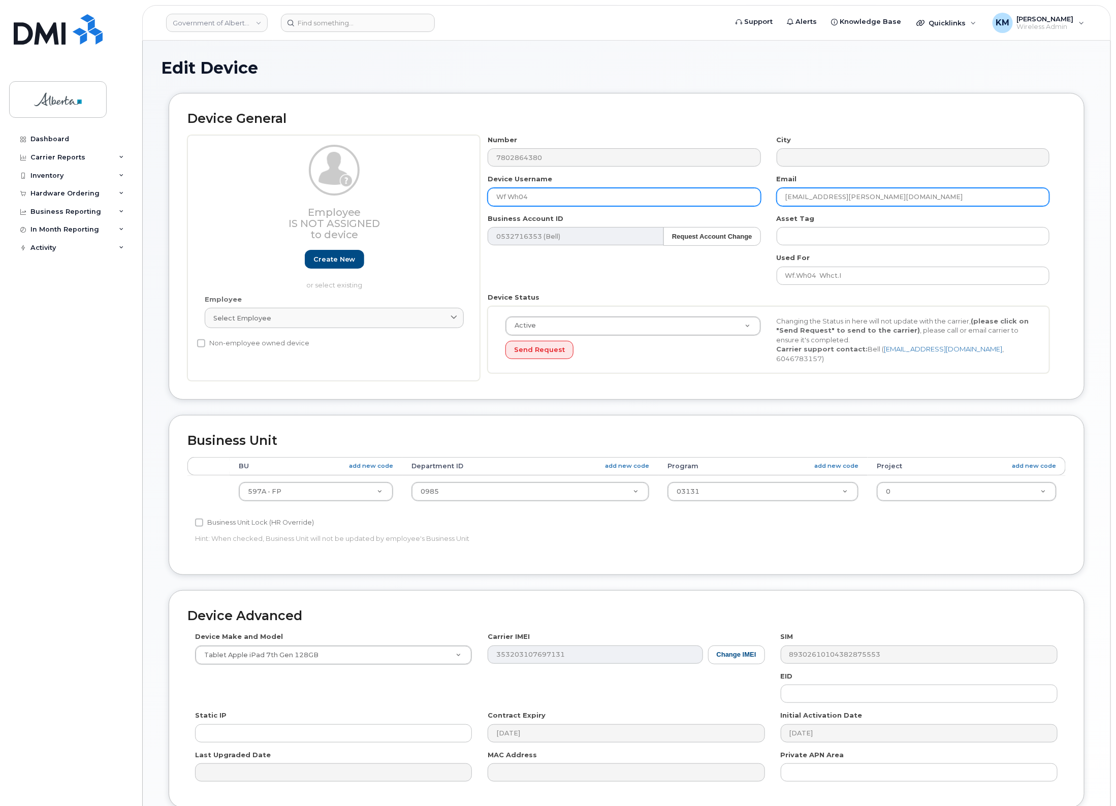
drag, startPoint x: 890, startPoint y: 192, endPoint x: 760, endPoint y: 201, distance: 130.4
click at [760, 201] on div "Number 7802864380 City Device Username Wf Wh04 Email Sydney.Damberger@gov.ab.ca…" at bounding box center [769, 258] width 578 height 246
type input "m"
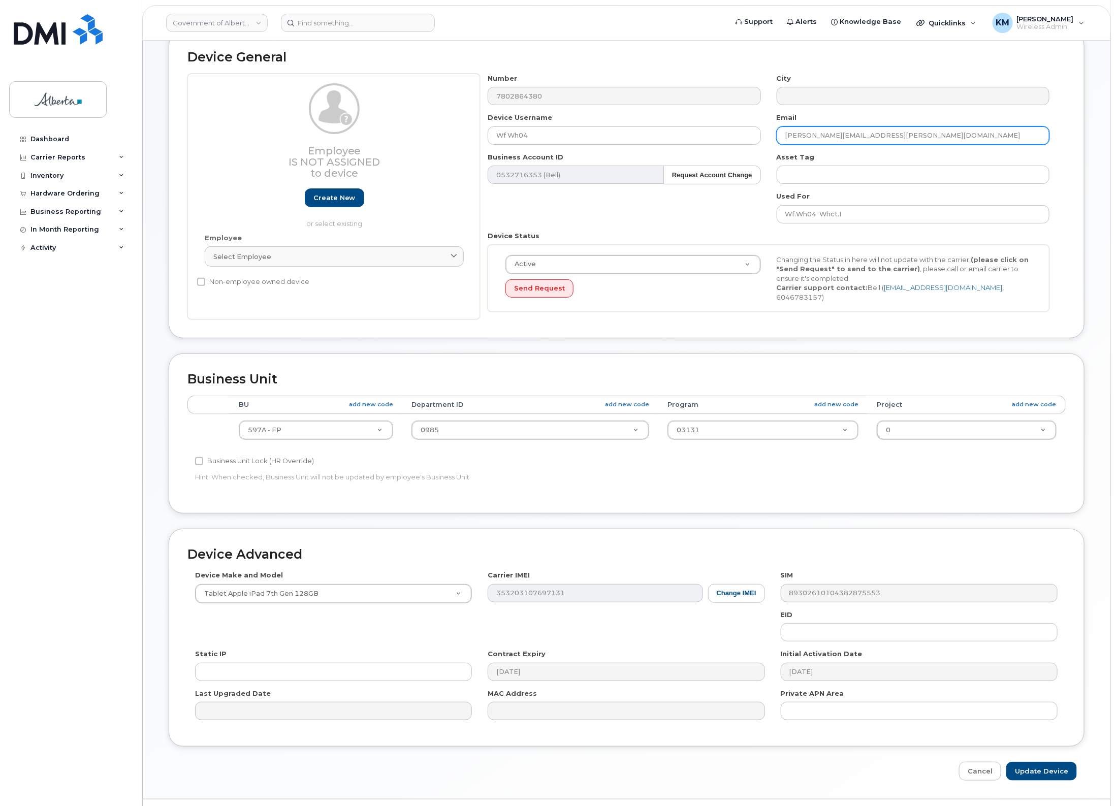
scroll to position [85, 0]
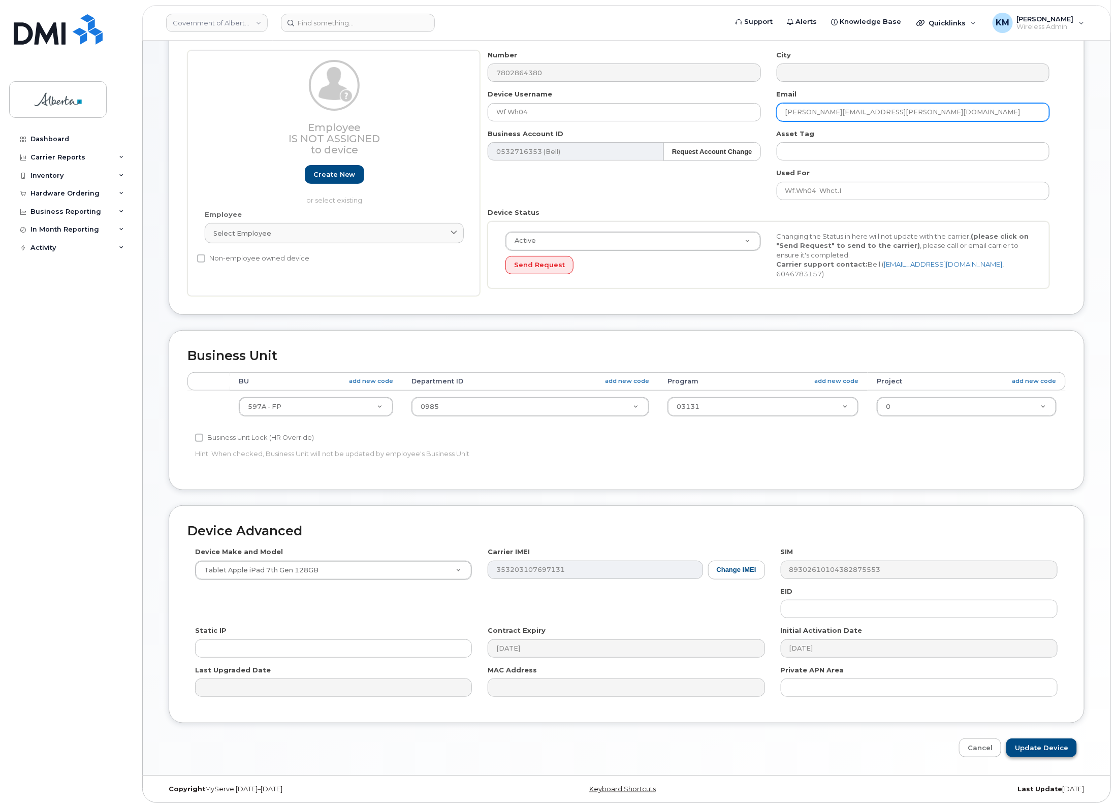
type input "[PERSON_NAME][EMAIL_ADDRESS][PERSON_NAME][DOMAIN_NAME]"
click at [1024, 740] on input "Update Device" at bounding box center [1042, 748] width 71 height 19
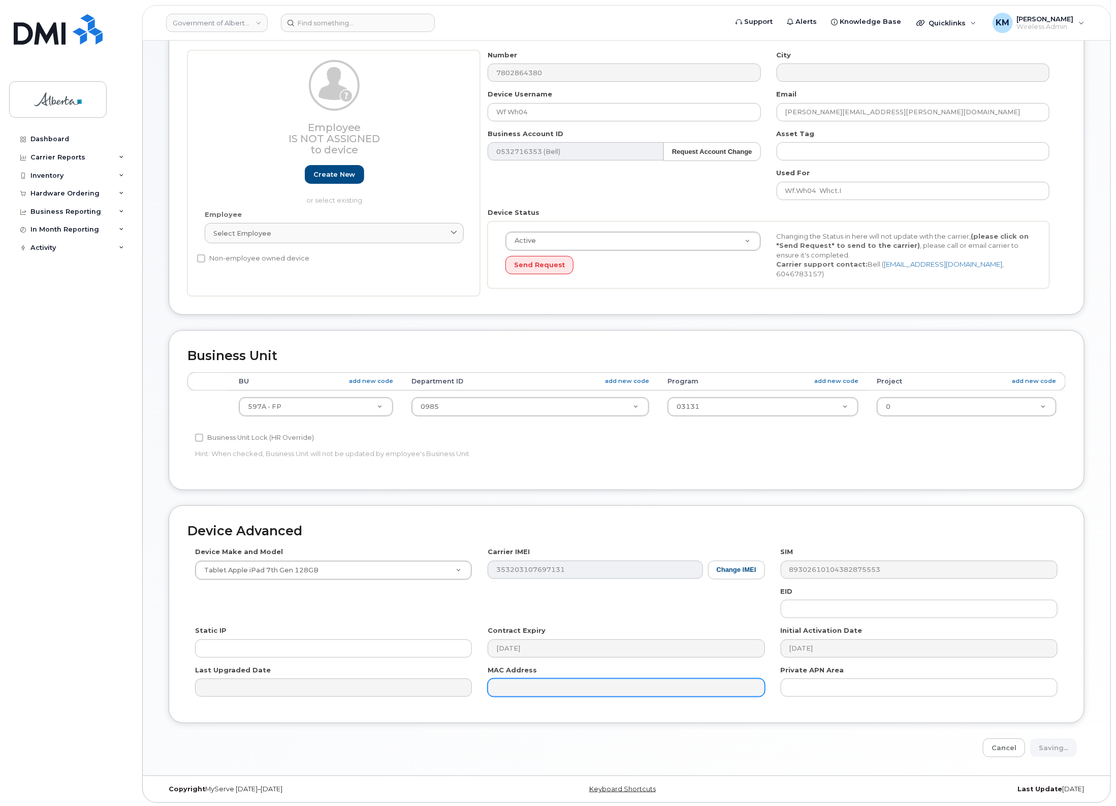
type input "Saving..."
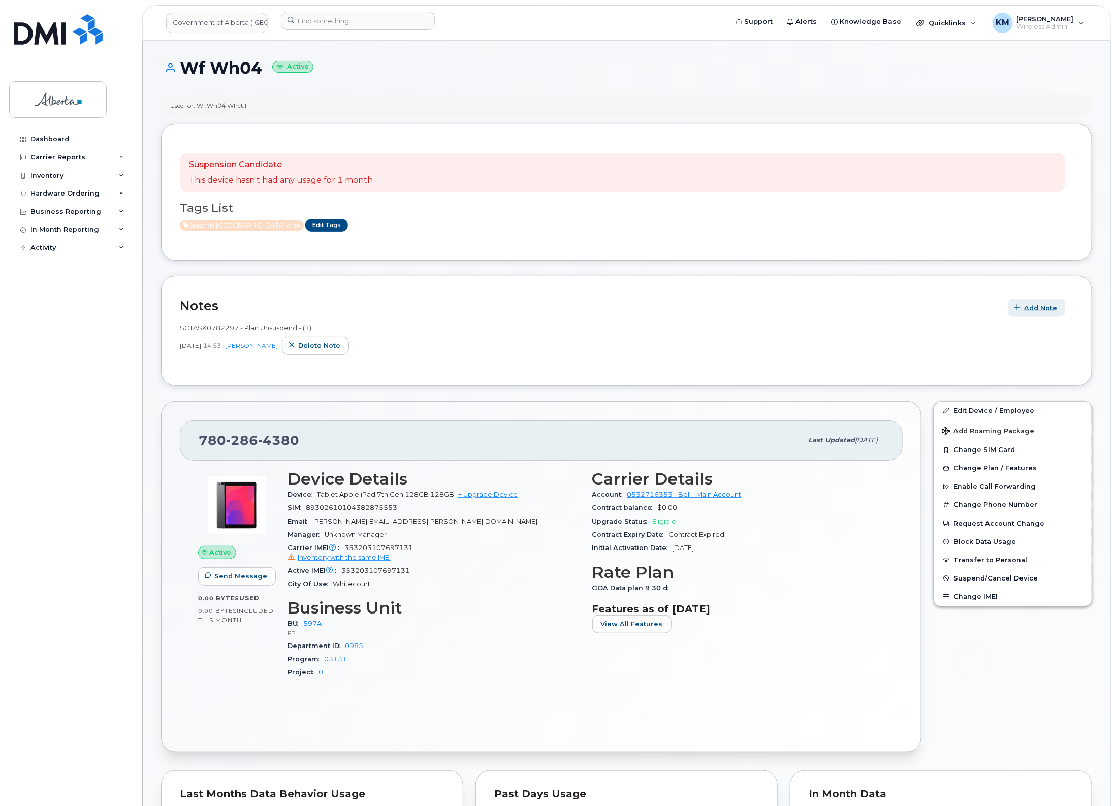
click at [1048, 307] on span "Add Note" at bounding box center [1040, 308] width 33 height 10
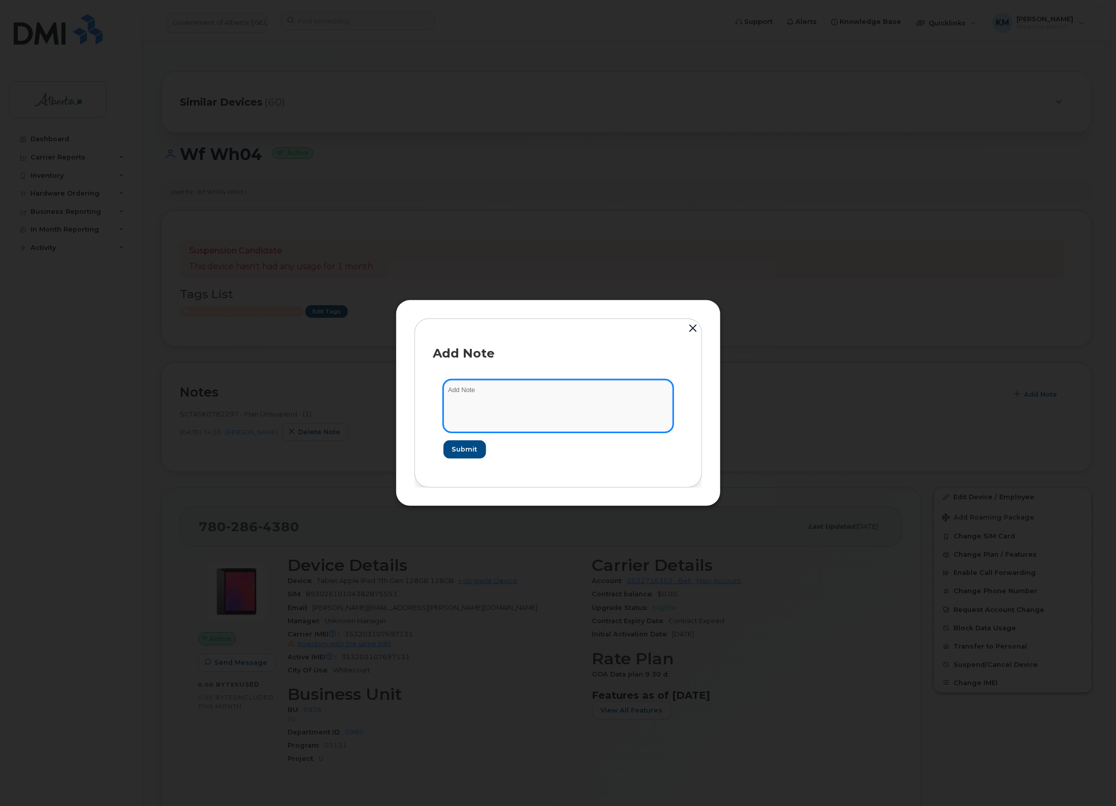
click at [623, 406] on textarea at bounding box center [559, 406] width 230 height 52
paste textarea "Plan Suspend - (5)"
type textarea "SCTASK0847553 - Plan Suspend - (5)"
click at [471, 443] on button "Submit" at bounding box center [465, 450] width 42 height 18
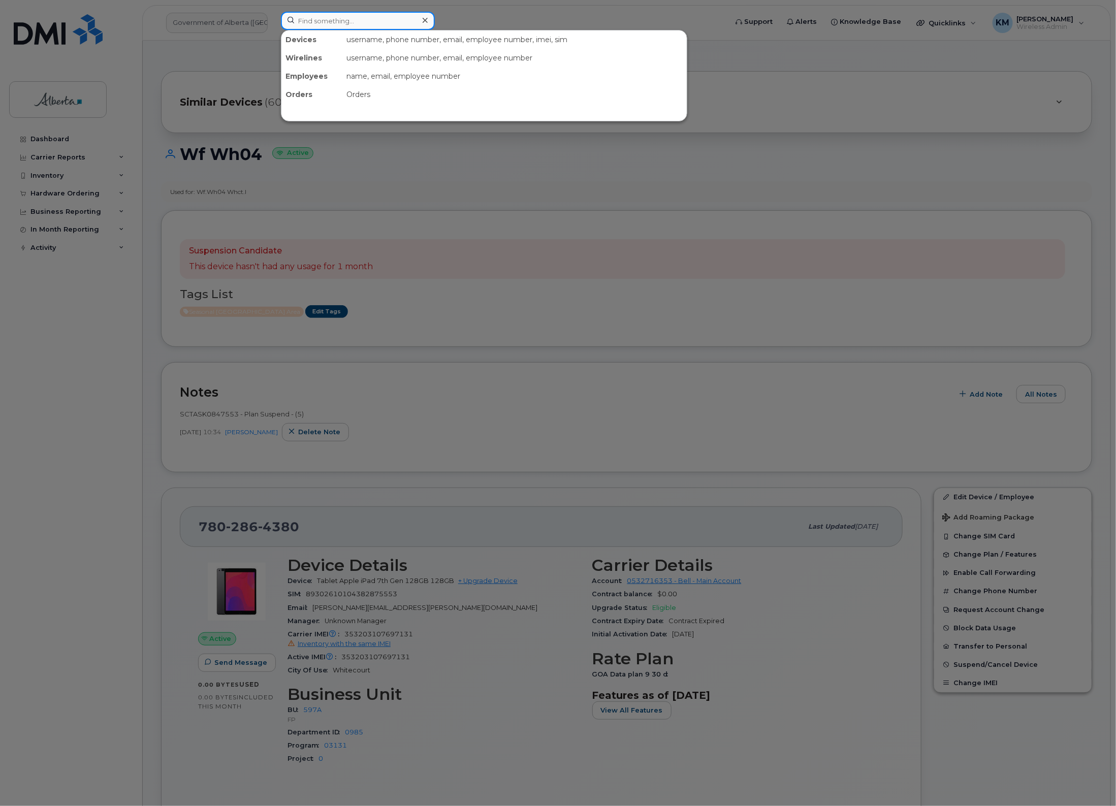
click at [384, 24] on input at bounding box center [358, 21] width 154 height 18
type input "7805568063"
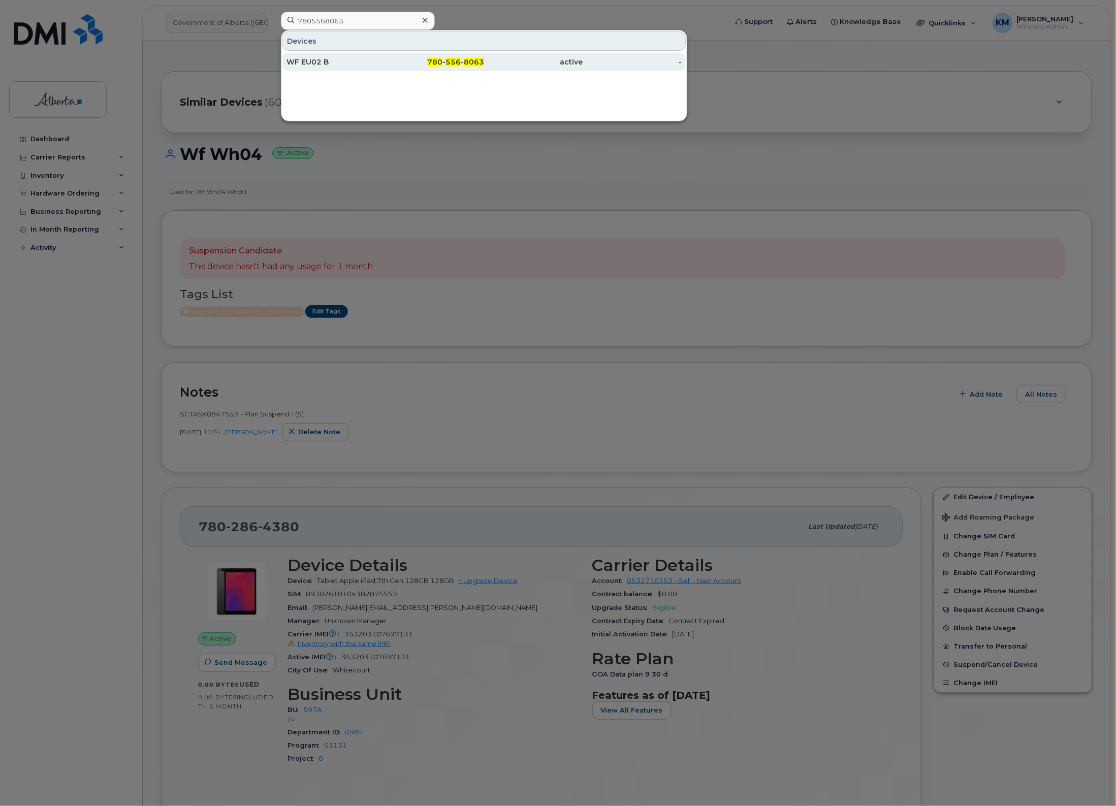
click at [380, 60] on div "WF EU02 B" at bounding box center [336, 62] width 99 height 10
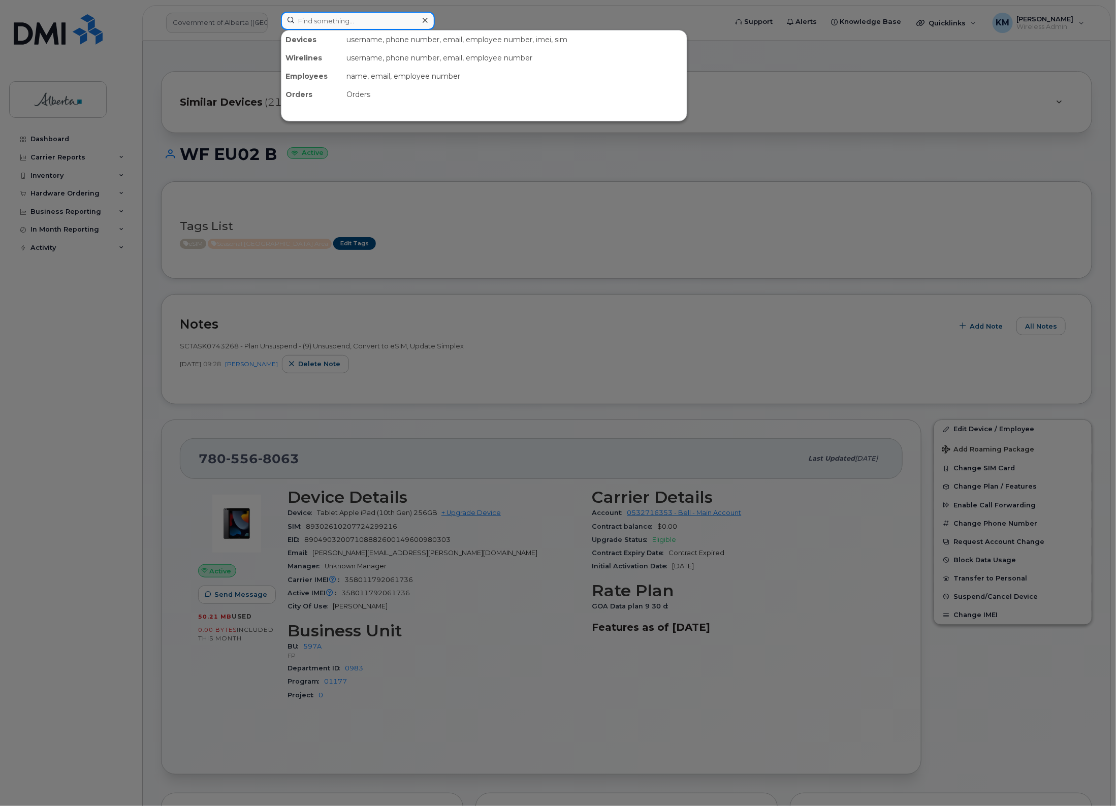
click at [376, 26] on input at bounding box center [358, 21] width 154 height 18
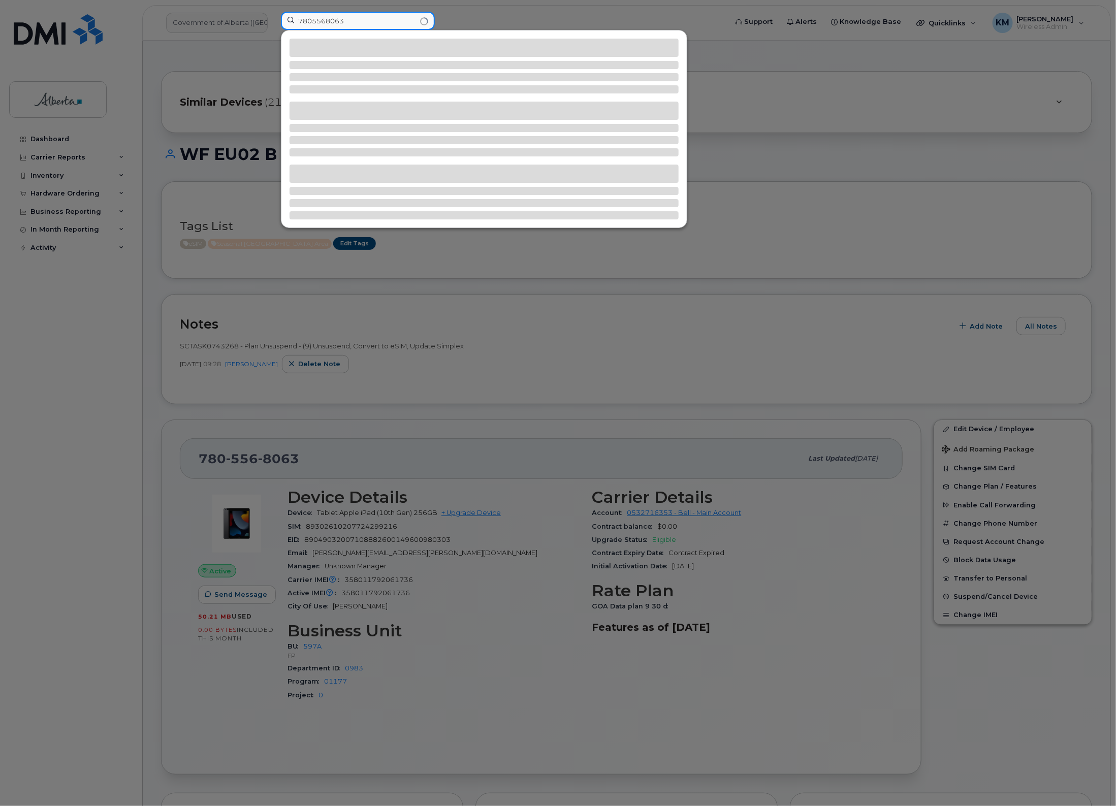
type input "7805568063"
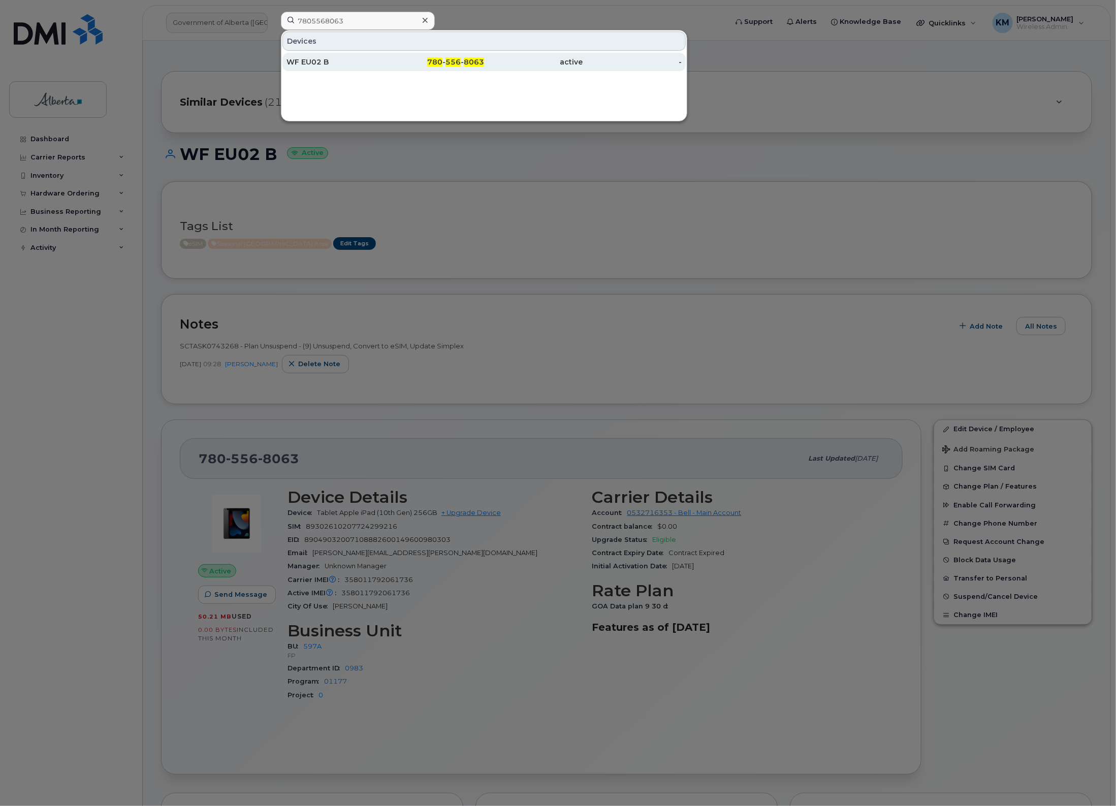
click at [374, 65] on div "WF EU02 B" at bounding box center [336, 62] width 99 height 10
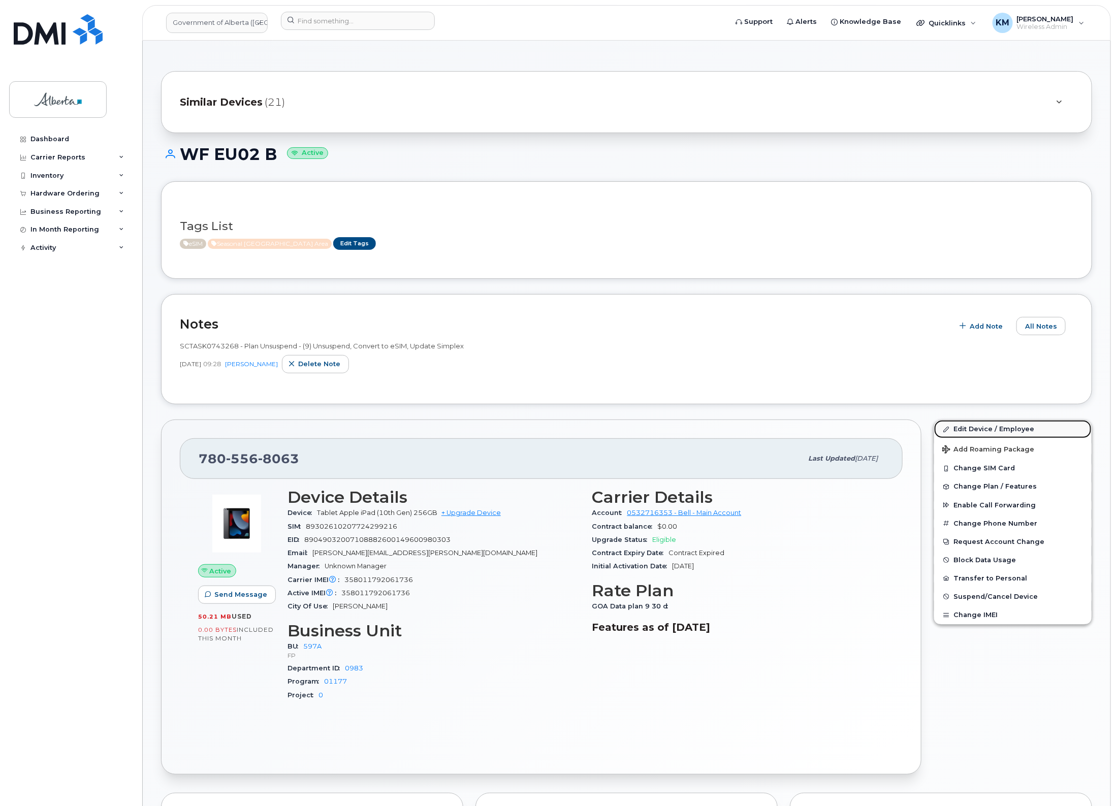
click at [984, 427] on link "Edit Device / Employee" at bounding box center [1013, 429] width 158 height 18
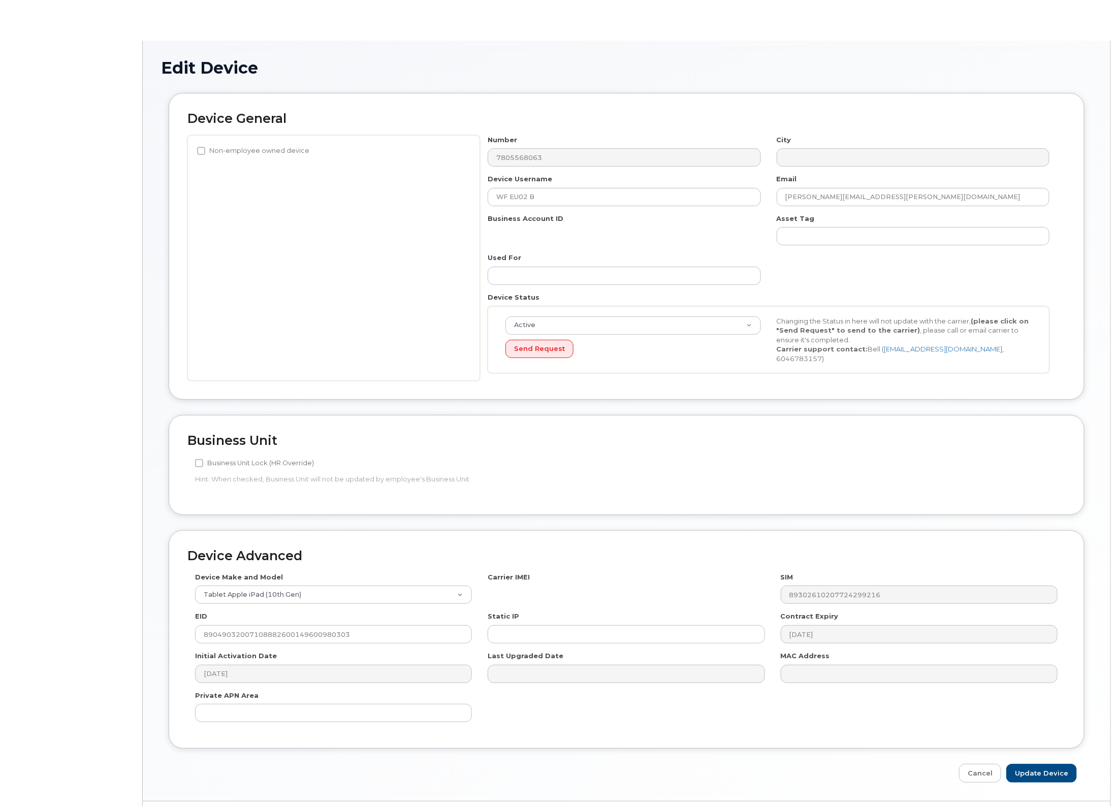
select select "4797726"
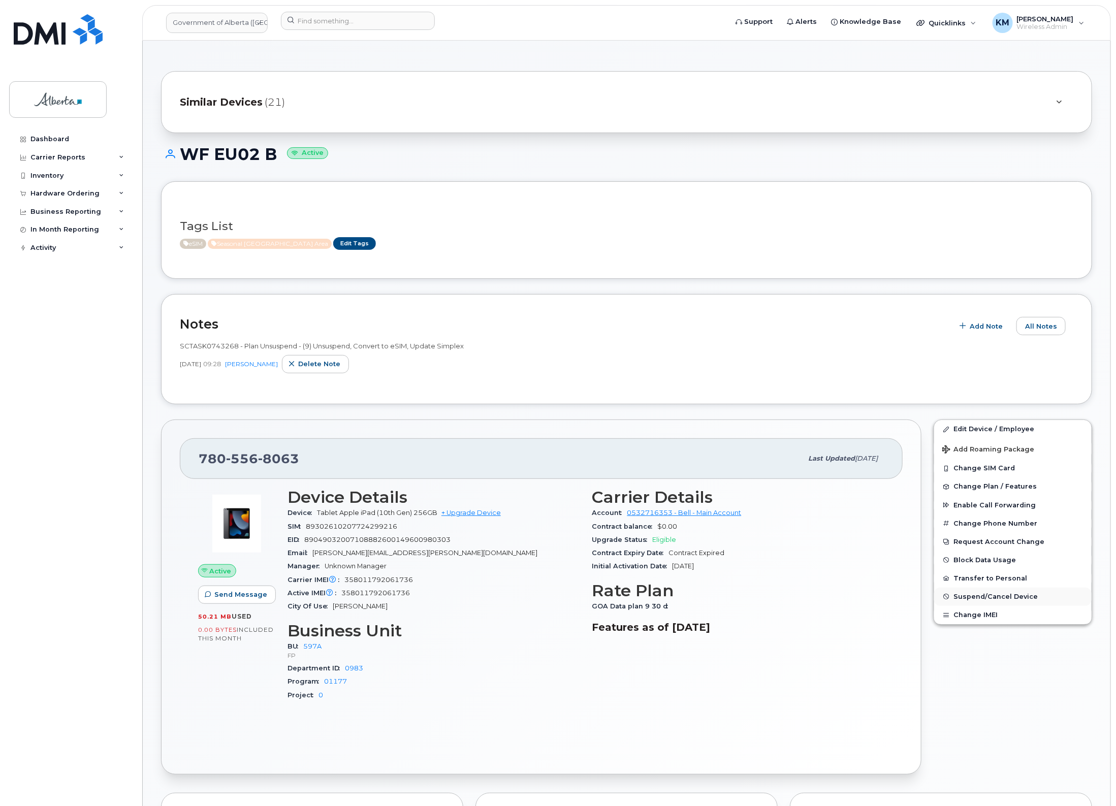
click at [992, 596] on span "Suspend/Cancel Device" at bounding box center [996, 597] width 84 height 8
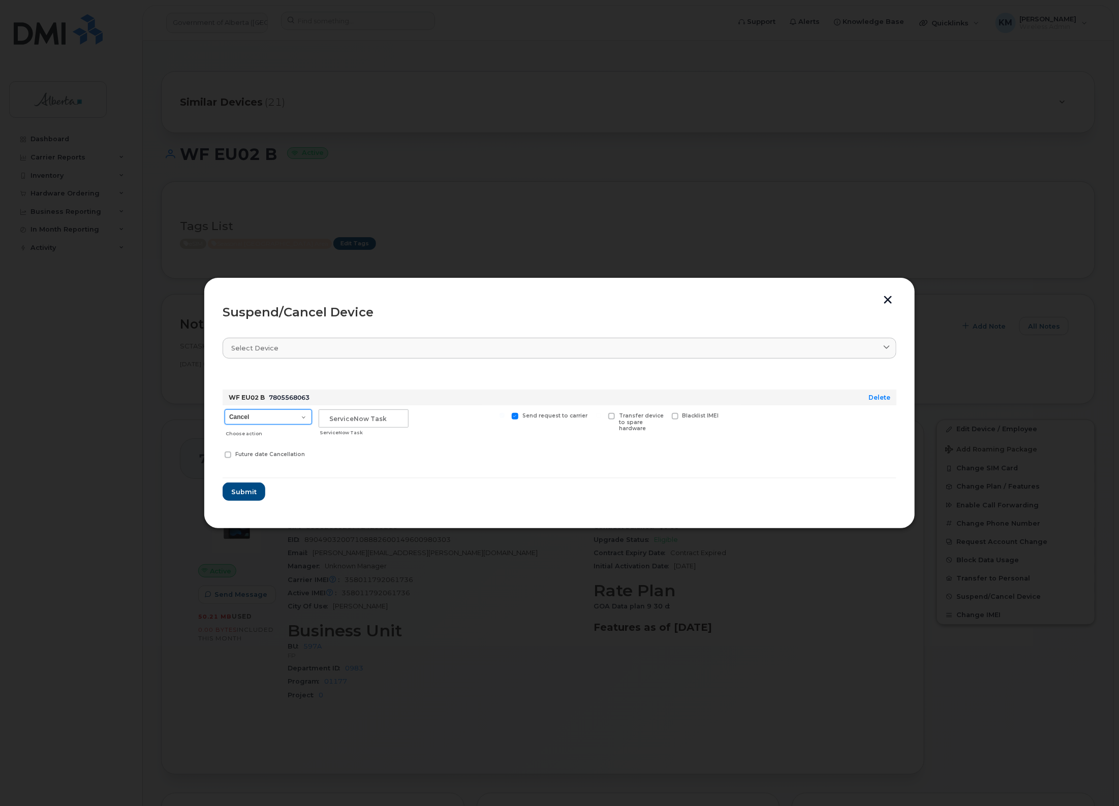
click at [305, 417] on select "Cancel Suspend - Extend Suspension Suspend - Reduced Rate Suspend - Lost Device…" at bounding box center [268, 417] width 87 height 15
select select "[object Object]"
click at [225, 410] on select "Cancel Suspend - Extend Suspension Suspend - Reduced Rate Suspend - Lost Device…" at bounding box center [268, 417] width 87 height 15
click at [361, 425] on input "text" at bounding box center [364, 419] width 90 height 18
type input "SCTASK0847611"
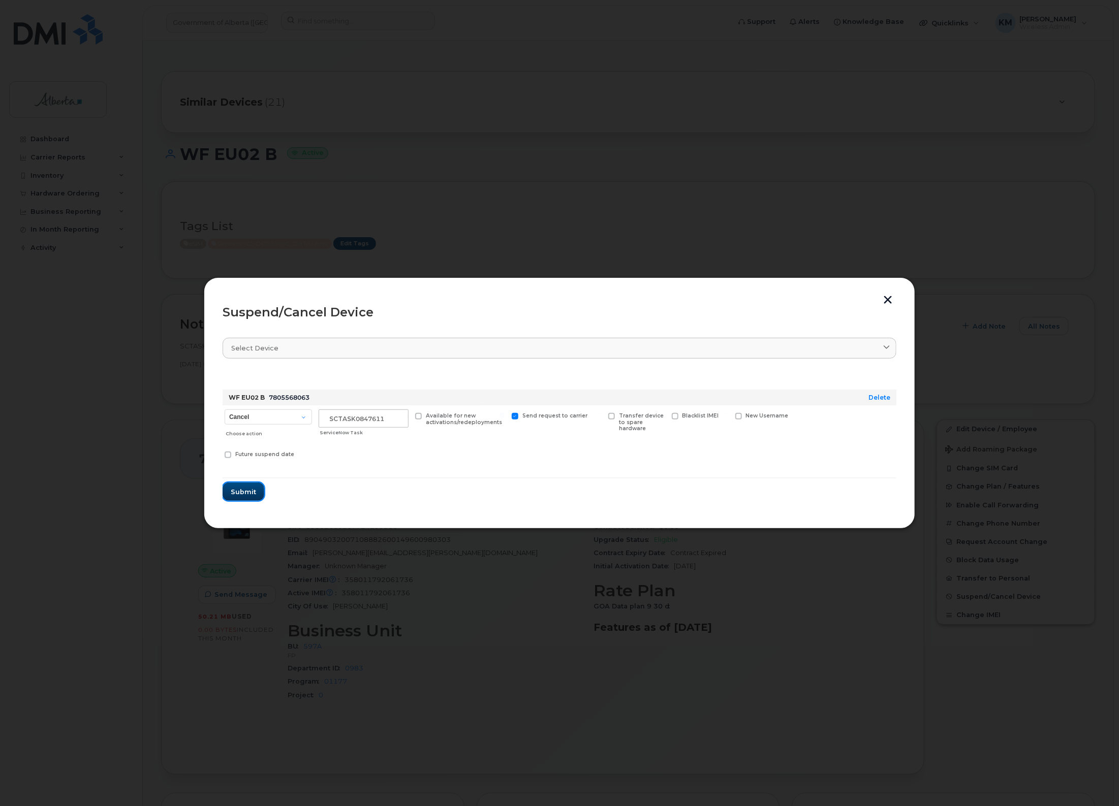
click at [249, 494] on span "Submit" at bounding box center [243, 492] width 25 height 10
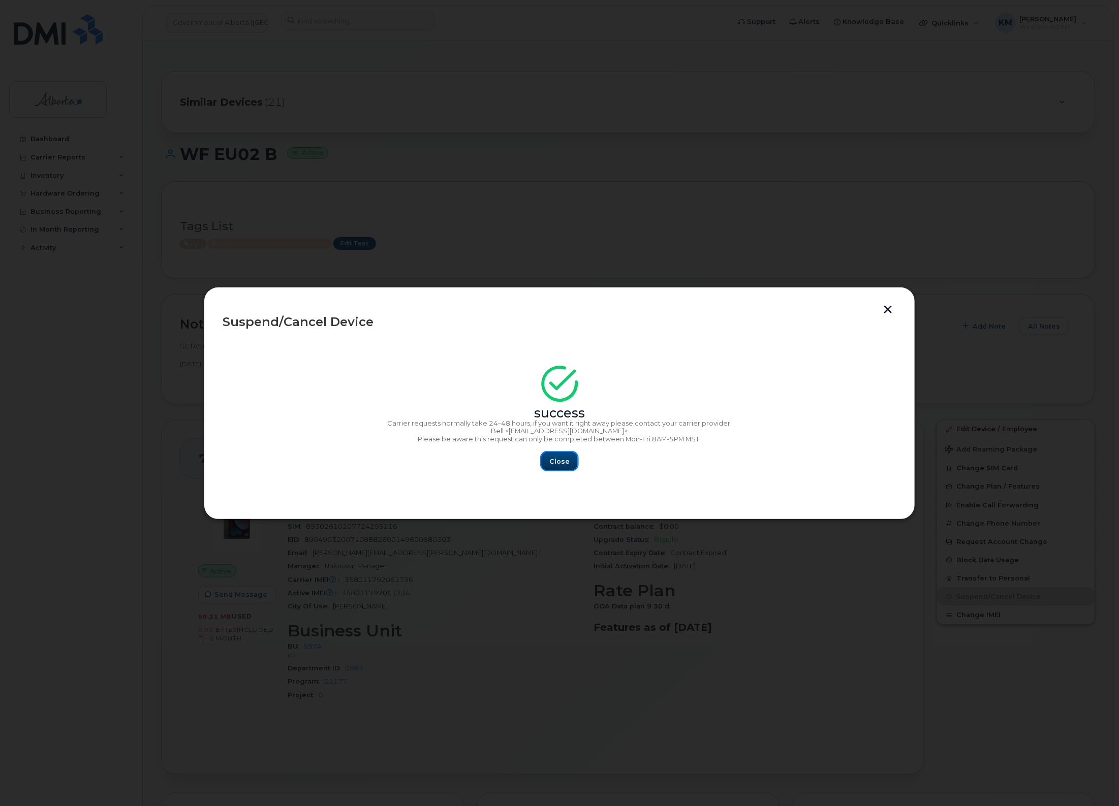
click at [572, 459] on button "Close" at bounding box center [559, 461] width 37 height 18
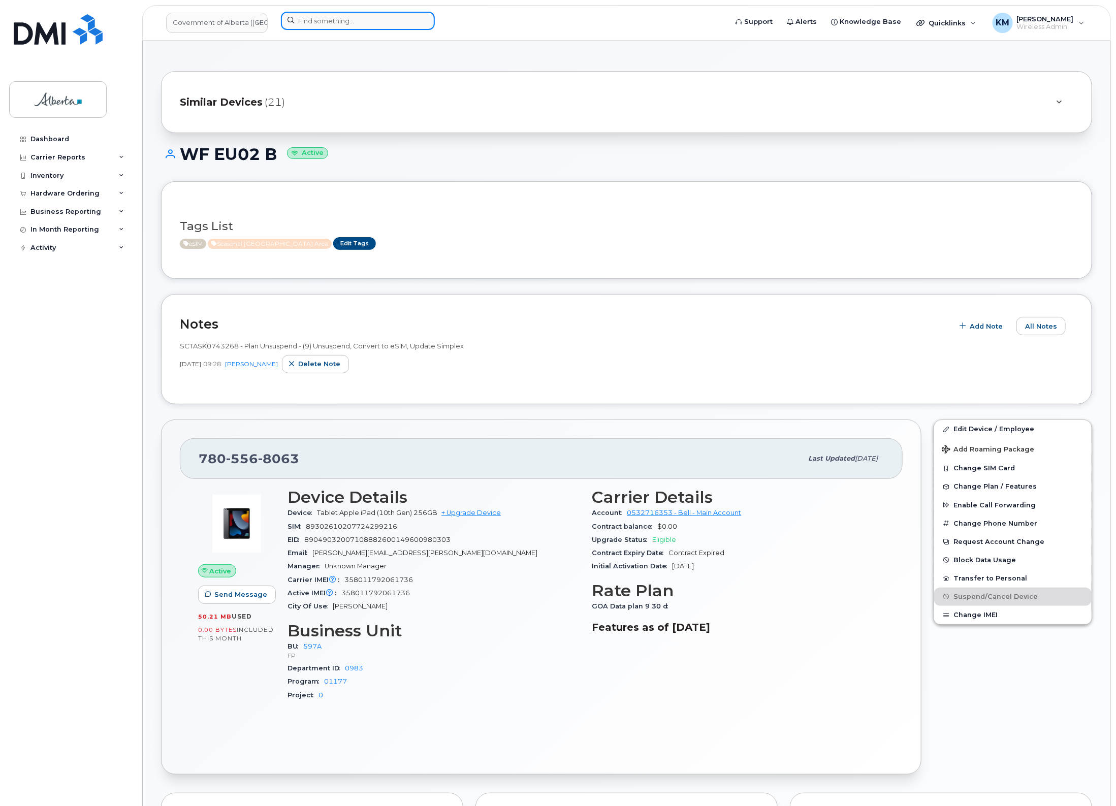
click at [349, 21] on input at bounding box center [358, 21] width 154 height 18
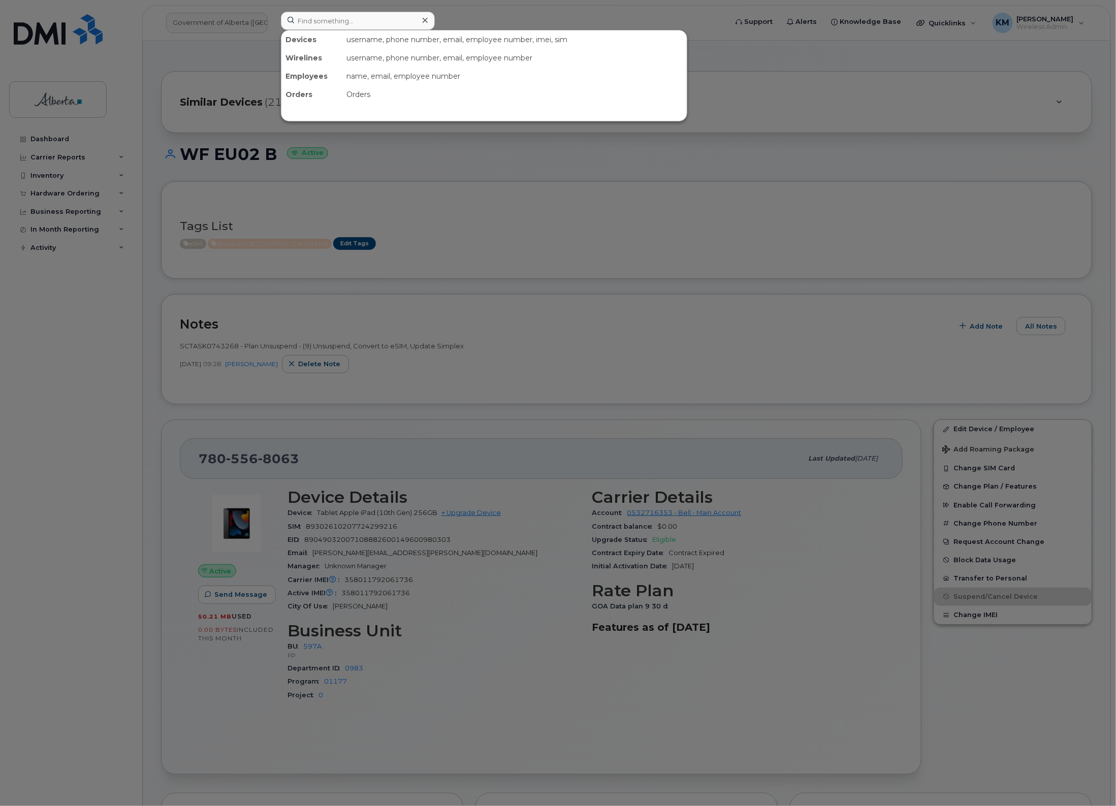
click at [16, 540] on div at bounding box center [558, 403] width 1116 height 806
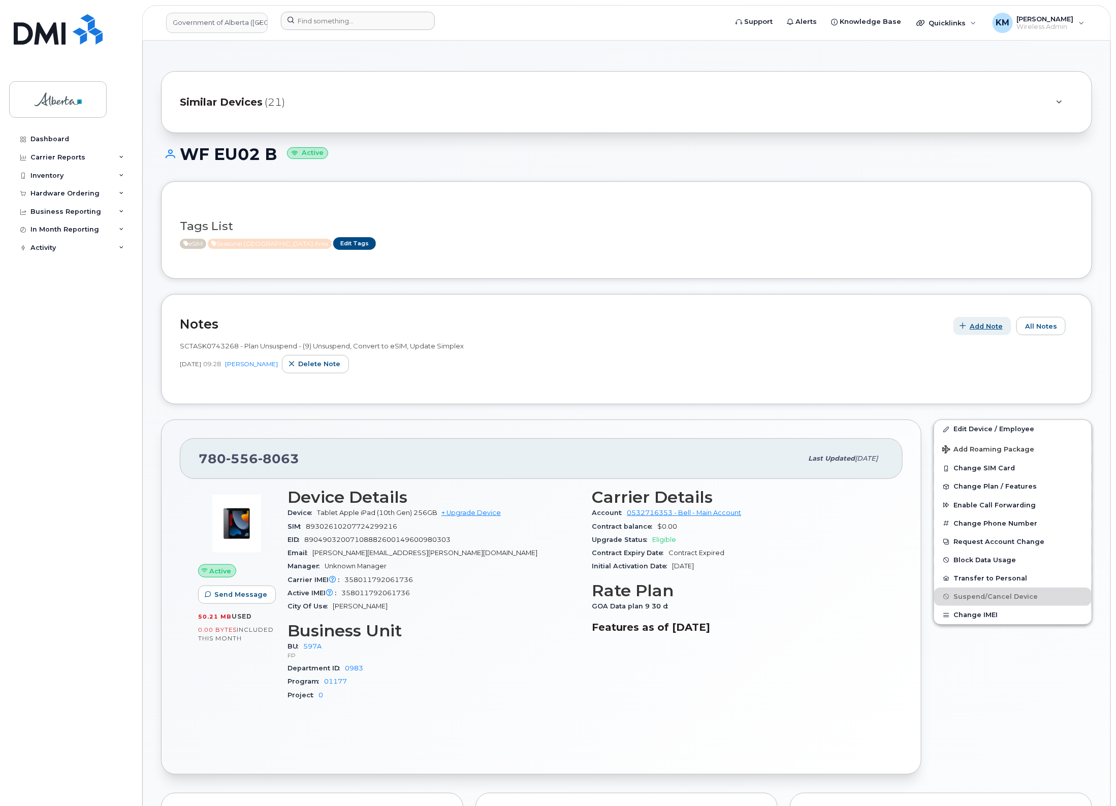
click at [992, 328] on span "Add Note" at bounding box center [986, 327] width 33 height 10
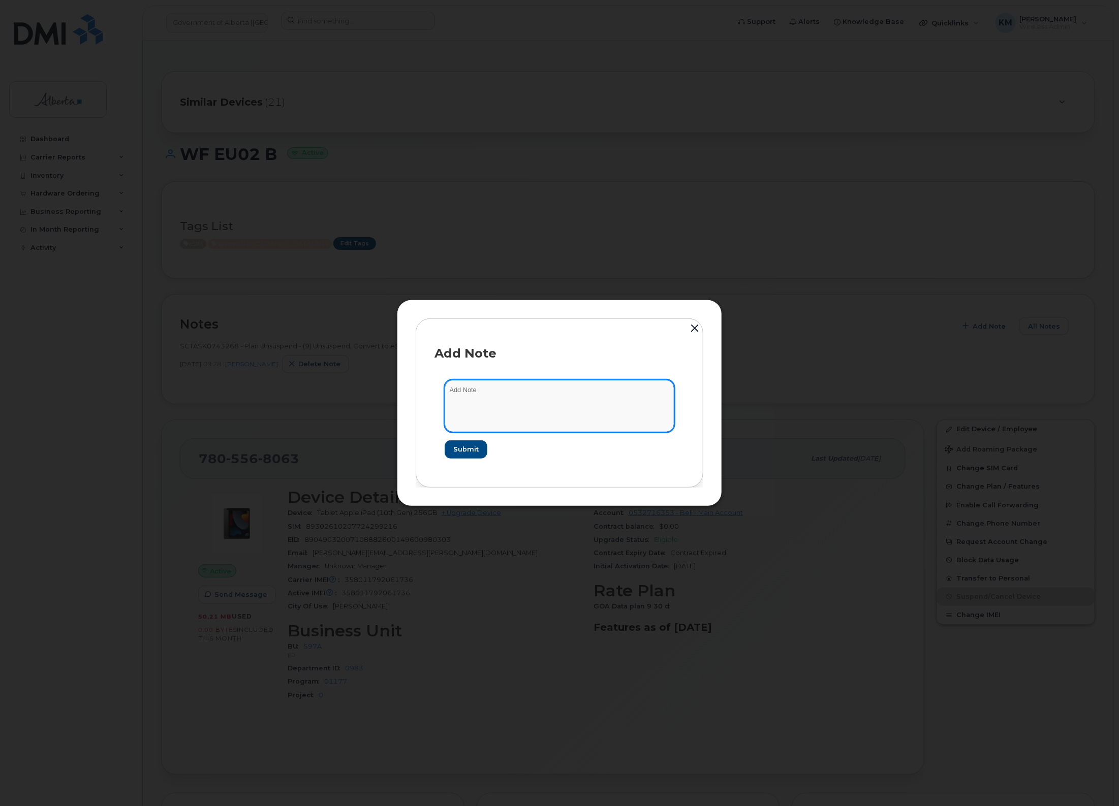
click at [517, 408] on textarea at bounding box center [560, 406] width 230 height 52
type textarea "s"
click at [546, 393] on textarea "SCTASK0847611 -" at bounding box center [560, 406] width 230 height 52
paste textarea "Plan Suspend - (4)"
type textarea "SCTASK0847611 - Plan Suspend - (4)"
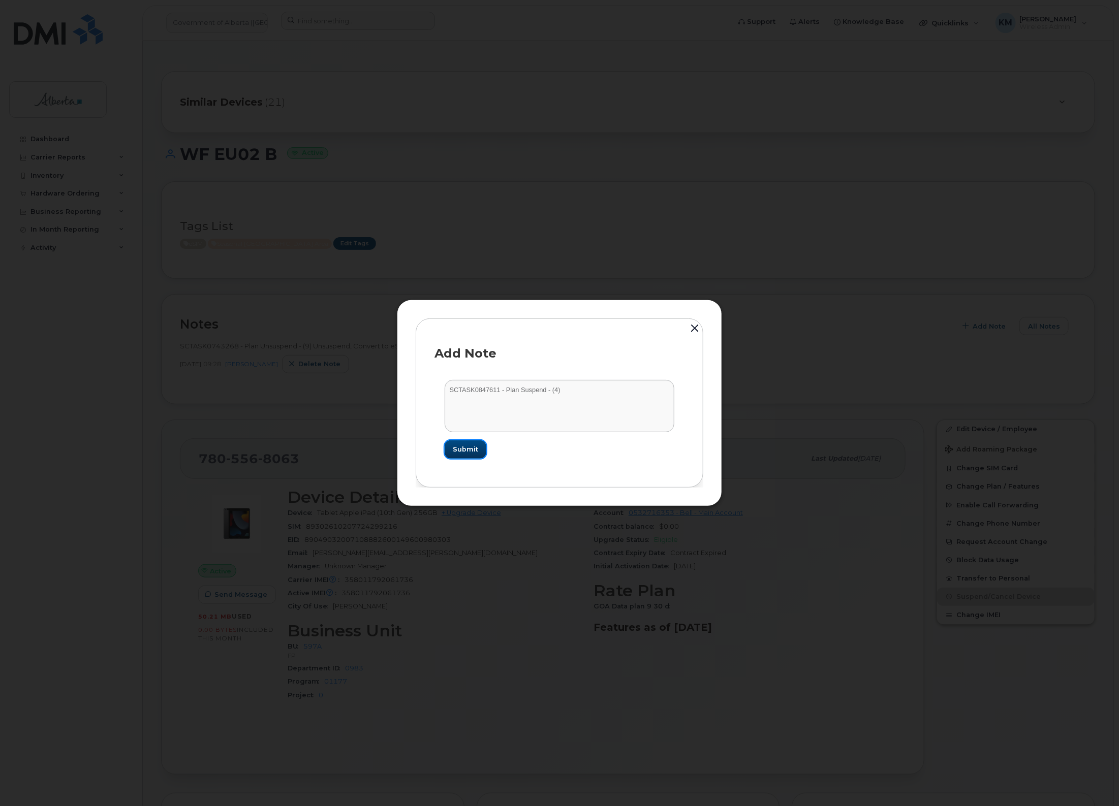
click at [479, 456] on button "Submit" at bounding box center [466, 450] width 42 height 18
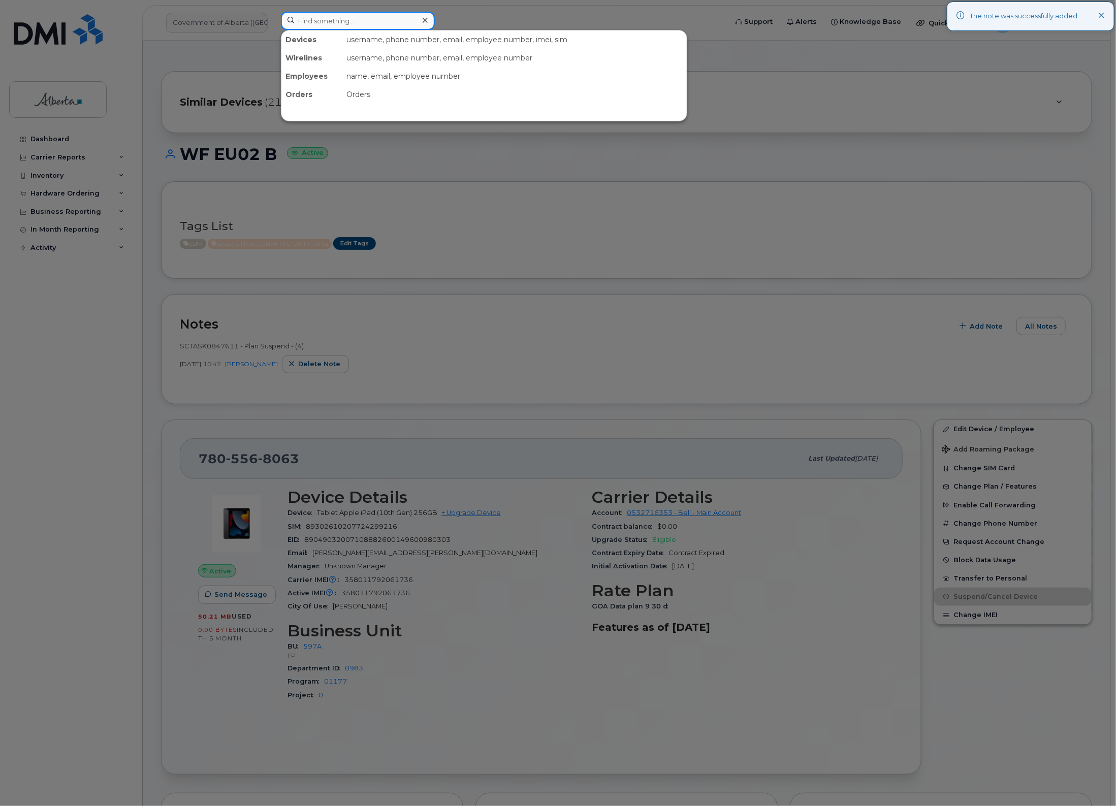
click at [318, 23] on input at bounding box center [358, 21] width 154 height 18
click at [351, 19] on input at bounding box center [358, 21] width 154 height 18
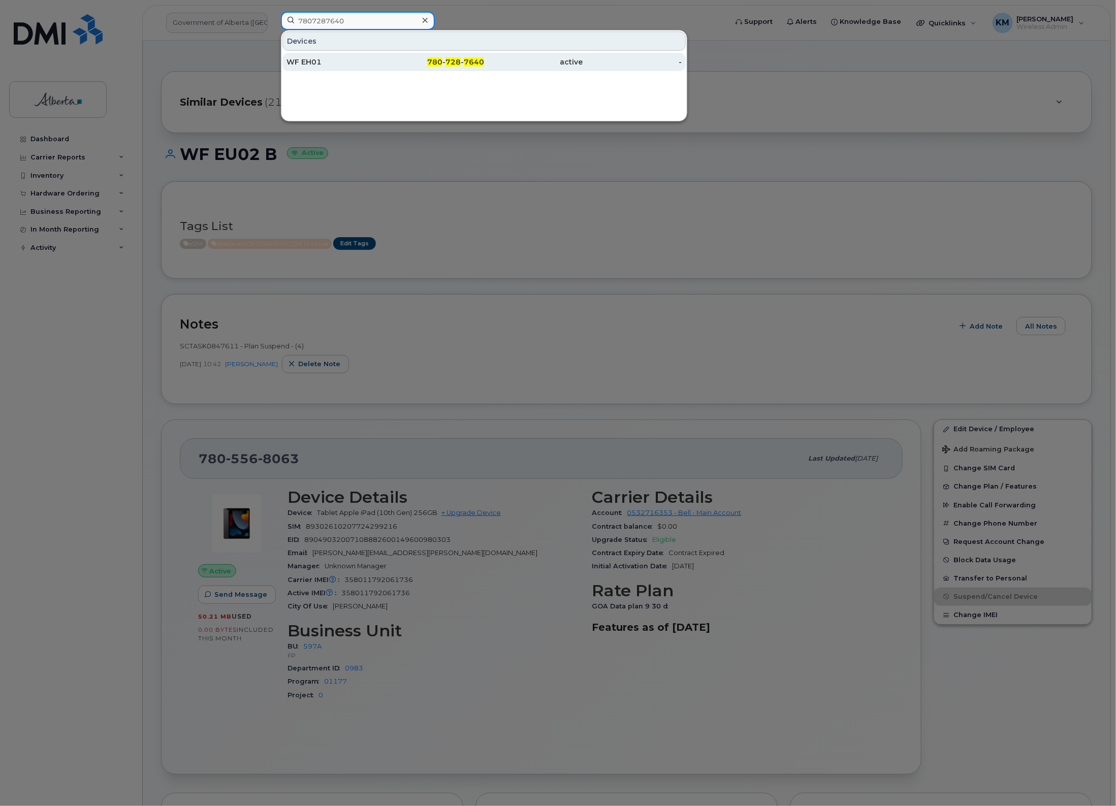
type input "7807287640"
click at [349, 65] on div "WF EH01" at bounding box center [336, 62] width 99 height 10
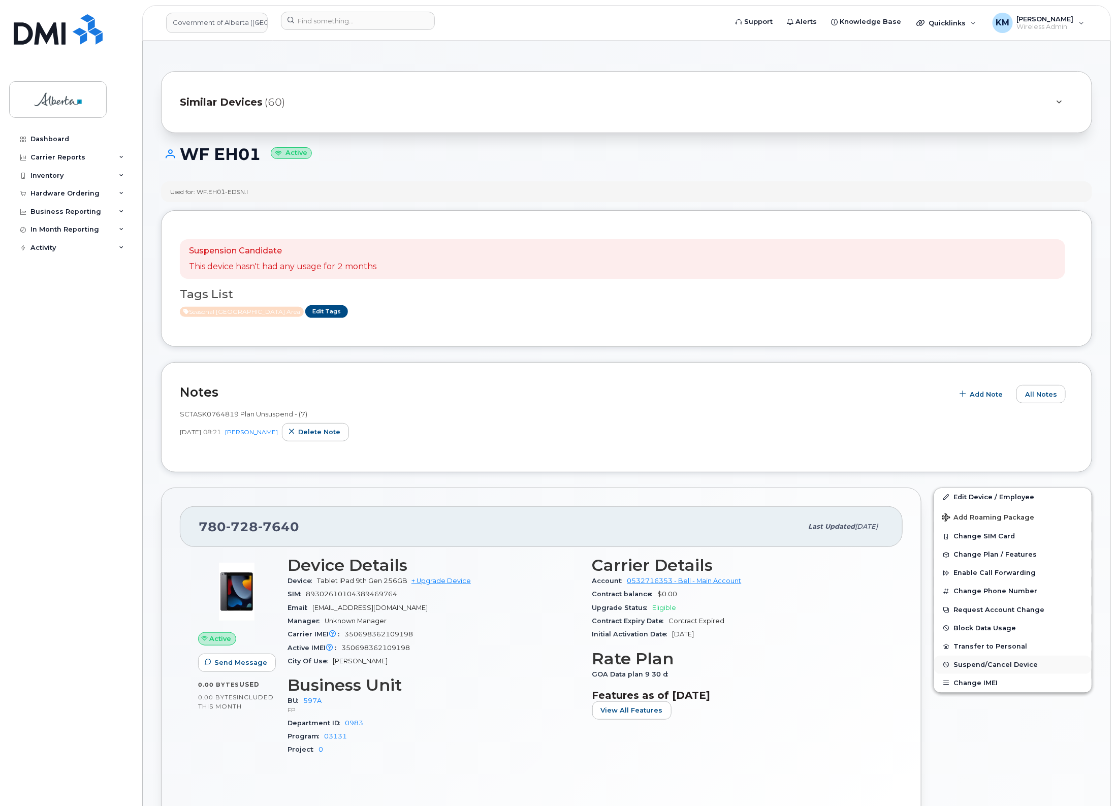
click at [1027, 666] on span "Suspend/Cancel Device" at bounding box center [996, 665] width 84 height 8
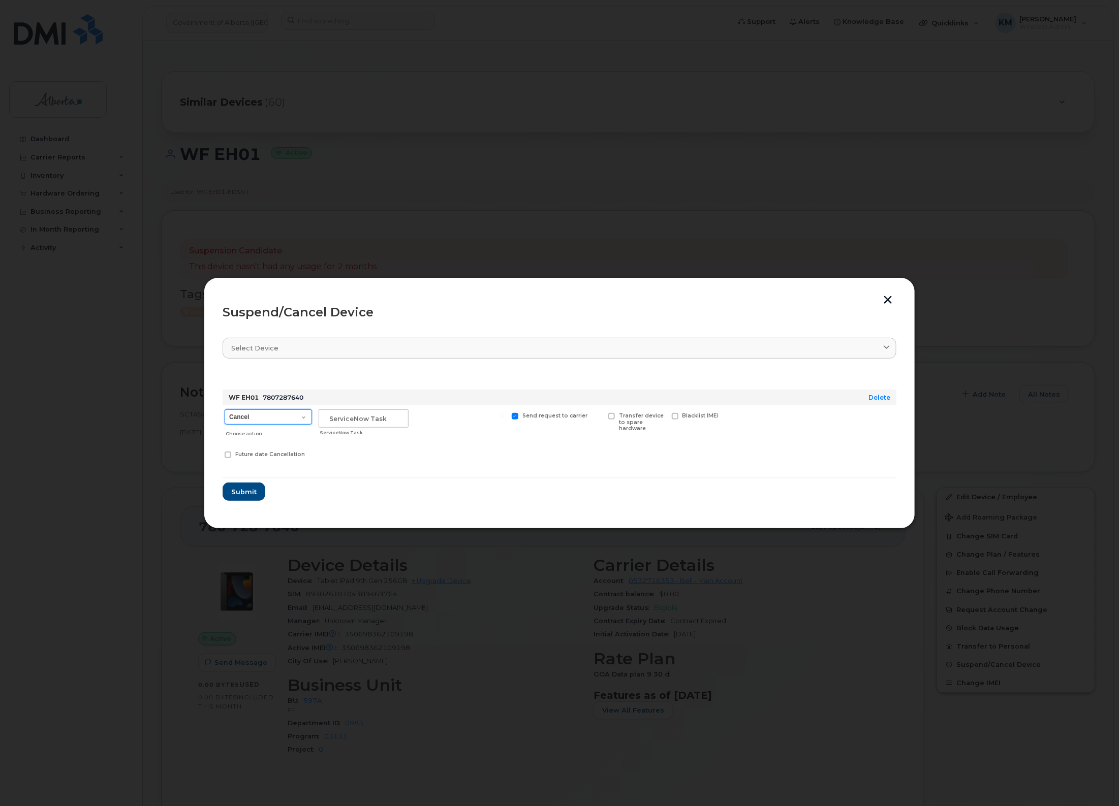
click at [305, 418] on select "Cancel Suspend - Extend Suspension Suspend - Reduced Rate Suspend - Lost Device…" at bounding box center [268, 417] width 87 height 15
select select "[object Object]"
click at [225, 410] on select "Cancel Suspend - Extend Suspension Suspend - Reduced Rate Suspend - Lost Device…" at bounding box center [268, 417] width 87 height 15
click at [365, 426] on input "text" at bounding box center [364, 419] width 90 height 18
type input "SCTASK0847611"
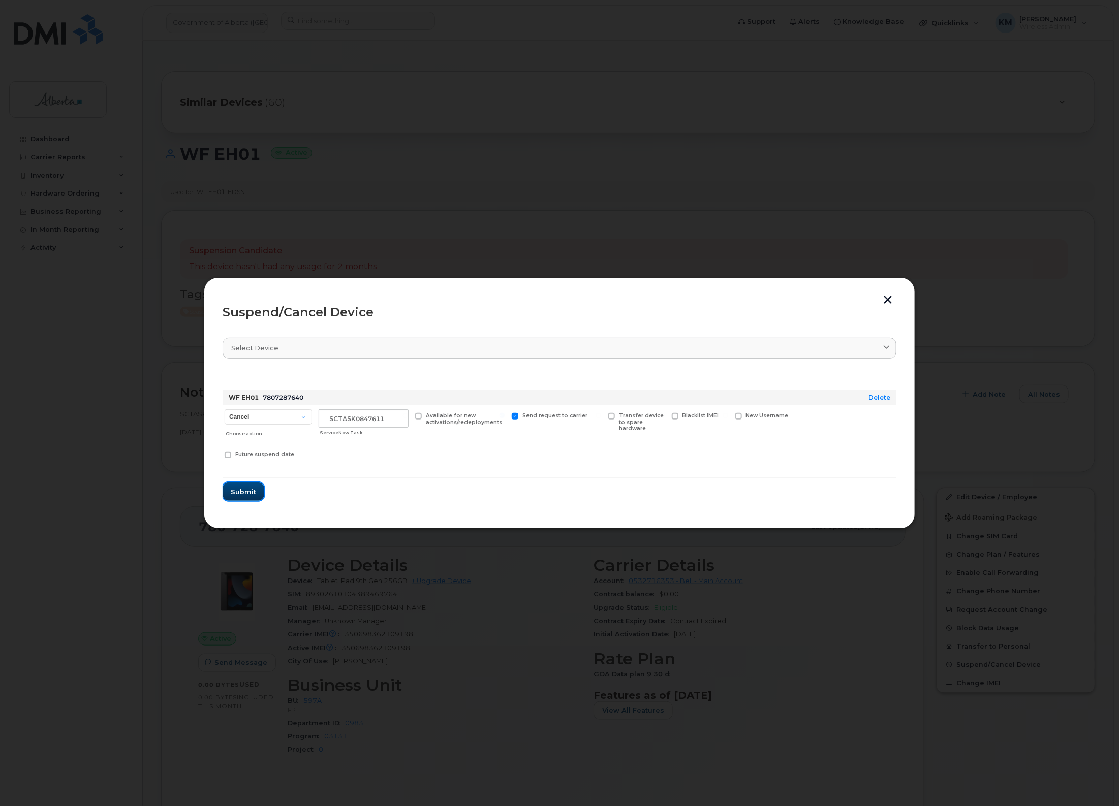
click at [249, 484] on button "Submit" at bounding box center [244, 492] width 42 height 18
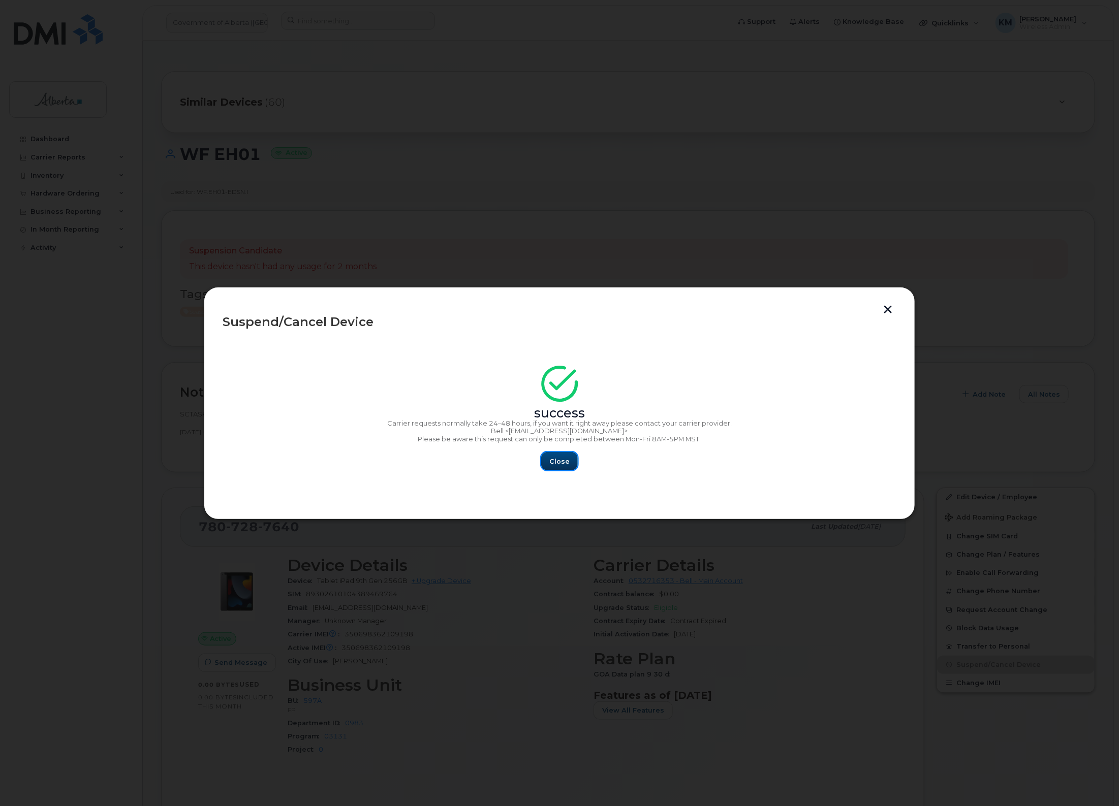
click at [557, 460] on span "Close" at bounding box center [559, 462] width 20 height 10
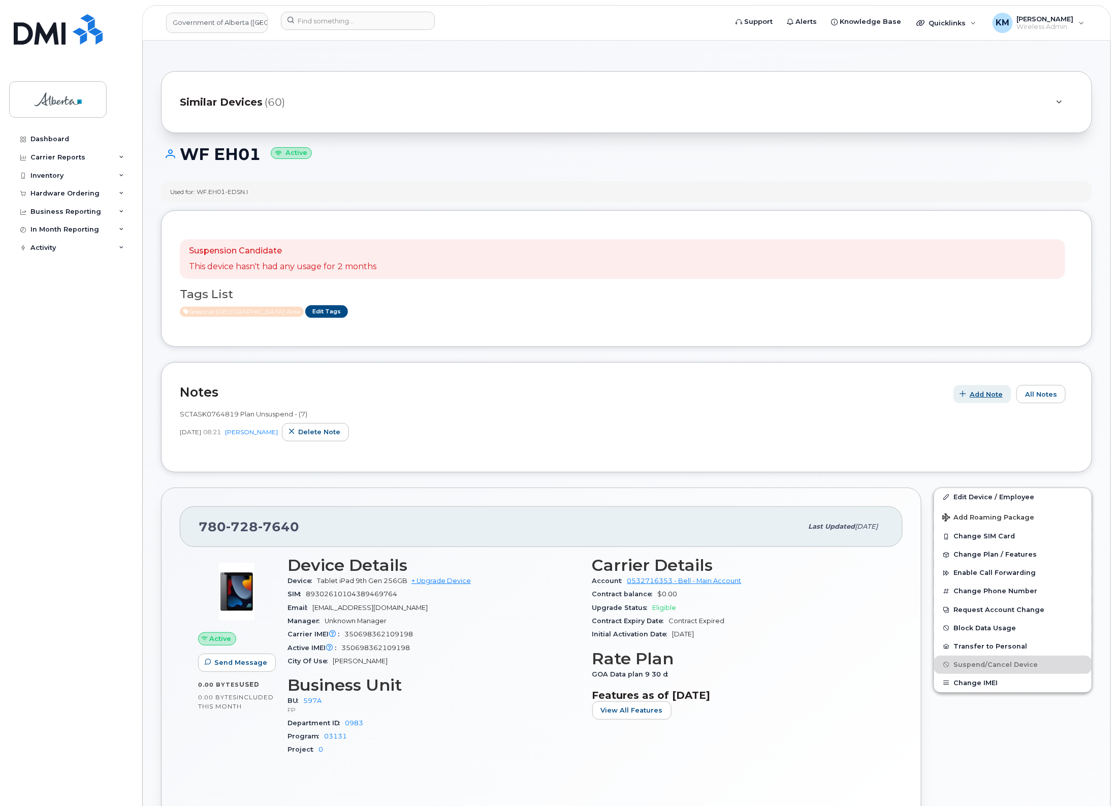
click at [994, 397] on span "Add Note" at bounding box center [986, 395] width 33 height 10
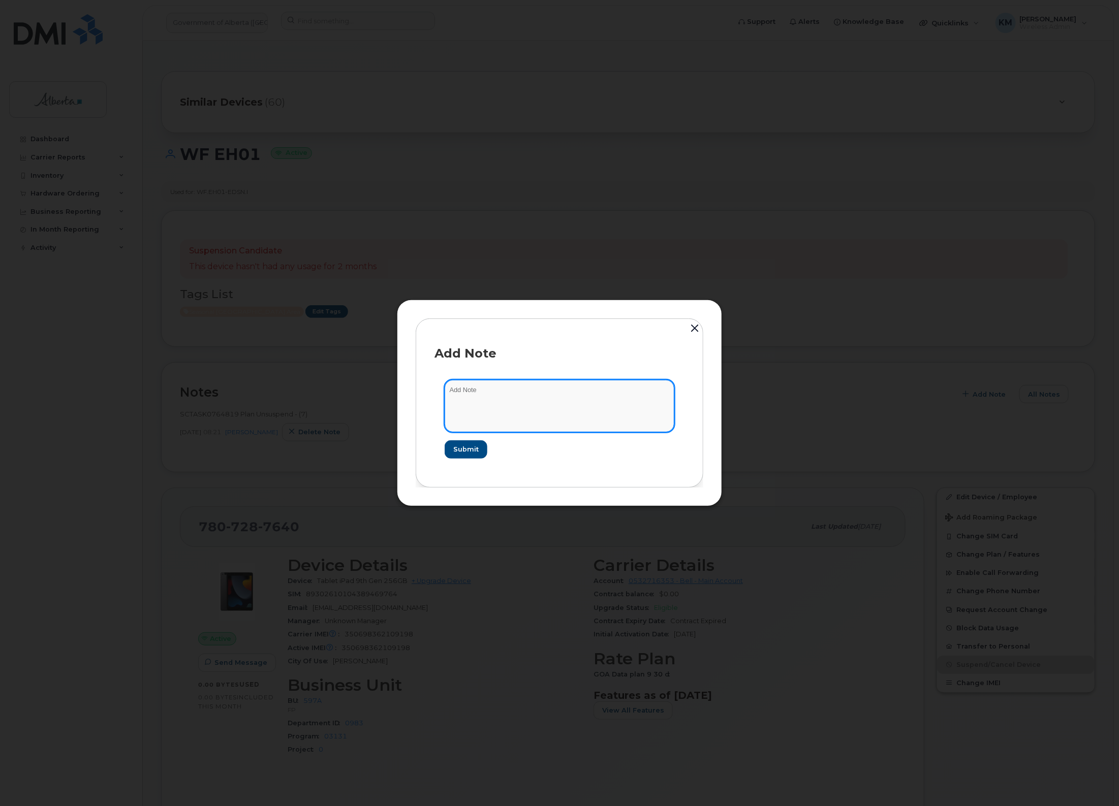
click at [521, 389] on textarea at bounding box center [560, 406] width 230 height 52
type textarea "s"
click at [596, 397] on textarea "SCTASK0847611 -" at bounding box center [560, 406] width 230 height 52
paste textarea "Plan Suspend - (4)"
type textarea "SCTASK0847611 - Plan Suspend - (4)"
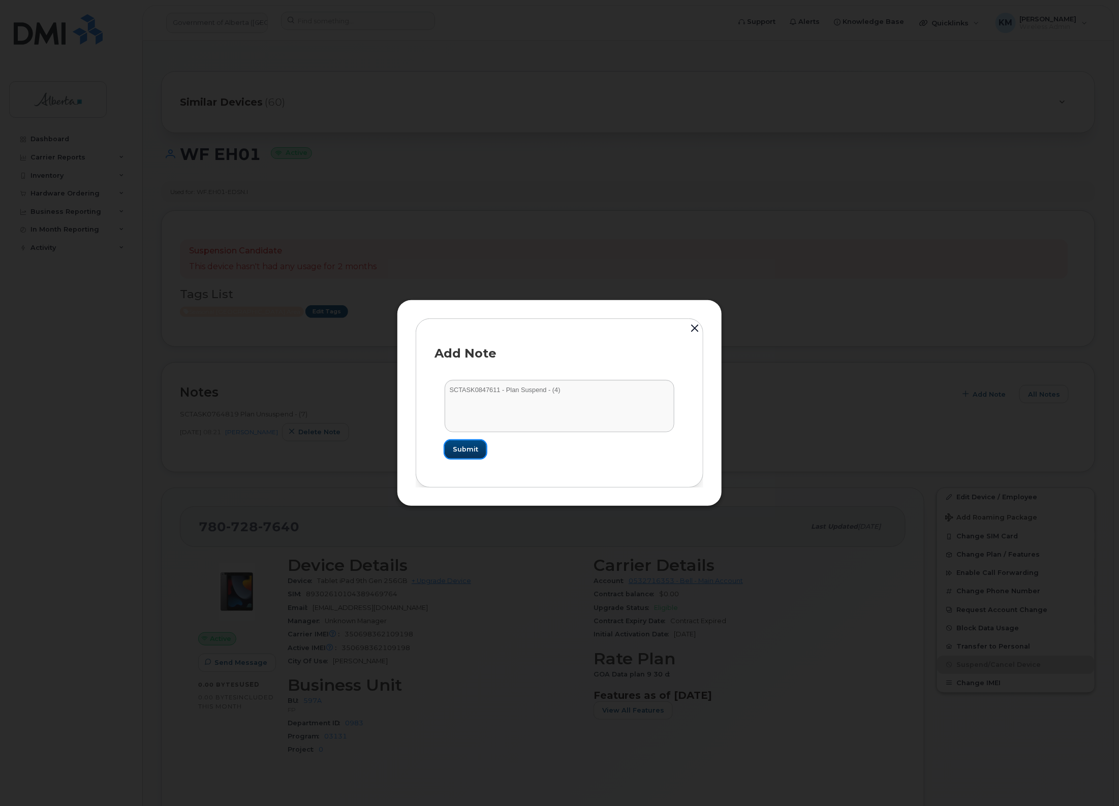
click at [471, 450] on span "Submit" at bounding box center [465, 450] width 25 height 10
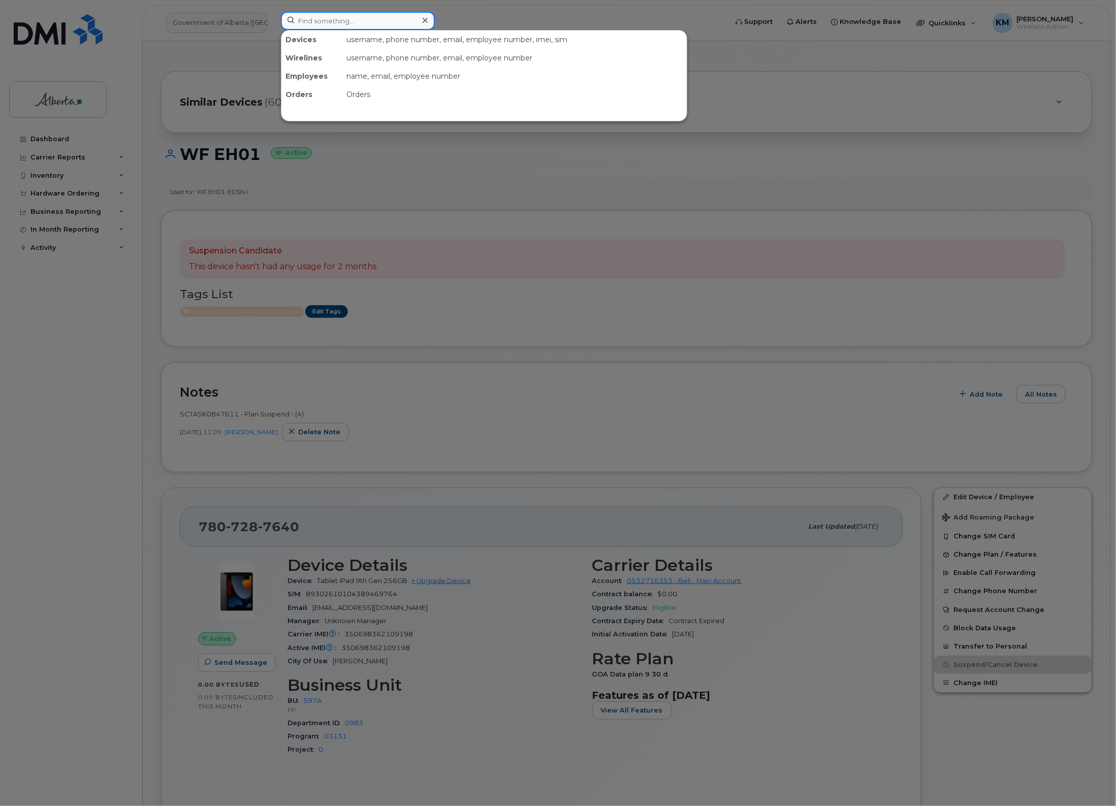
click at [364, 28] on input at bounding box center [358, 21] width 154 height 18
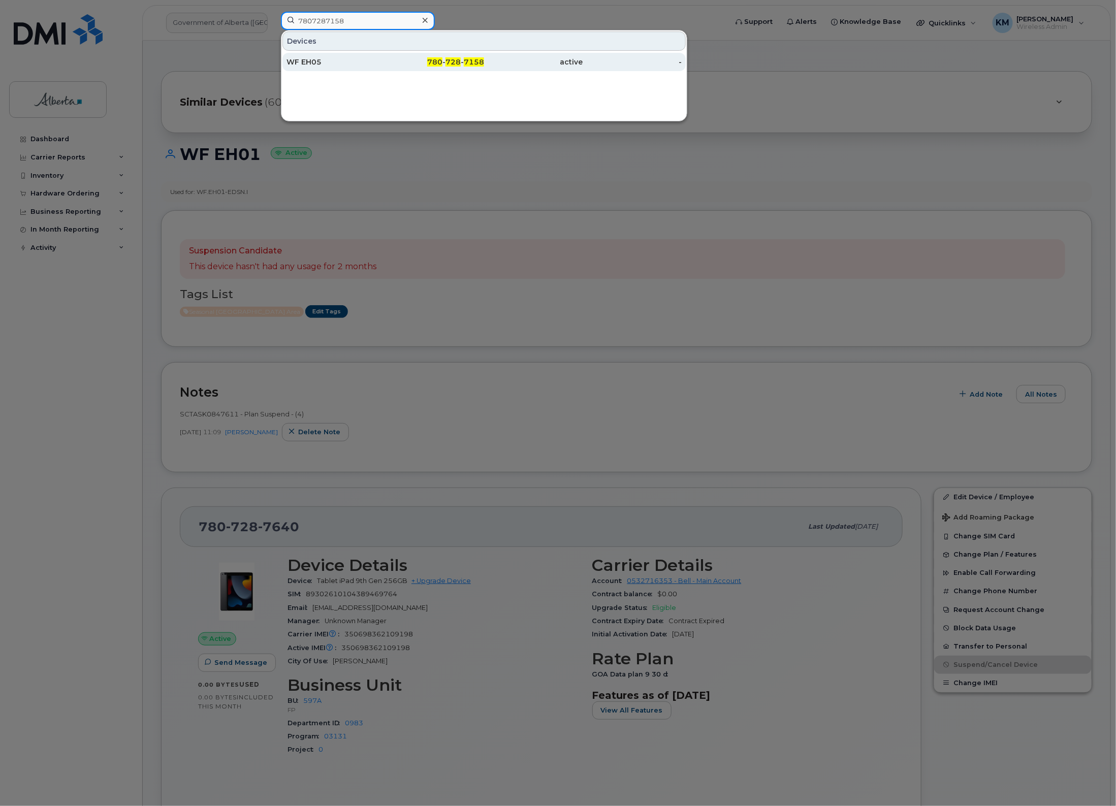
type input "7807287158"
click at [376, 61] on div "WF EH05" at bounding box center [336, 62] width 99 height 10
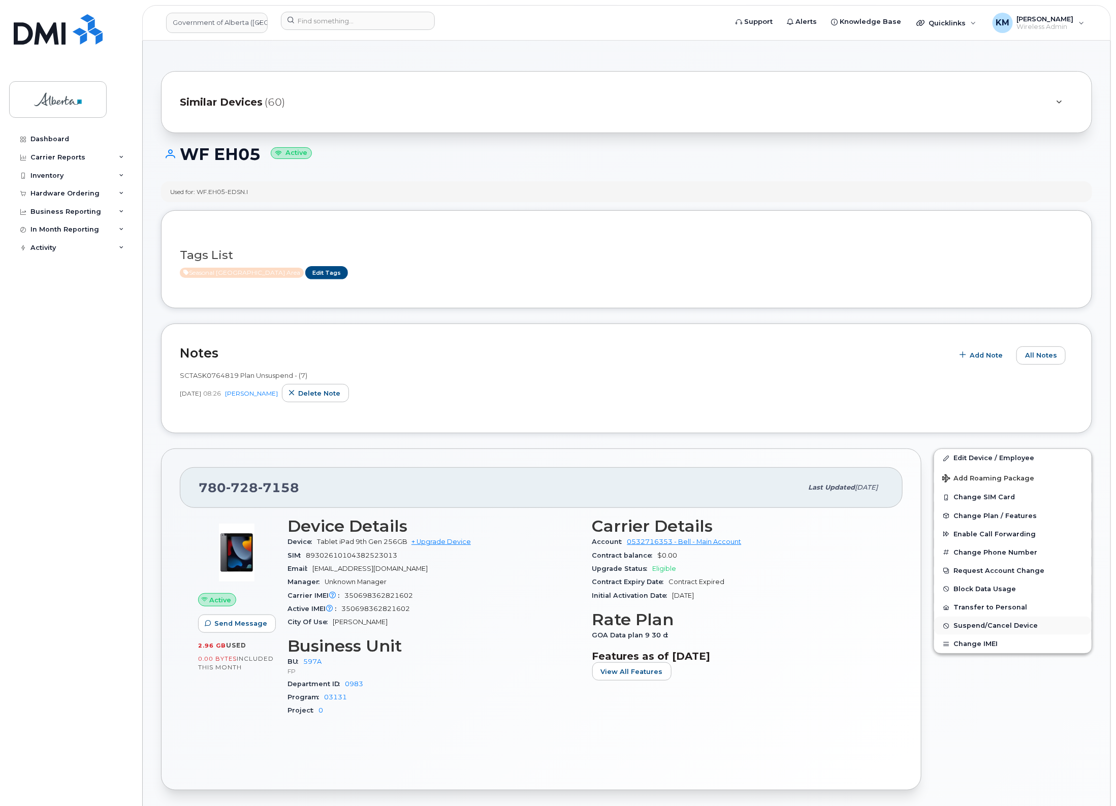
click at [983, 625] on span "Suspend/Cancel Device" at bounding box center [996, 626] width 84 height 8
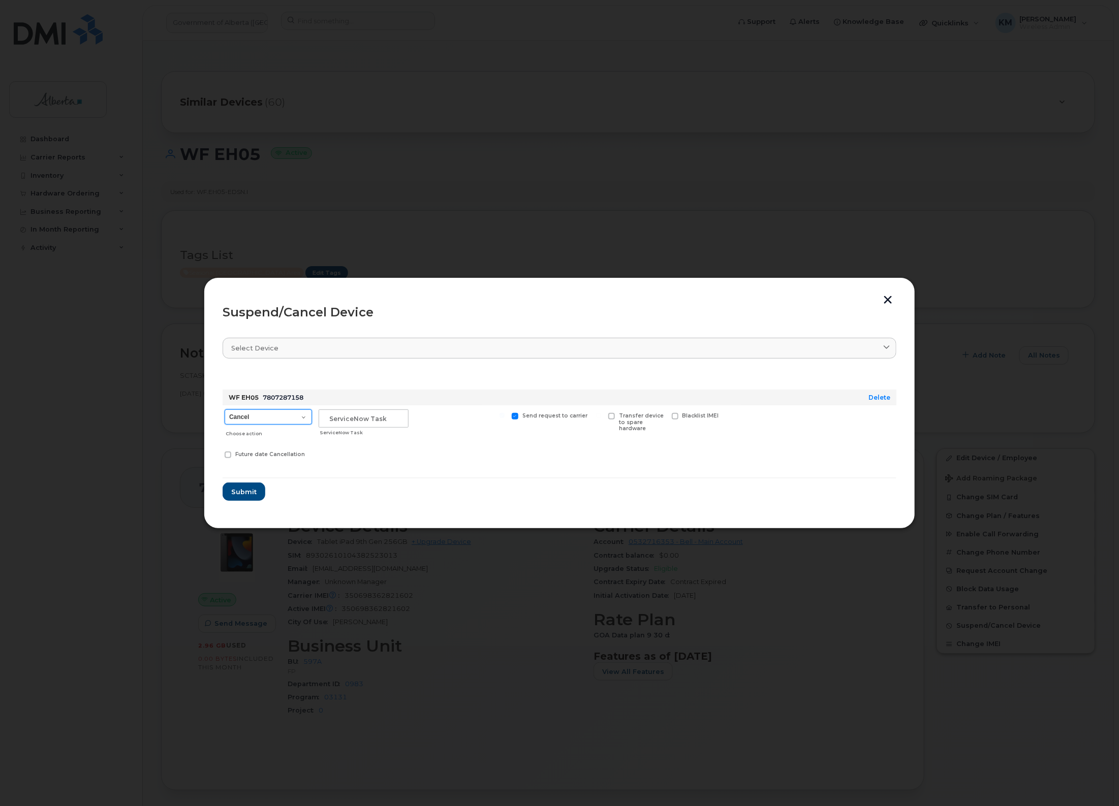
click at [286, 419] on select "Cancel Suspend - Extend Suspension Suspend - Reduced Rate Suspend - Lost Device…" at bounding box center [268, 417] width 87 height 15
select select "[object Object]"
click at [225, 410] on select "Cancel Suspend - Extend Suspension Suspend - Reduced Rate Suspend - Lost Device…" at bounding box center [268, 417] width 87 height 15
click at [373, 426] on input "text" at bounding box center [364, 419] width 90 height 18
type input "SCTASK0847611"
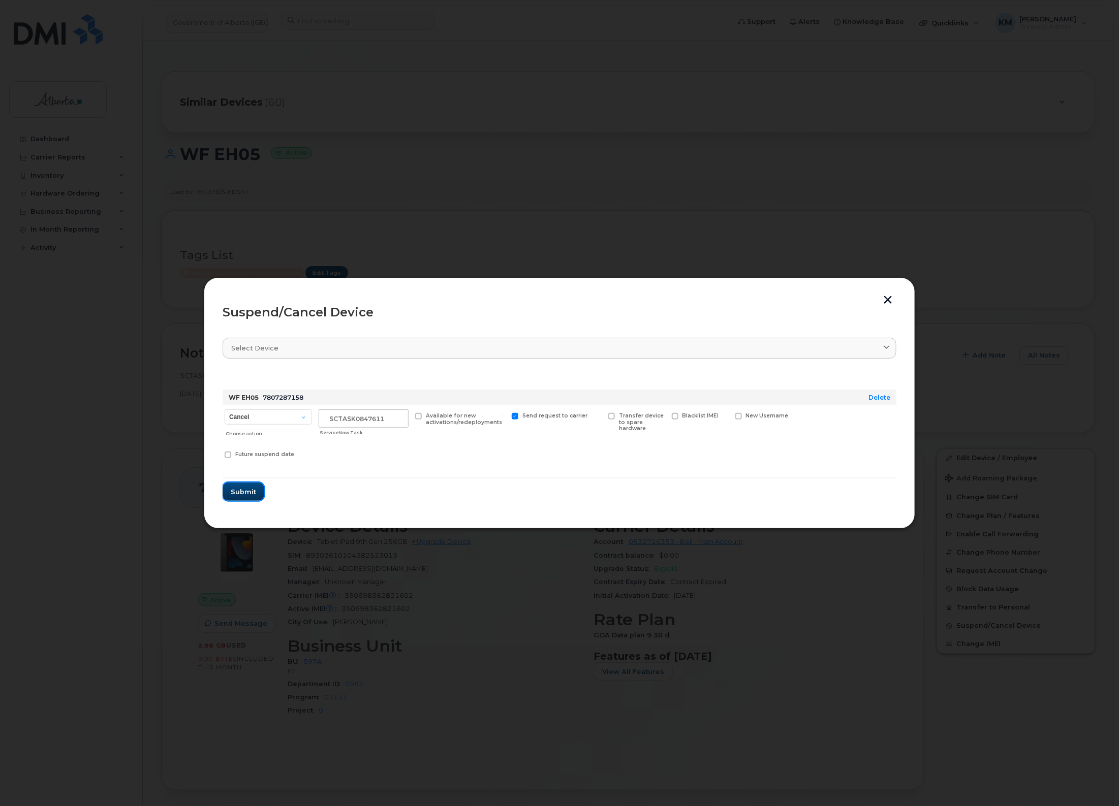
click at [238, 495] on span "Submit" at bounding box center [243, 492] width 25 height 10
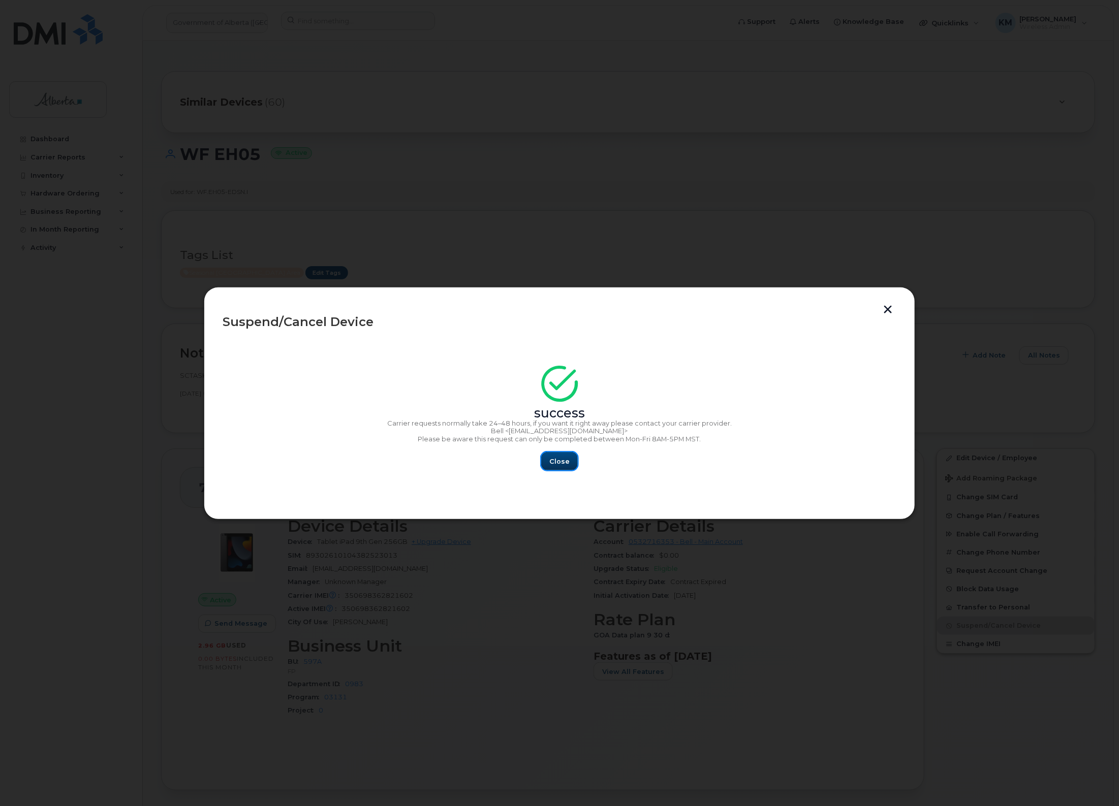
drag, startPoint x: 562, startPoint y: 458, endPoint x: 493, endPoint y: 484, distance: 73.8
click at [561, 459] on span "Close" at bounding box center [559, 462] width 20 height 10
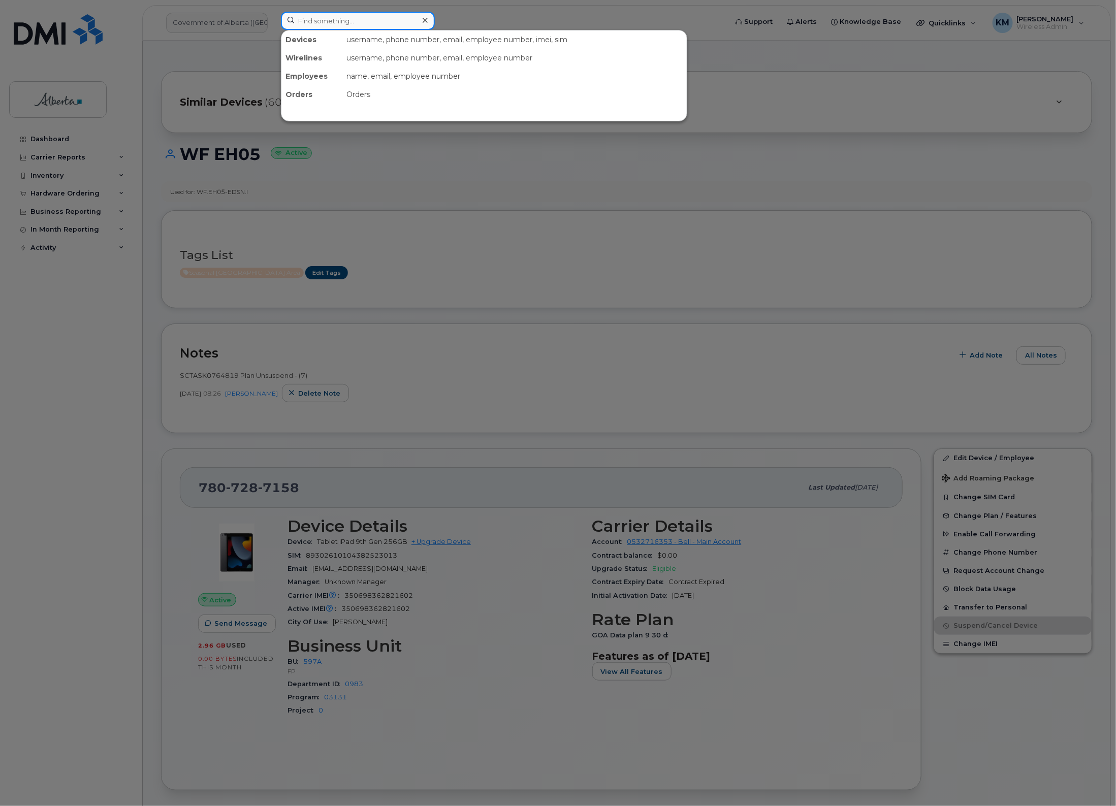
click at [304, 24] on input at bounding box center [358, 21] width 154 height 18
click at [88, 608] on div at bounding box center [558, 403] width 1116 height 806
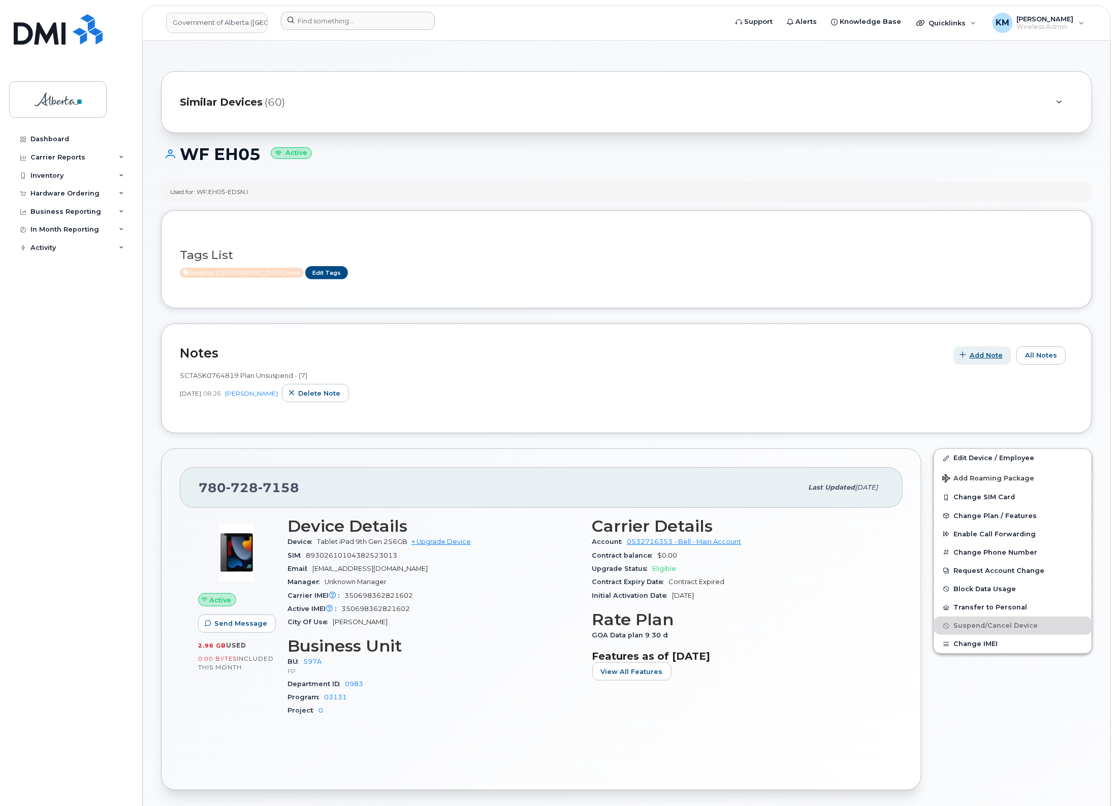
click at [997, 349] on button "Add Note" at bounding box center [983, 356] width 58 height 18
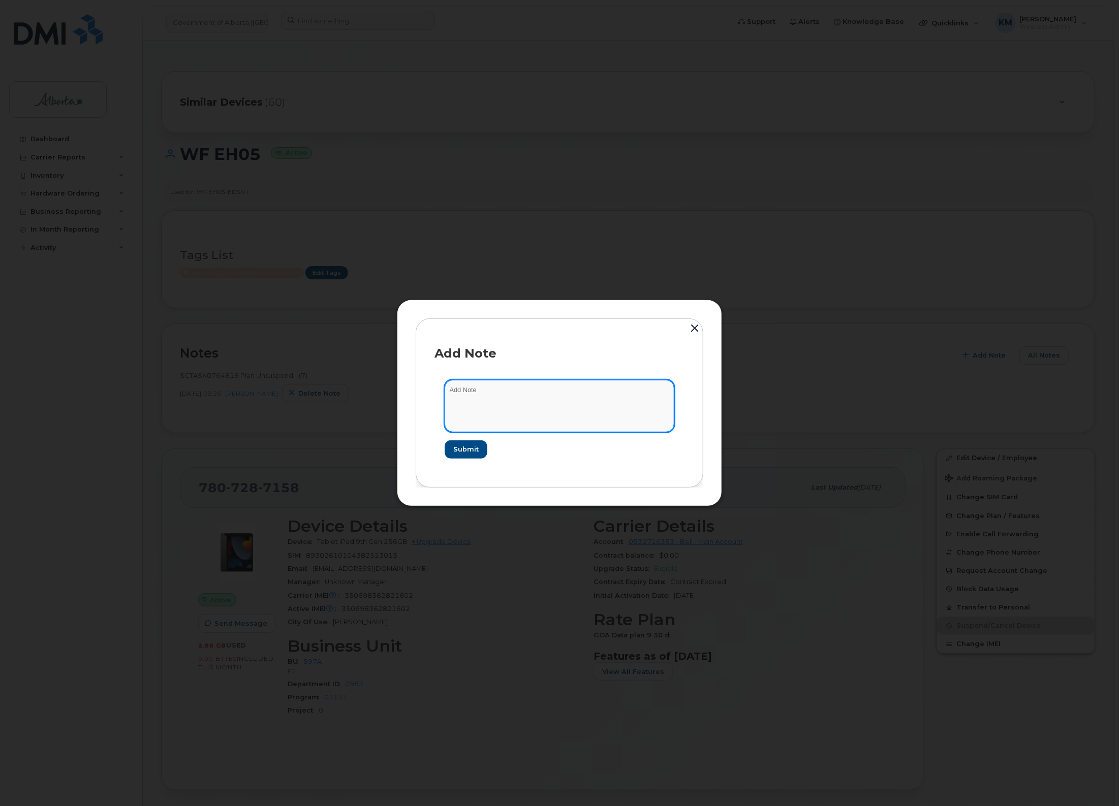
click at [480, 388] on textarea at bounding box center [560, 406] width 230 height 52
paste textarea "Plan Suspend - (4)"
type textarea "SCTASK0847611 - Plan Suspend - (4)"
click at [453, 453] on button "Submit" at bounding box center [466, 450] width 42 height 18
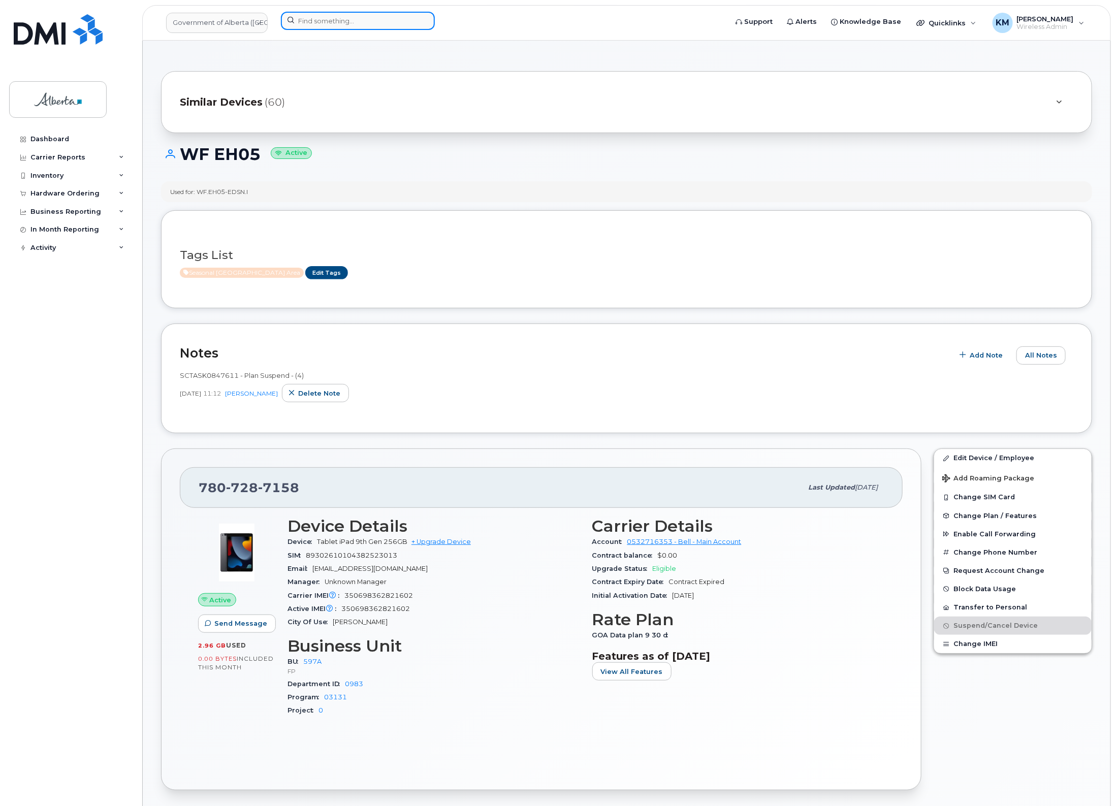
click at [335, 26] on input at bounding box center [358, 21] width 154 height 18
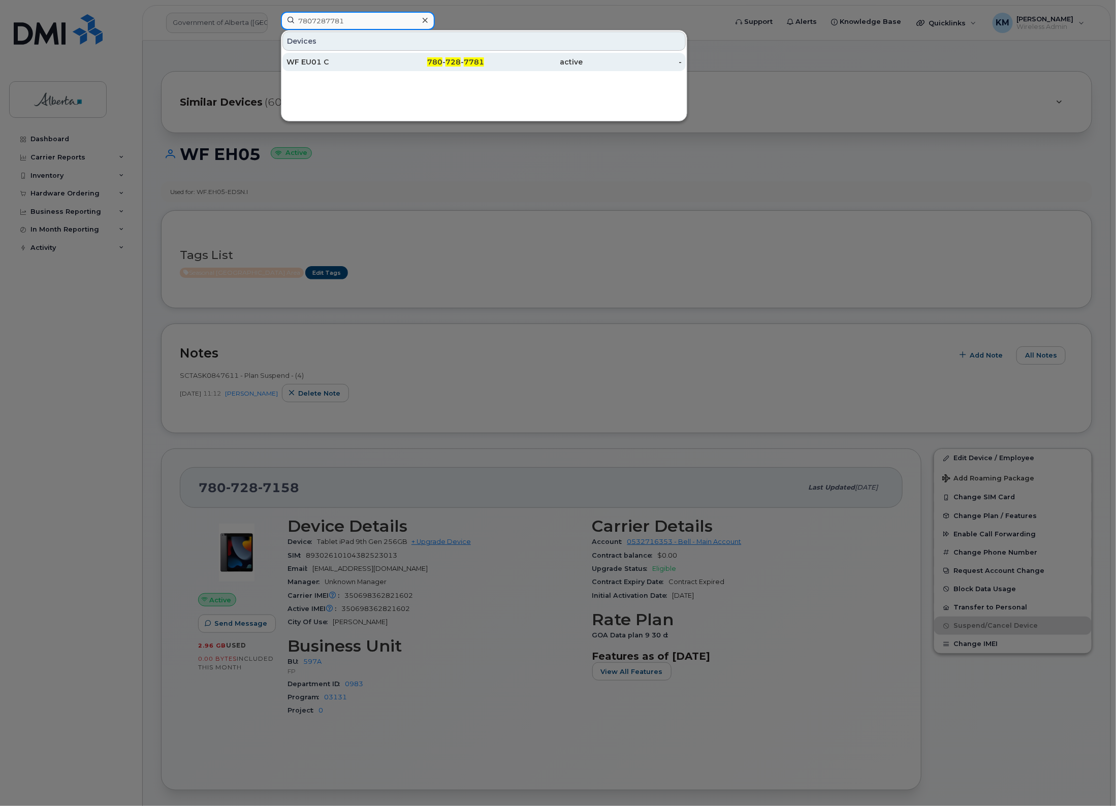
type input "7807287781"
click at [352, 64] on div "WF EU01 C" at bounding box center [336, 62] width 99 height 10
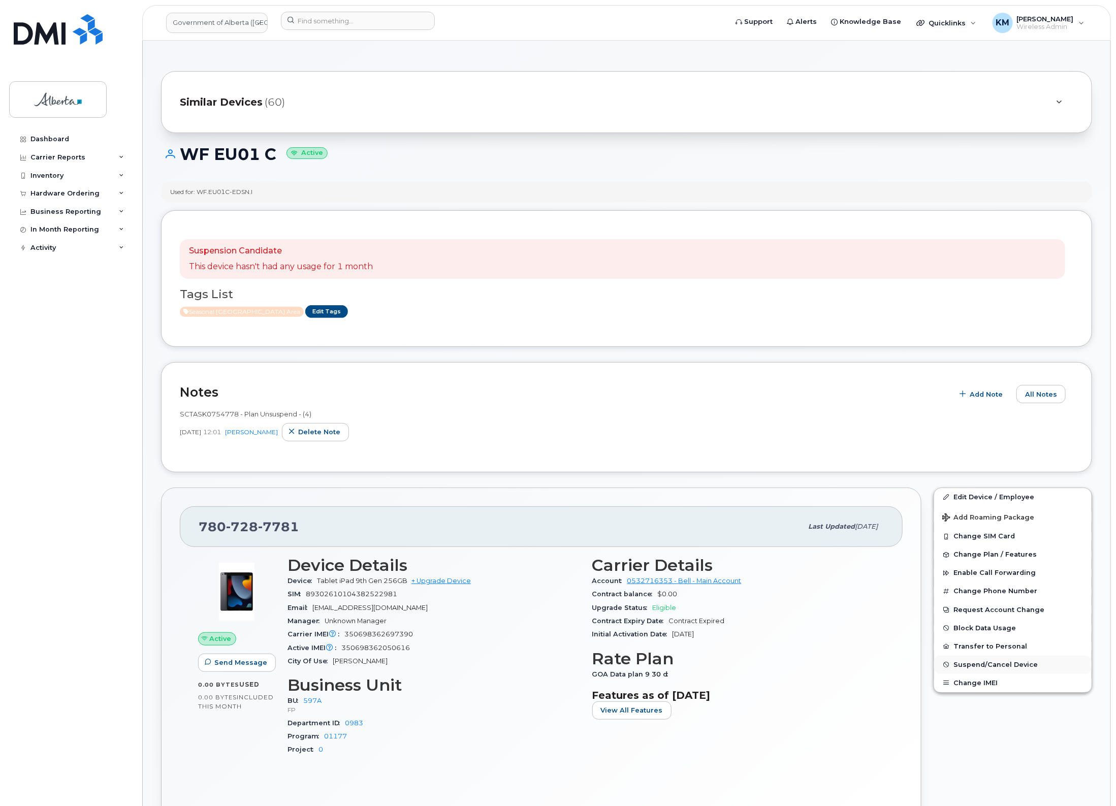
click at [1000, 665] on span "Suspend/Cancel Device" at bounding box center [996, 665] width 84 height 8
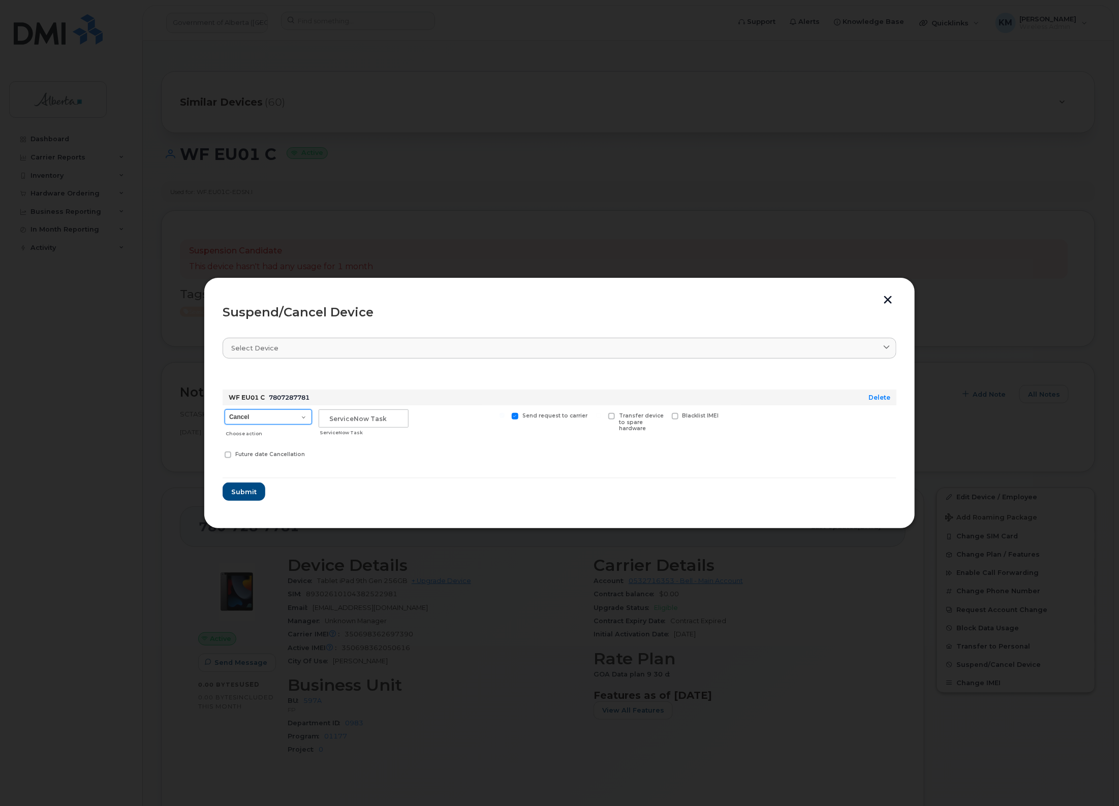
click at [302, 418] on select "Cancel Suspend - Extend Suspension Suspend - Reduced Rate Suspend - Lost Device…" at bounding box center [268, 417] width 87 height 15
select select "[object Object]"
click at [225, 410] on select "Cancel Suspend - Extend Suspension Suspend - Reduced Rate Suspend - Lost Device…" at bounding box center [268, 417] width 87 height 15
click at [358, 417] on input "text" at bounding box center [364, 419] width 90 height 18
type input "SCTASK0847611"
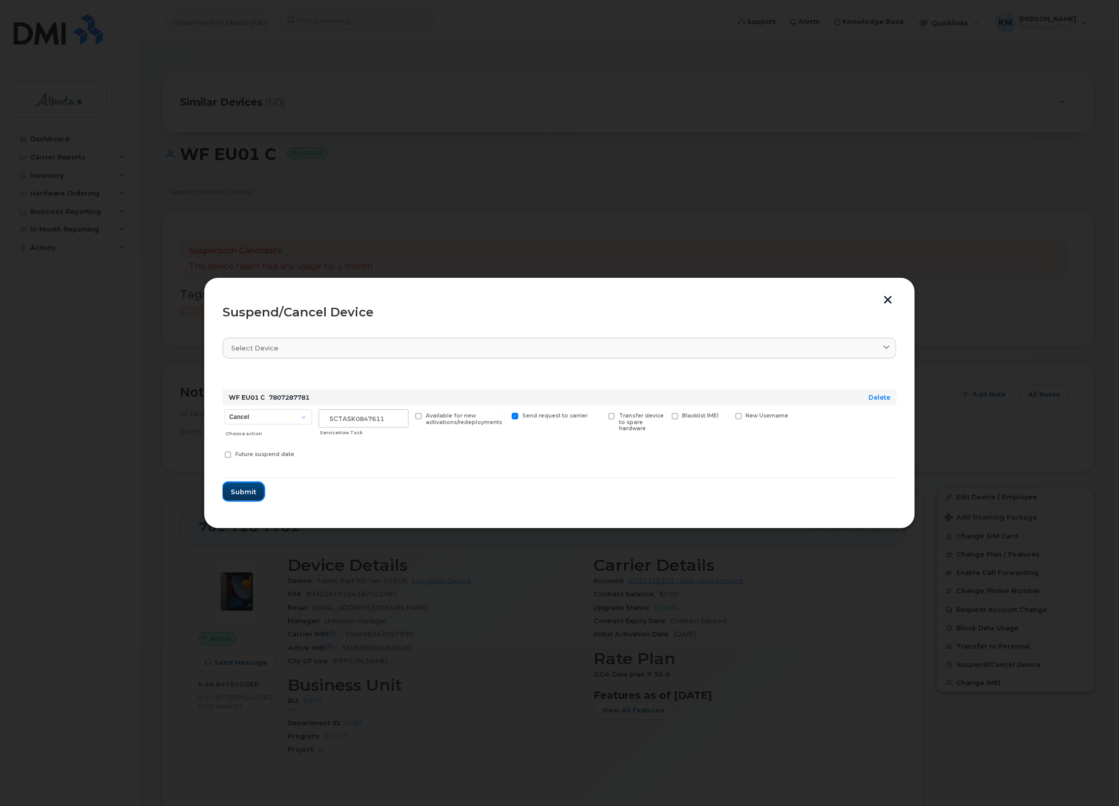
click at [248, 489] on span "Submit" at bounding box center [243, 492] width 25 height 10
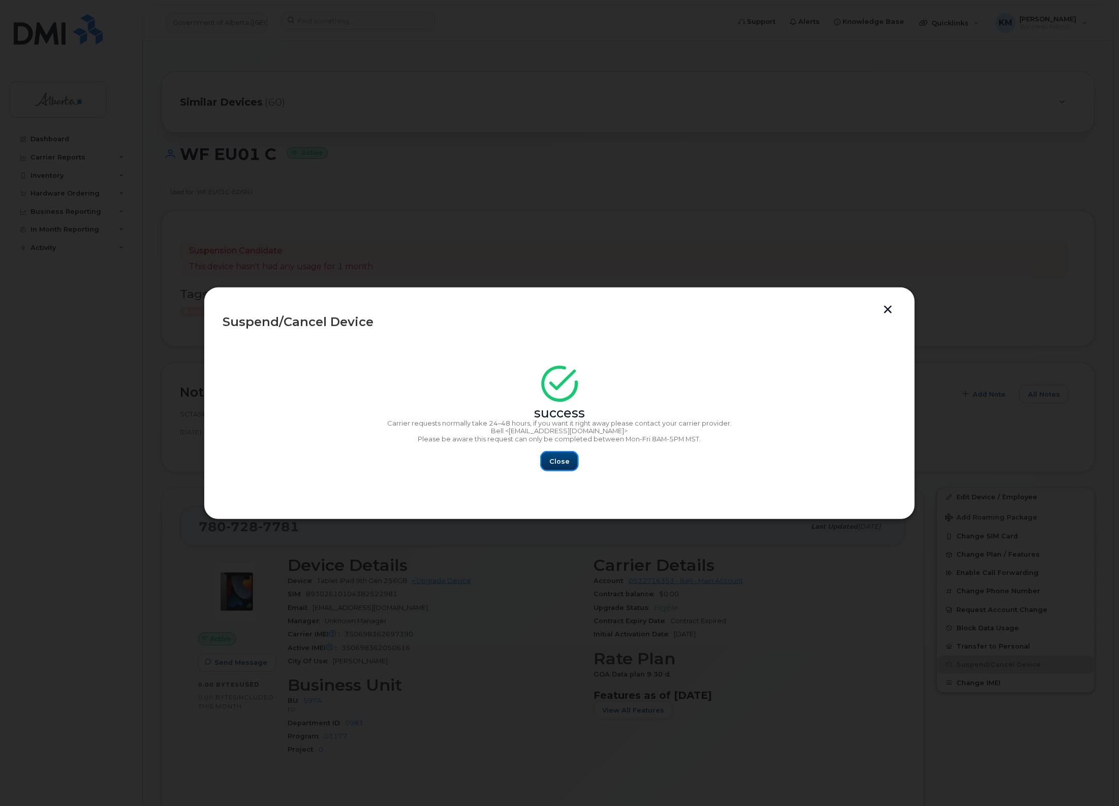
click at [552, 461] on span "Close" at bounding box center [559, 462] width 20 height 10
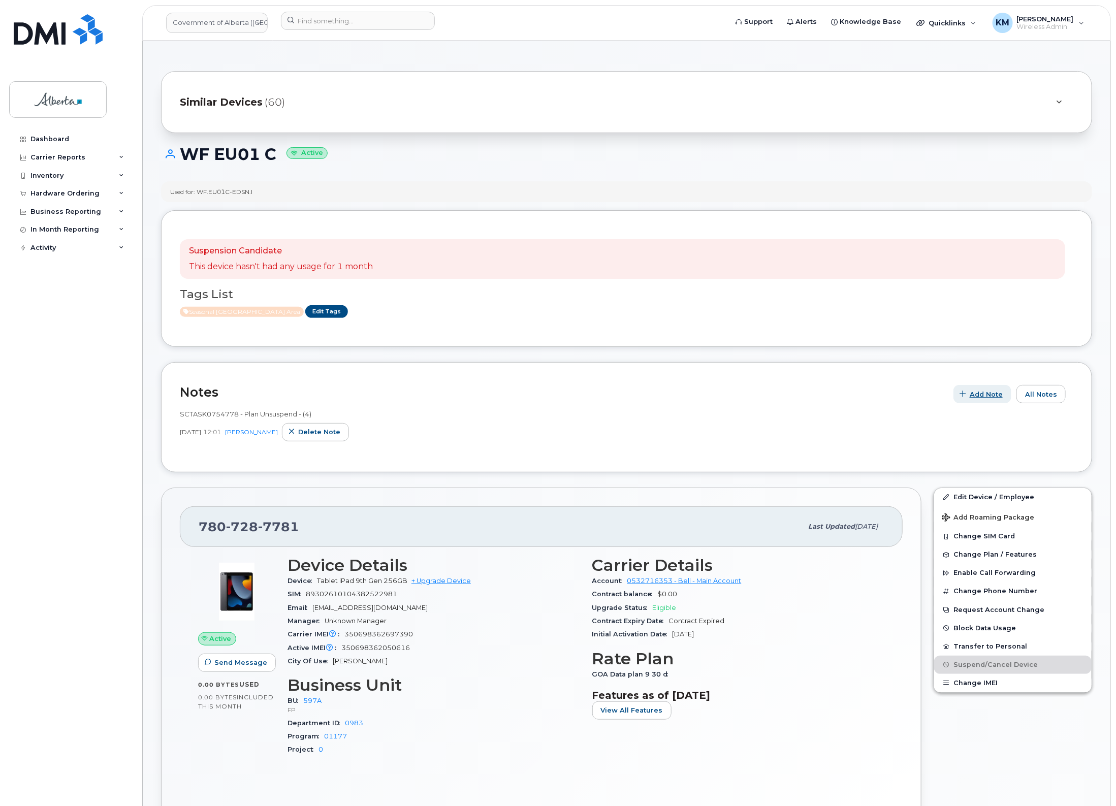
click at [963, 392] on icon "button" at bounding box center [963, 394] width 7 height 7
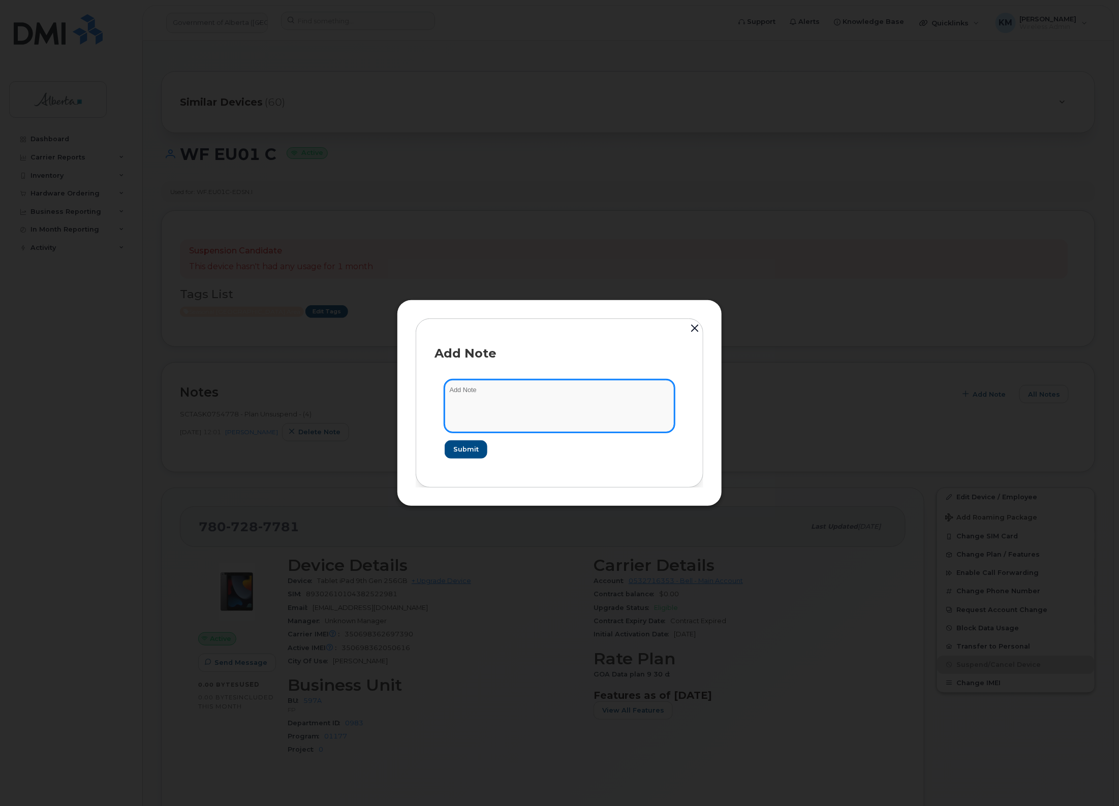
click at [612, 423] on textarea at bounding box center [560, 406] width 230 height 52
paste textarea "Plan Suspend - (4)"
type textarea "SCTASK0847611 - Plan Suspend - (4)"
click at [467, 454] on span "Submit" at bounding box center [465, 450] width 25 height 10
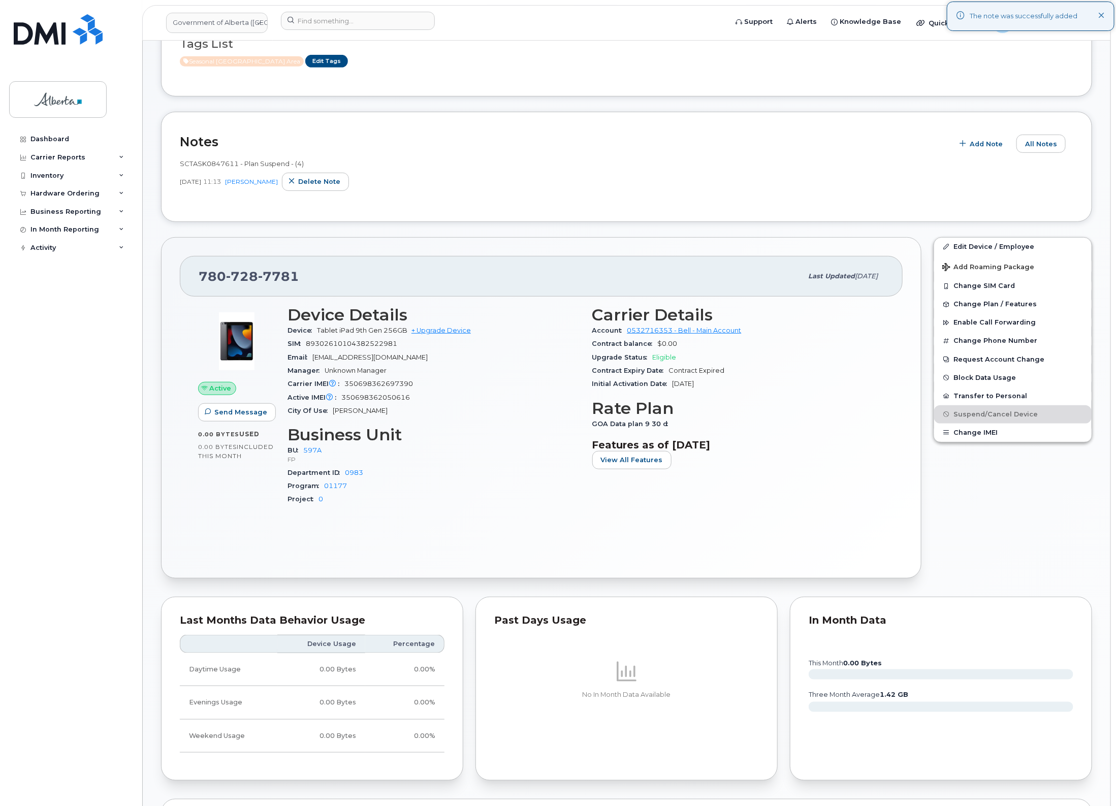
scroll to position [254, 0]
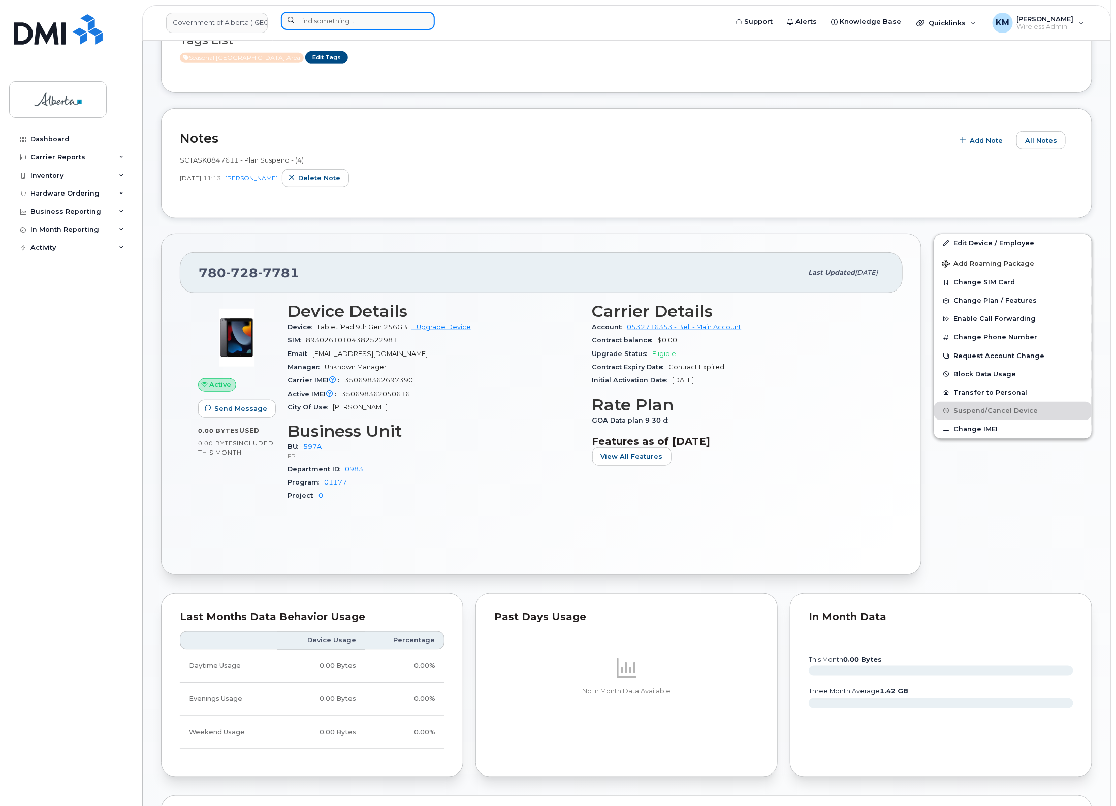
click at [373, 21] on input at bounding box center [358, 21] width 154 height 18
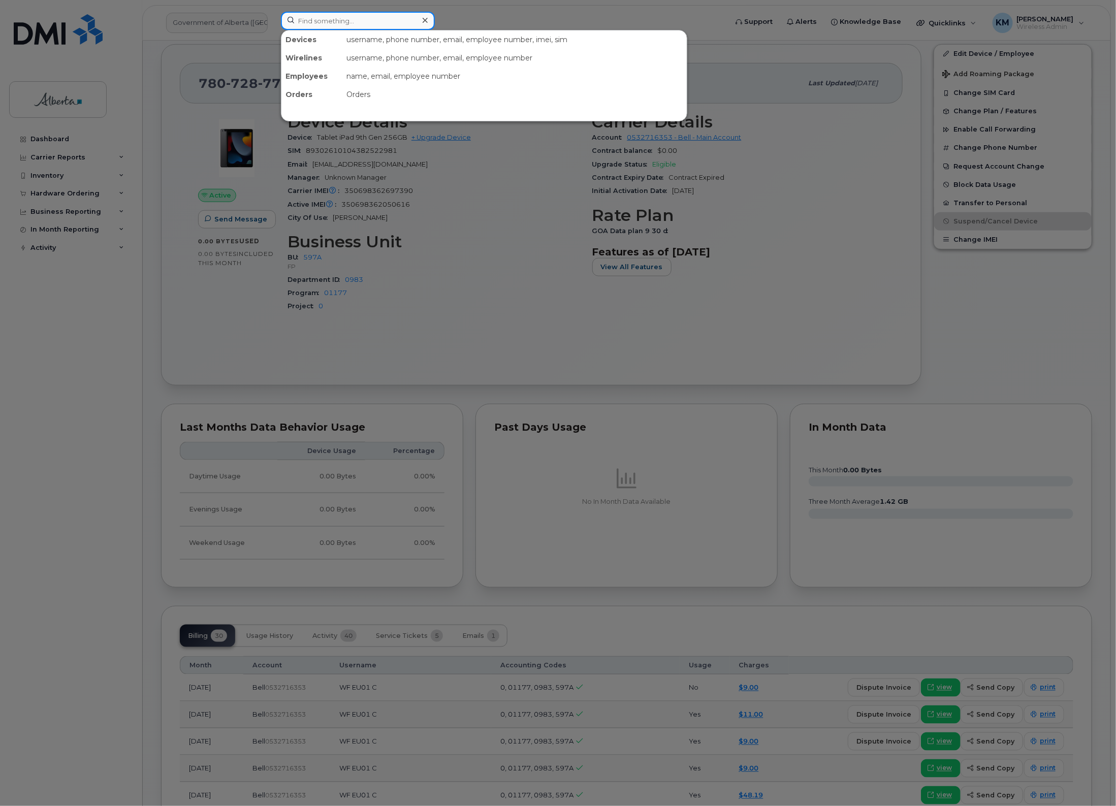
scroll to position [445, 0]
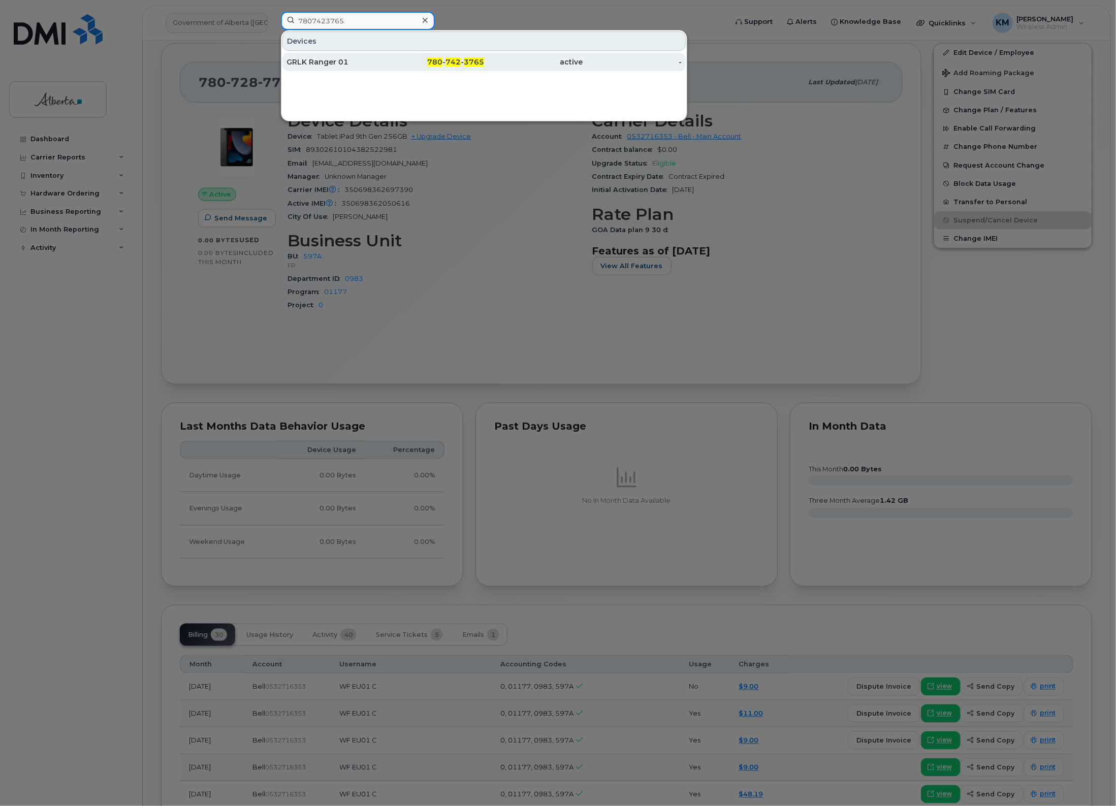
type input "7807423765"
click at [350, 59] on div "GRLK Ranger 01" at bounding box center [336, 62] width 99 height 10
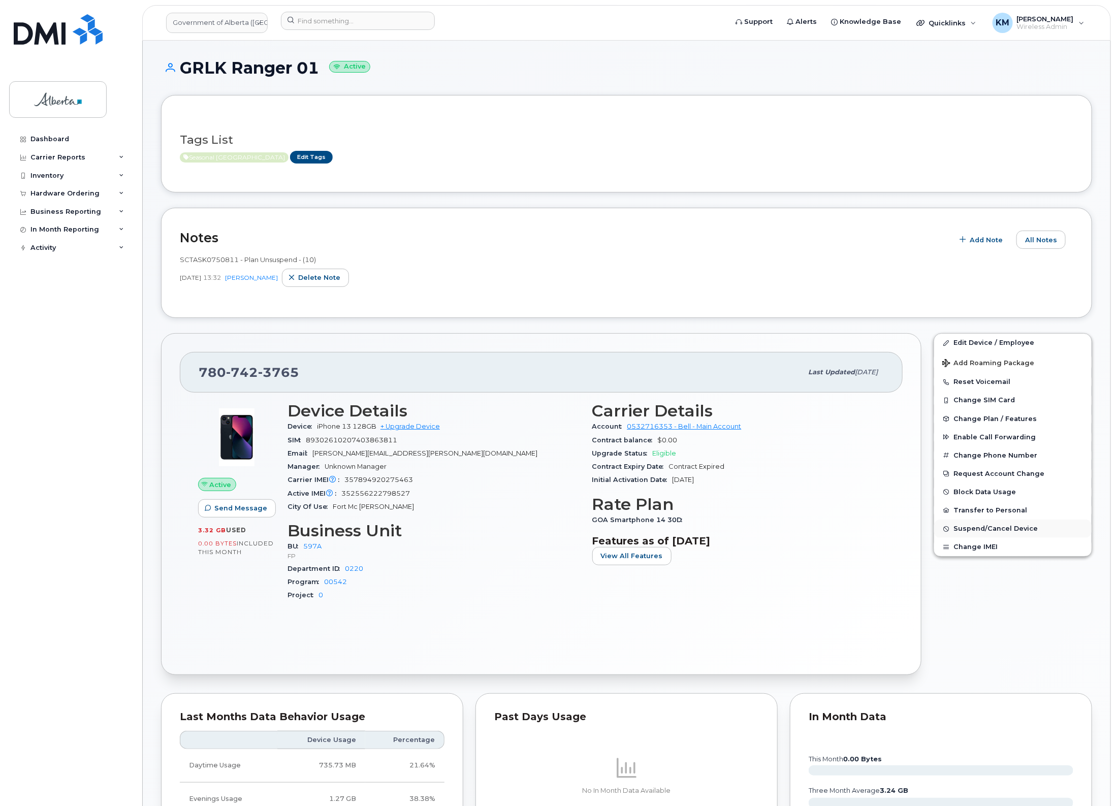
click at [1004, 528] on span "Suspend/Cancel Device" at bounding box center [996, 529] width 84 height 8
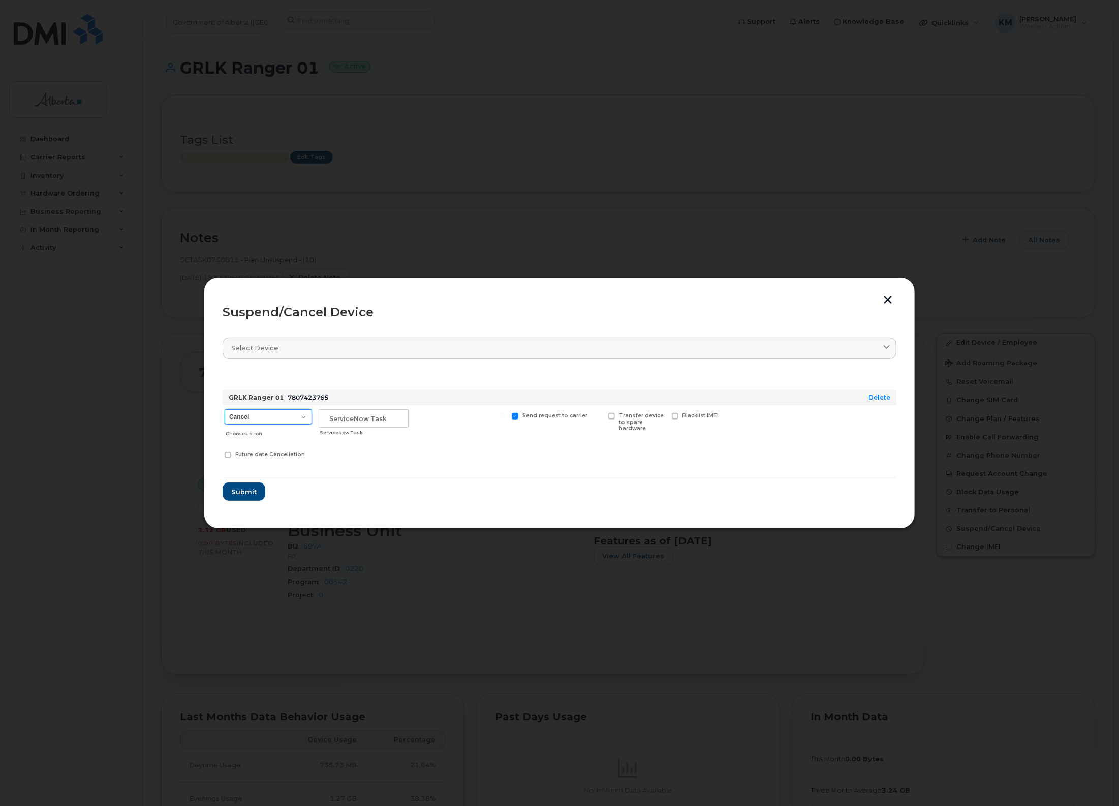
click at [302, 421] on select "Cancel Suspend - Extend Suspension Suspend - Reduced Rate Suspend - Lost Device…" at bounding box center [268, 417] width 87 height 15
select select "[object Object]"
click at [225, 410] on select "Cancel Suspend - Extend Suspension Suspend - Reduced Rate Suspend - Lost Device…" at bounding box center [268, 417] width 87 height 15
click at [347, 422] on input "text" at bounding box center [364, 419] width 90 height 18
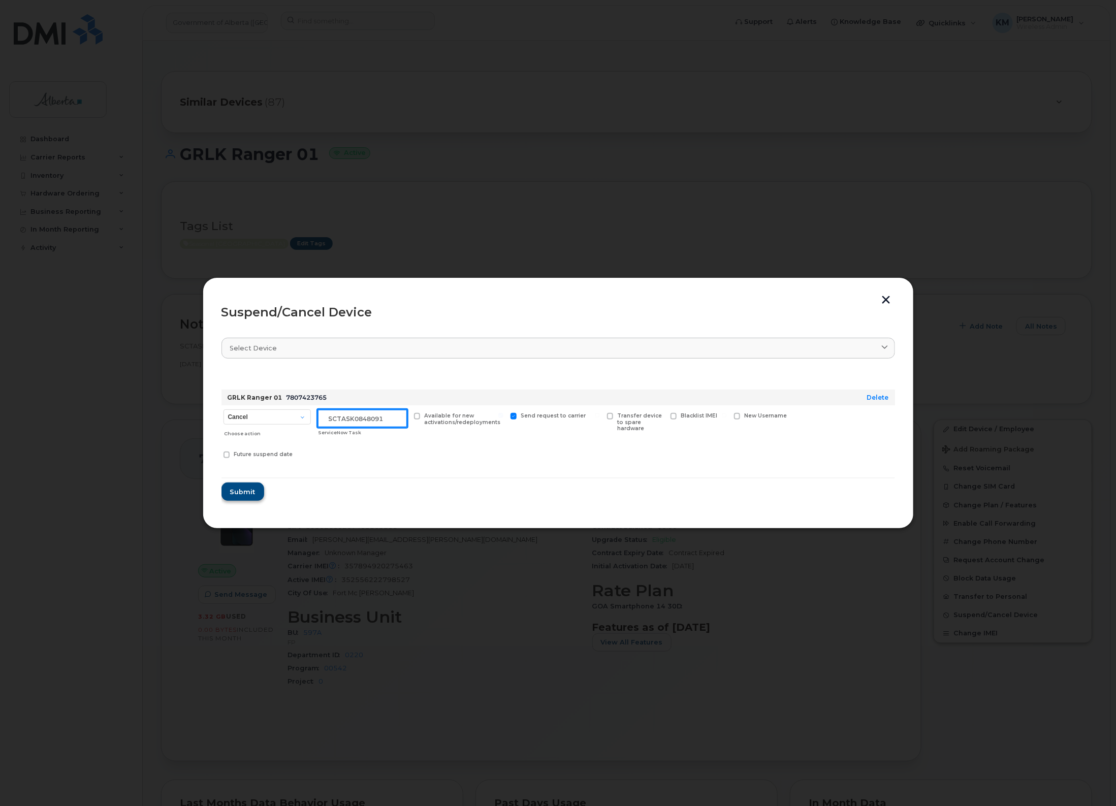
type input "sCTASK0848091"
click at [244, 493] on span "Submit" at bounding box center [242, 492] width 25 height 10
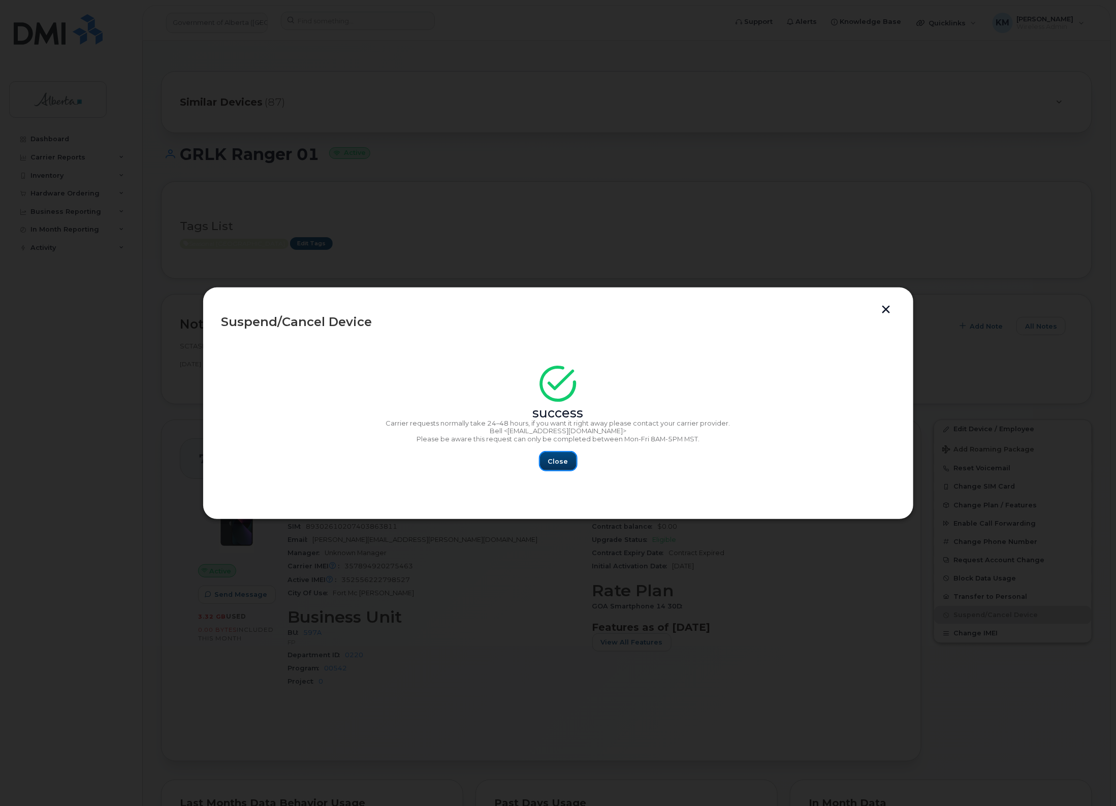
click at [566, 462] on span "Close" at bounding box center [558, 462] width 20 height 10
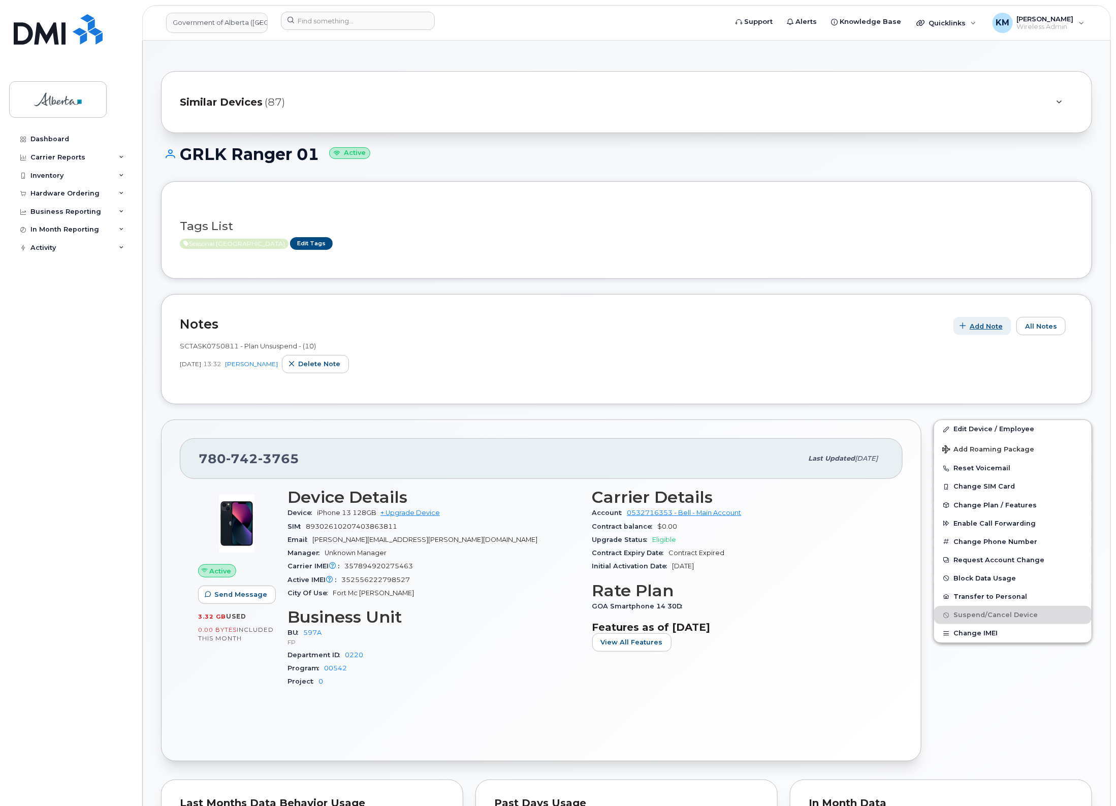
click at [987, 327] on span "Add Note" at bounding box center [986, 327] width 33 height 10
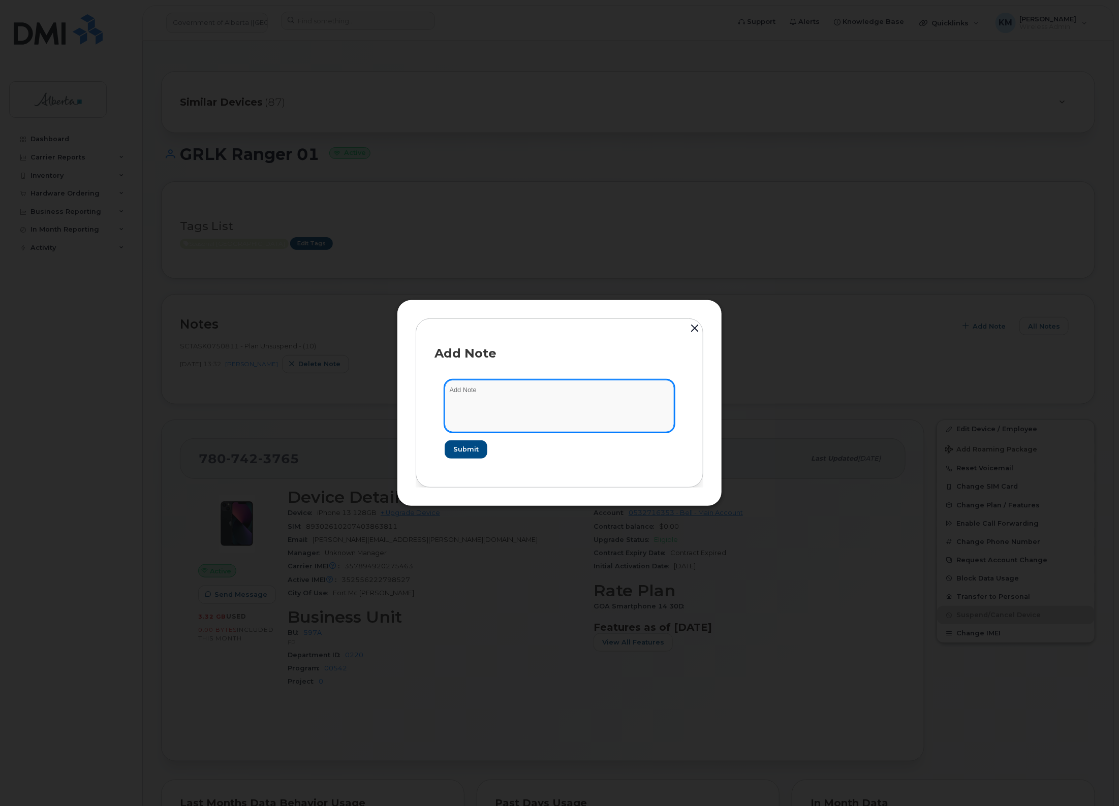
click at [498, 397] on textarea at bounding box center [560, 406] width 230 height 52
type textarea "s"
click at [598, 385] on textarea "SCTASK0848091 -" at bounding box center [560, 406] width 230 height 52
paste textarea "Plan Suspend - (2)"
type textarea "SCTASK0848091 - Plan Suspend - (2)"
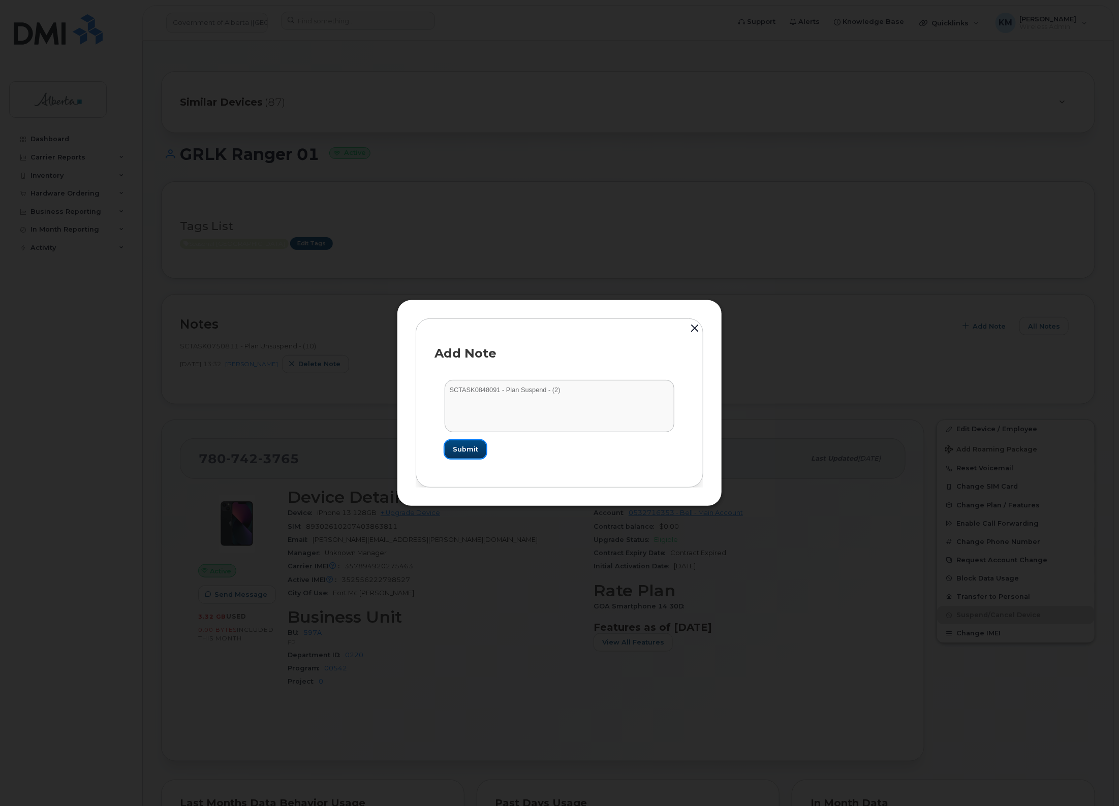
click at [475, 444] on button "Submit" at bounding box center [466, 450] width 42 height 18
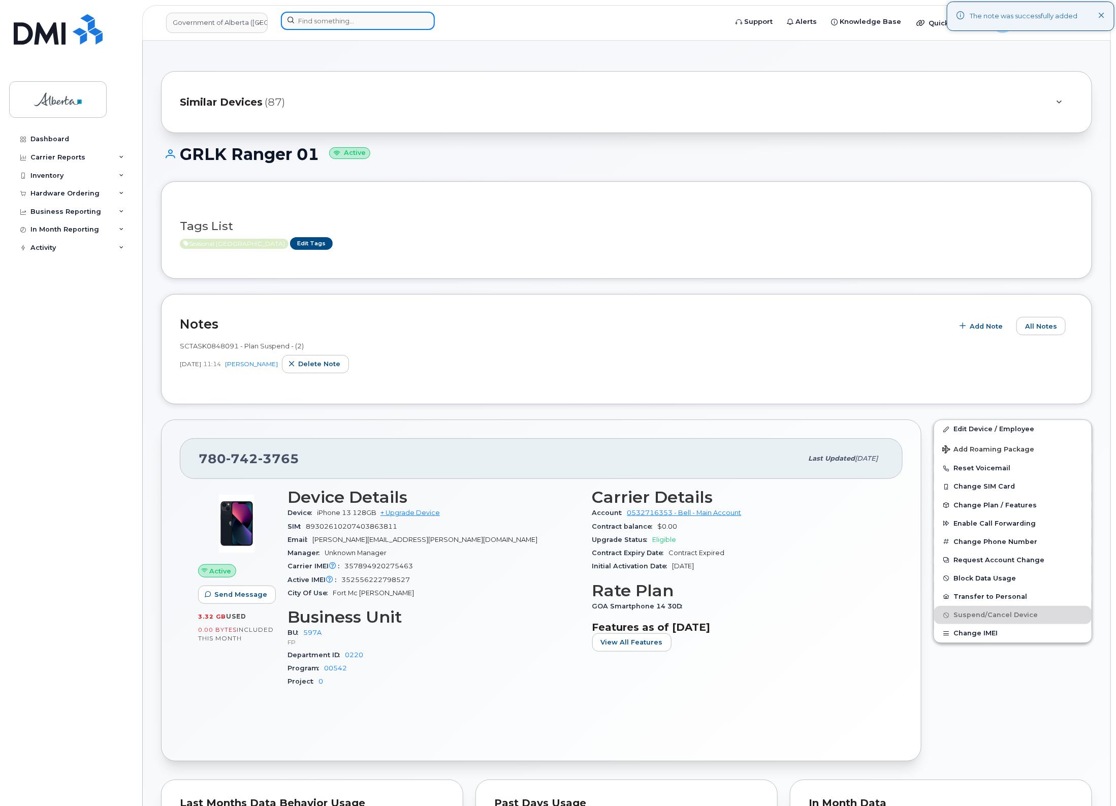
click at [348, 21] on input at bounding box center [358, 21] width 154 height 18
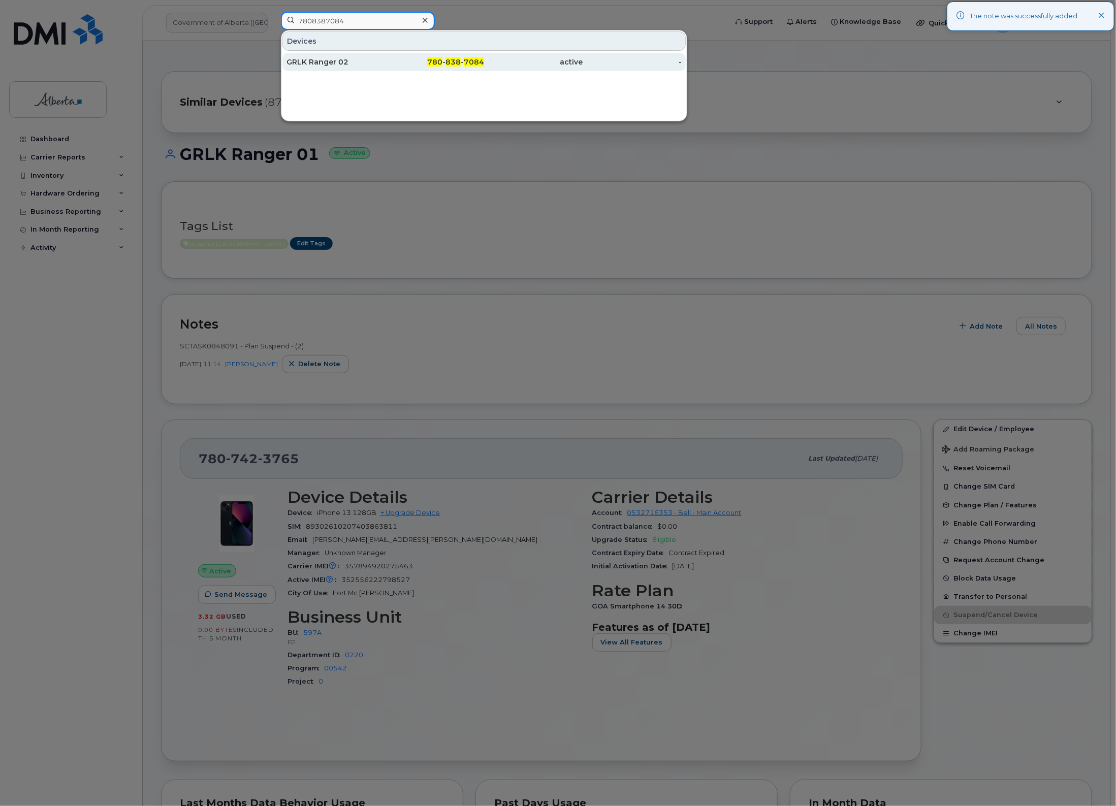
type input "7808387084"
click at [339, 70] on div "GRLK Ranger 02" at bounding box center [336, 62] width 99 height 18
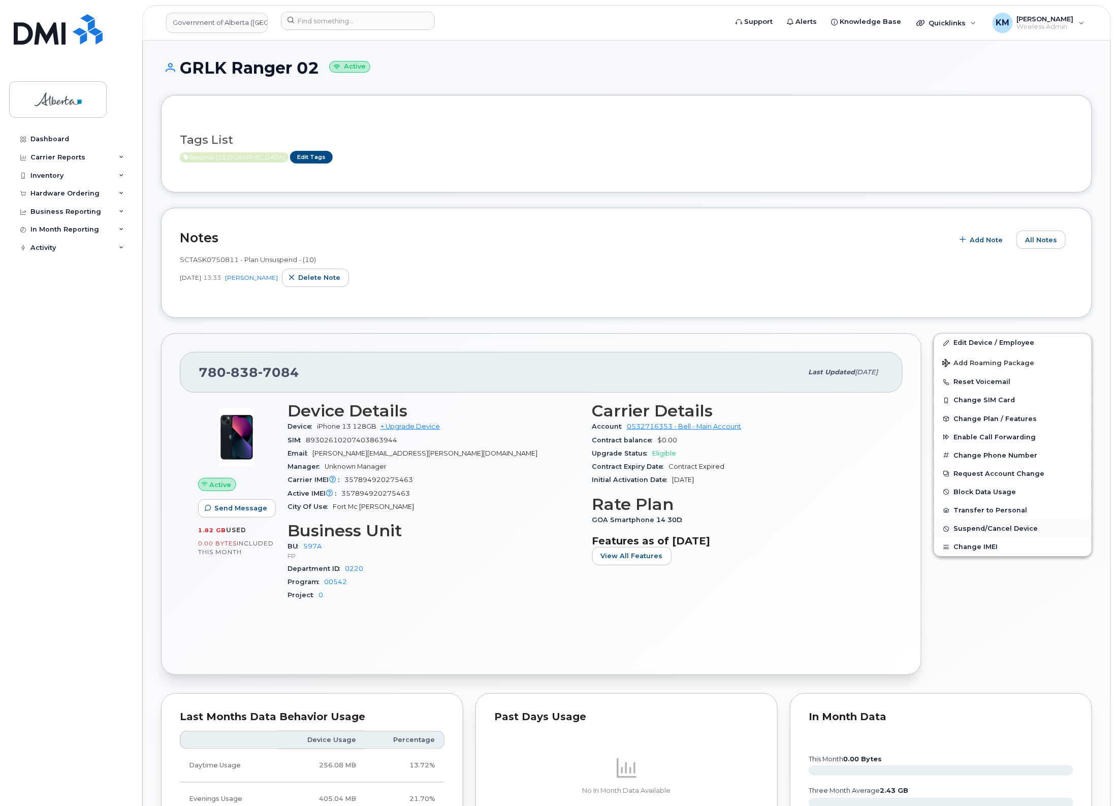
click at [998, 528] on span "Suspend/Cancel Device" at bounding box center [996, 529] width 84 height 8
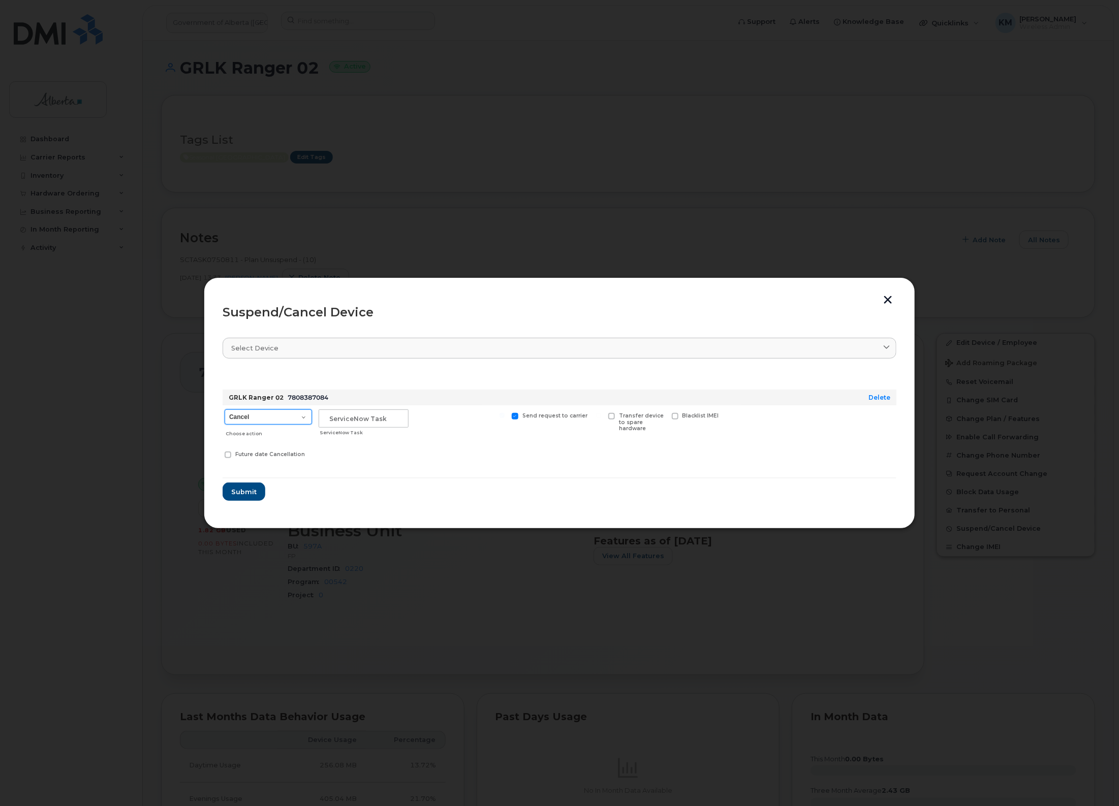
click at [293, 423] on select "Cancel Suspend - Extend Suspension Suspend - Reduced Rate Suspend - Lost Device…" at bounding box center [268, 417] width 87 height 15
select select "[object Object]"
click at [225, 410] on select "Cancel Suspend - Extend Suspension Suspend - Reduced Rate Suspend - Lost Device…" at bounding box center [268, 417] width 87 height 15
click at [360, 419] on input "text" at bounding box center [364, 419] width 90 height 18
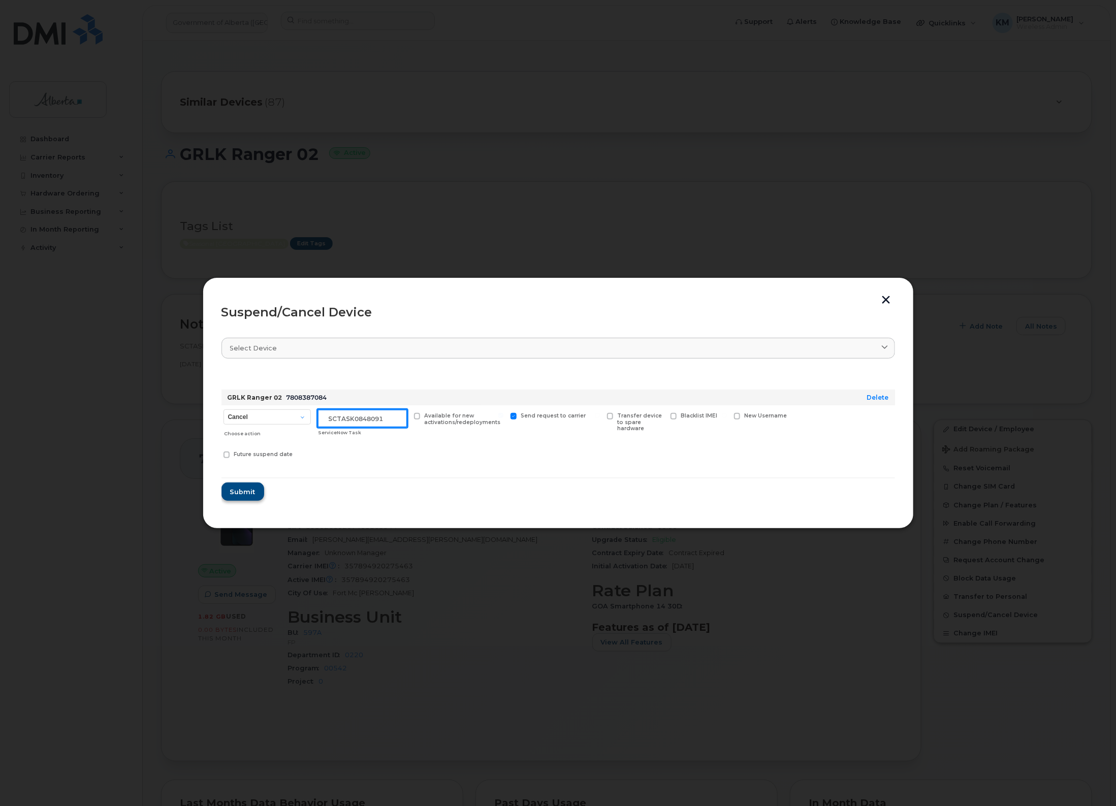
type input "sCTASK0848091"
click at [250, 490] on span "Submit" at bounding box center [242, 492] width 25 height 10
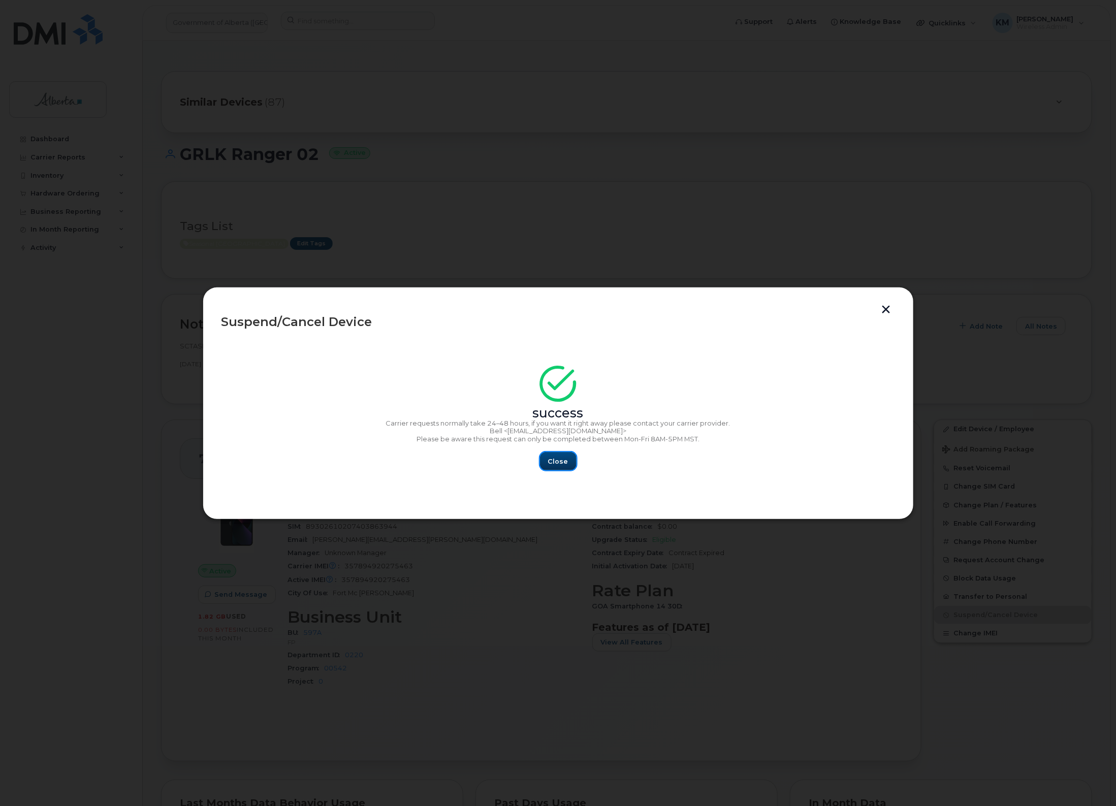
click at [552, 465] on span "Close" at bounding box center [558, 462] width 20 height 10
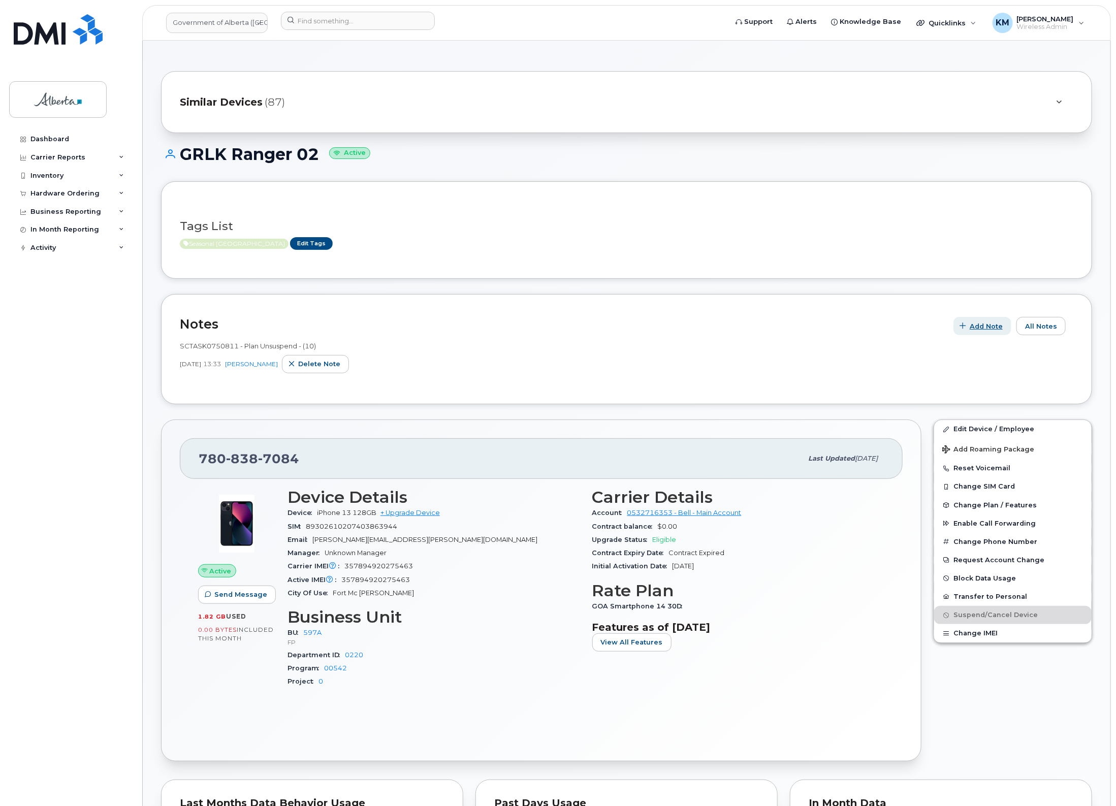
click at [996, 324] on span "Add Note" at bounding box center [986, 327] width 33 height 10
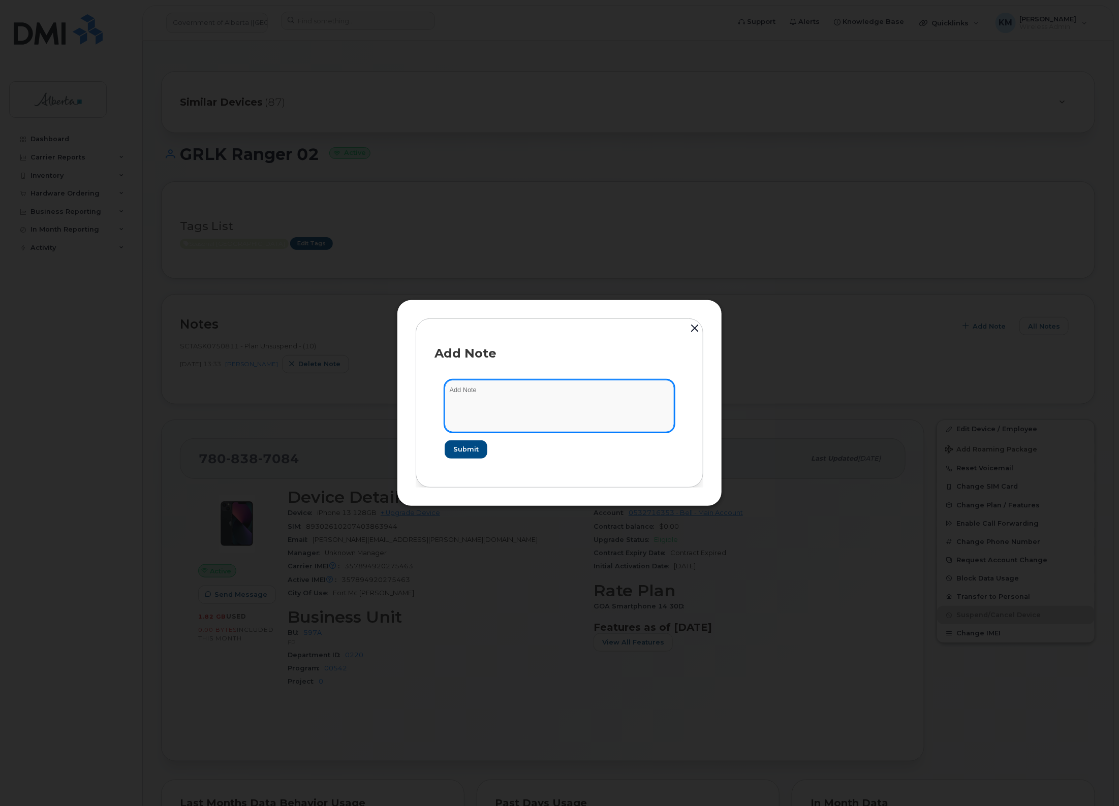
click at [585, 405] on textarea at bounding box center [560, 406] width 230 height 52
type textarea "s"
paste textarea "Plan Suspend - (2)"
type textarea "SCTASK0848091 - Plan Suspend - (2)"
click at [465, 446] on span "Submit" at bounding box center [465, 450] width 25 height 10
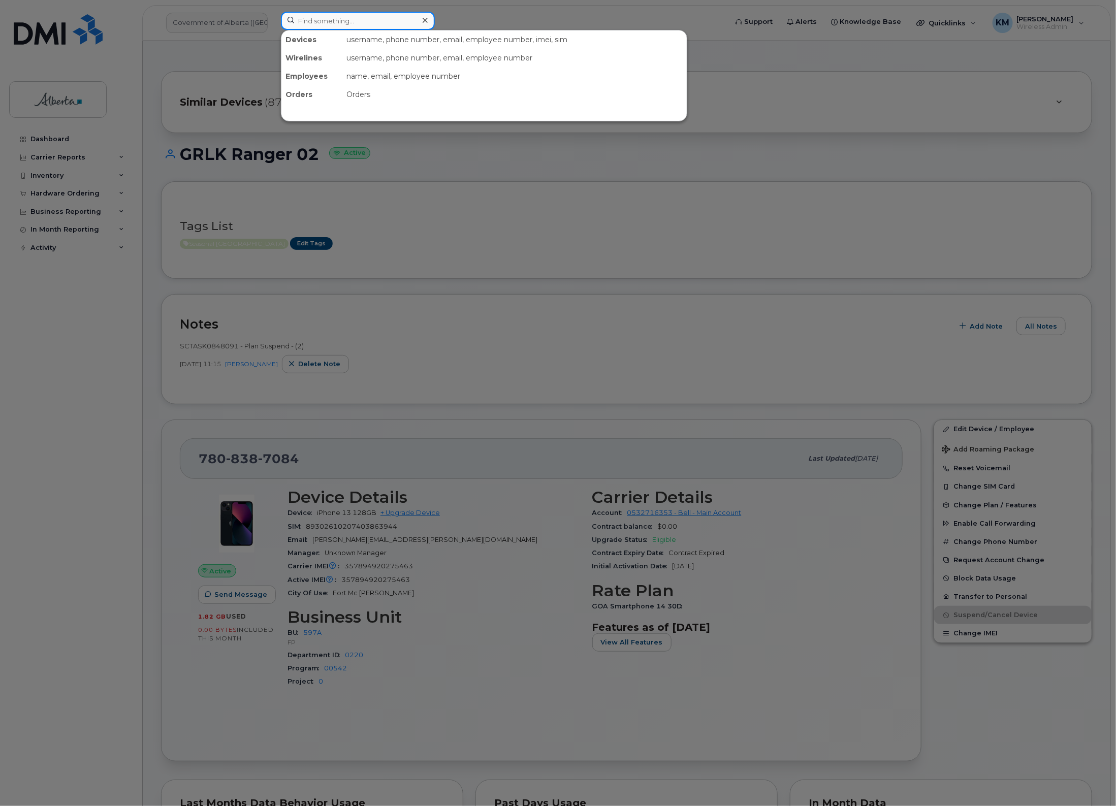
click at [360, 21] on input at bounding box center [358, 21] width 154 height 18
type input "7805568419"
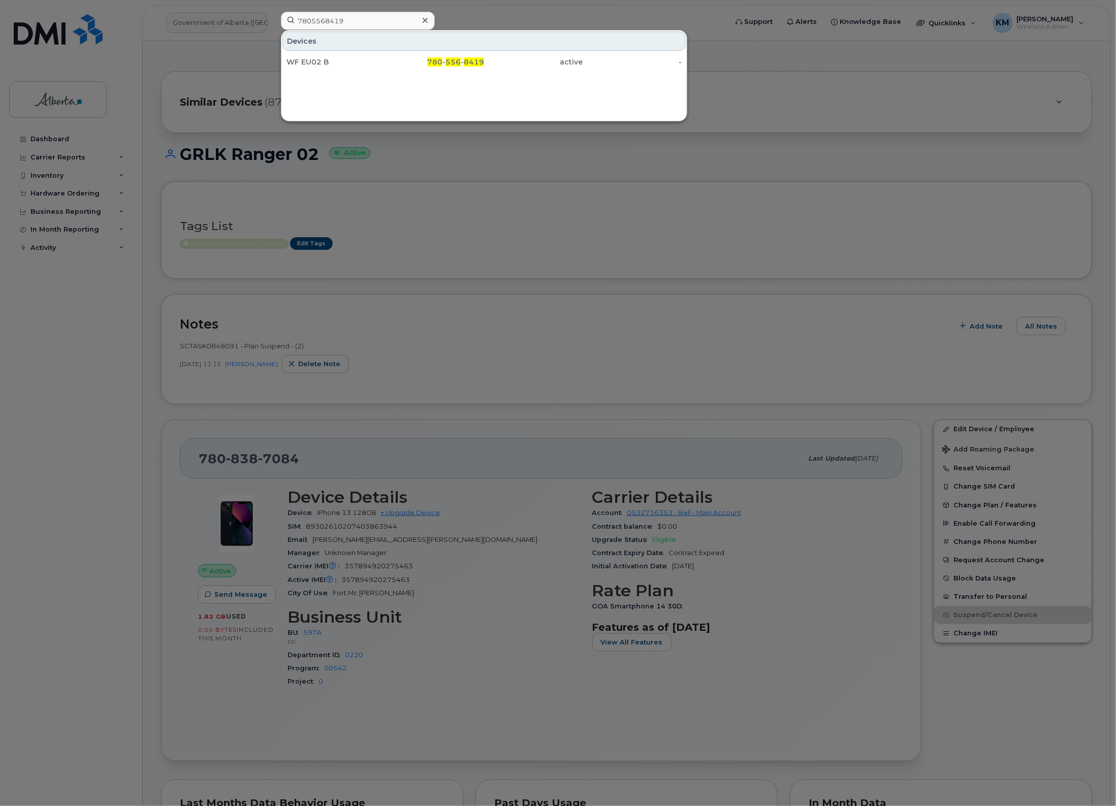
click at [347, 69] on div "WF EU02 B" at bounding box center [336, 62] width 99 height 18
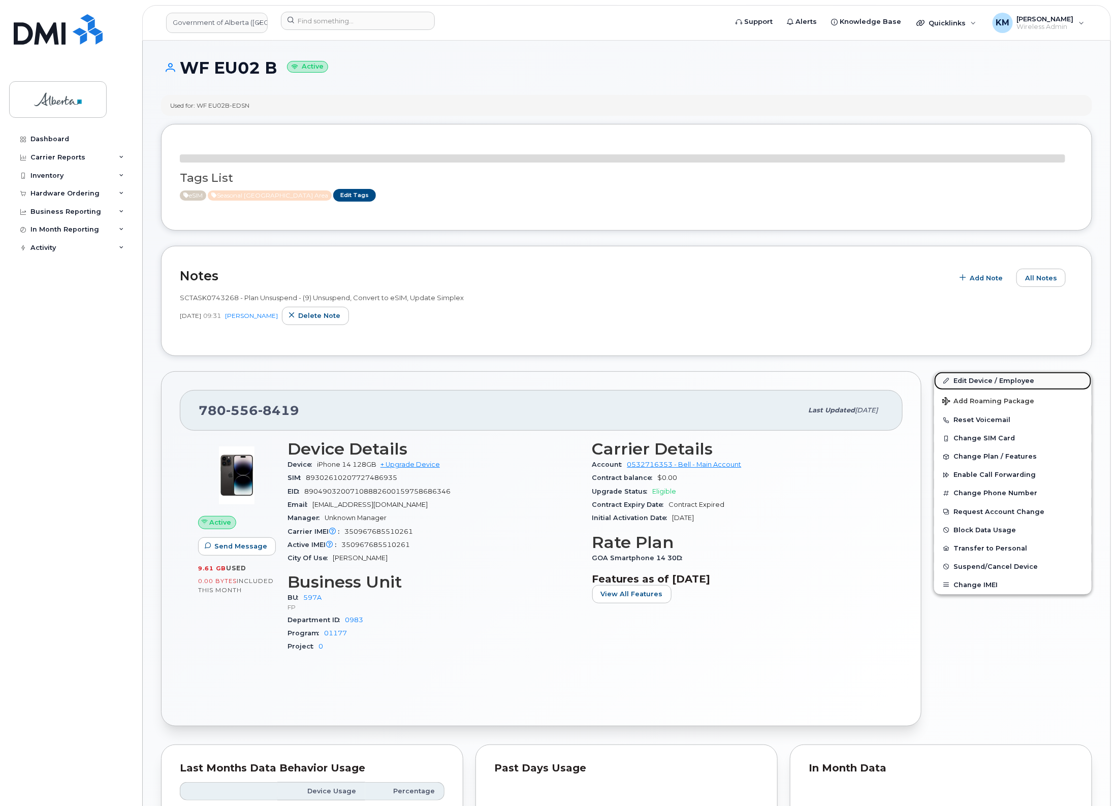
click at [971, 379] on link "Edit Device / Employee" at bounding box center [1013, 381] width 158 height 18
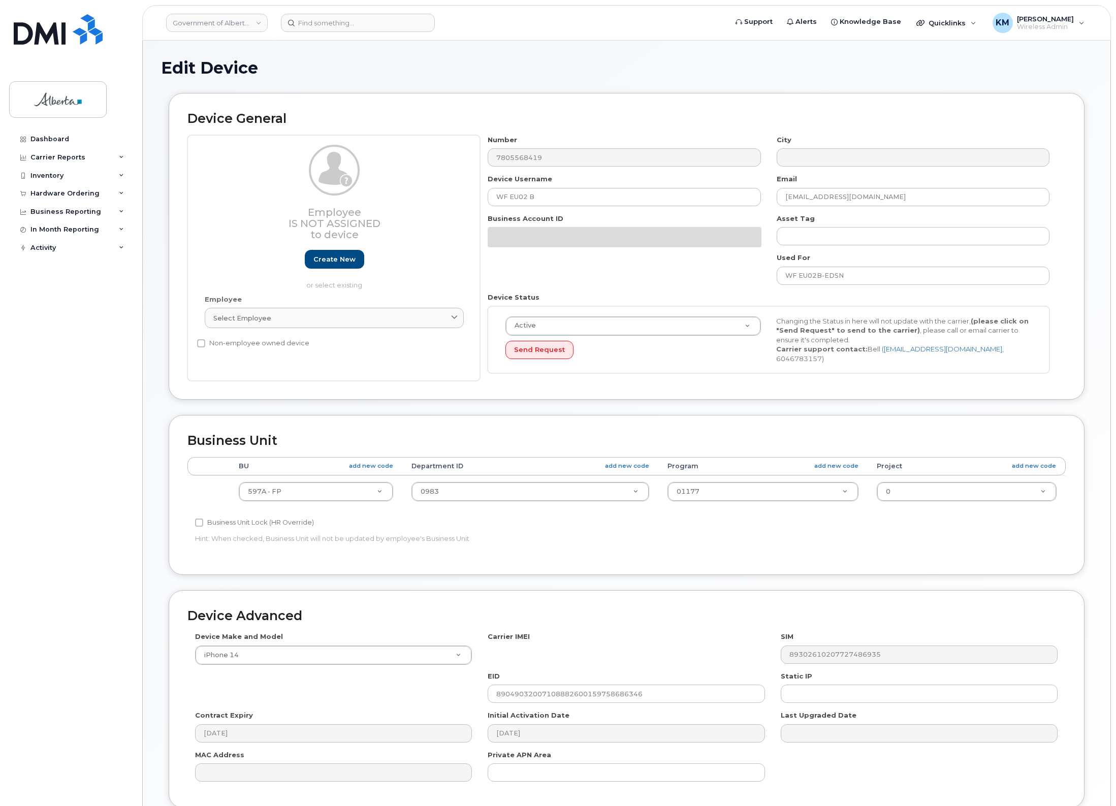
select select "4797726"
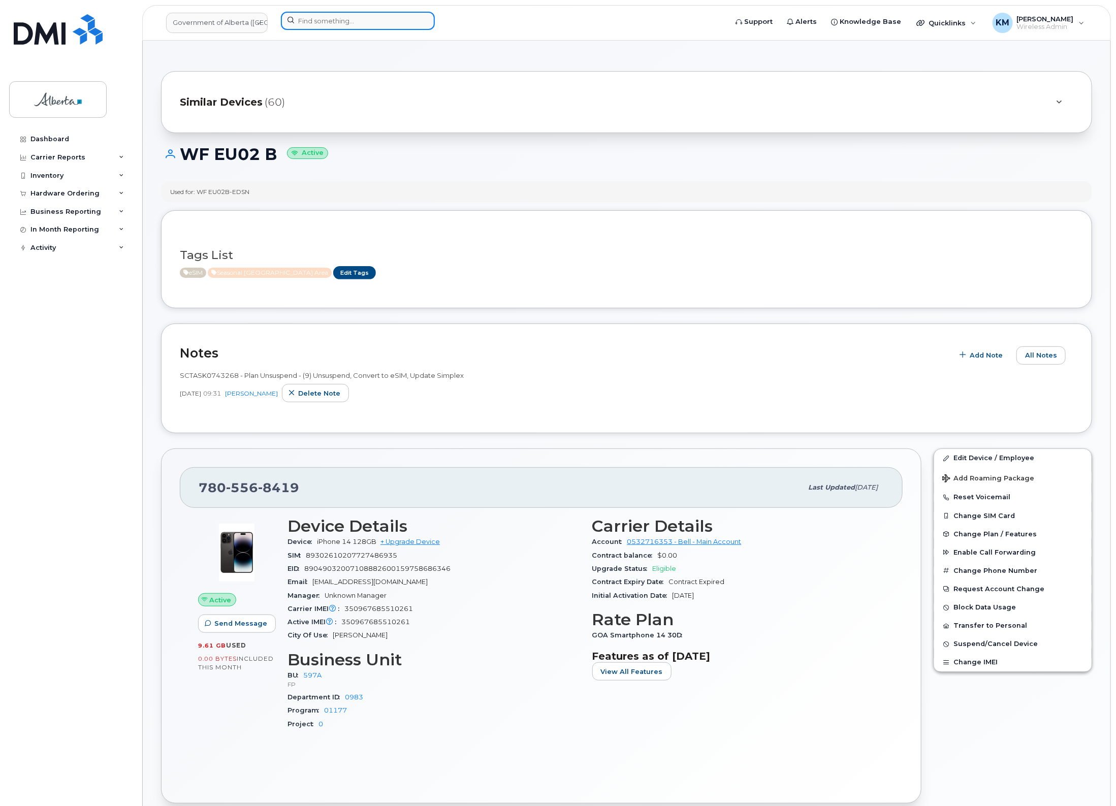
click at [316, 22] on input at bounding box center [358, 21] width 154 height 18
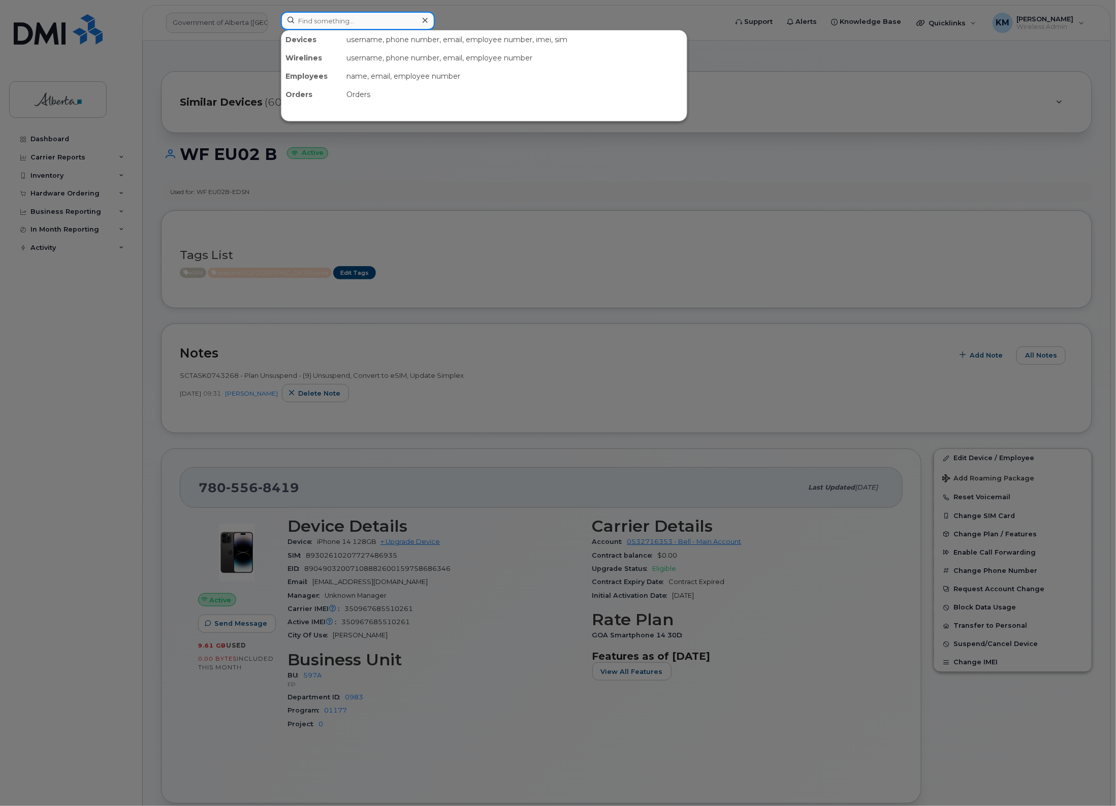
type input "5"
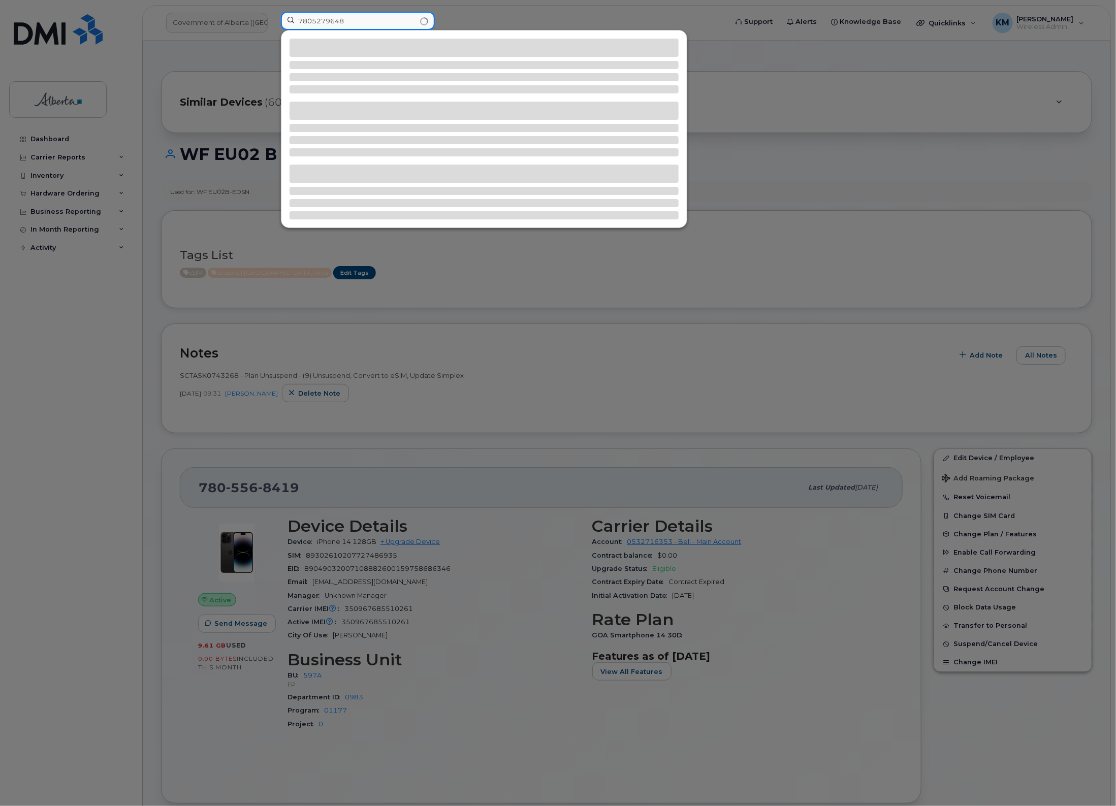
type input "7805279648"
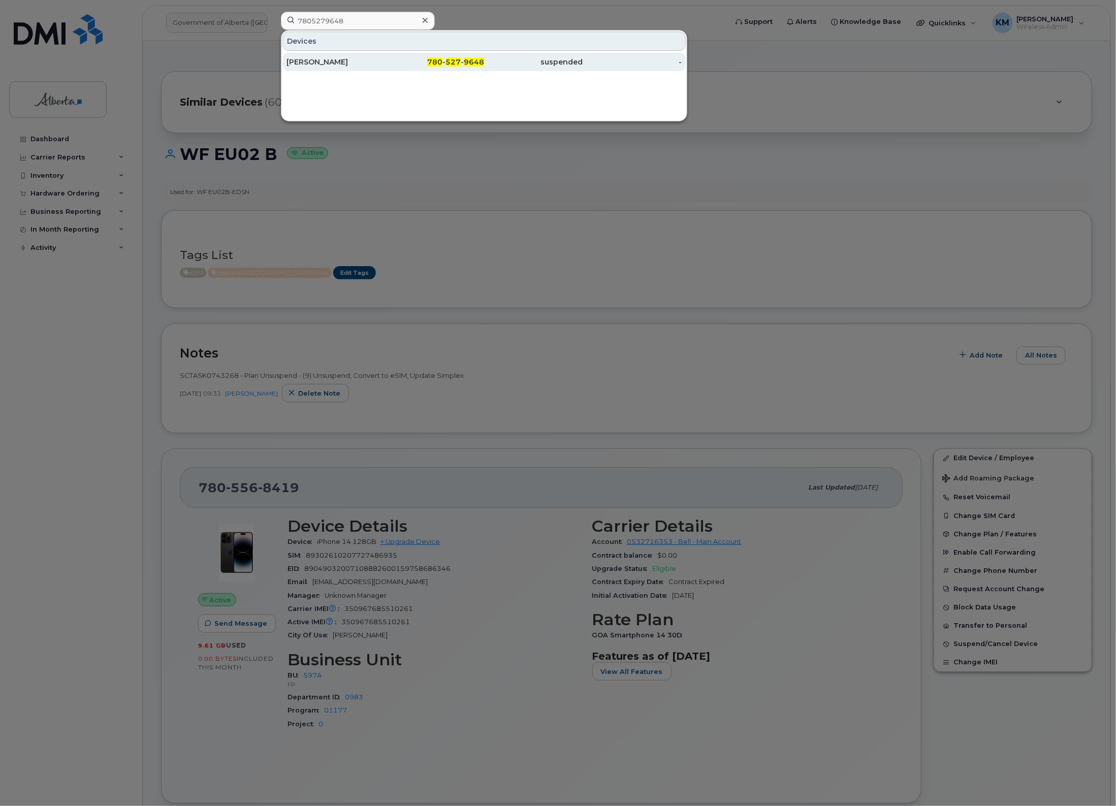
click at [334, 60] on div "[PERSON_NAME]" at bounding box center [336, 62] width 99 height 10
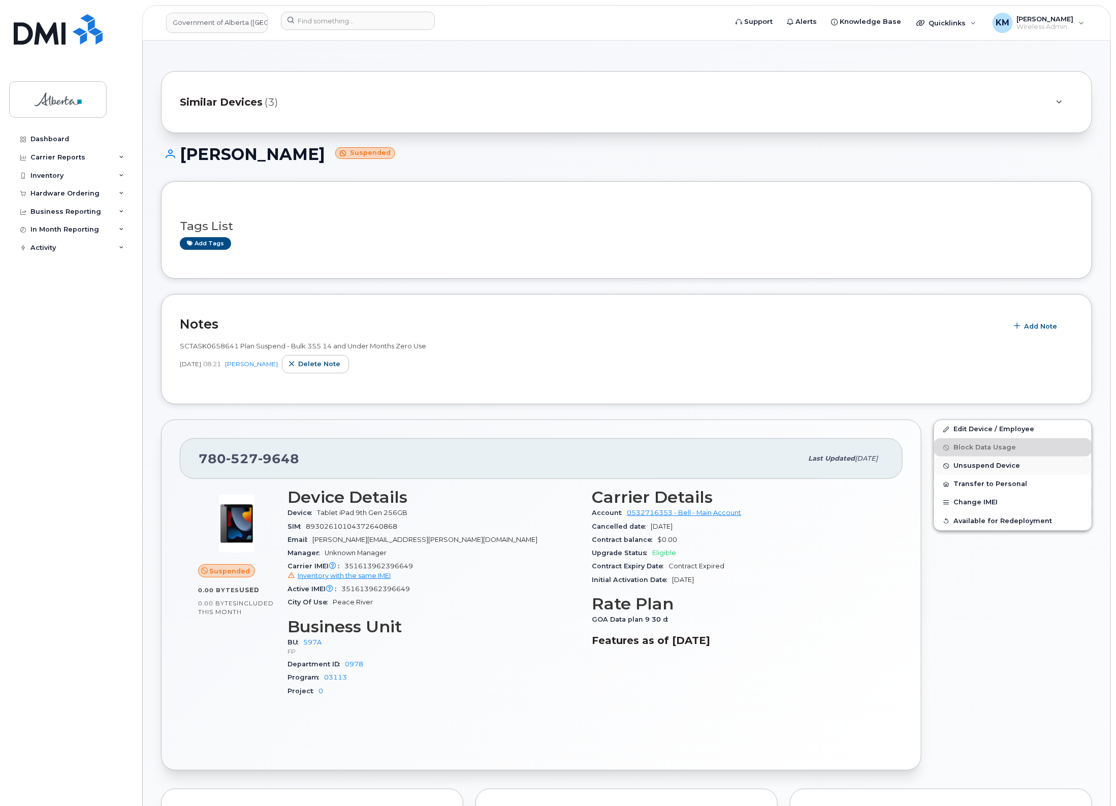
click at [966, 467] on span "Unsuspend Device" at bounding box center [987, 466] width 67 height 8
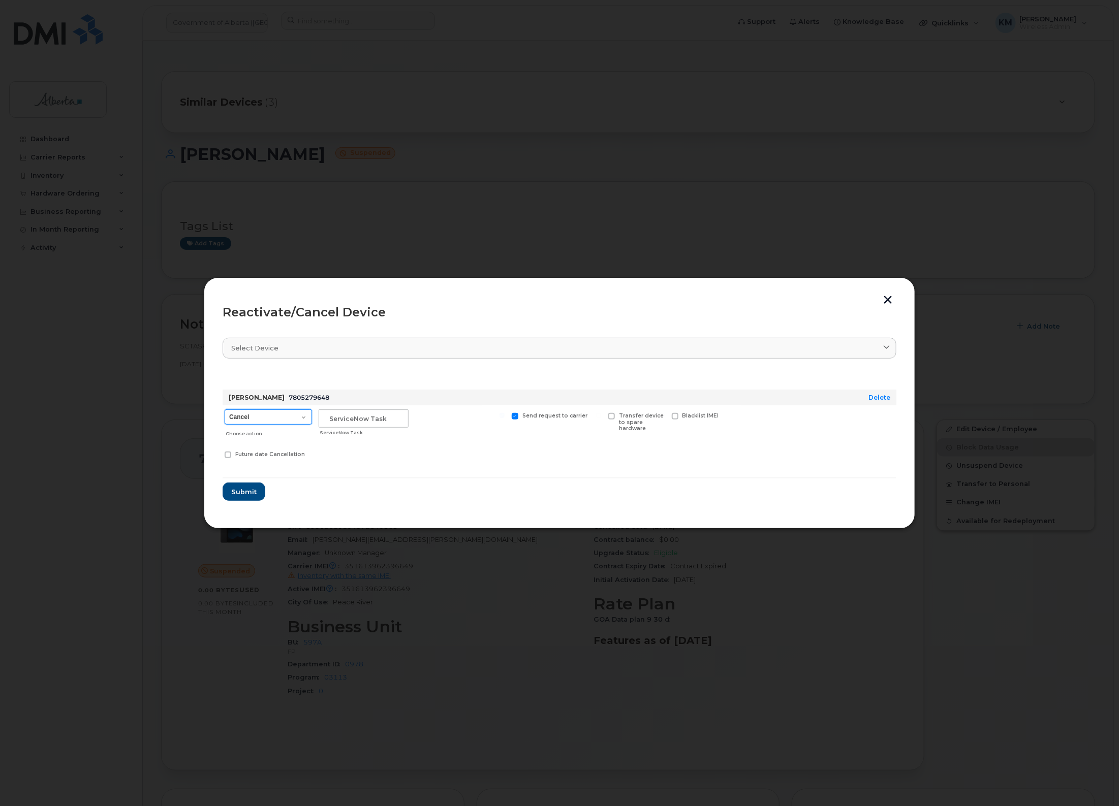
click at [305, 418] on select "Cancel Suspend - Extend Suspension Reactivate" at bounding box center [268, 417] width 87 height 15
select select "[object Object]"
click at [225, 410] on select "Cancel Suspend - Extend Suspension Reactivate" at bounding box center [268, 417] width 87 height 15
click at [375, 423] on input "text" at bounding box center [364, 419] width 90 height 18
type input "SCTASK0847779"
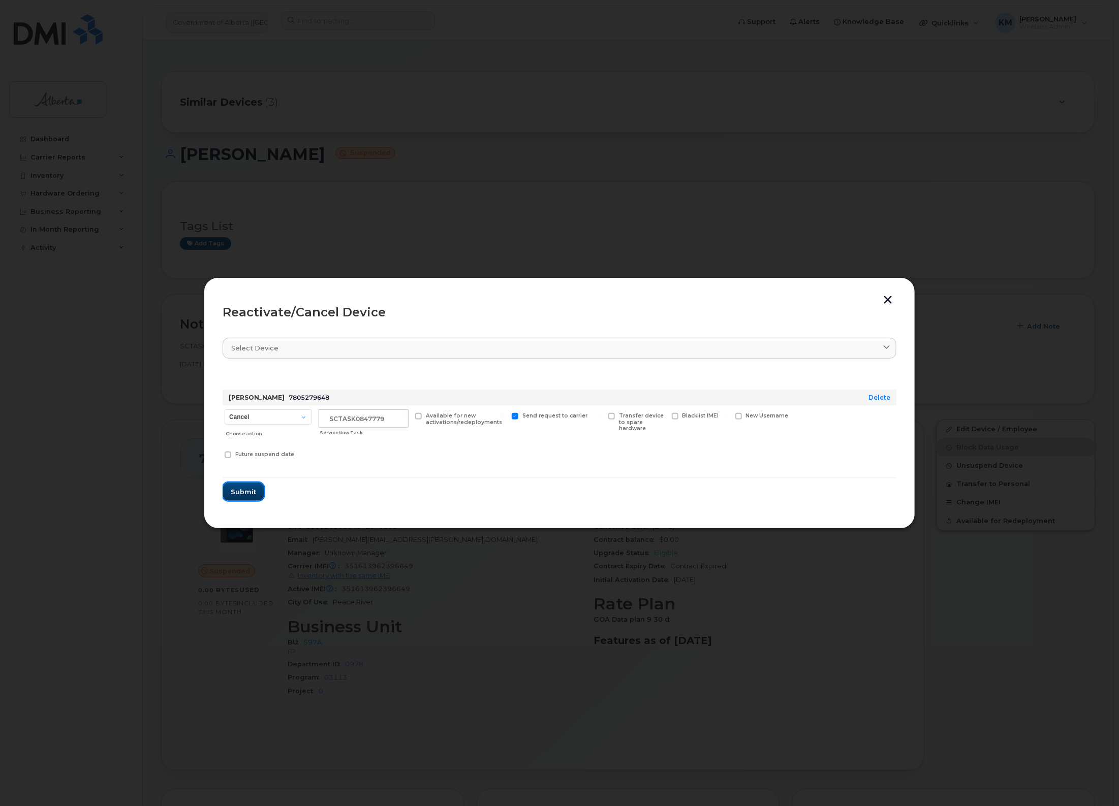
click at [253, 492] on span "Submit" at bounding box center [243, 492] width 25 height 10
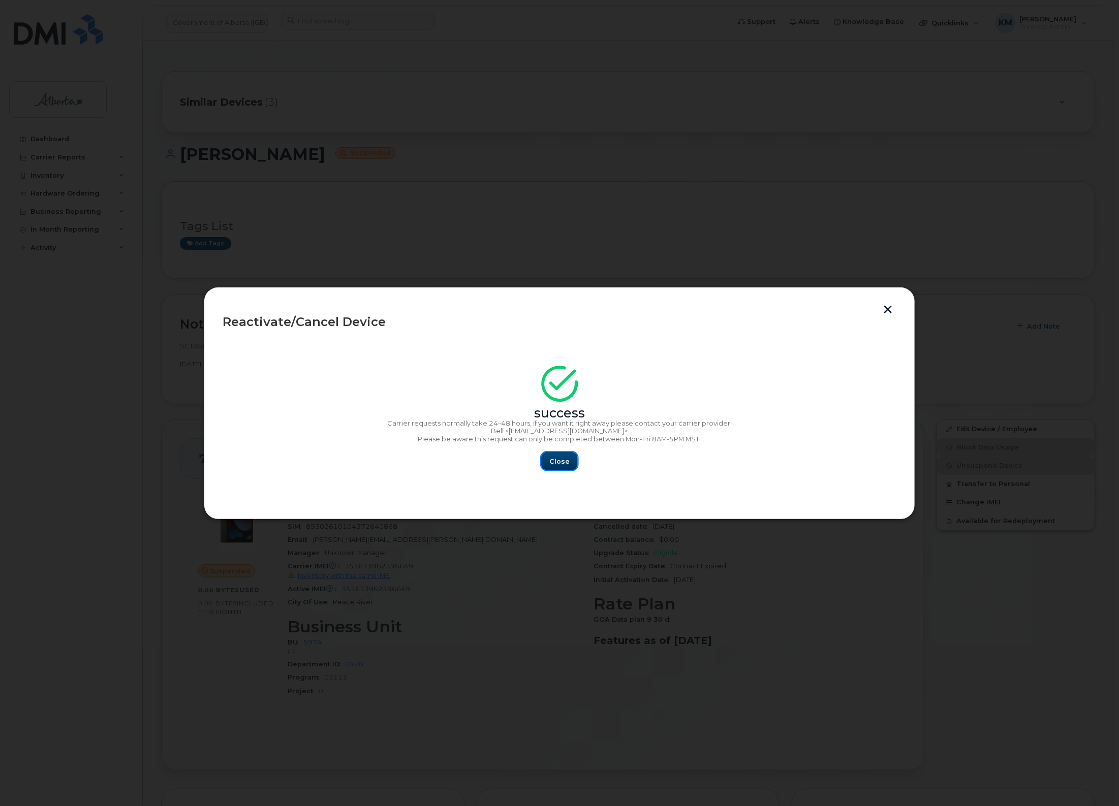
click at [567, 463] on span "Close" at bounding box center [559, 462] width 20 height 10
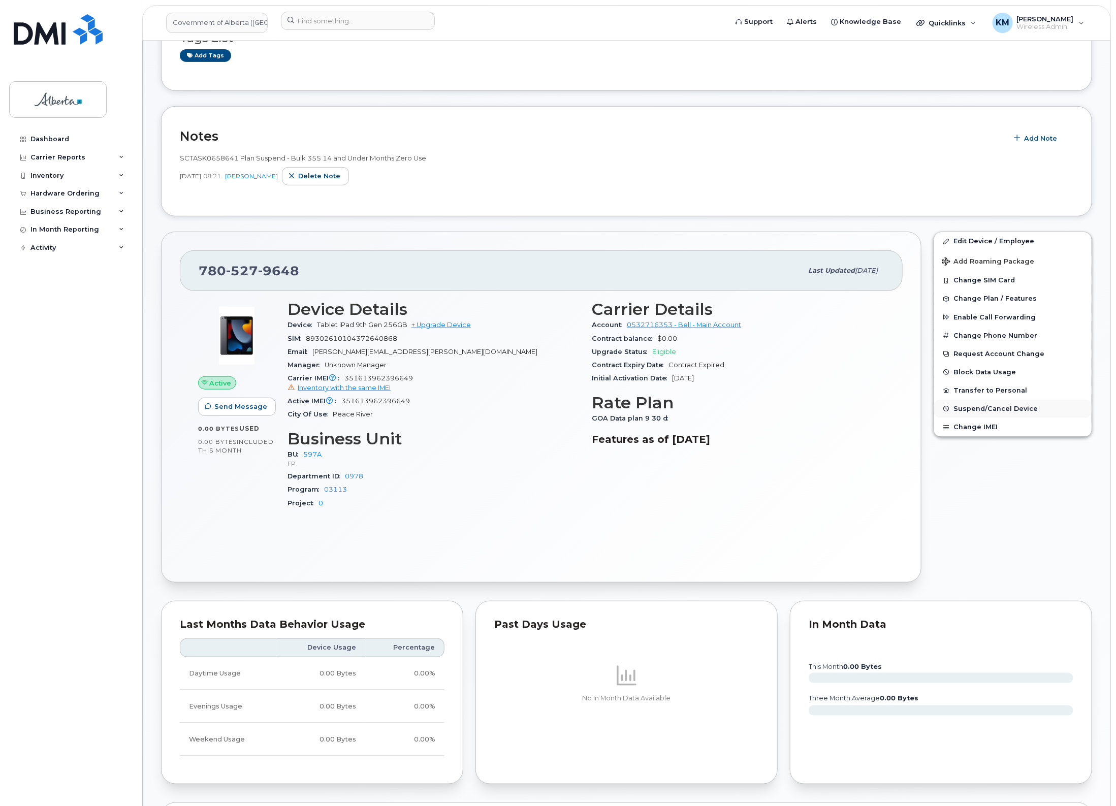
scroll to position [191, 0]
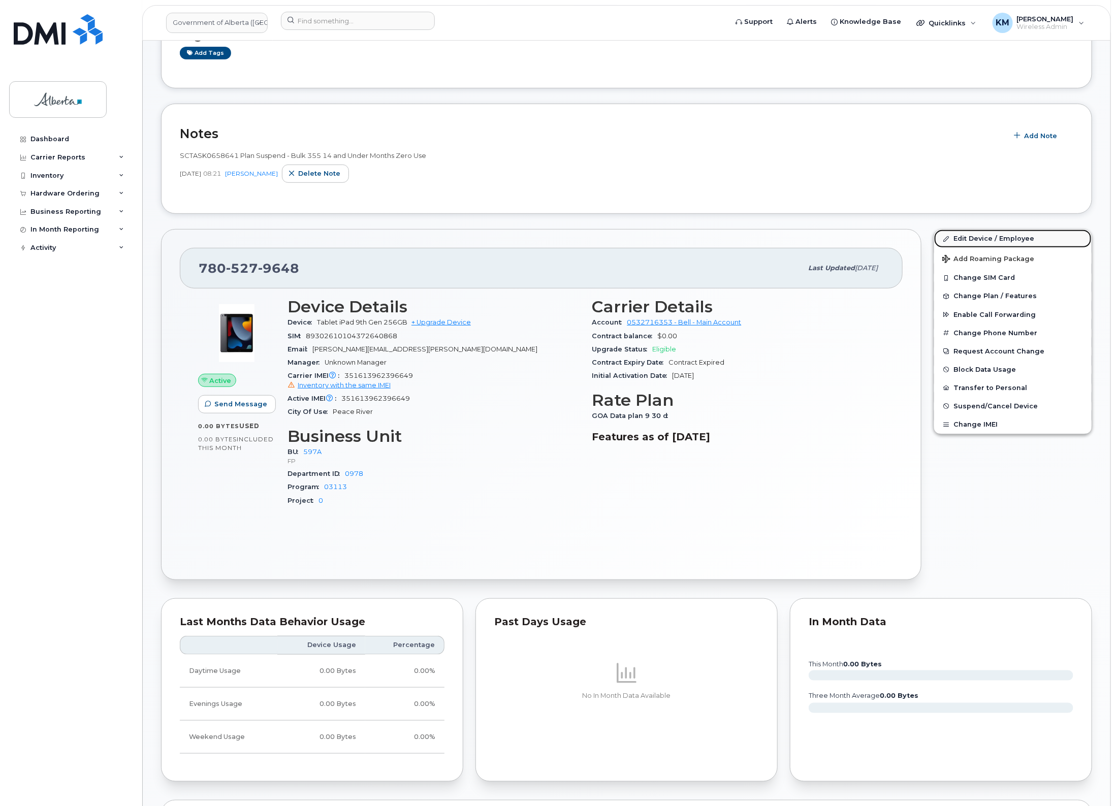
click at [991, 233] on link "Edit Device / Employee" at bounding box center [1013, 239] width 158 height 18
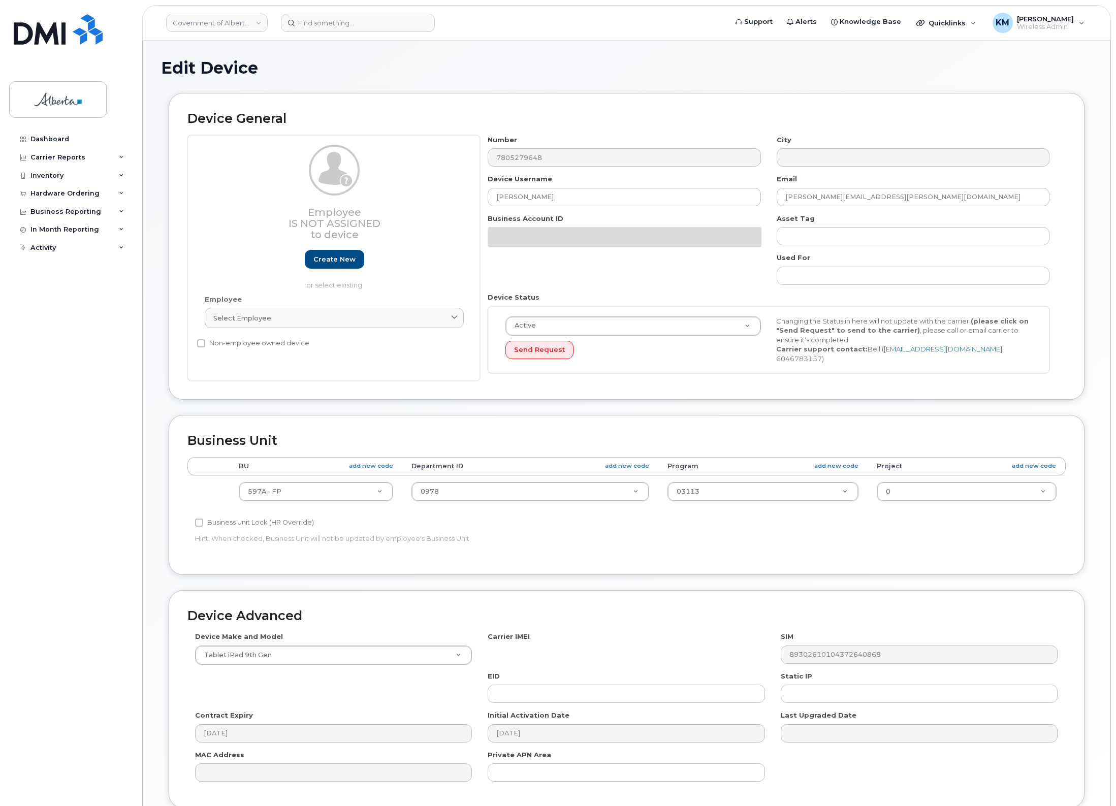
select select "4797726"
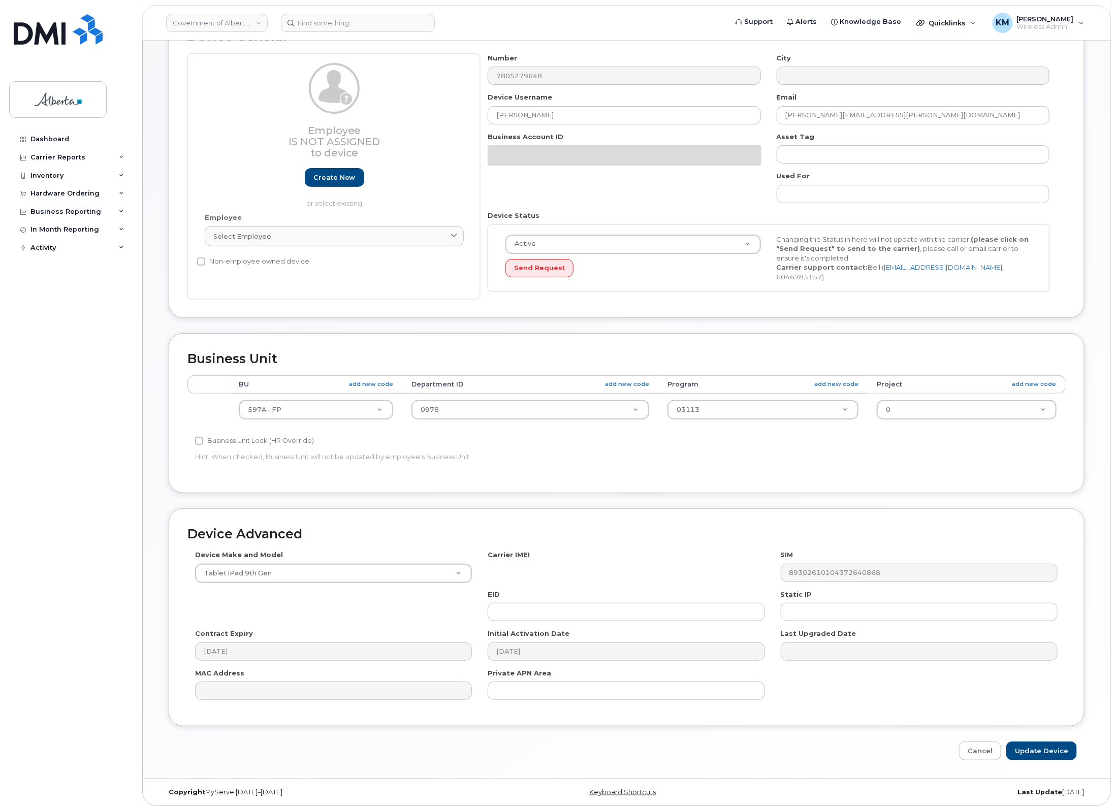
scroll to position [85, 0]
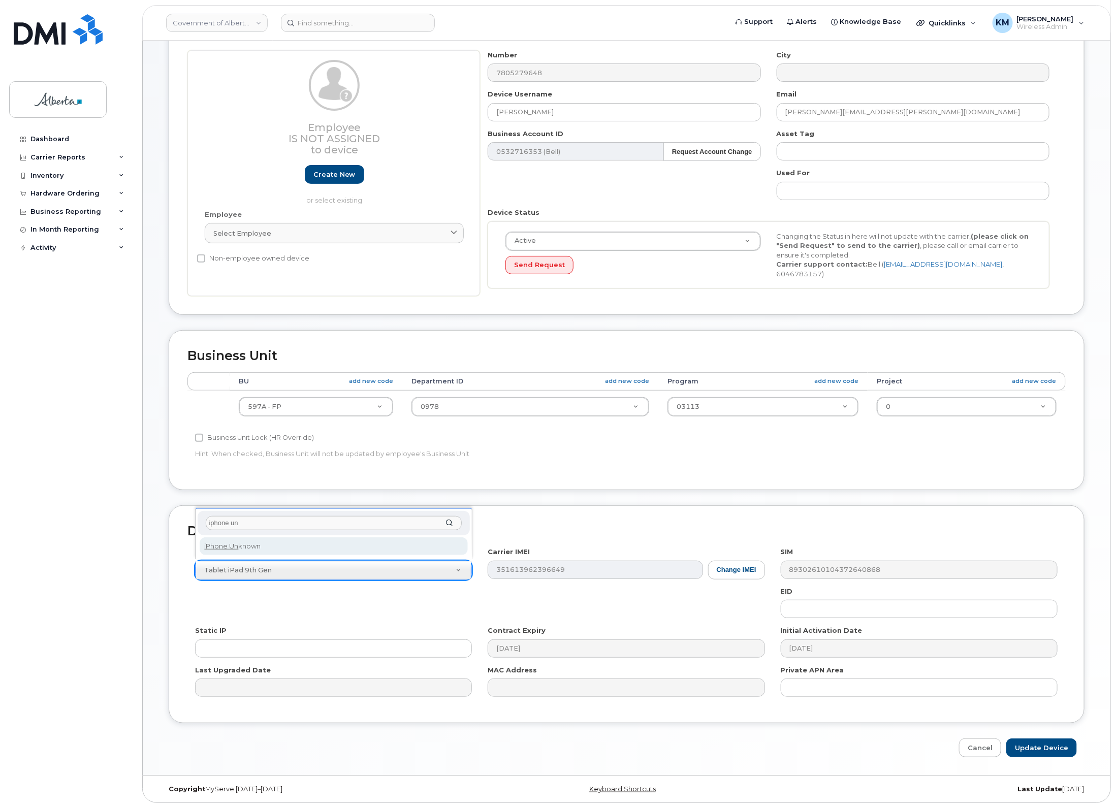
type input "iphone un"
select select "185"
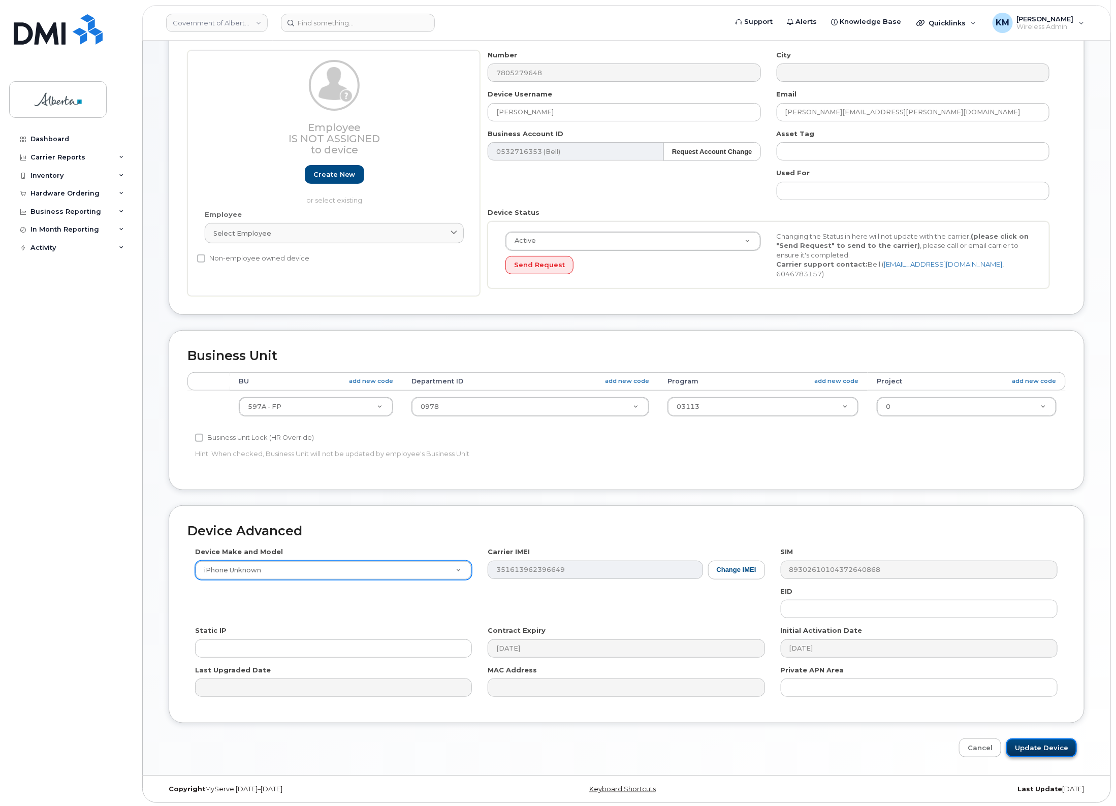
click at [1037, 750] on input "Update Device" at bounding box center [1042, 748] width 71 height 19
type input "Saving..."
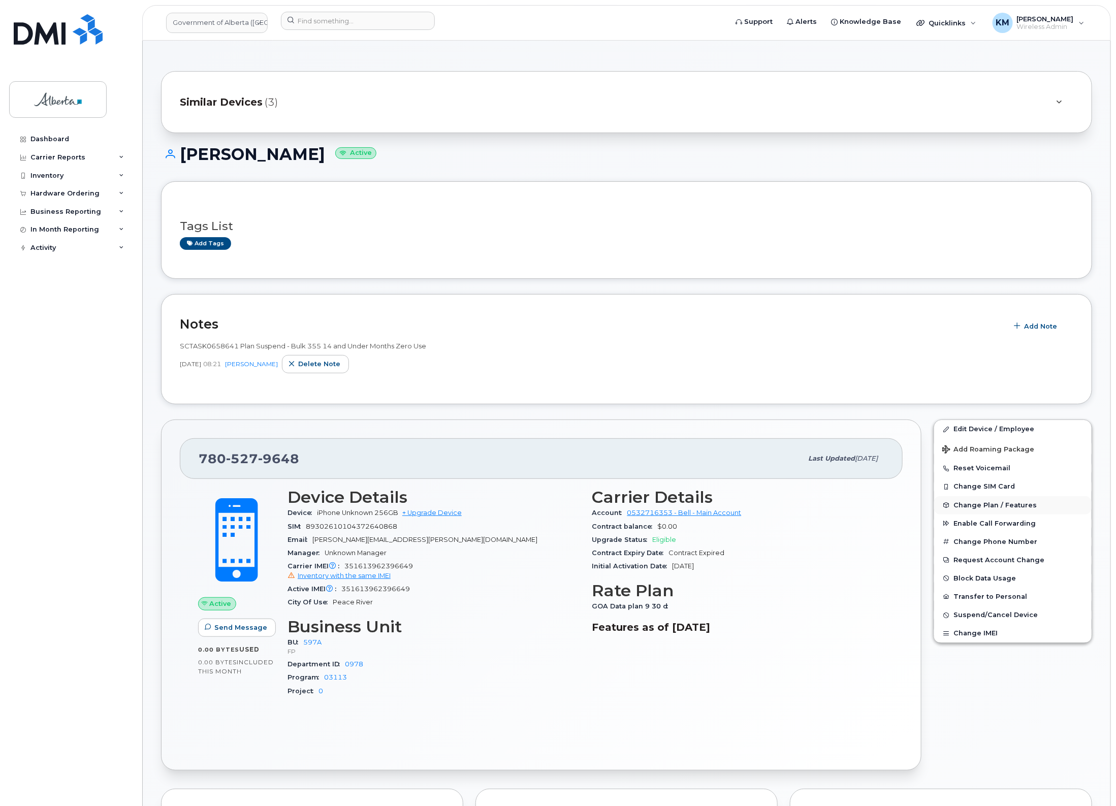
click at [1001, 505] on span "Change Plan / Features" at bounding box center [995, 505] width 83 height 8
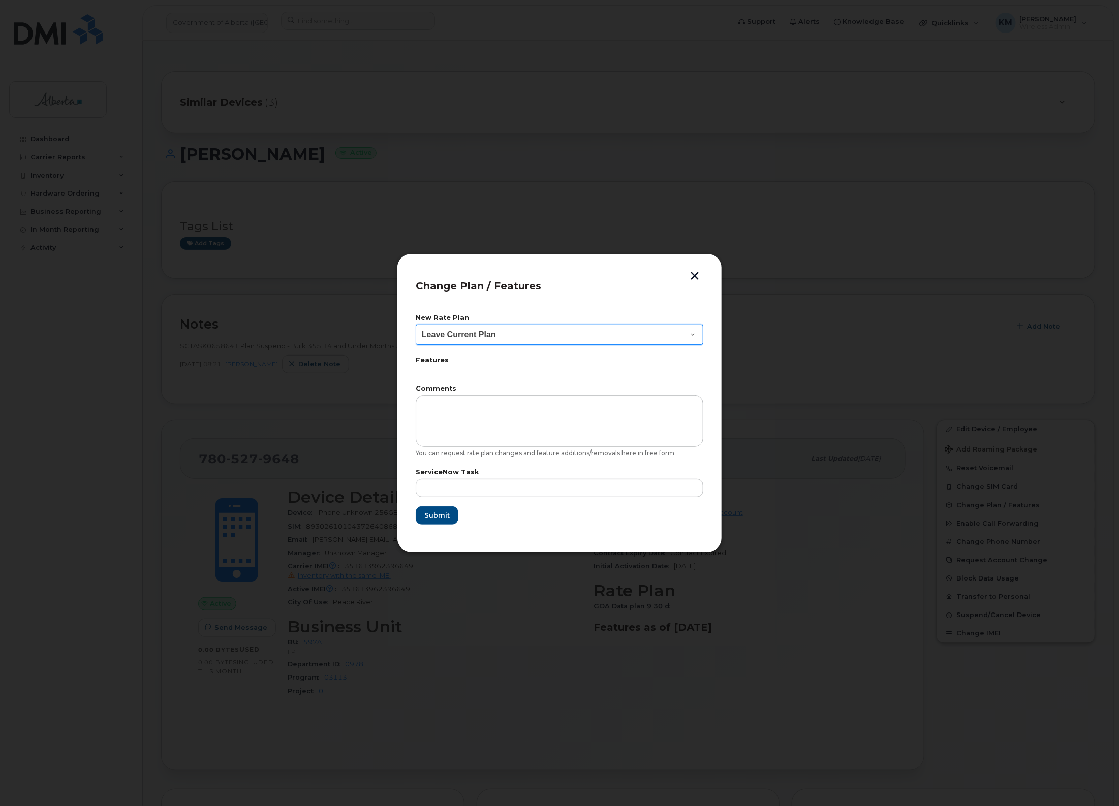
click at [690, 333] on select "Leave Current Plan GOA - Voice Plan 5 GOA Smartphone 14 30D GOA Unlimited Smart…" at bounding box center [560, 335] width 288 height 20
click at [697, 336] on select "Leave Current Plan GOA - Voice Plan 5 GOA Smartphone 14 30D GOA Unlimited Smart…" at bounding box center [560, 335] width 288 height 20
select select "2483362"
click at [416, 325] on select "Leave Current Plan GOA - Voice Plan 5 GOA Smartphone 14 30D GOA Unlimited Smart…" at bounding box center [560, 335] width 288 height 20
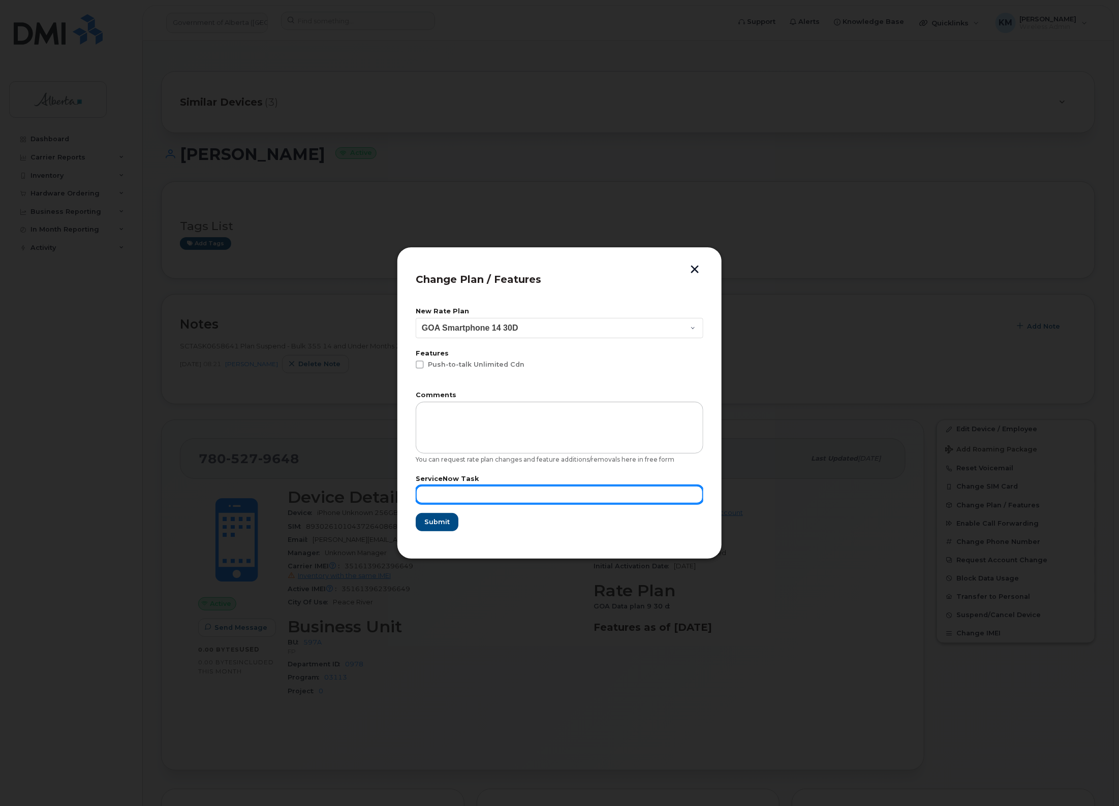
click at [529, 490] on input "text" at bounding box center [560, 495] width 288 height 18
type input "SCTASK0848390"
click at [443, 526] on span "Submit" at bounding box center [436, 522] width 25 height 10
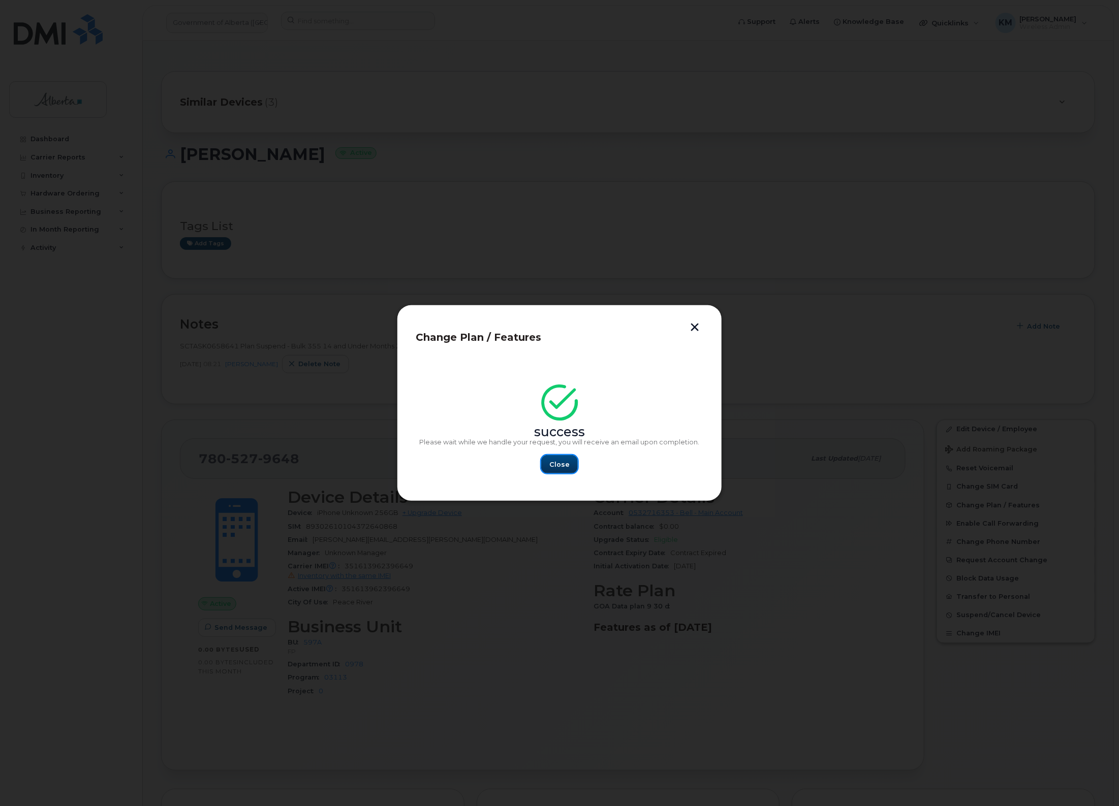
click at [570, 465] on button "Close" at bounding box center [559, 464] width 37 height 18
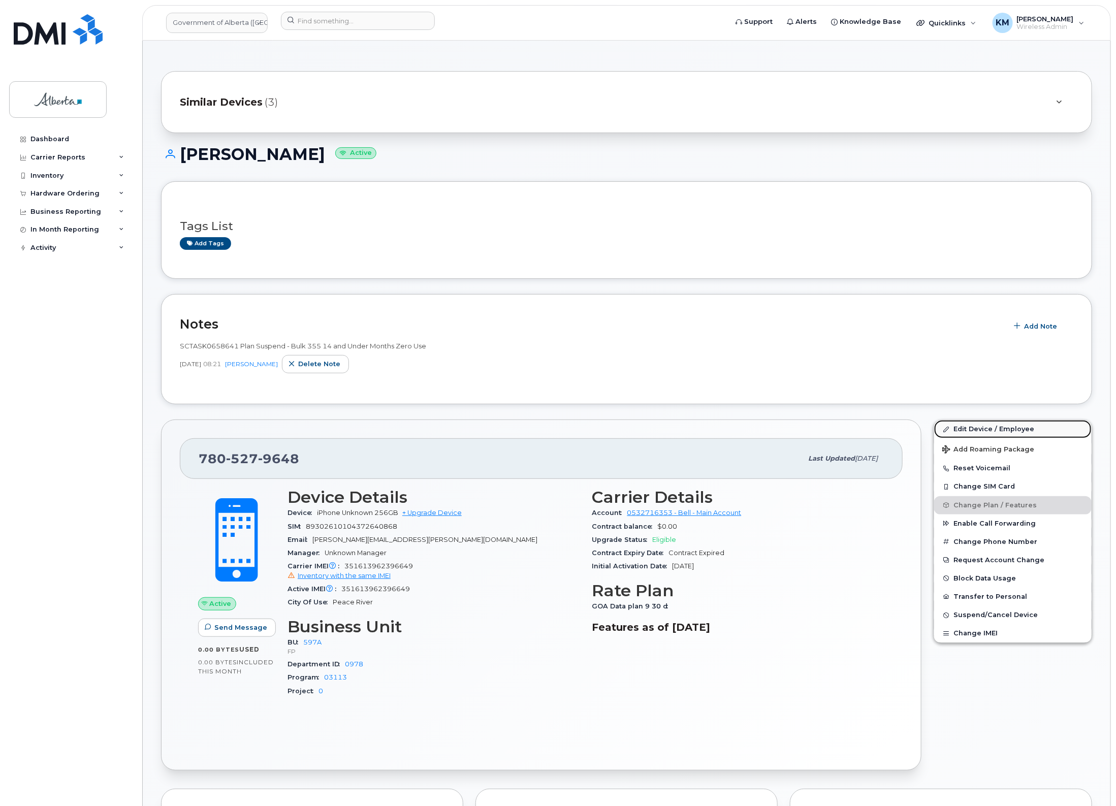
click at [1018, 427] on link "Edit Device / Employee" at bounding box center [1013, 429] width 158 height 18
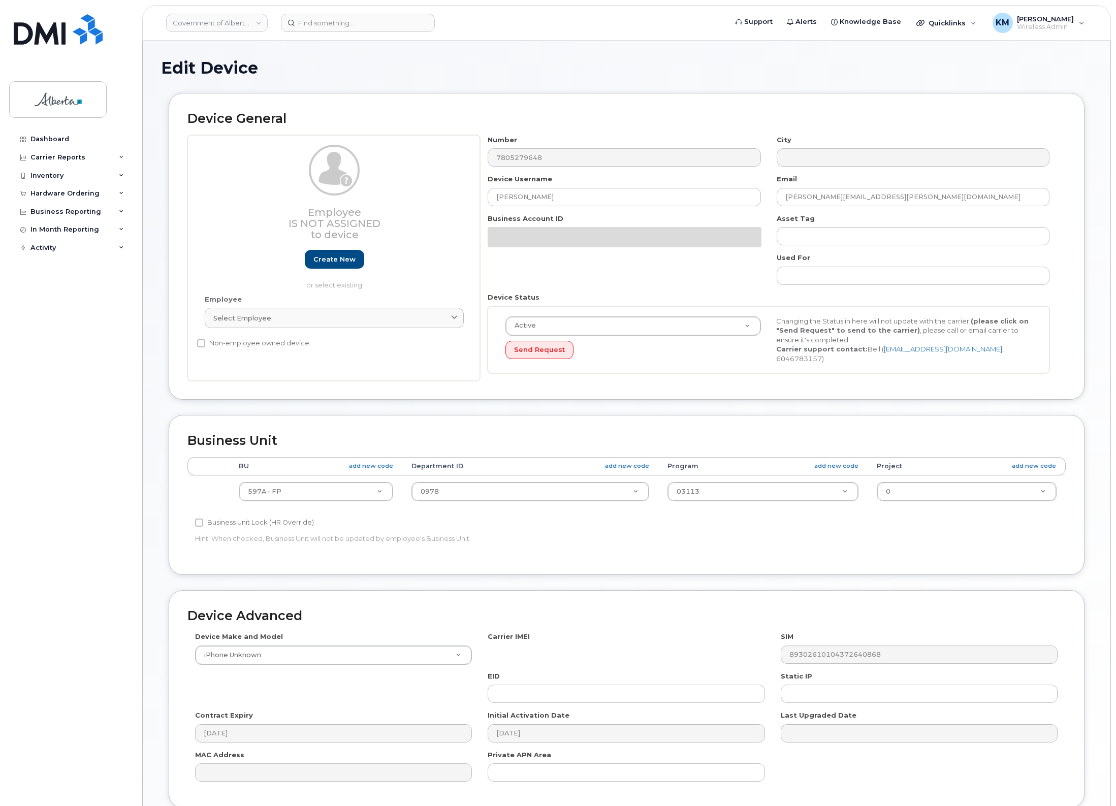
select select "4797726"
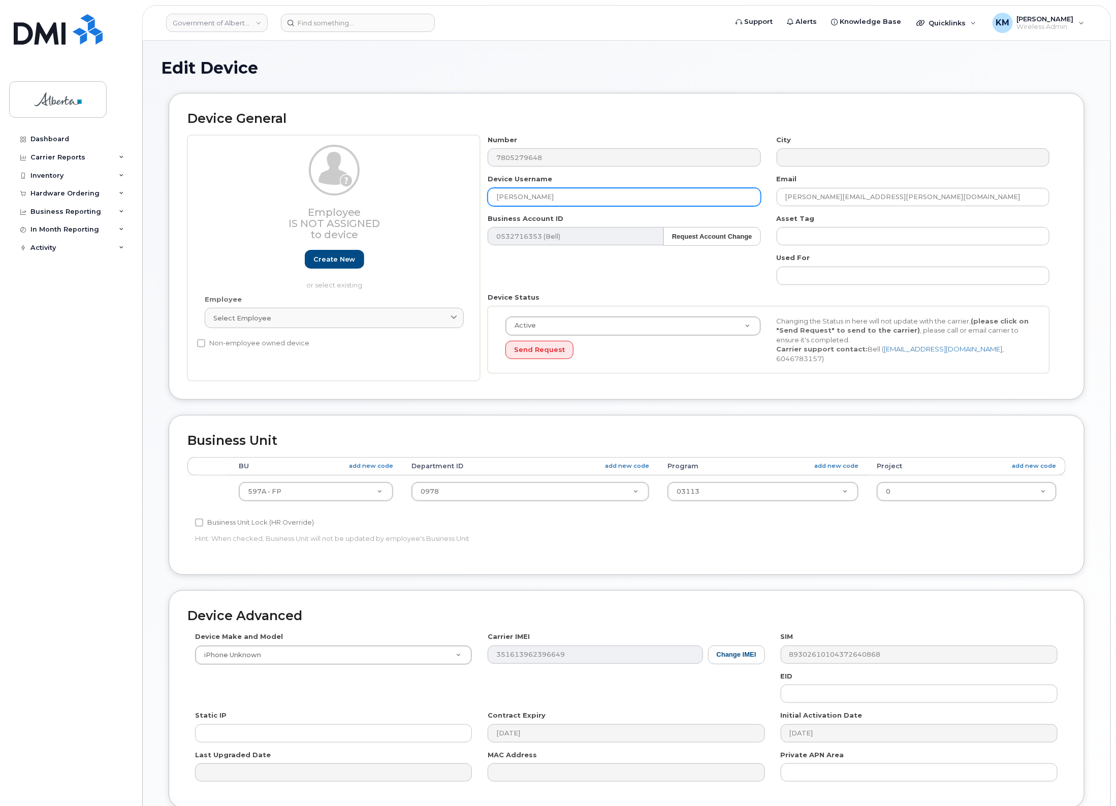
drag, startPoint x: 547, startPoint y: 199, endPoint x: 428, endPoint y: 205, distance: 119.6
click at [428, 205] on div "Employee Is not assigned to device Create new or select existing Employee Selec…" at bounding box center [626, 258] width 878 height 246
type input "w"
type input "Wild Boar ICE 11"
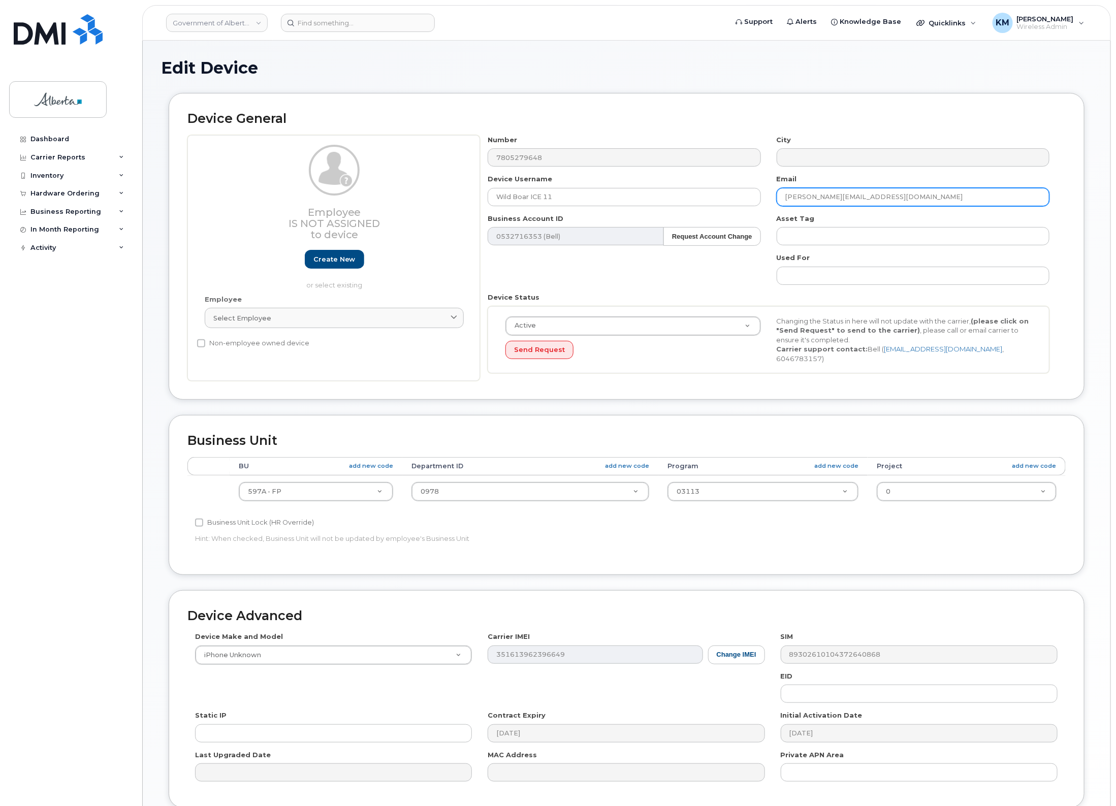
type input "[PERSON_NAME][EMAIL_ADDRESS][DOMAIN_NAME]"
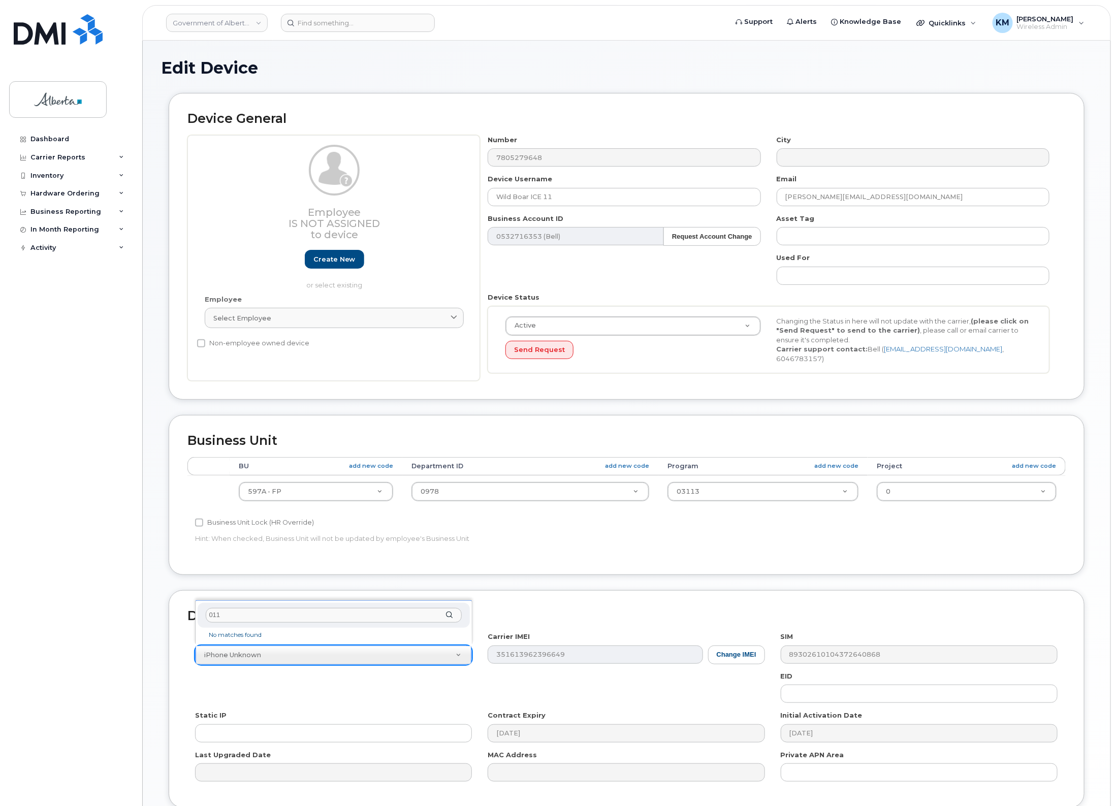
type input "011A"
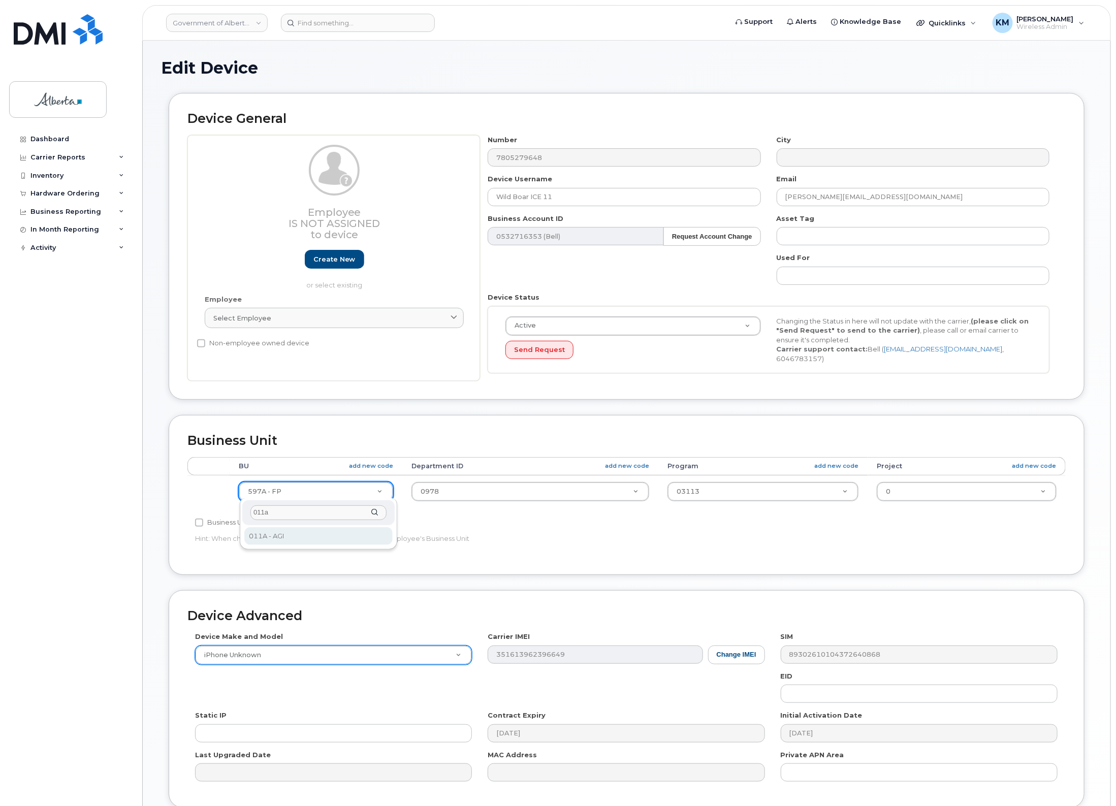
type input "011a"
select select "4120336"
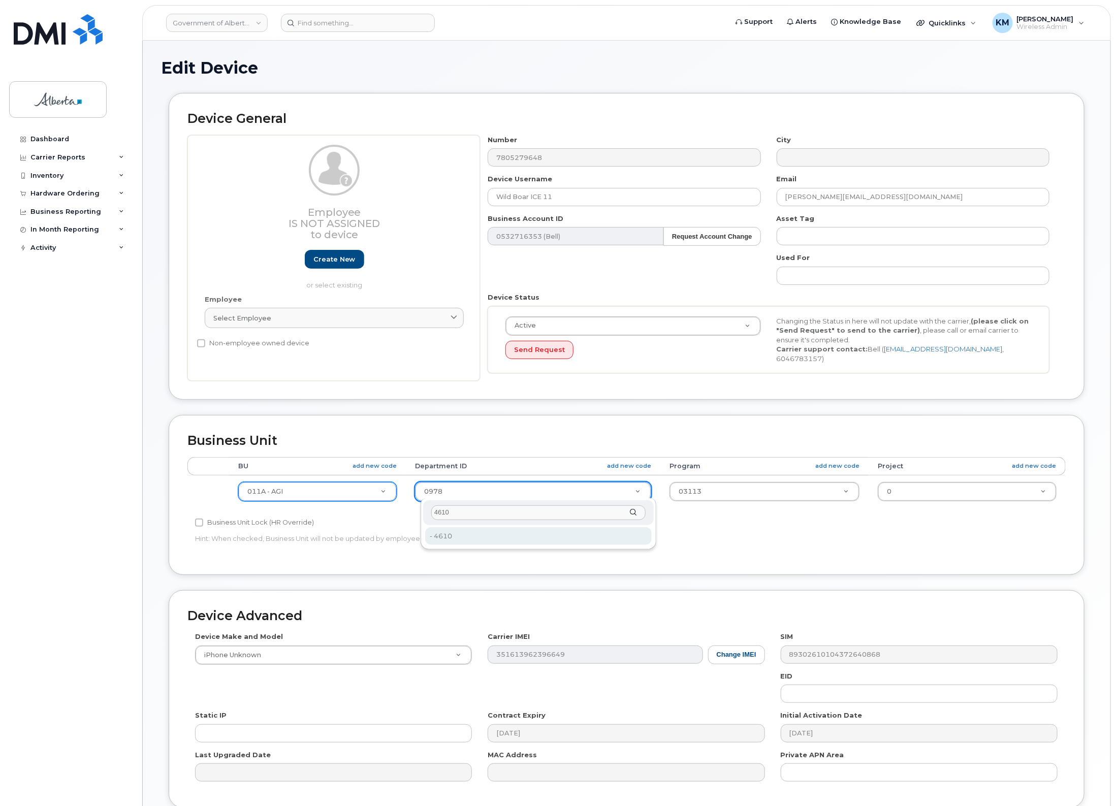
type input "4610"
type input "4120412"
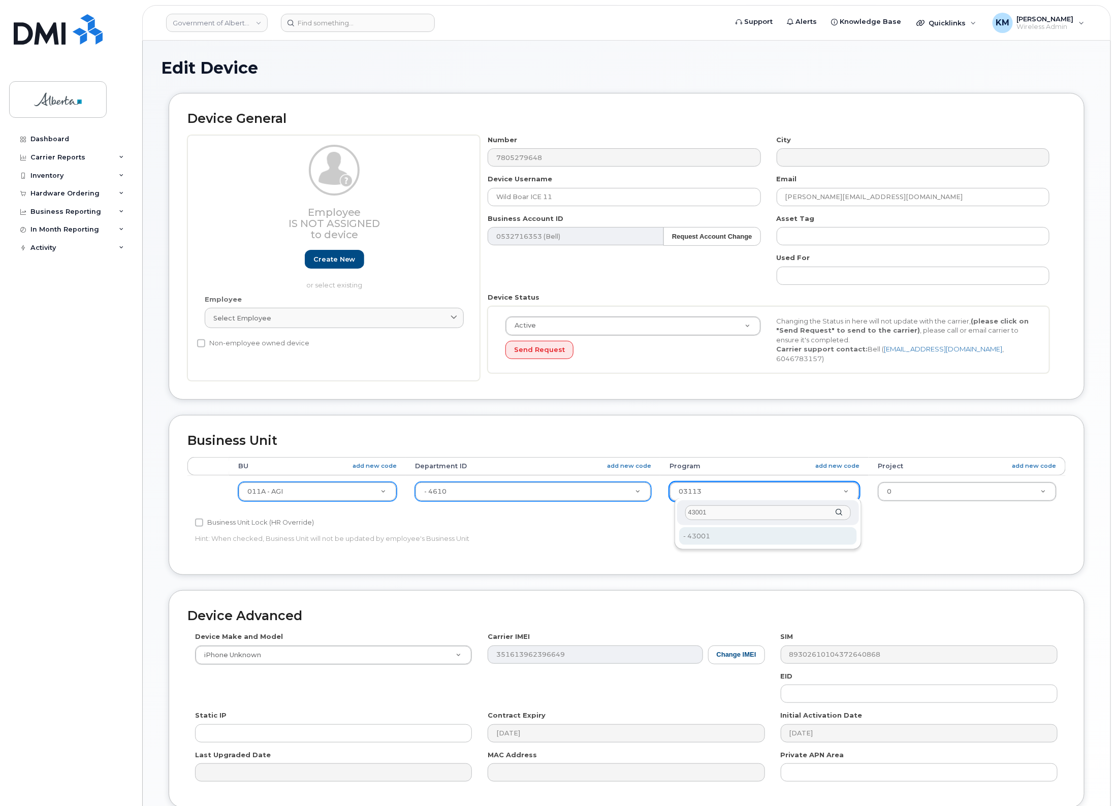
type input "43001"
type input "4120415"
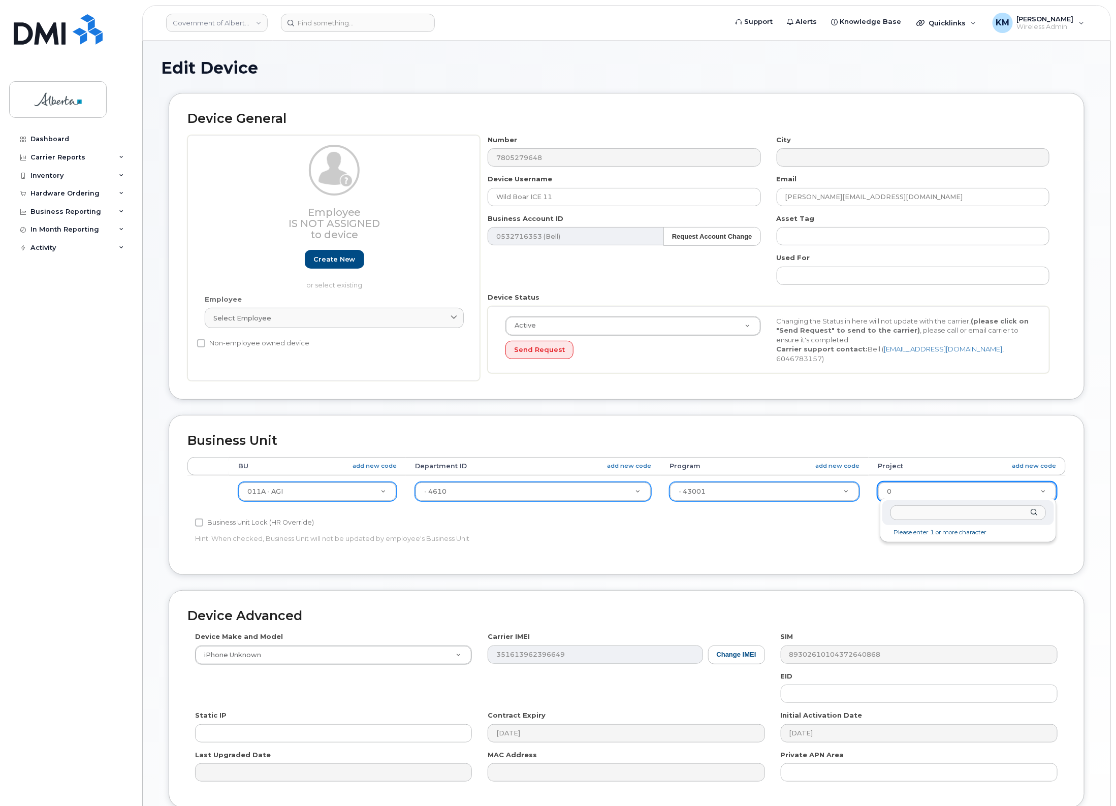
paste input "461030"
type input "461030"
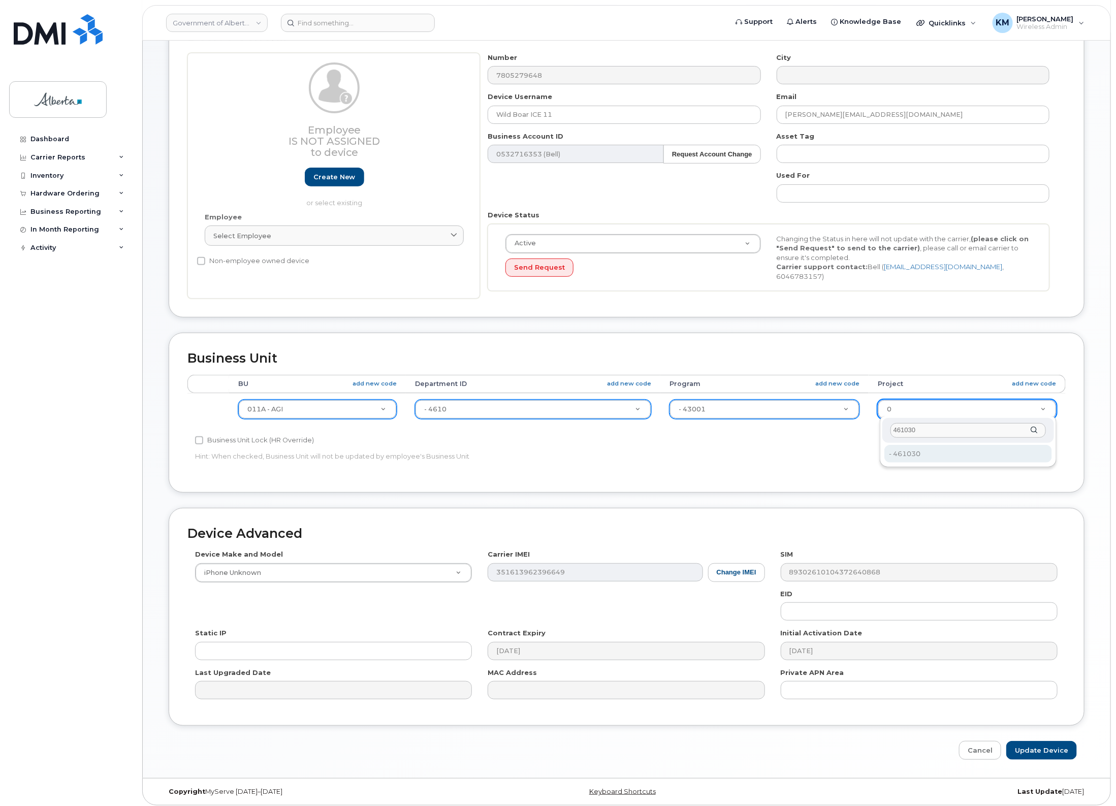
scroll to position [85, 0]
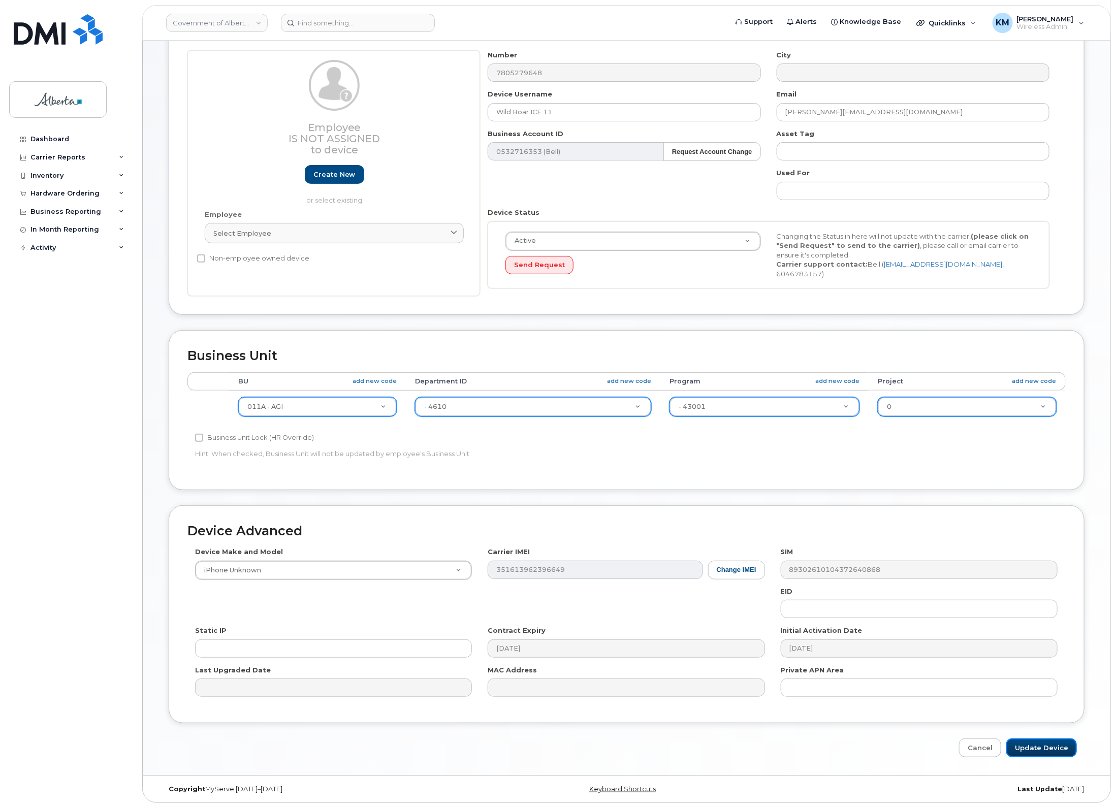
click at [1037, 745] on input "Update Device" at bounding box center [1042, 748] width 71 height 19
type input "Saving..."
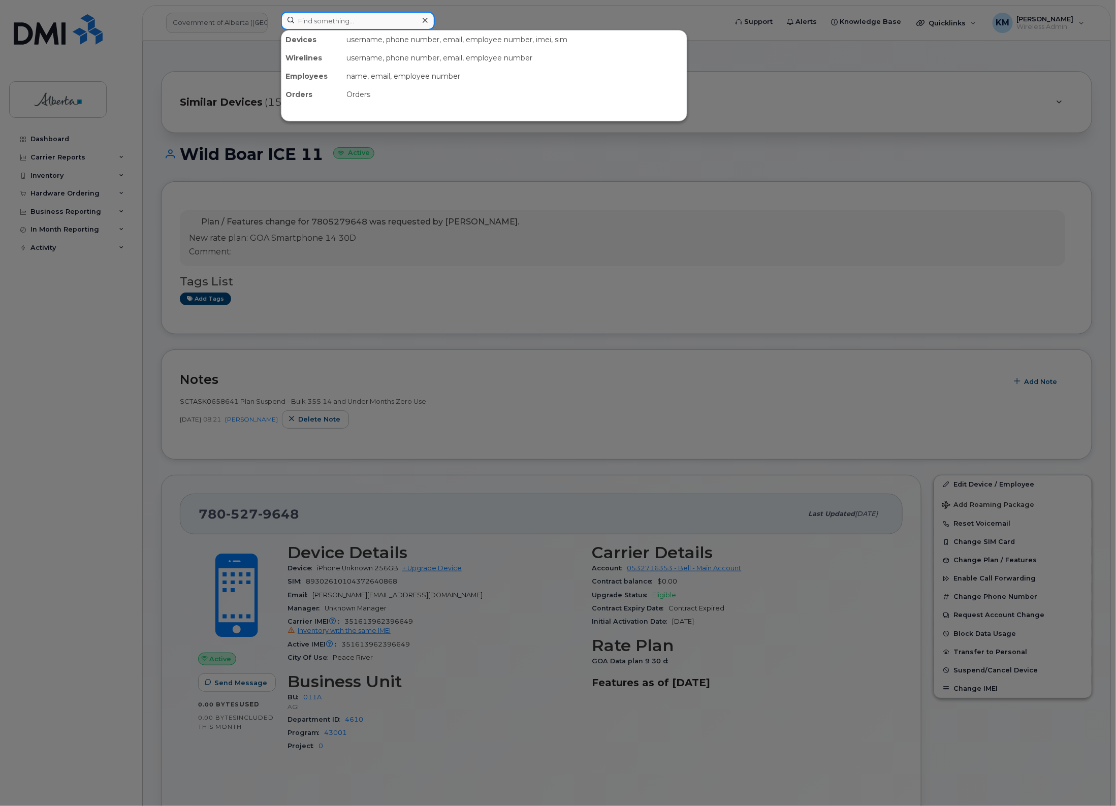
click at [372, 16] on input at bounding box center [358, 21] width 154 height 18
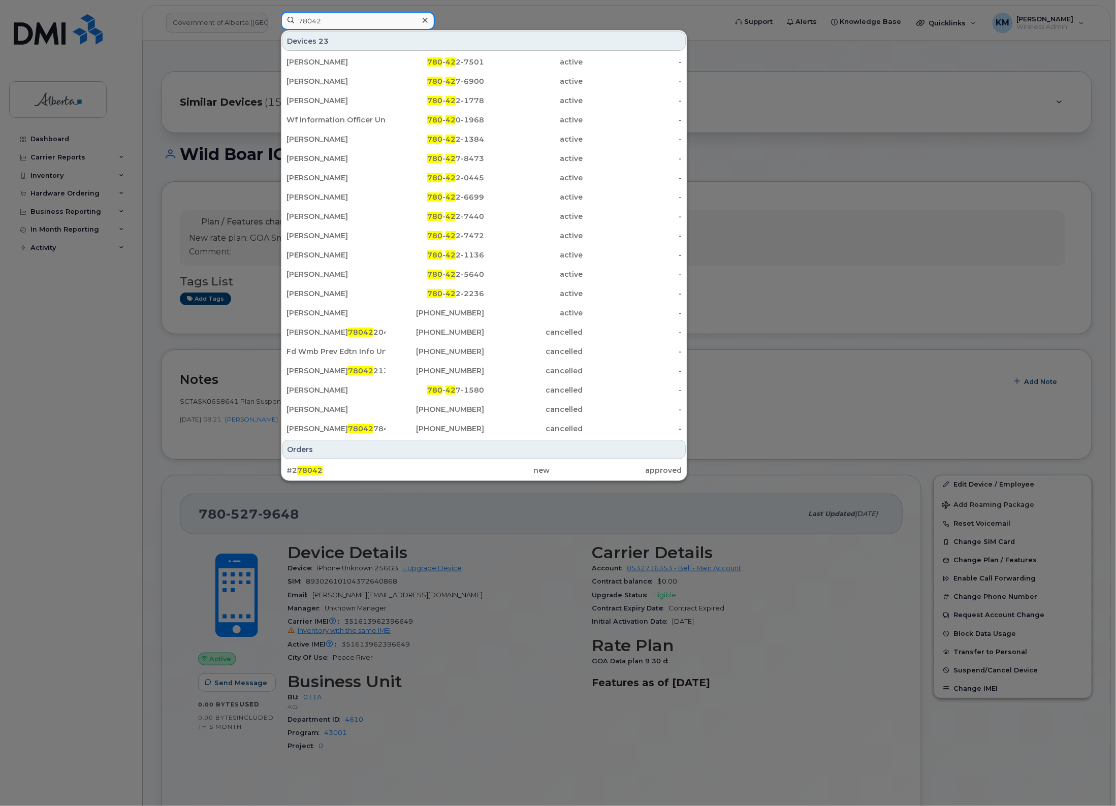
drag, startPoint x: 350, startPoint y: 17, endPoint x: 285, endPoint y: 19, distance: 64.6
click at [285, 19] on input "78042" at bounding box center [358, 21] width 154 height 18
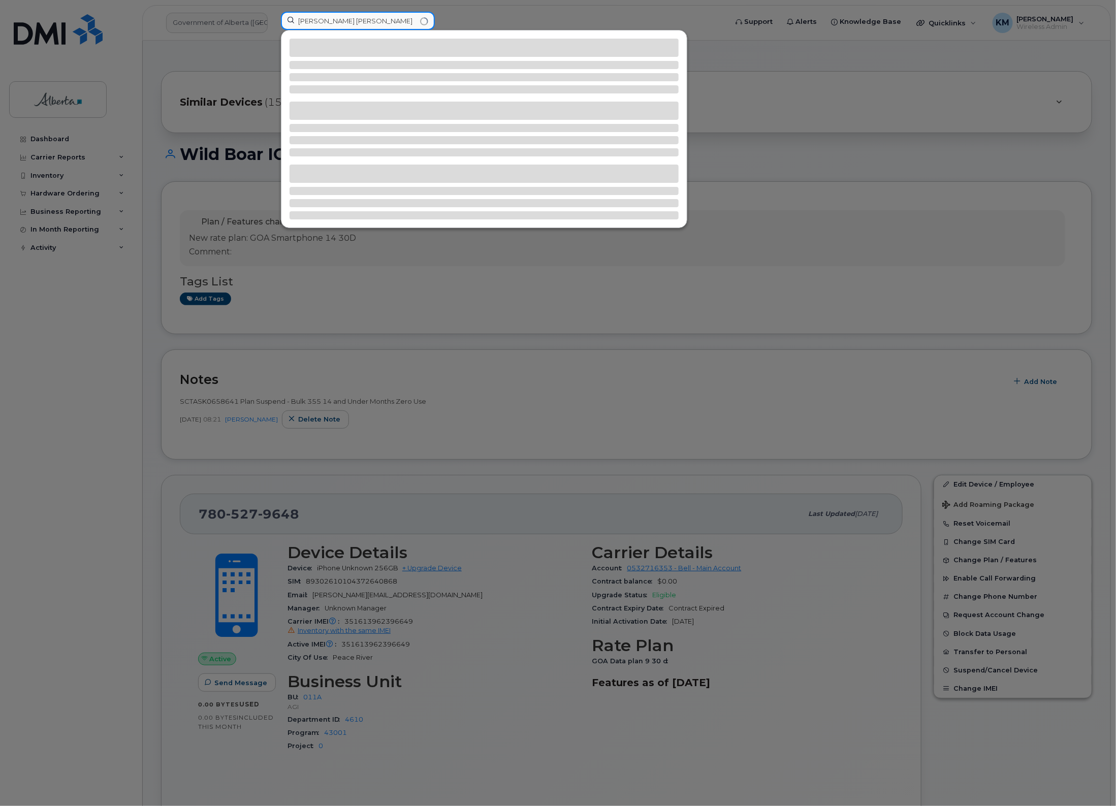
type input "[PERSON_NAME] [PERSON_NAME]"
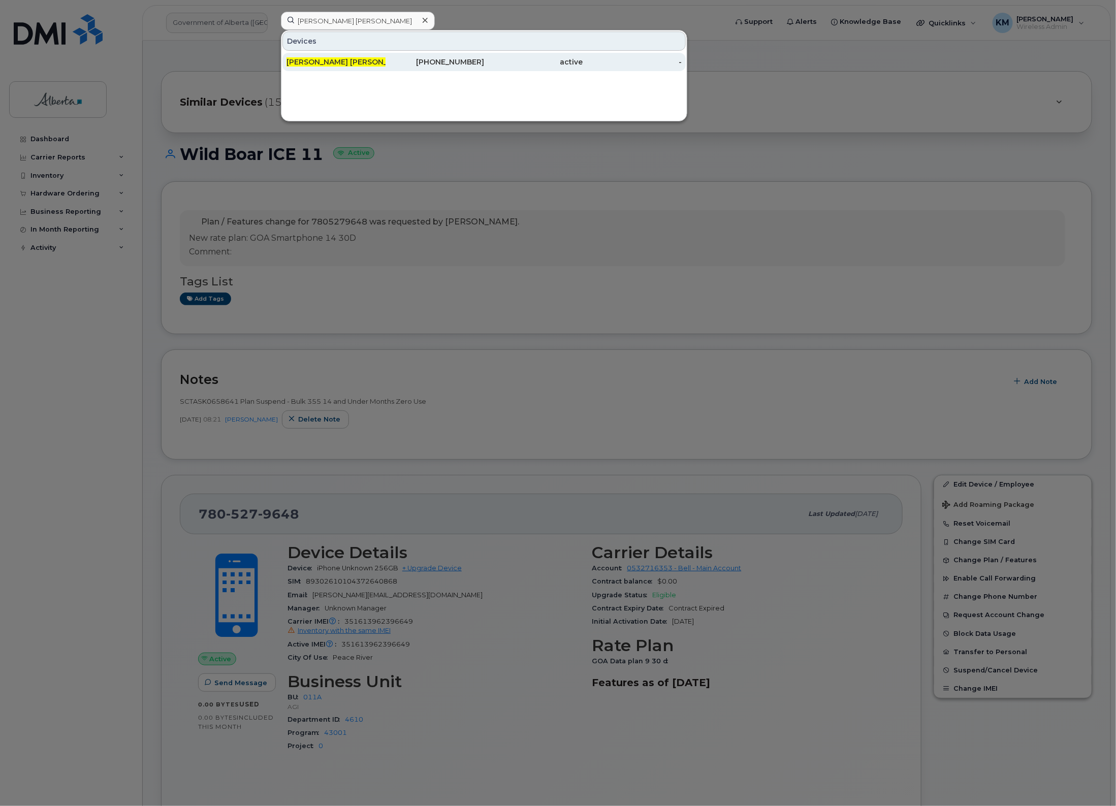
click at [373, 56] on div "[PERSON_NAME] [PERSON_NAME]" at bounding box center [336, 62] width 99 height 18
click at [369, 62] on span "[PERSON_NAME] [PERSON_NAME]" at bounding box center [349, 61] width 125 height 9
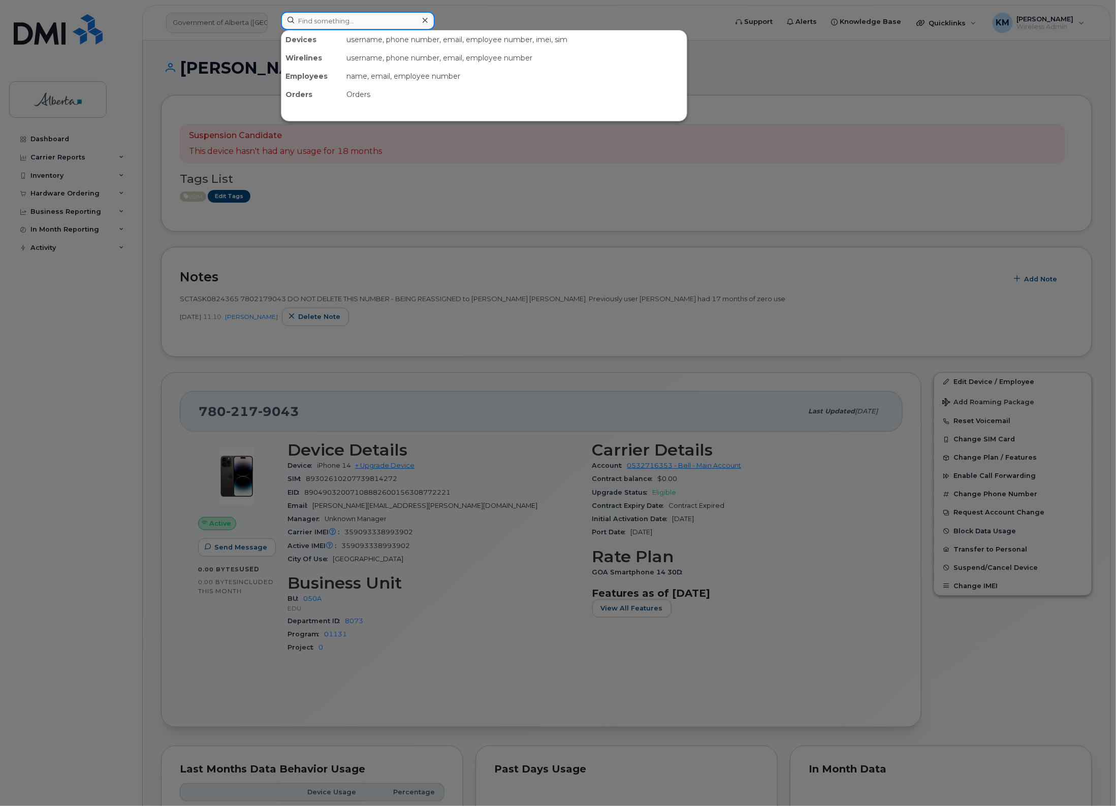
click at [362, 25] on input at bounding box center [358, 21] width 154 height 18
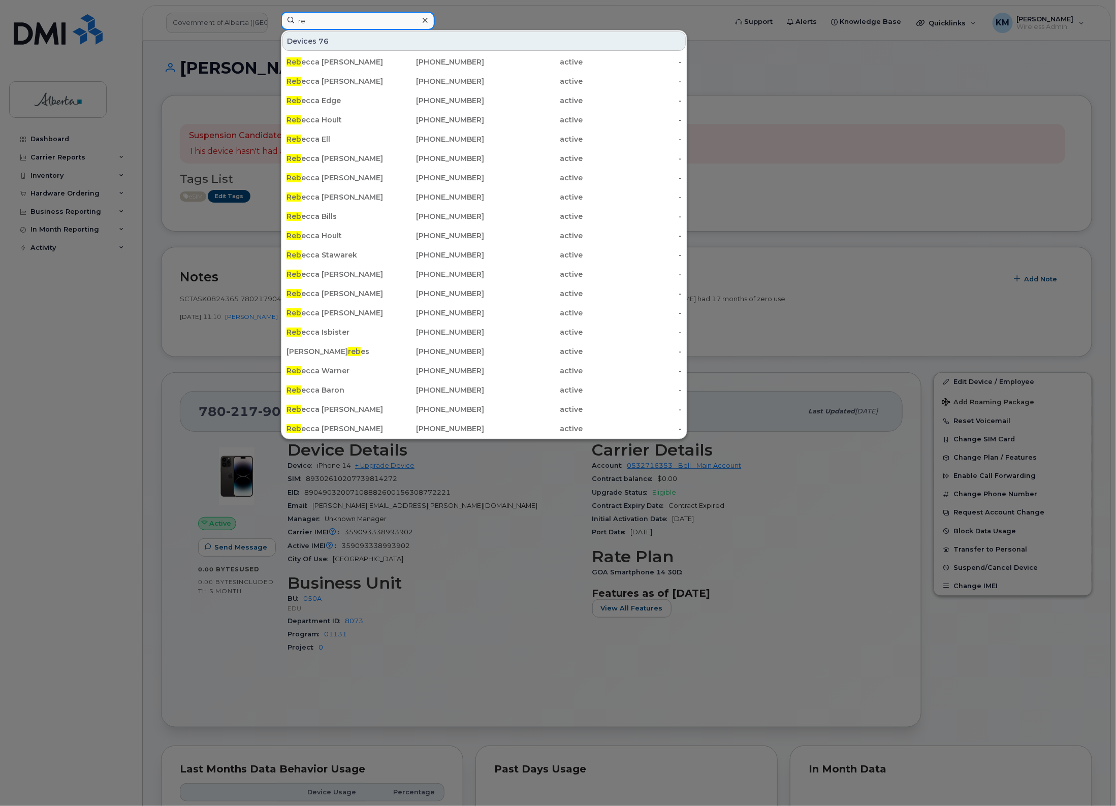
type input "r"
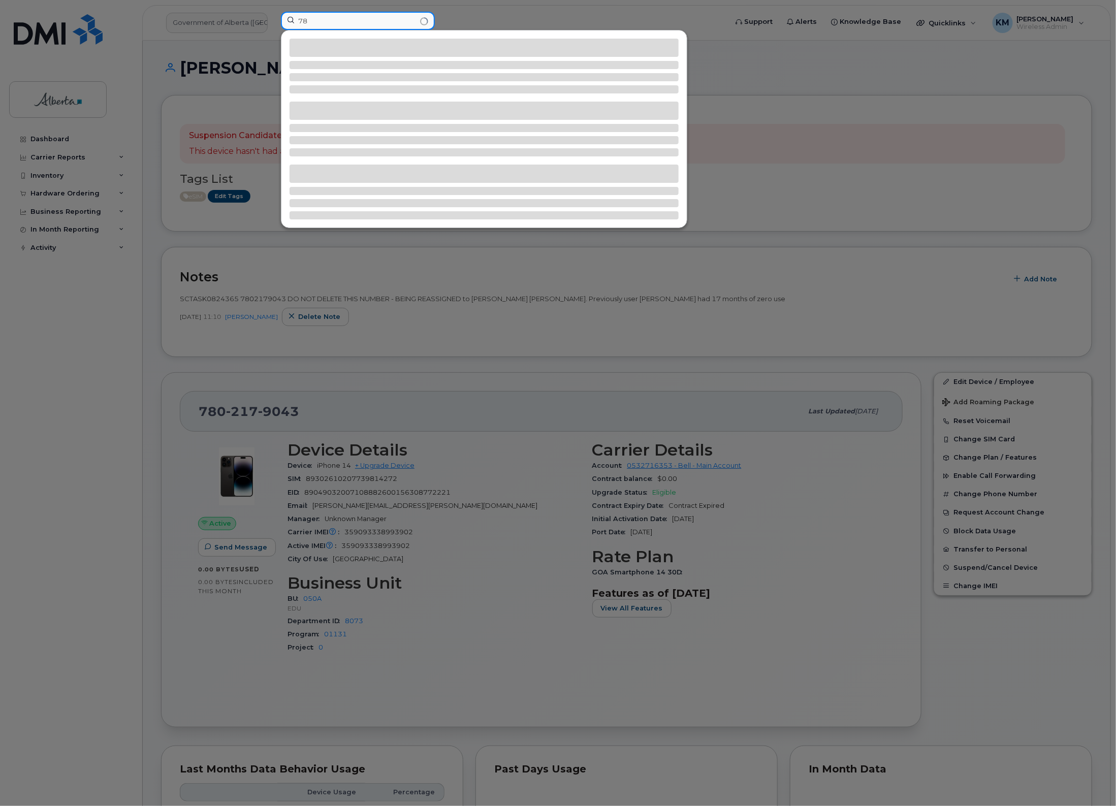
type input "7"
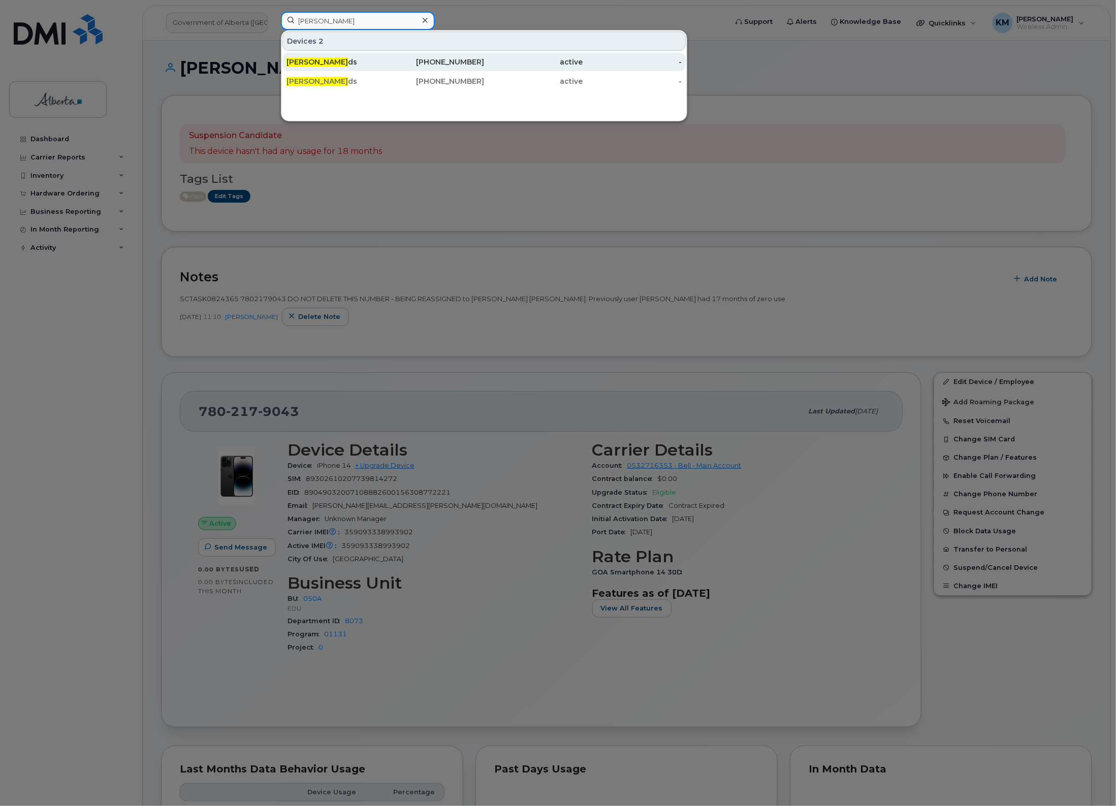
type input "[PERSON_NAME]"
click at [417, 64] on div "[PHONE_NUMBER]" at bounding box center [435, 62] width 99 height 10
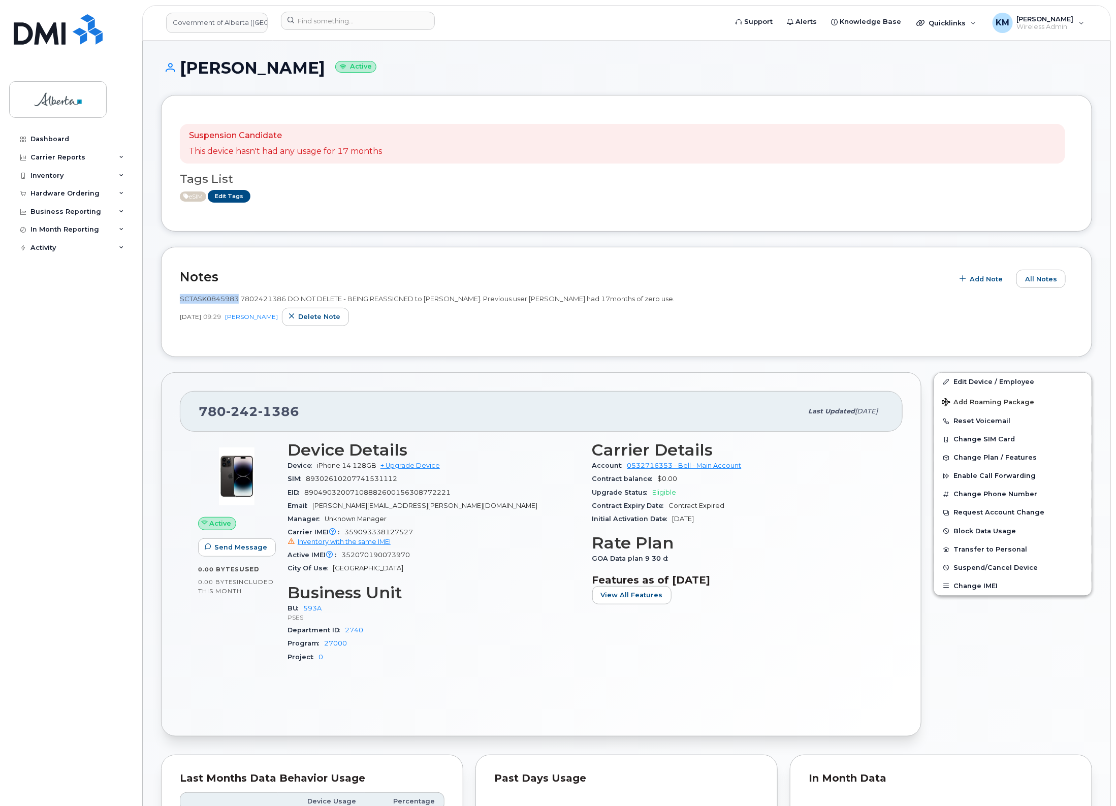
drag, startPoint x: 237, startPoint y: 297, endPoint x: 173, endPoint y: 296, distance: 64.0
click at [173, 296] on div "Notes Add Note All Notes SCTASK0845983 7802421386 DO NOT DELETE - BEING REASSIG…" at bounding box center [626, 302] width 931 height 110
copy span "SCTASK0845983"
